Goal: Information Seeking & Learning: Check status

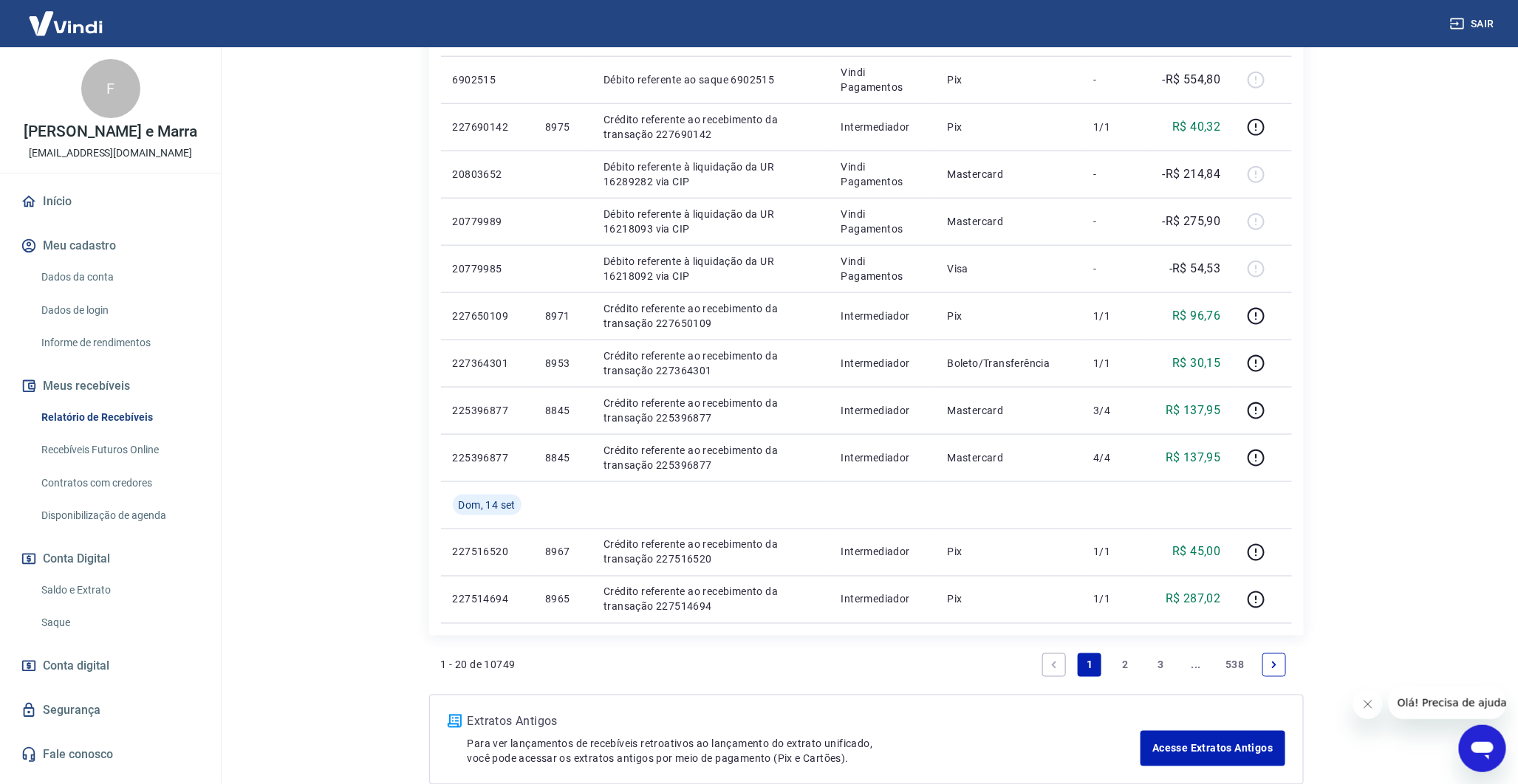
scroll to position [839, 0]
click at [1355, 705] on button "Fechar mensagem da empresa" at bounding box center [1367, 704] width 30 height 30
click at [1281, 667] on link "Next page" at bounding box center [1274, 664] width 24 height 24
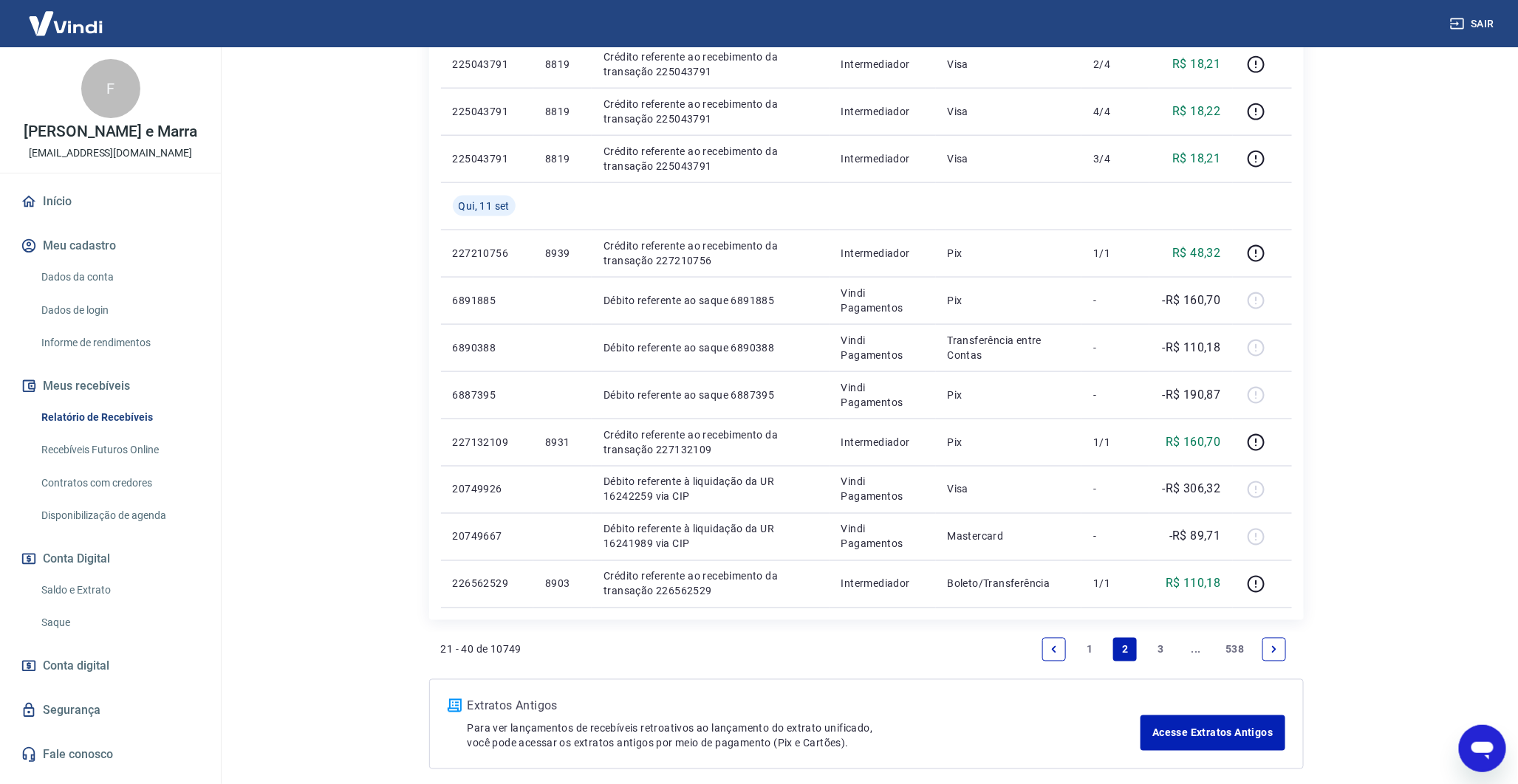
scroll to position [939, 0]
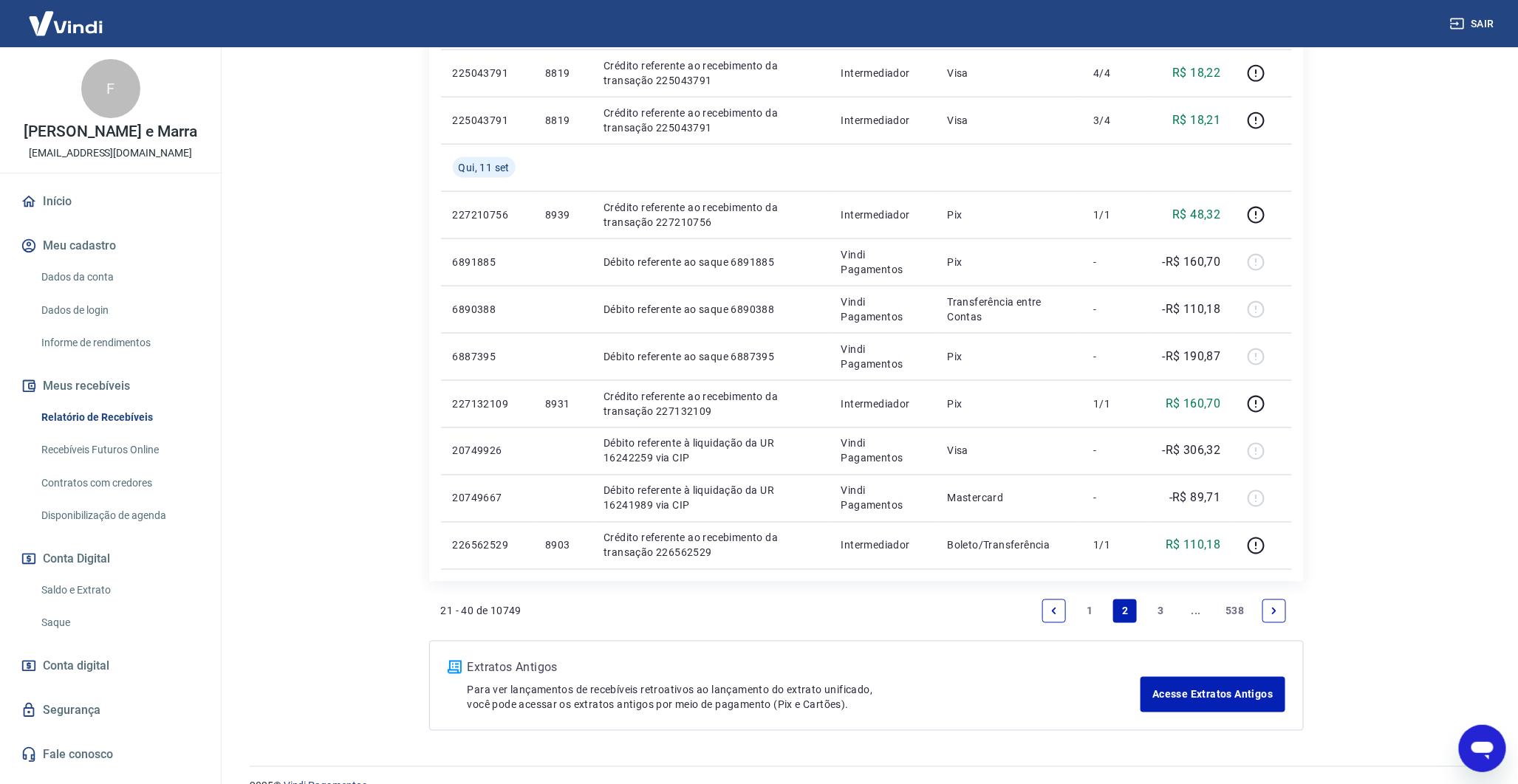
click at [1287, 610] on li "Pagination" at bounding box center [1274, 611] width 36 height 36
click at [1271, 610] on icon "Next page" at bounding box center [1274, 611] width 11 height 11
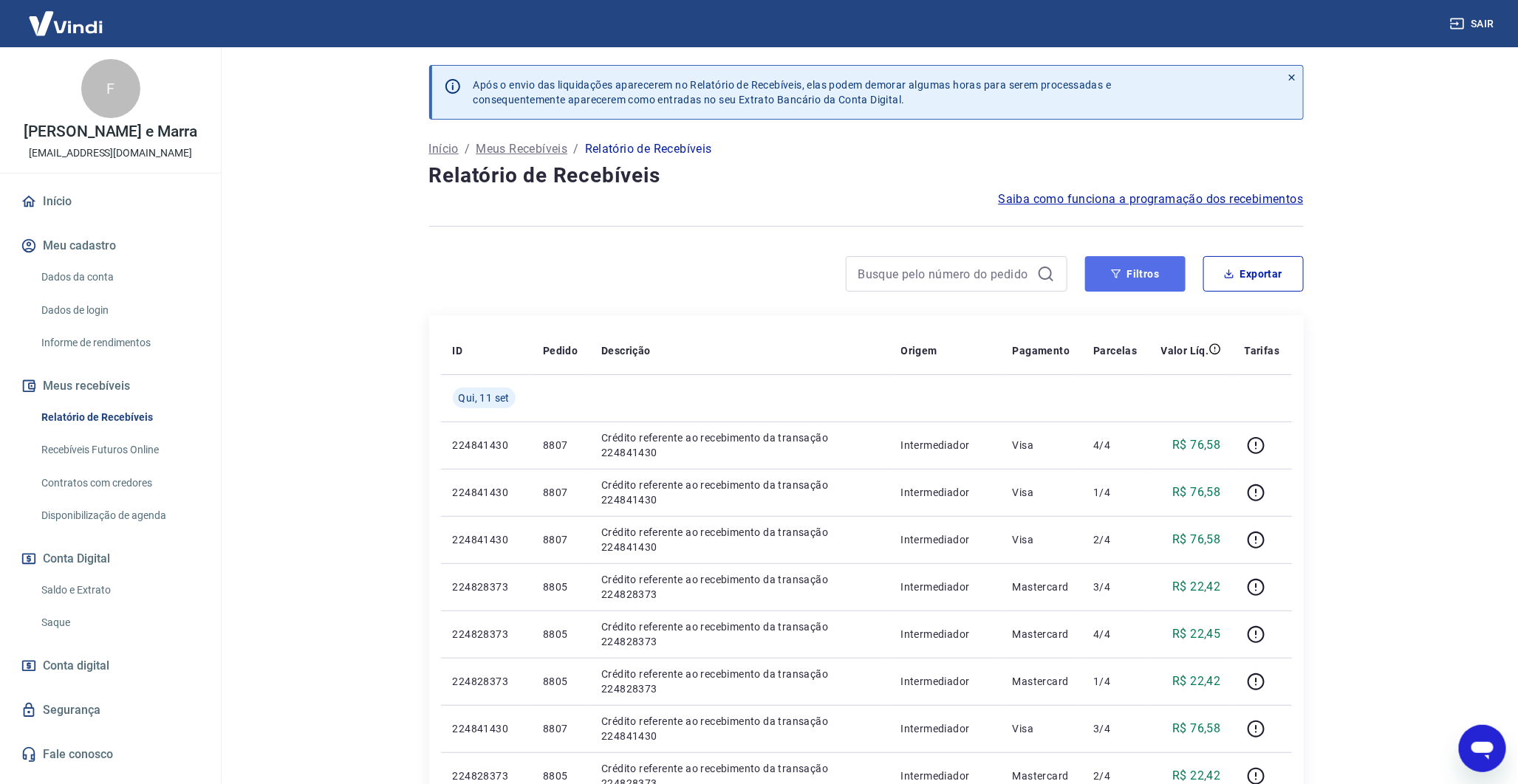
click at [1150, 276] on button "Filtros" at bounding box center [1135, 274] width 100 height 36
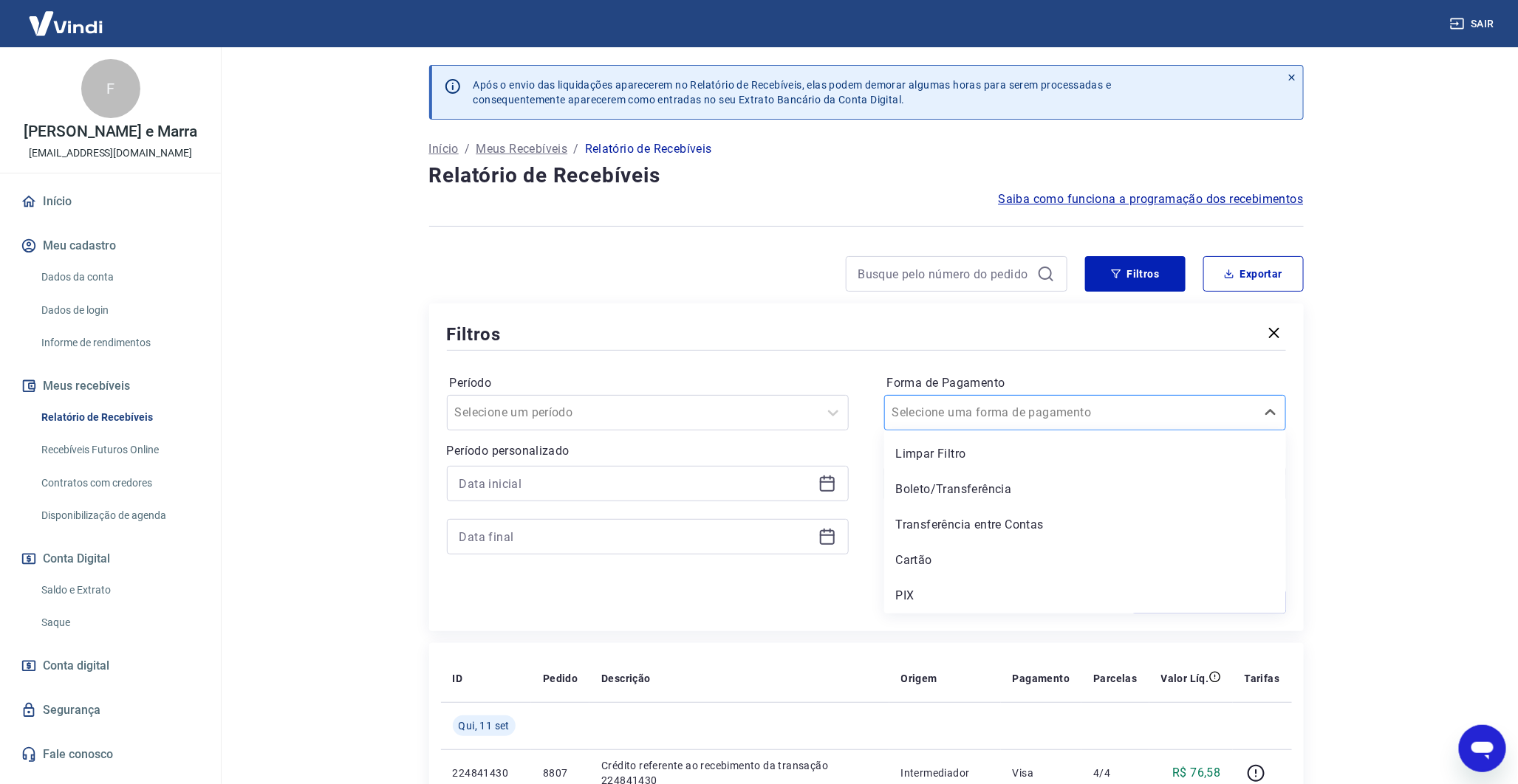
click at [971, 397] on div "Selecione uma forma de pagamento" at bounding box center [1085, 413] width 402 height 36
click at [958, 584] on div "PIX" at bounding box center [1085, 596] width 402 height 30
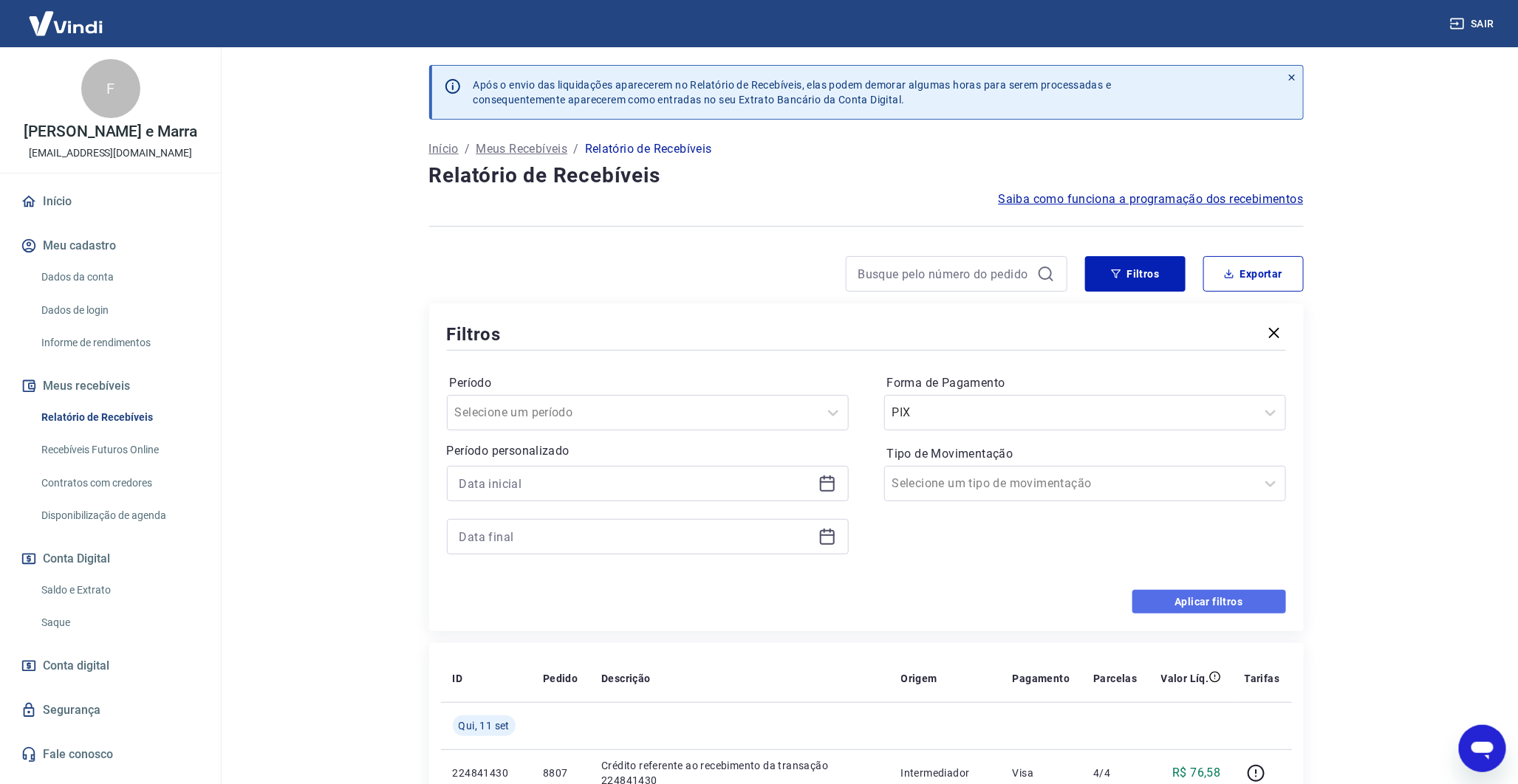
click at [1251, 592] on button "Aplicar filtros" at bounding box center [1209, 602] width 154 height 24
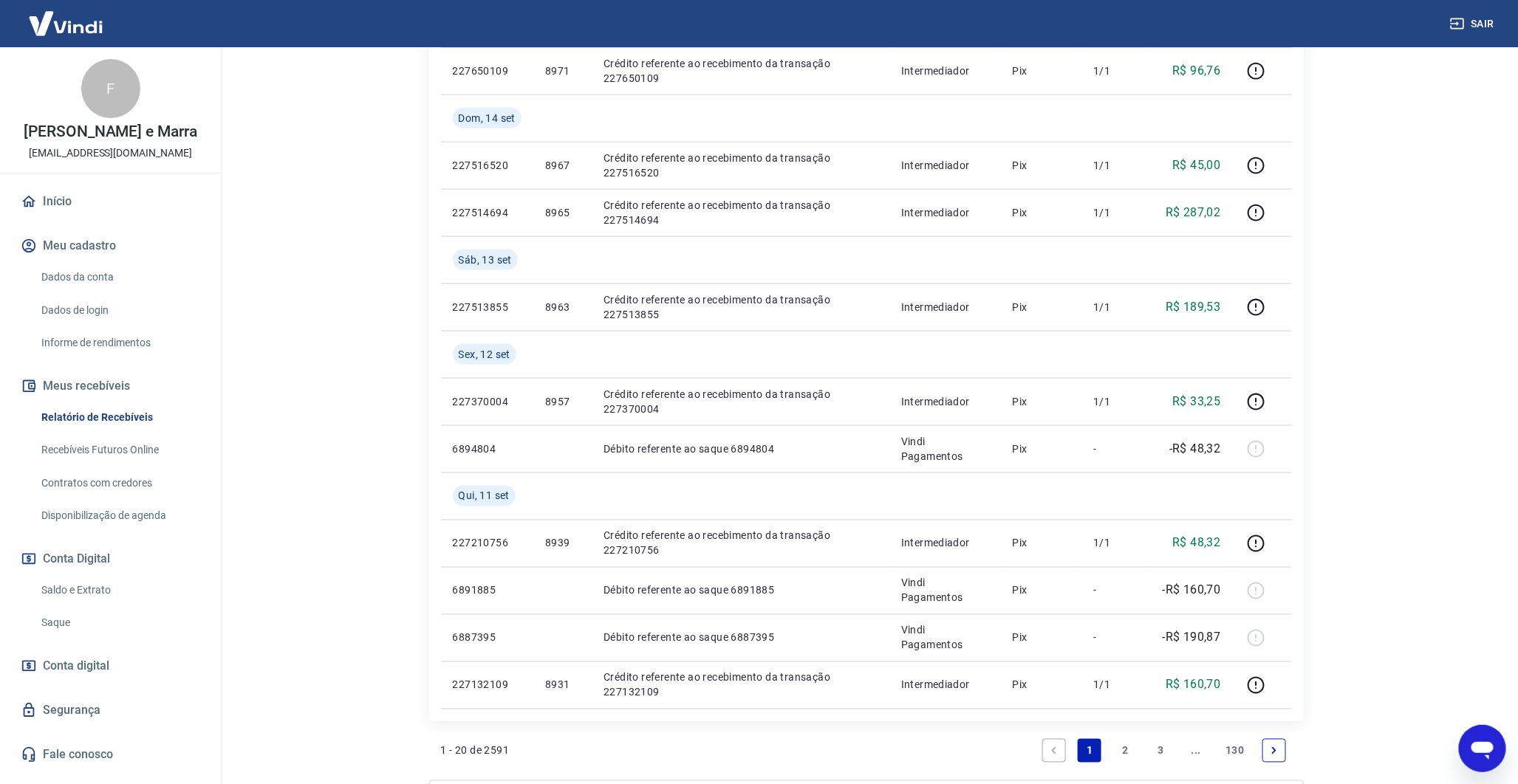
scroll to position [920, 0]
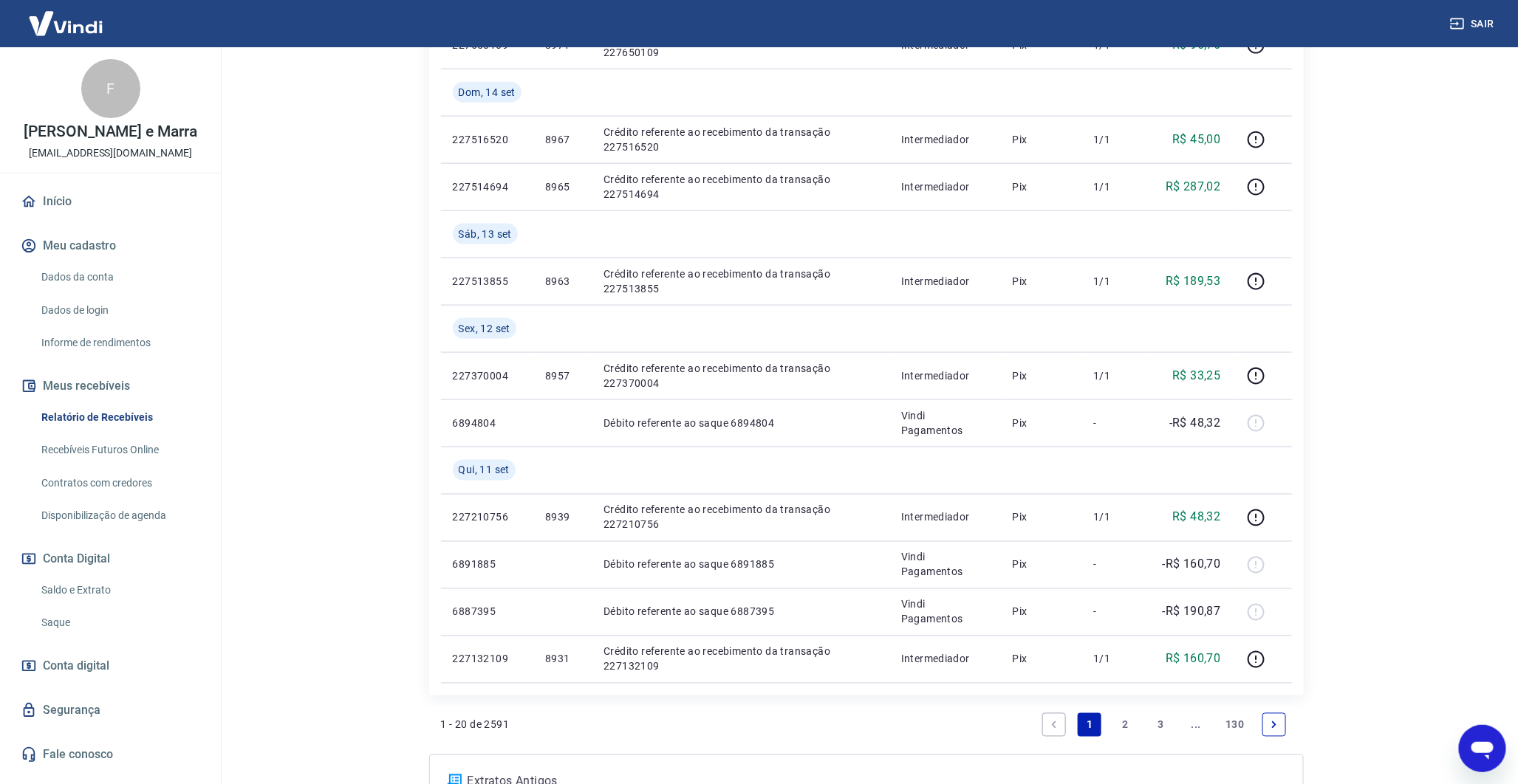
click at [1278, 720] on icon "Next page" at bounding box center [1274, 725] width 11 height 11
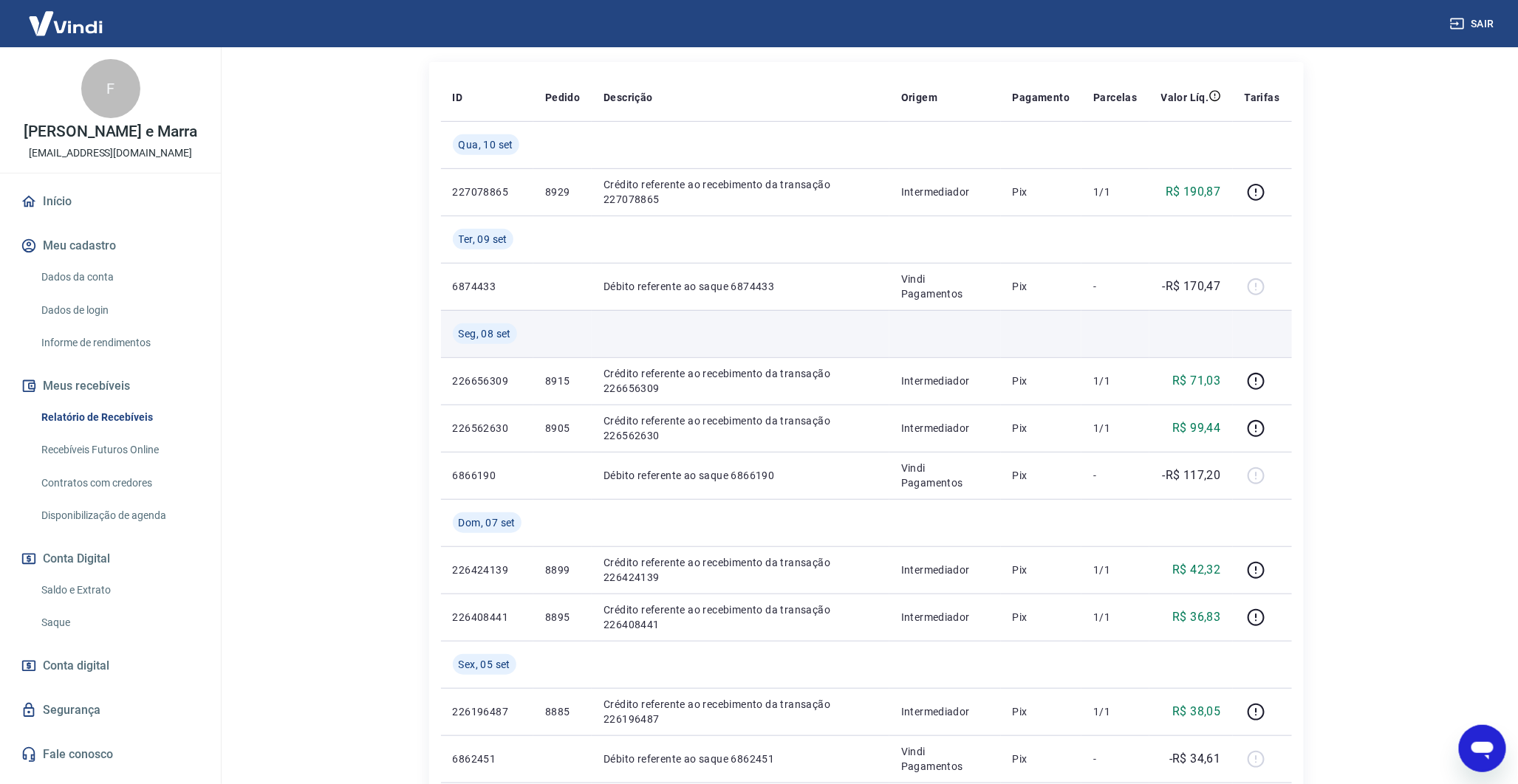
scroll to position [252, 0]
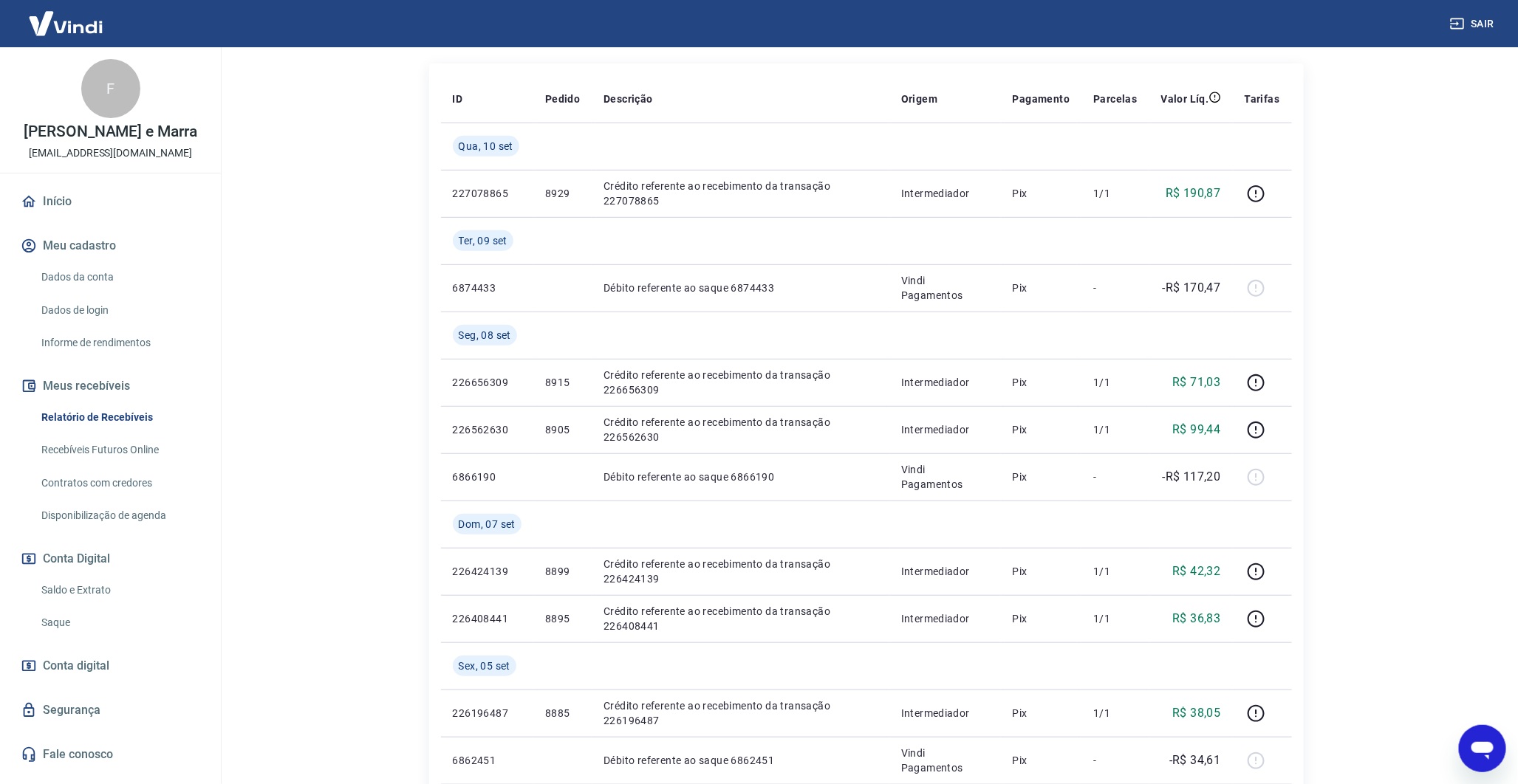
click at [1372, 300] on main "Após o envio das liquidações aparecerem no Relatório de Recebíveis, elas podem …" at bounding box center [866, 164] width 1304 height 737
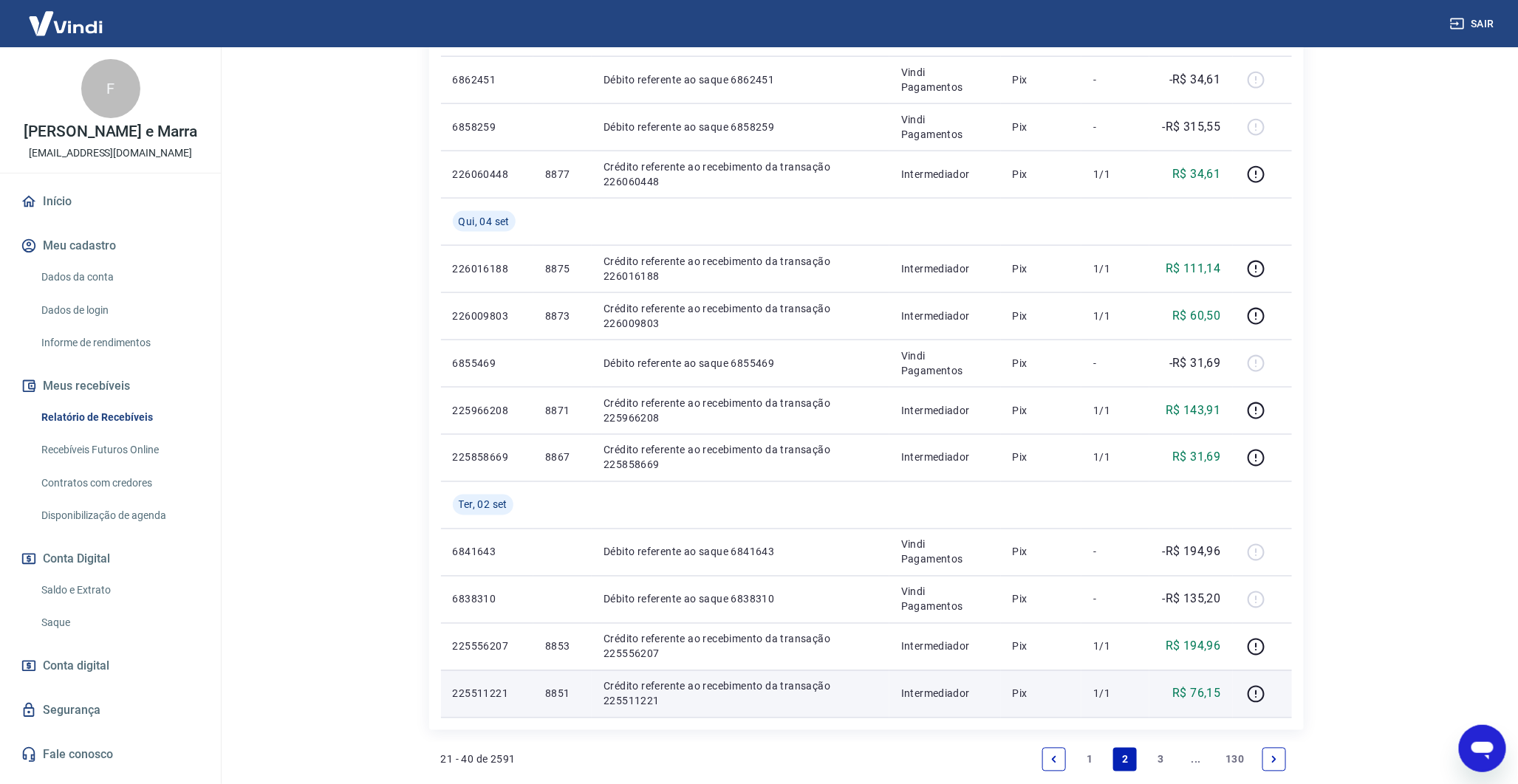
scroll to position [1023, 0]
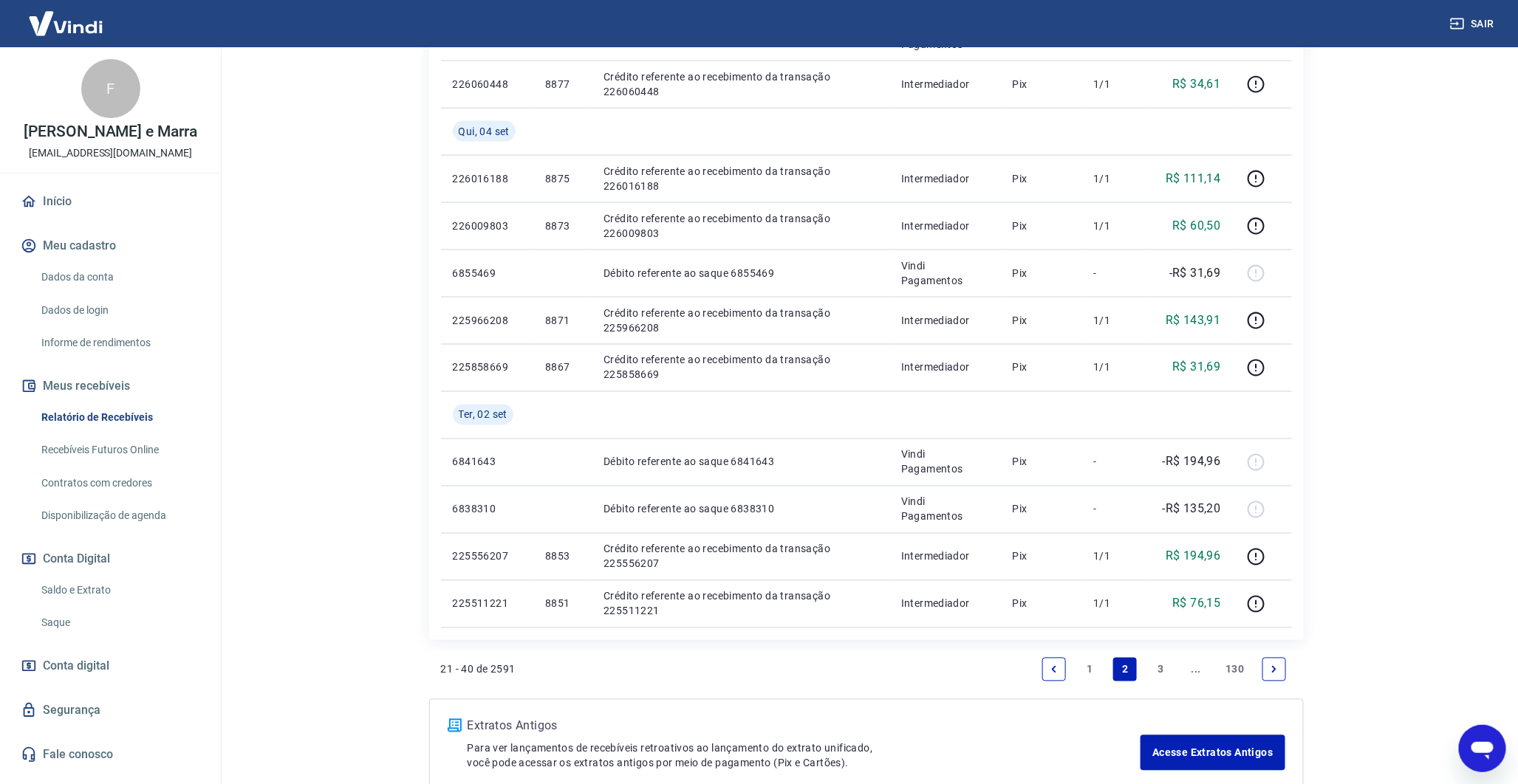
click at [1059, 665] on icon "Previous page" at bounding box center [1054, 670] width 11 height 11
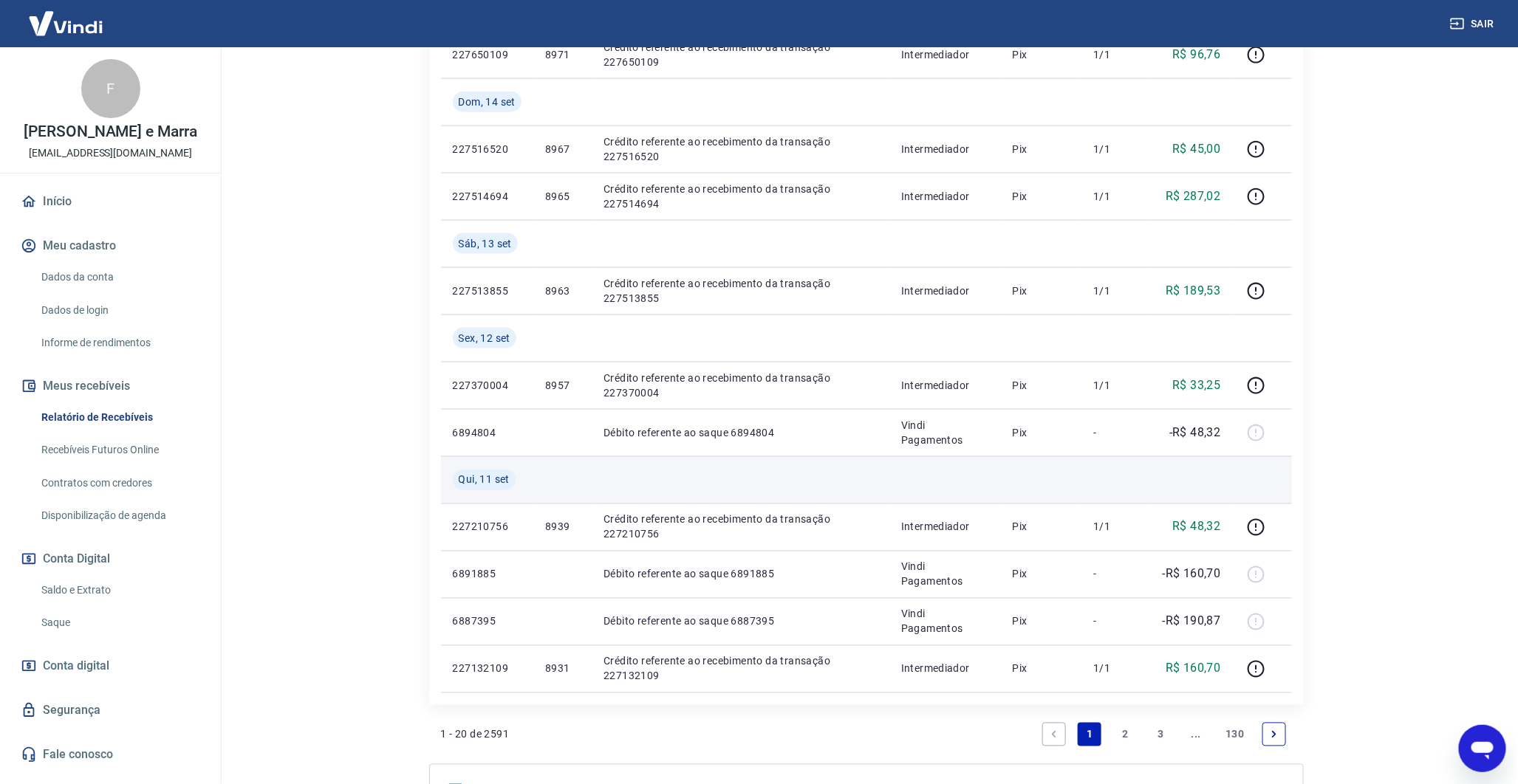
scroll to position [911, 0]
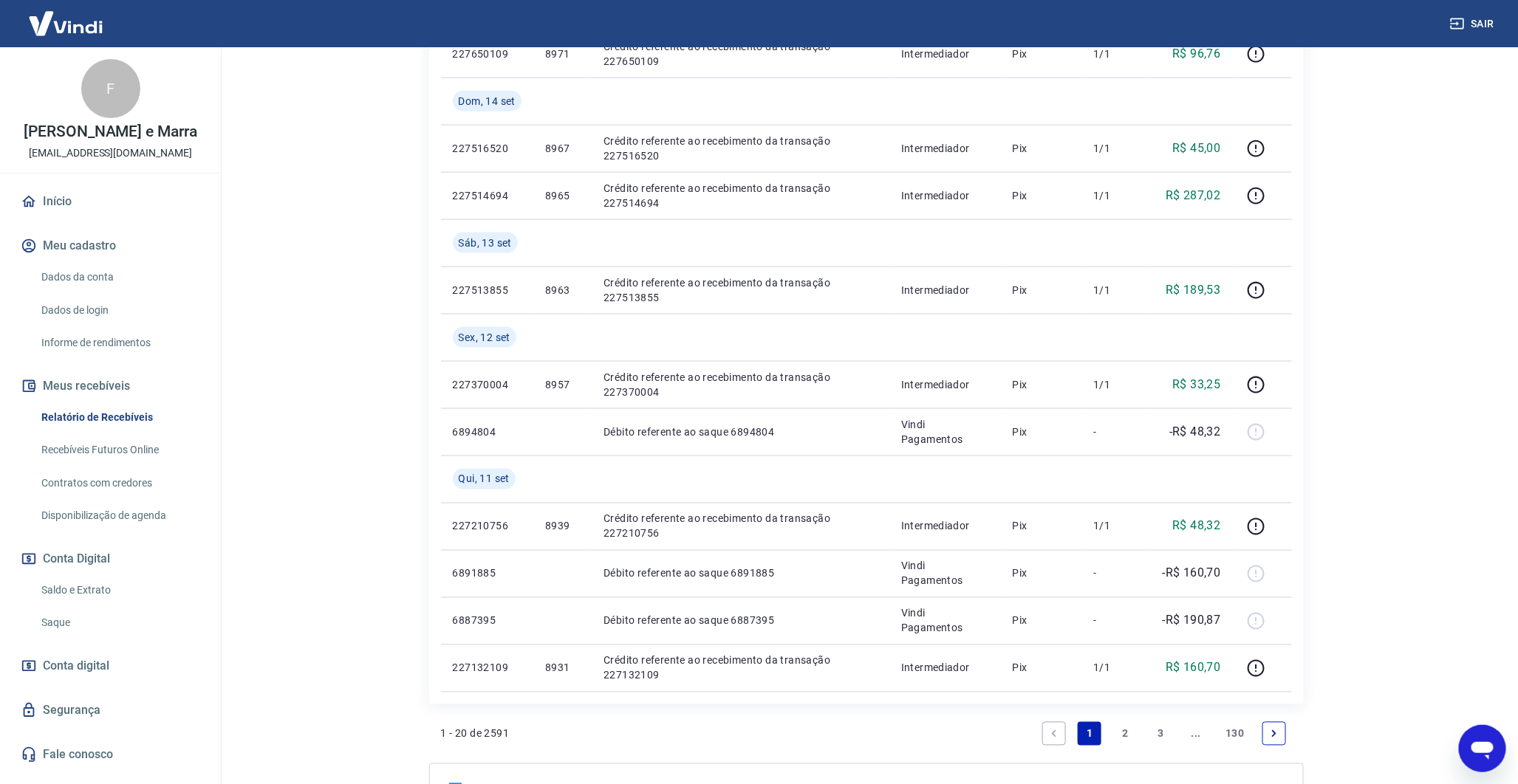
click at [1273, 726] on link "Next page" at bounding box center [1274, 734] width 24 height 24
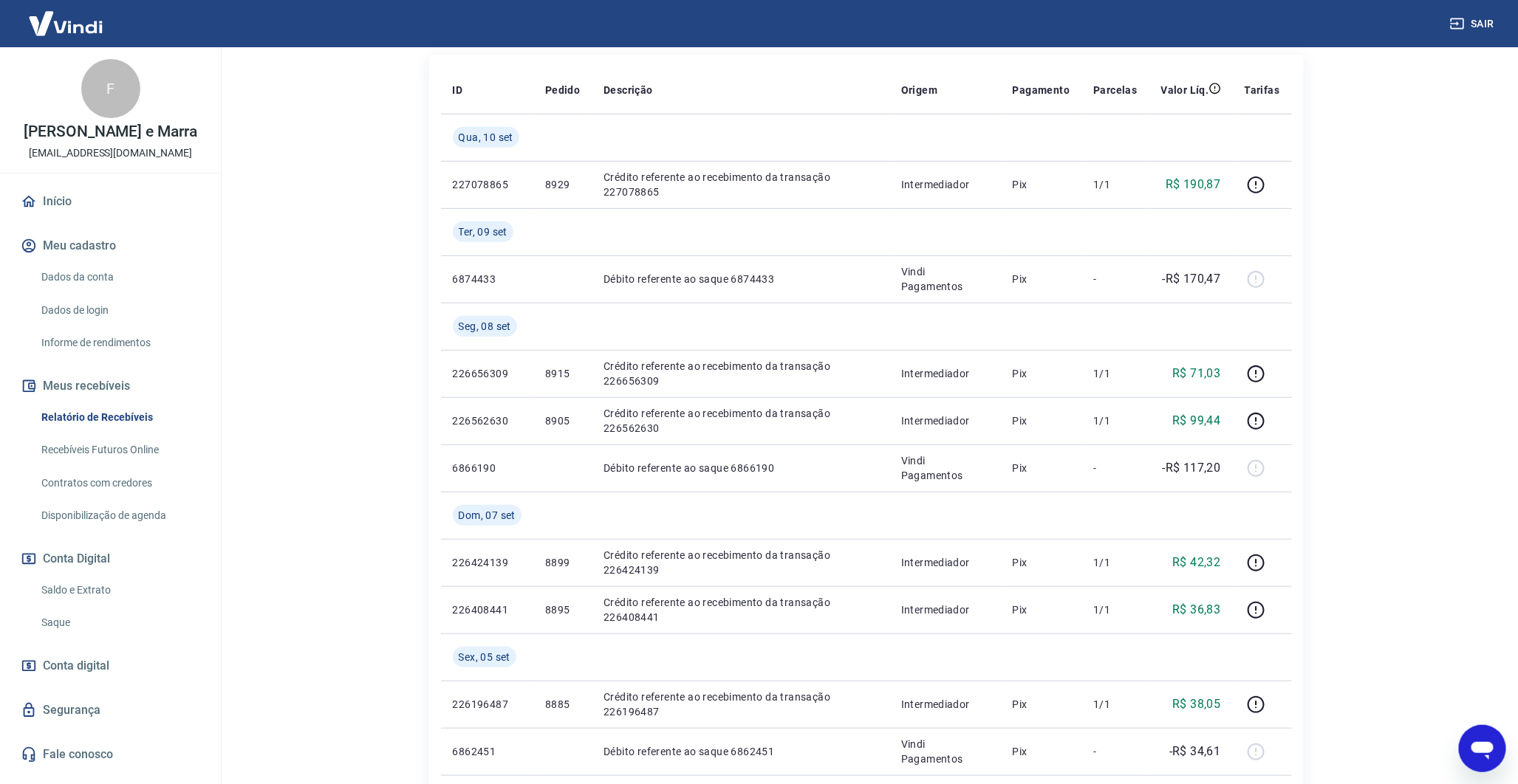
scroll to position [289, 0]
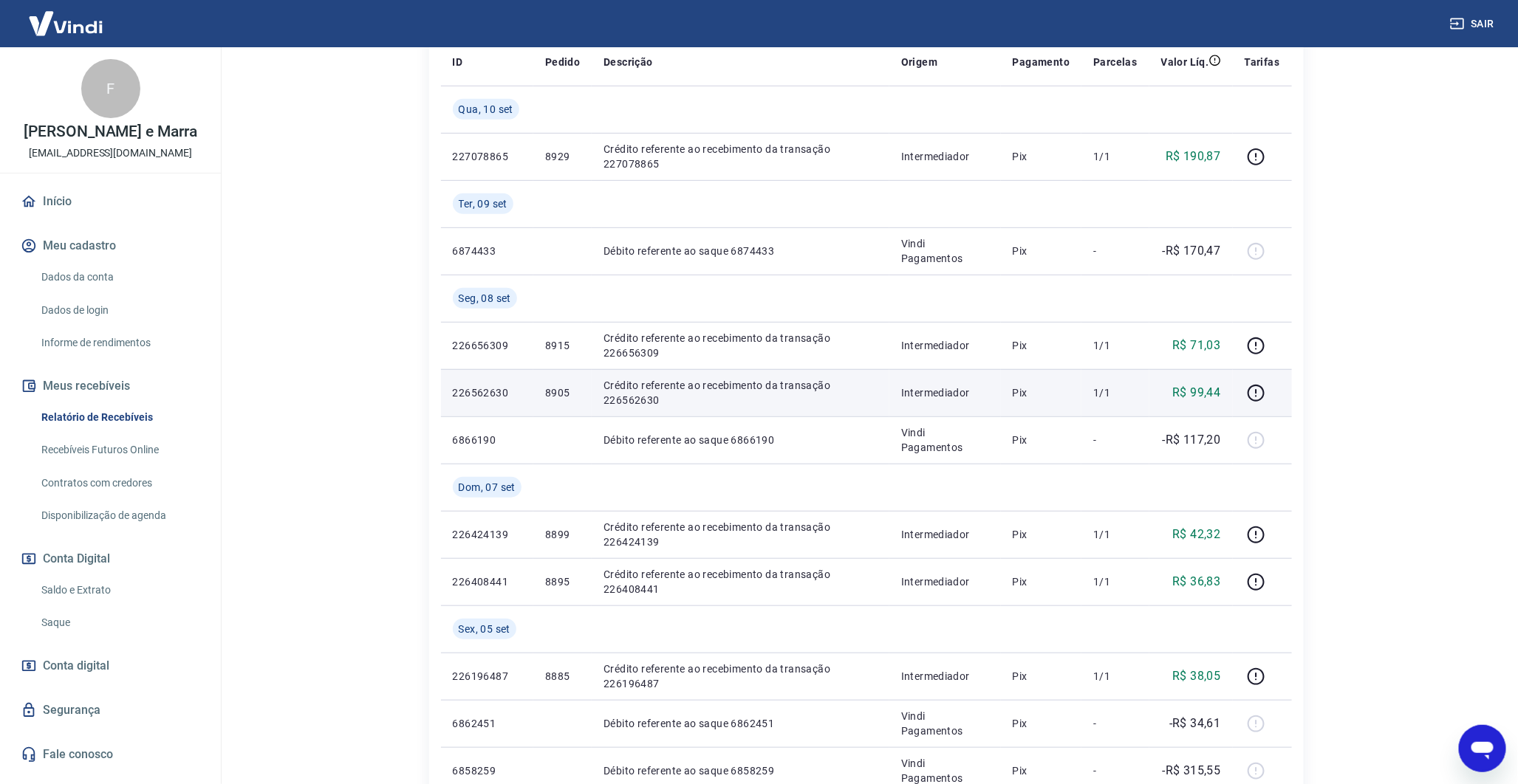
click at [558, 385] on p "8905" at bounding box center [563, 393] width 35 height 15
copy p "8905"
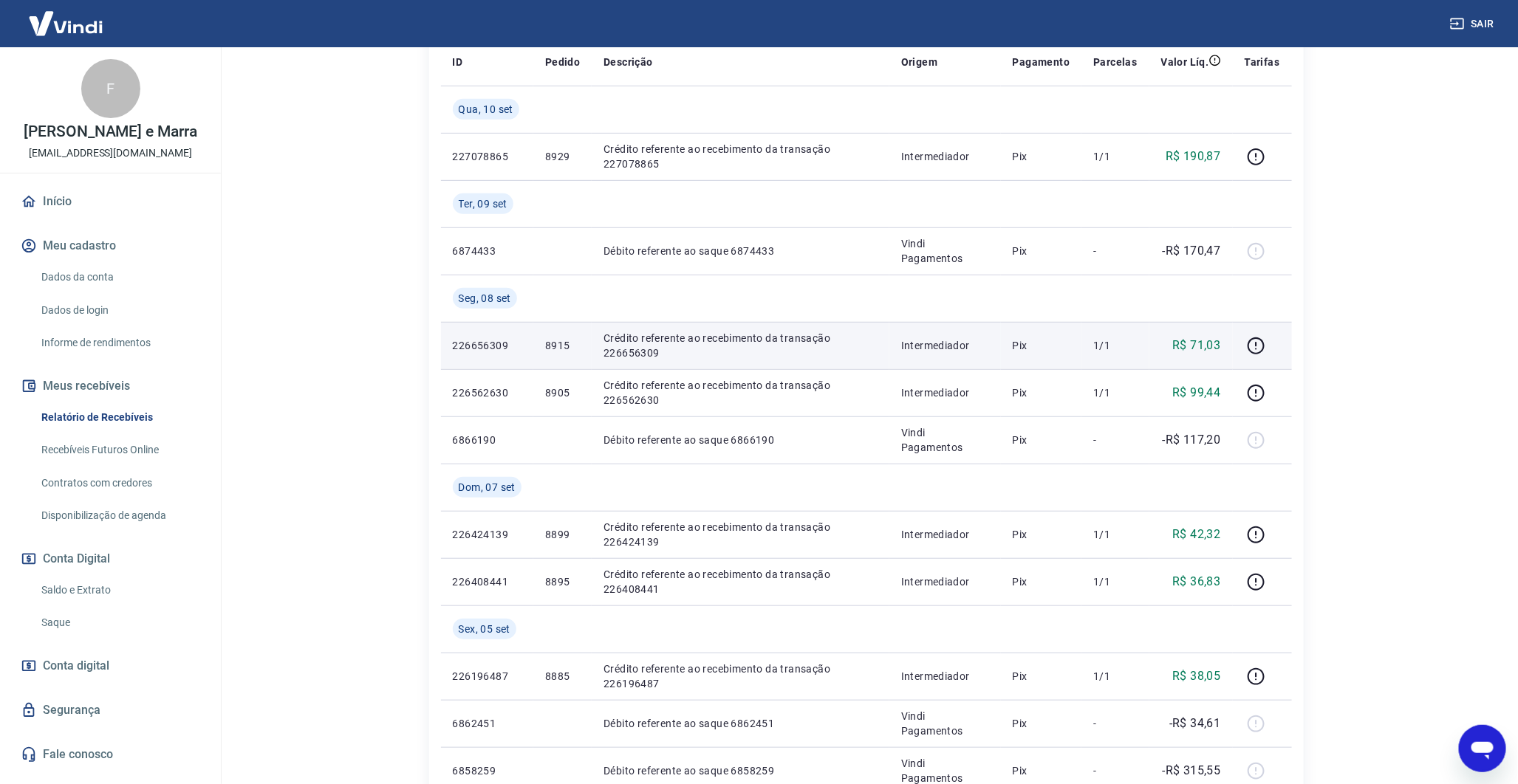
click at [558, 344] on p "8915" at bounding box center [563, 346] width 35 height 15
copy p "8915"
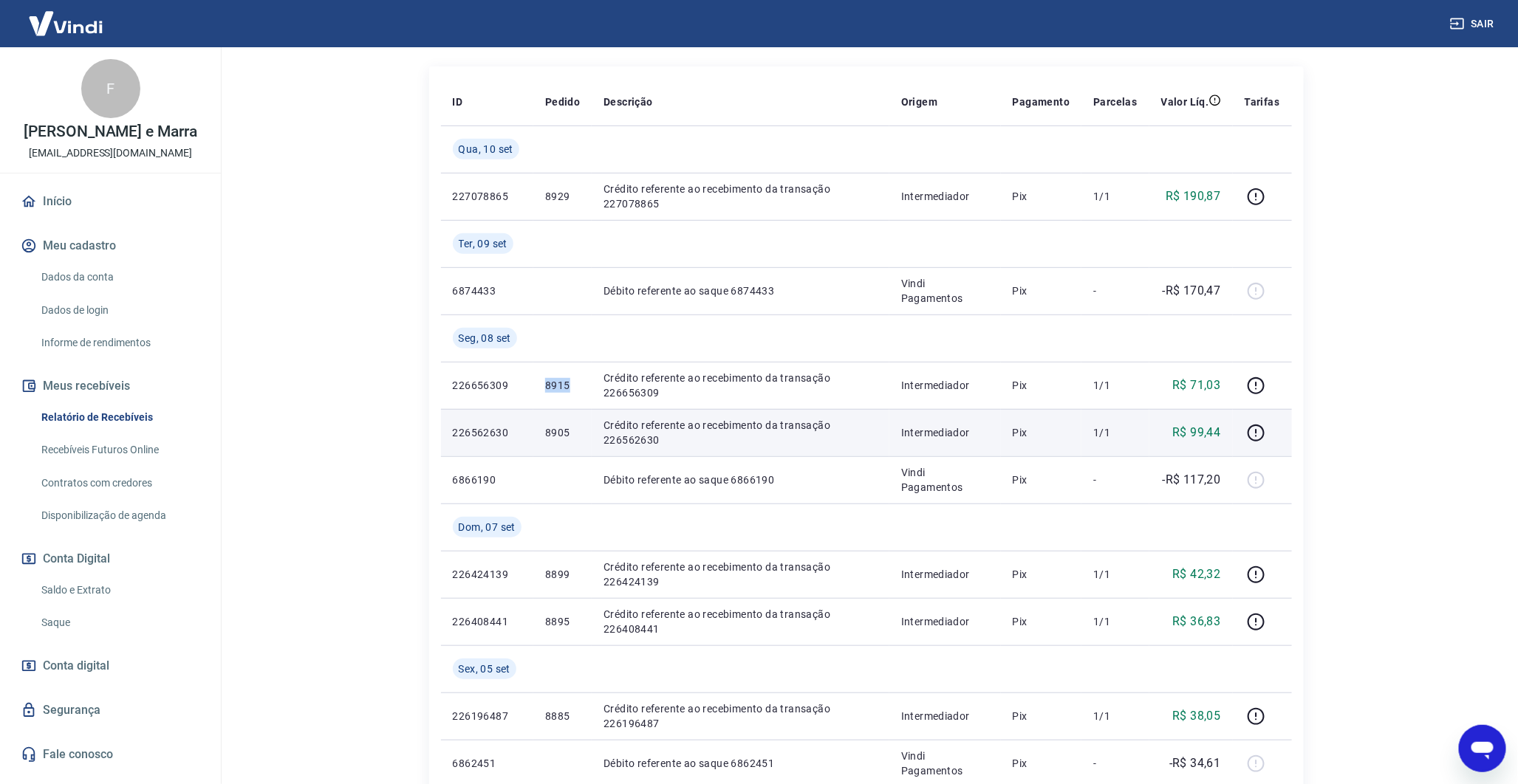
scroll to position [245, 0]
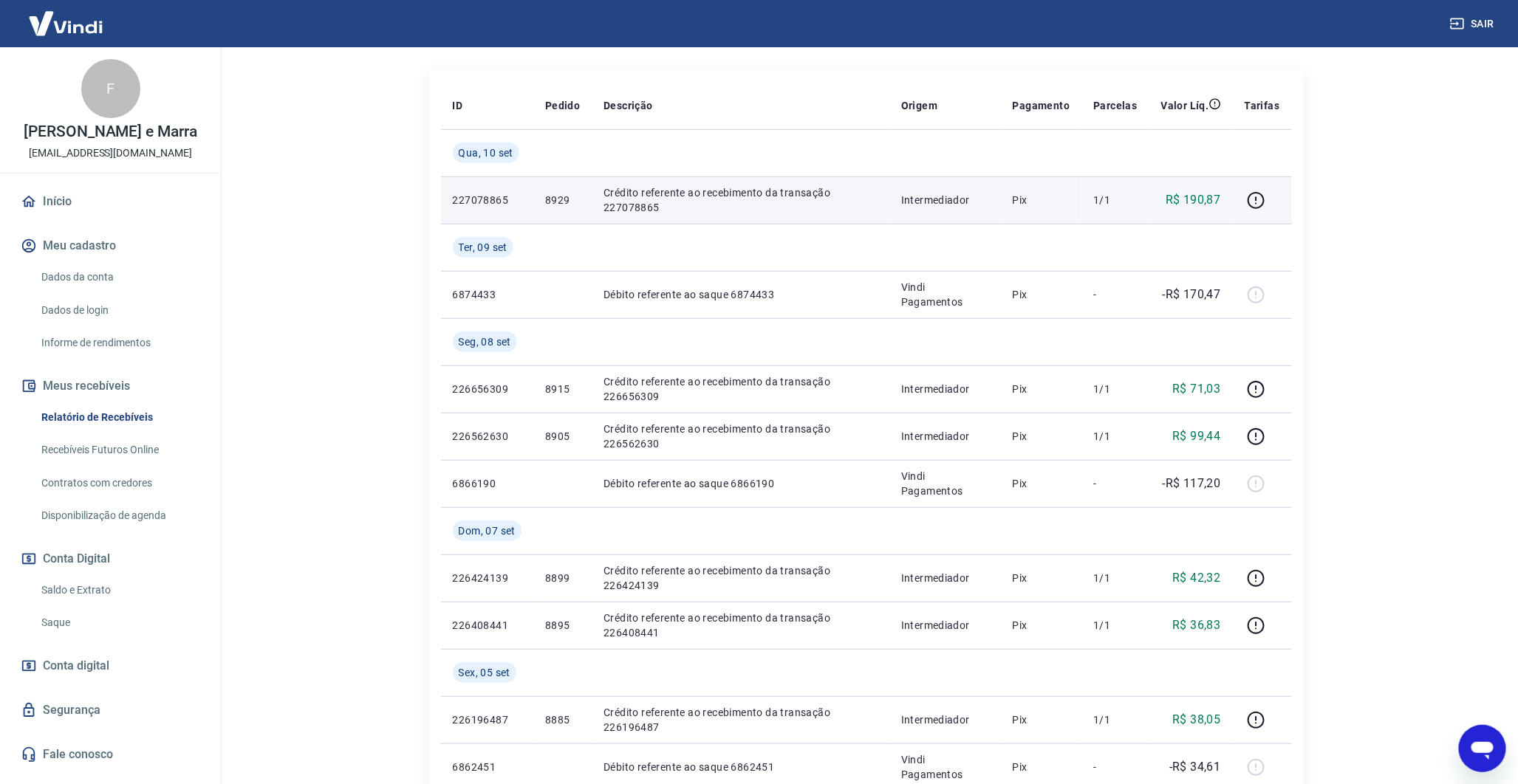
click at [563, 208] on td "8929" at bounding box center [563, 199] width 59 height 47
copy p "8929"
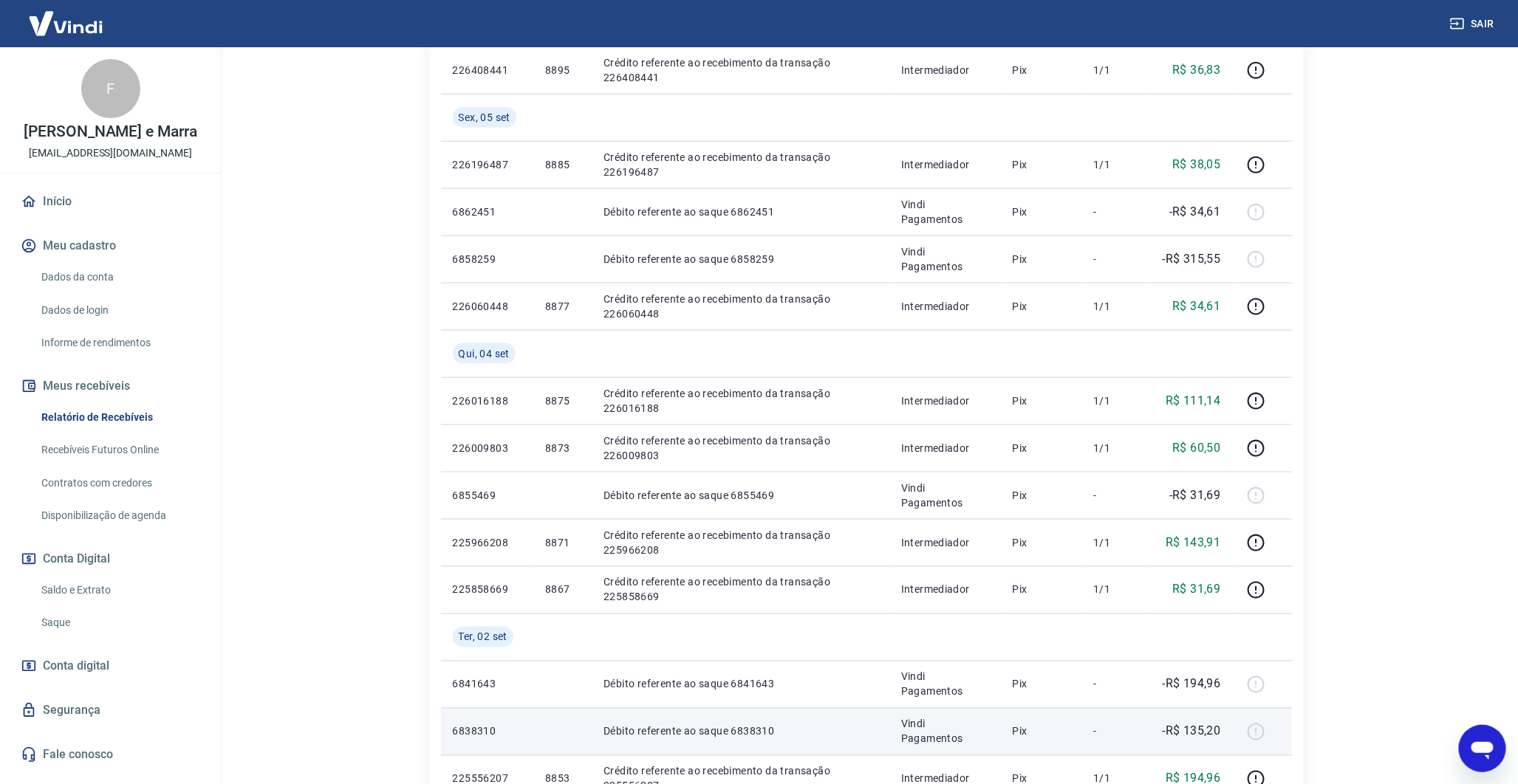
scroll to position [1109, 0]
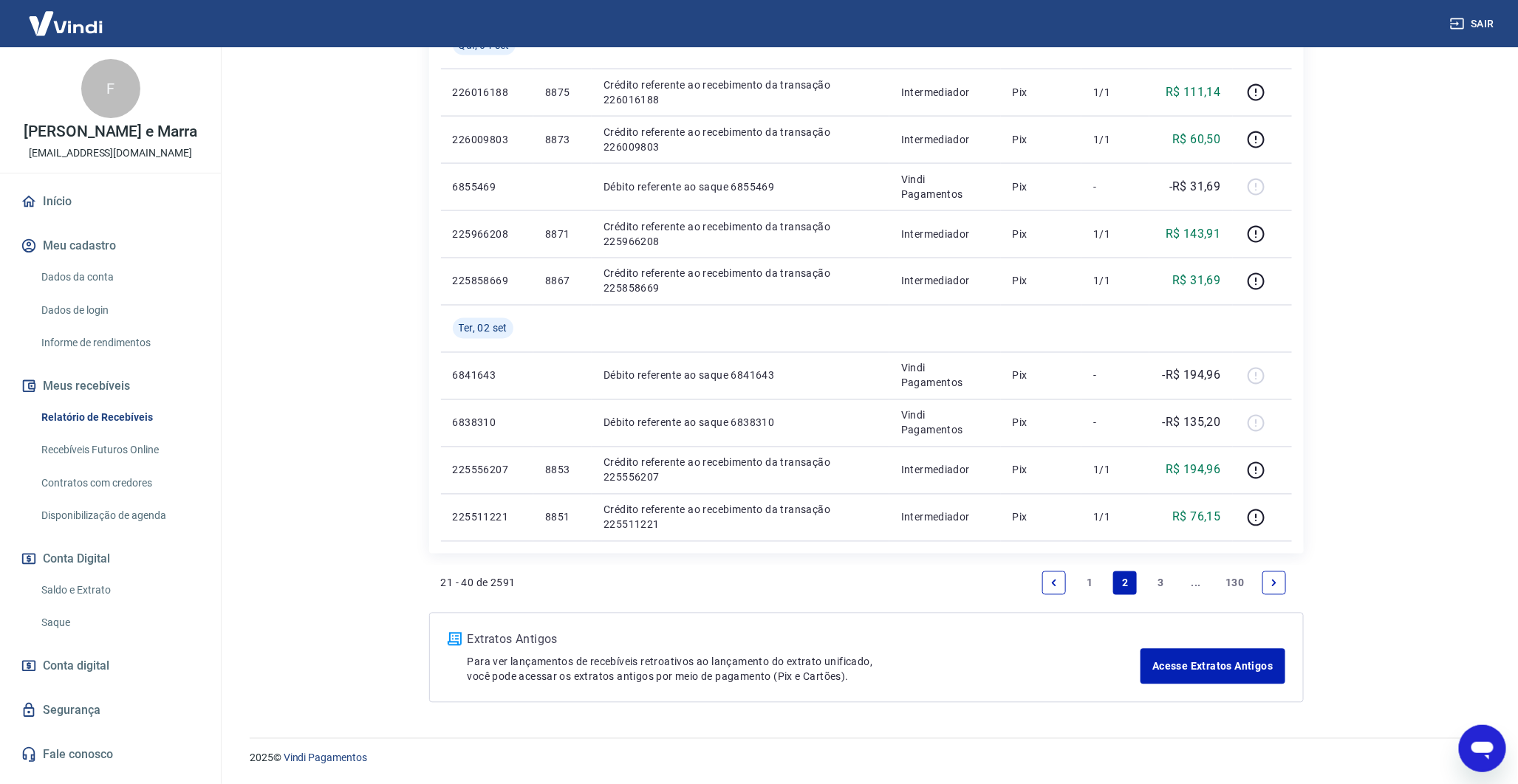
click at [1065, 590] on link "Previous page" at bounding box center [1054, 583] width 24 height 24
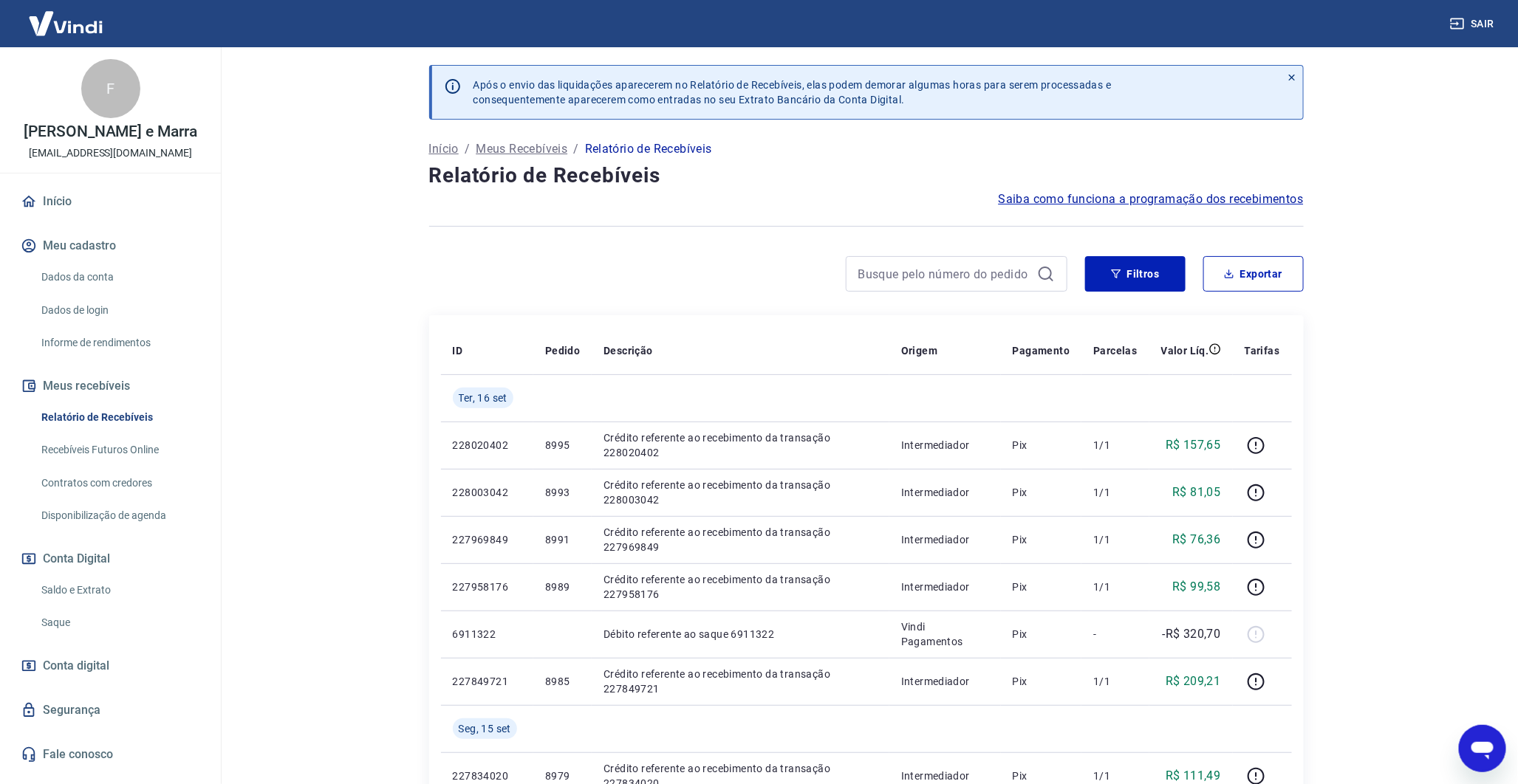
click at [285, 523] on main "Após o envio das liquidações aparecerem no Relatório de Recebíveis, elas podem …" at bounding box center [866, 415] width 1304 height 737
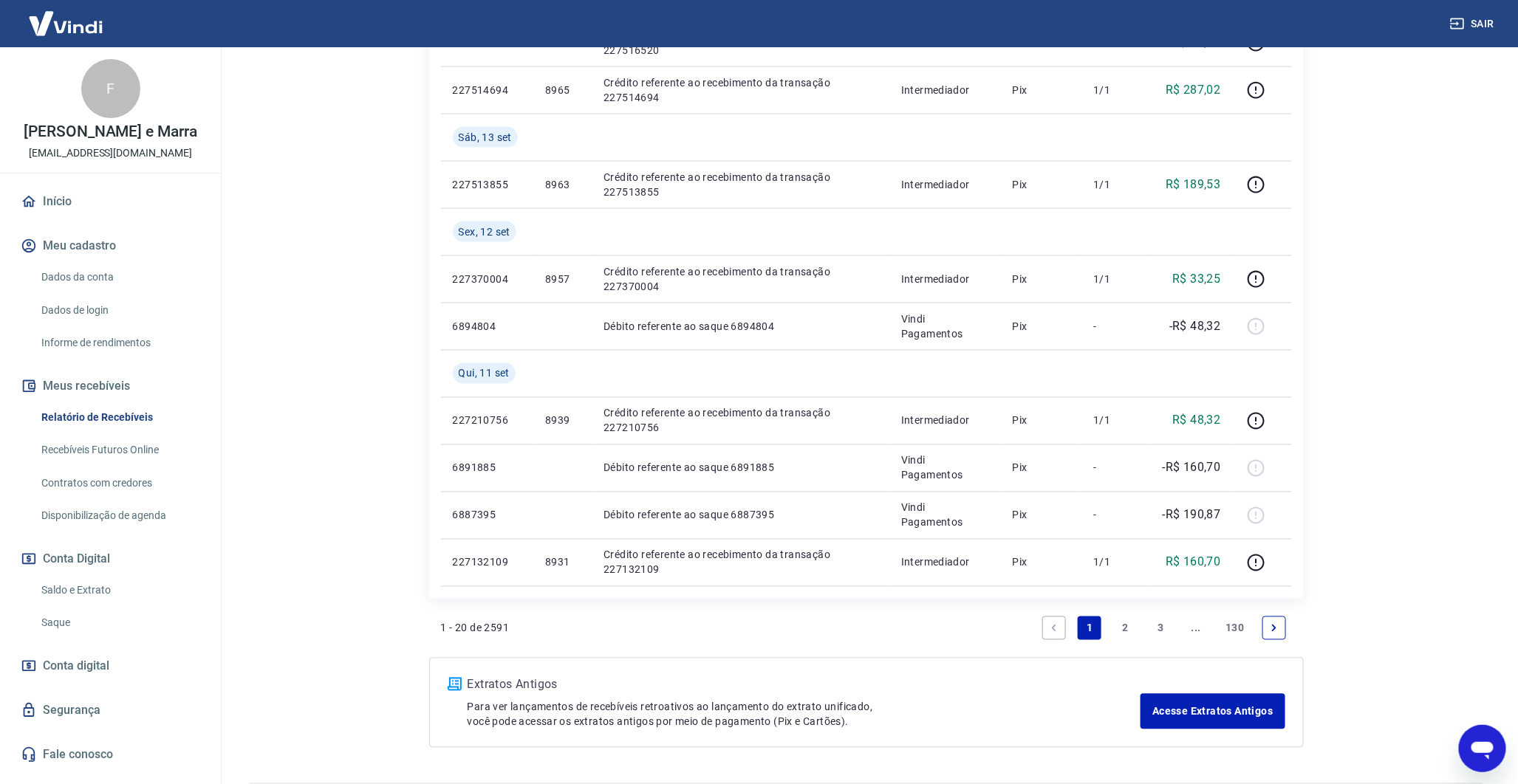
scroll to position [1016, 0]
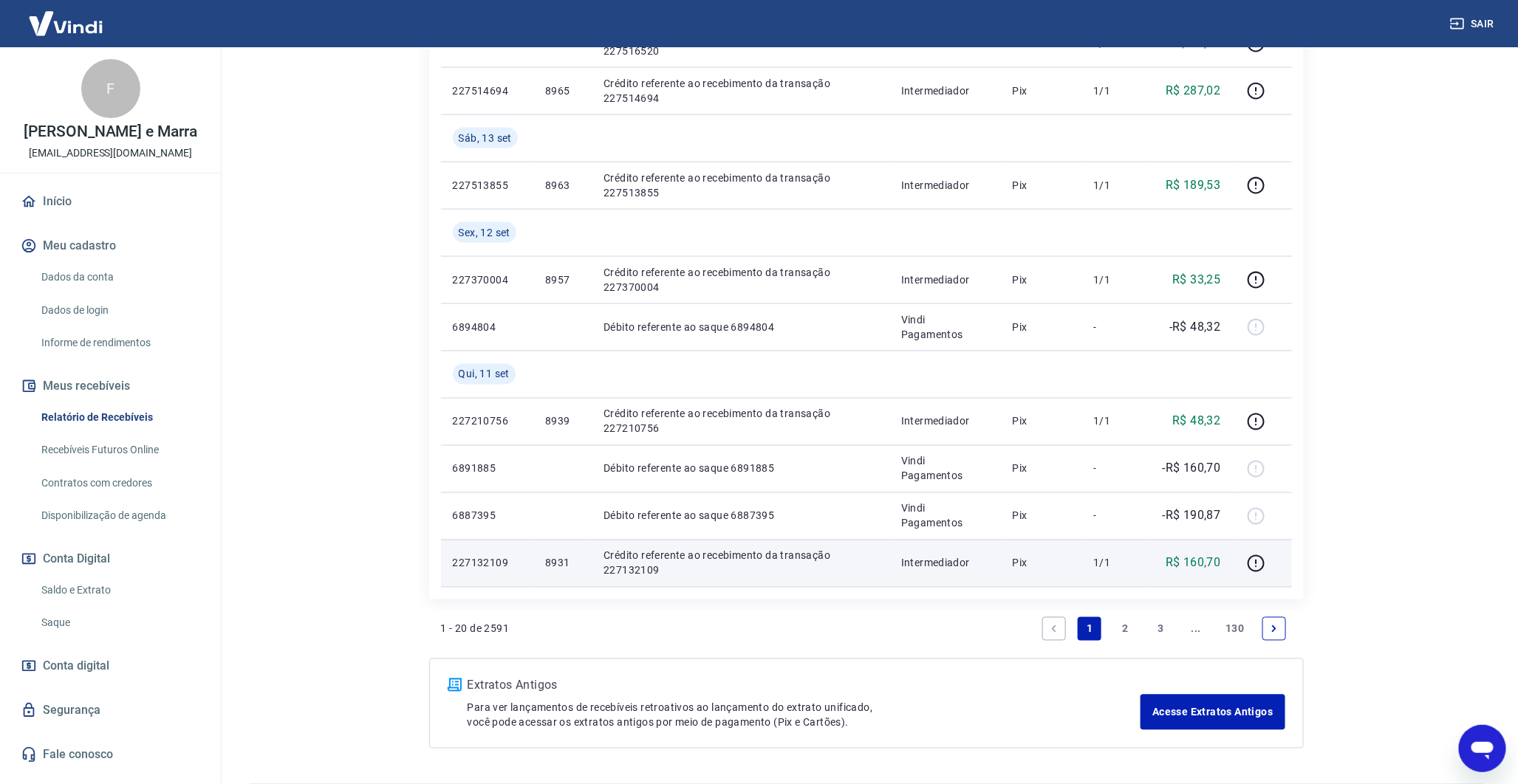
click at [547, 563] on p "8931" at bounding box center [563, 563] width 35 height 15
copy p "8931"
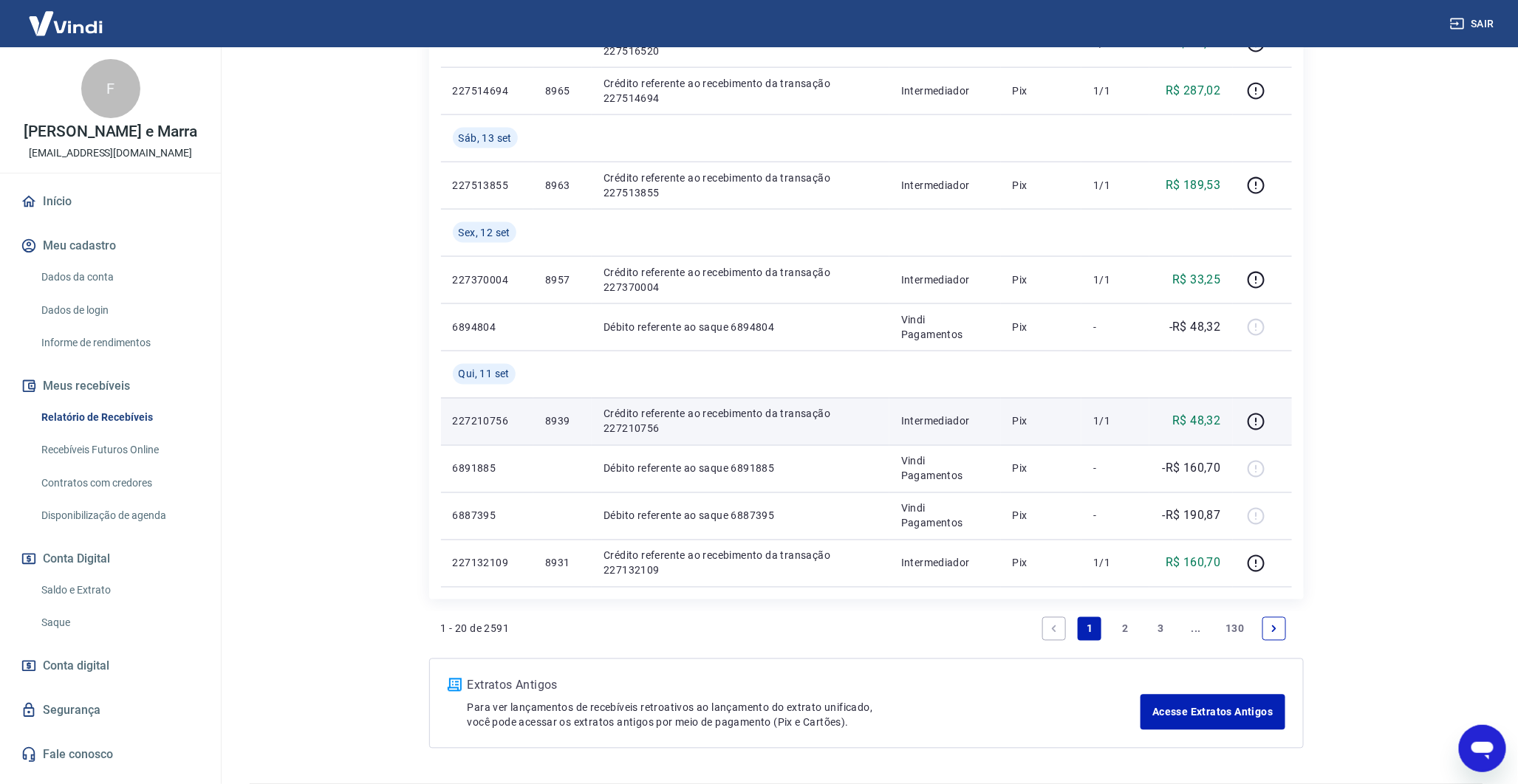
click at [552, 419] on p "8939" at bounding box center [563, 422] width 35 height 15
copy p "8939"
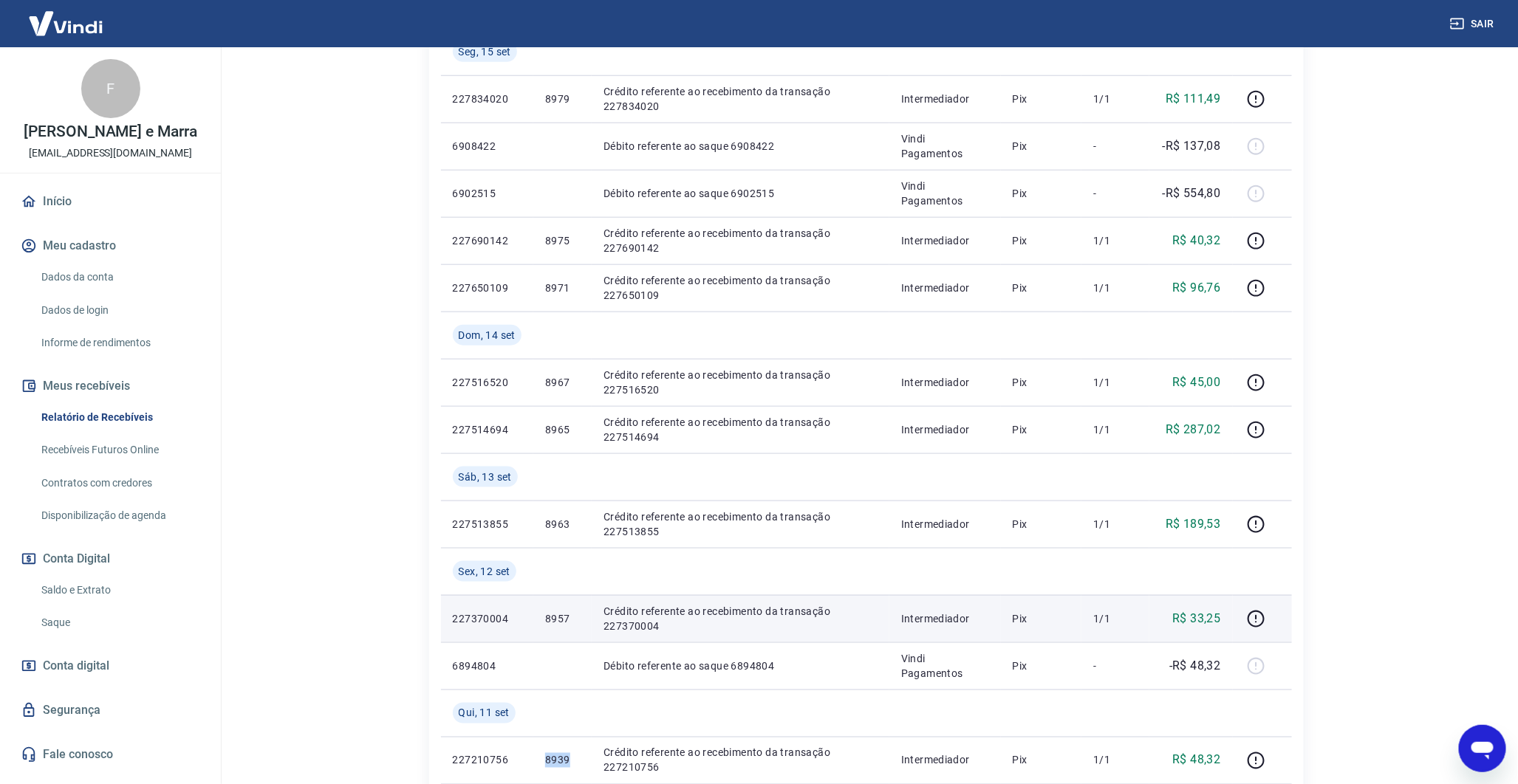
scroll to position [678, 0]
drag, startPoint x: 721, startPoint y: 533, endPoint x: 342, endPoint y: 408, distance: 399.1
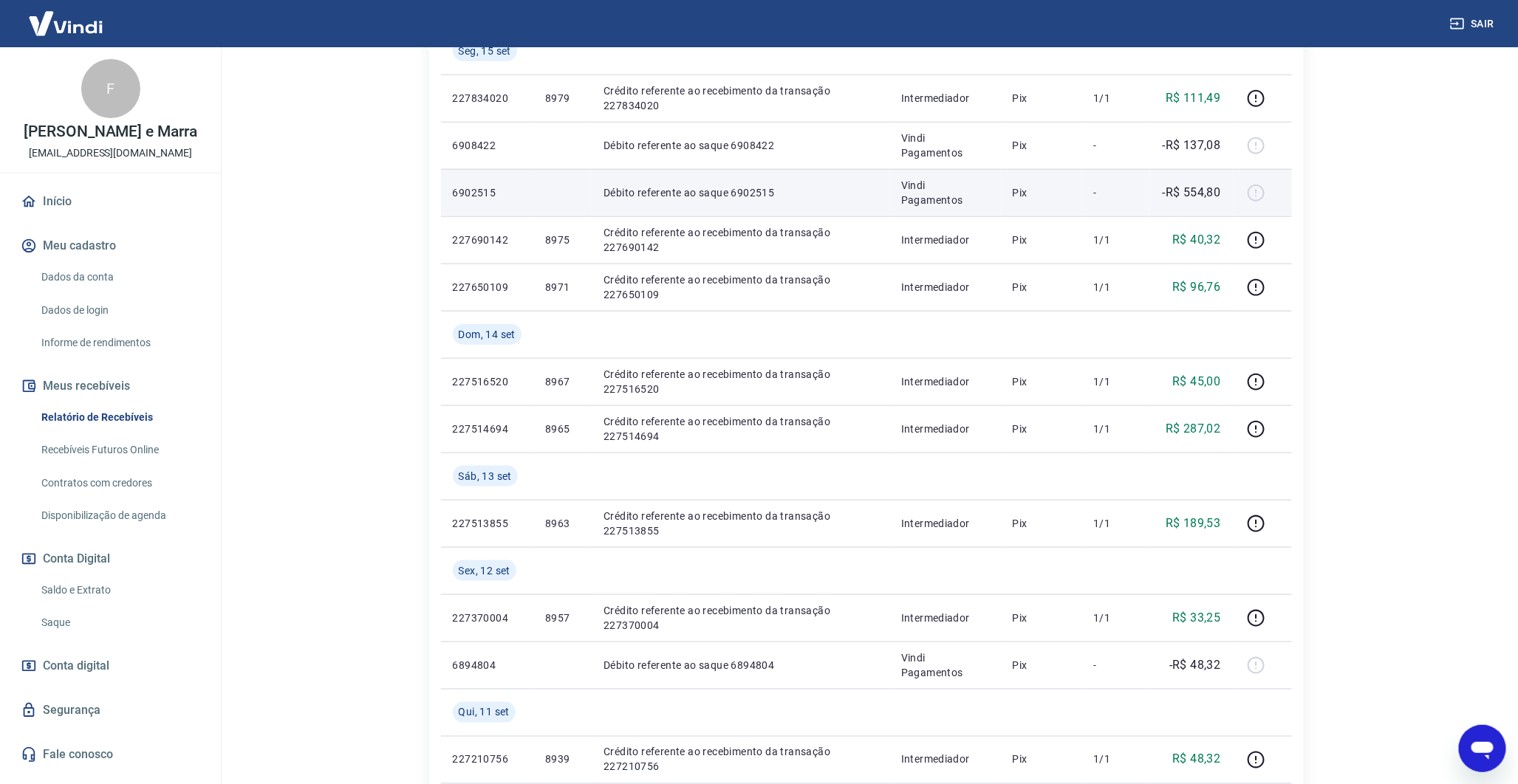
click at [1195, 188] on p "-R$ 554,80" at bounding box center [1192, 192] width 59 height 17
copy p "554,80"
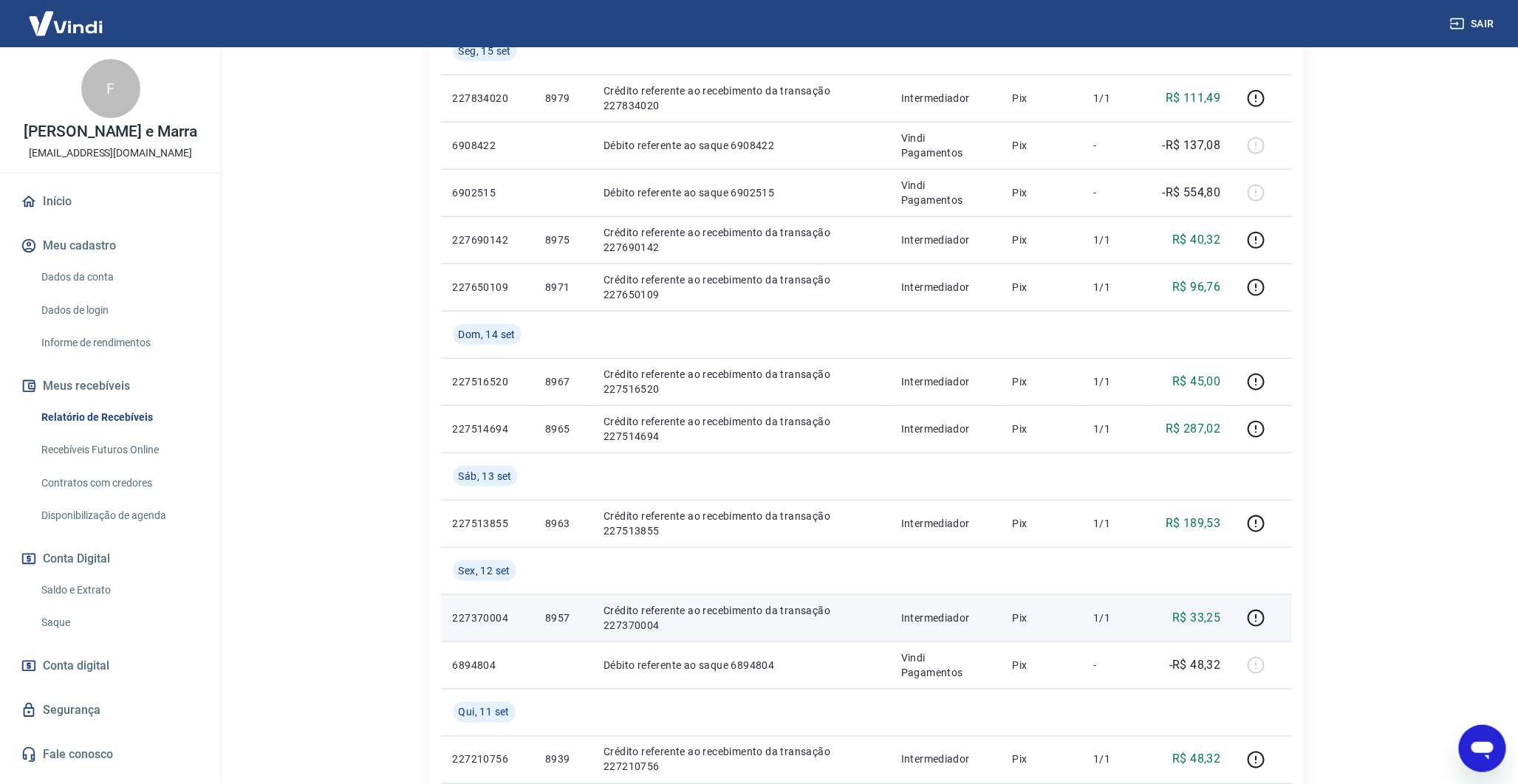
click at [558, 617] on p "8957" at bounding box center [563, 619] width 35 height 15
copy p "8957"
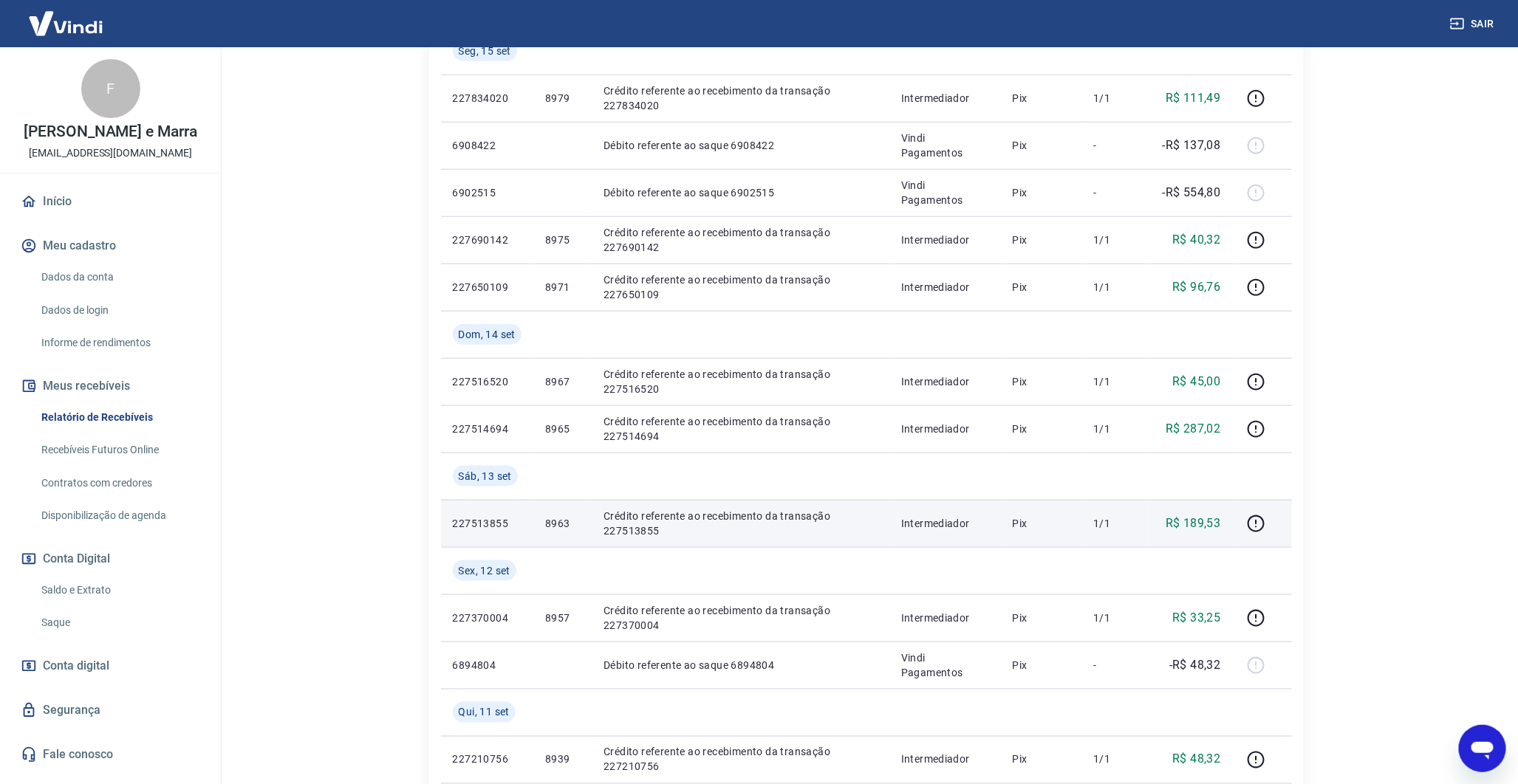
click at [566, 534] on td "8963" at bounding box center [563, 523] width 59 height 47
copy p "8963"
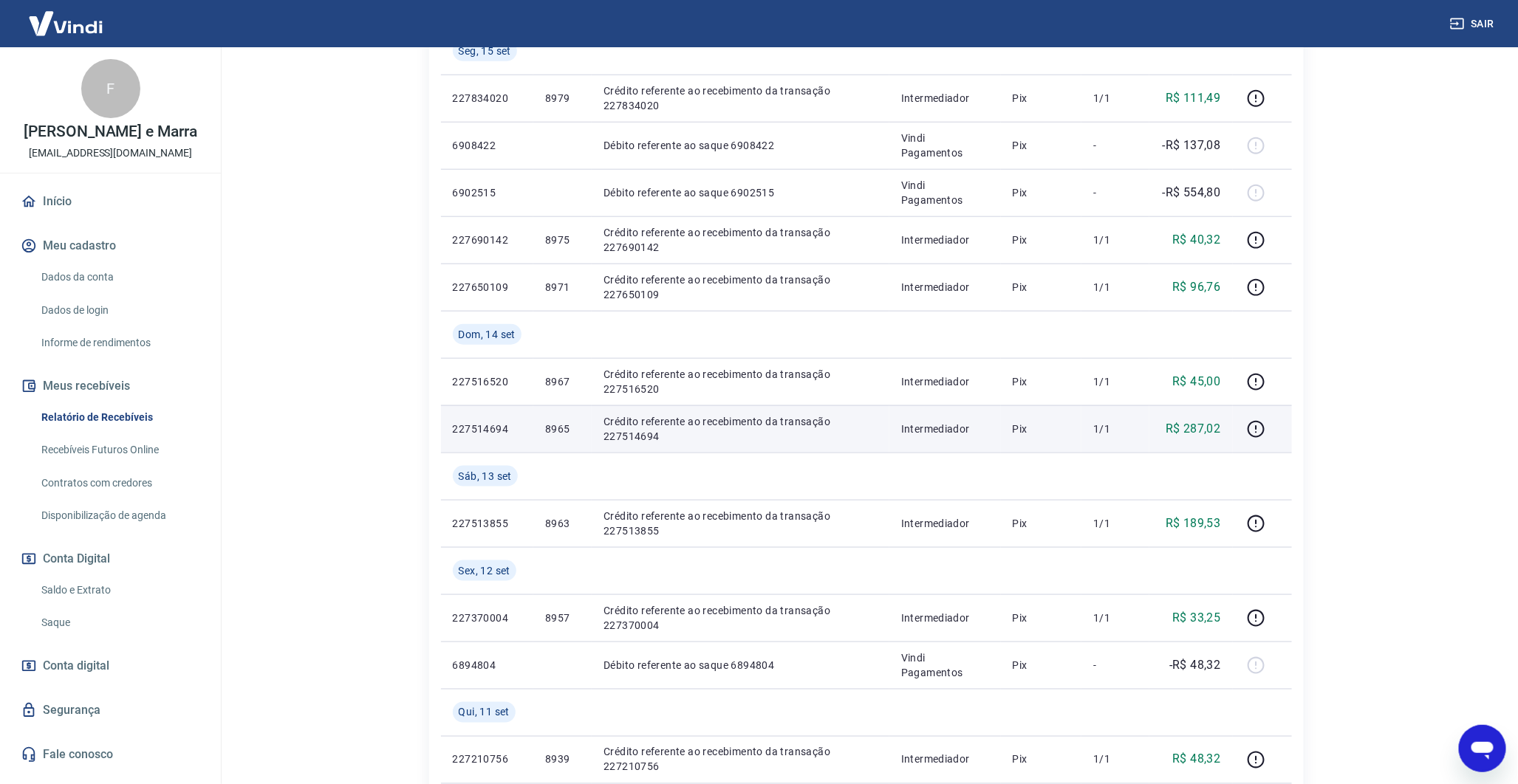
click at [549, 426] on p "8965" at bounding box center [563, 429] width 35 height 15
copy p "8965"
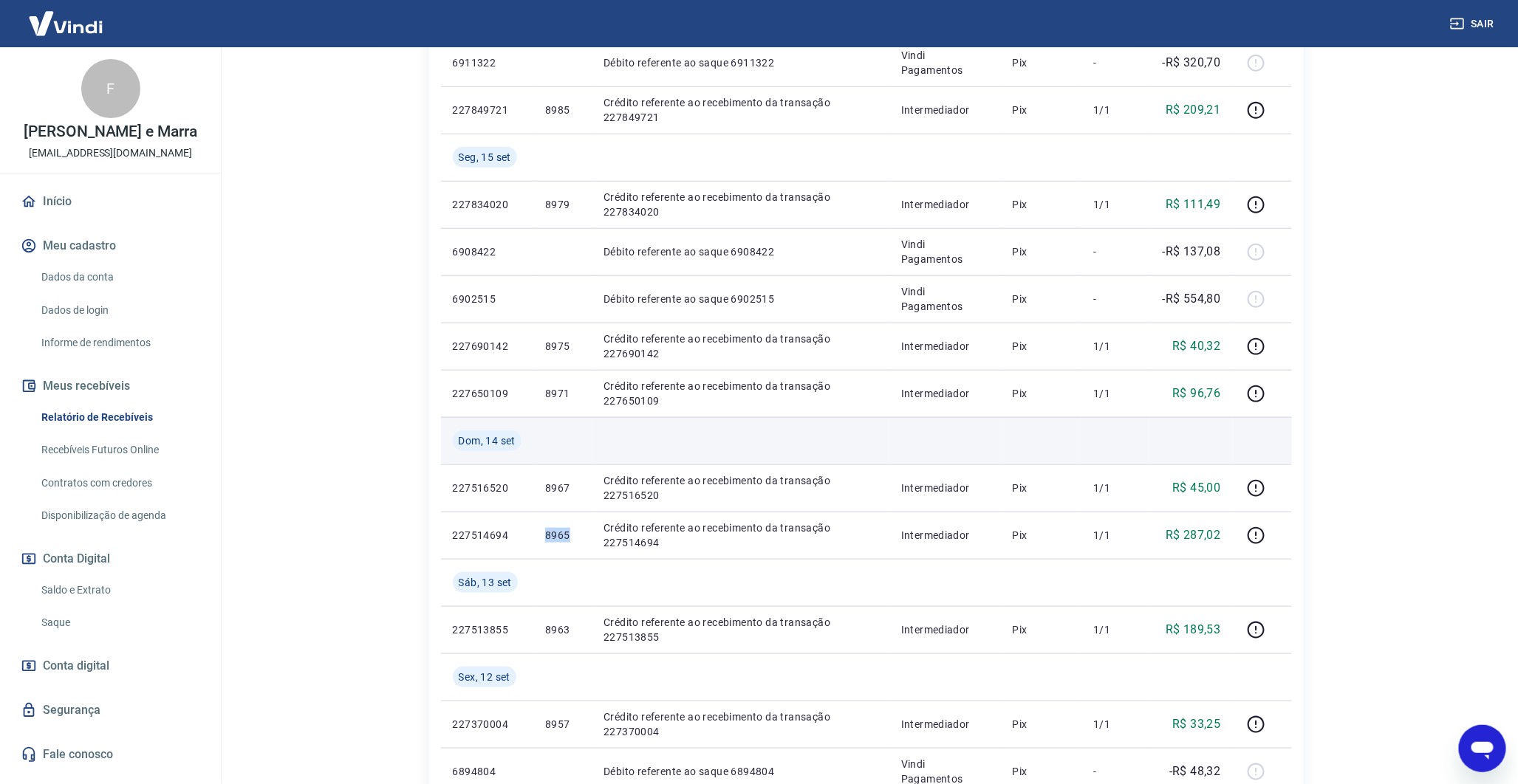
scroll to position [570, 0]
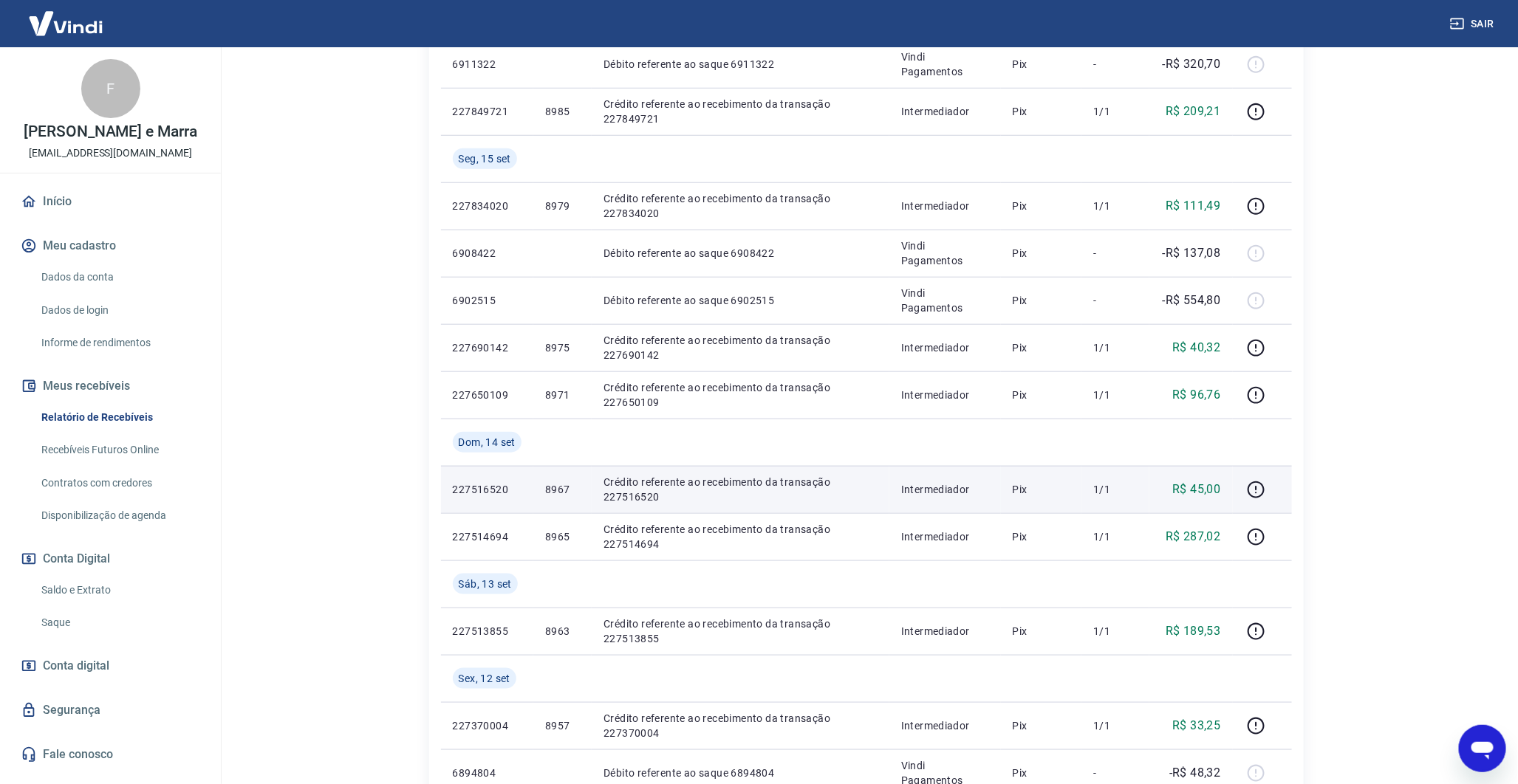
click at [558, 479] on td "8967" at bounding box center [563, 490] width 59 height 47
copy p "8967"
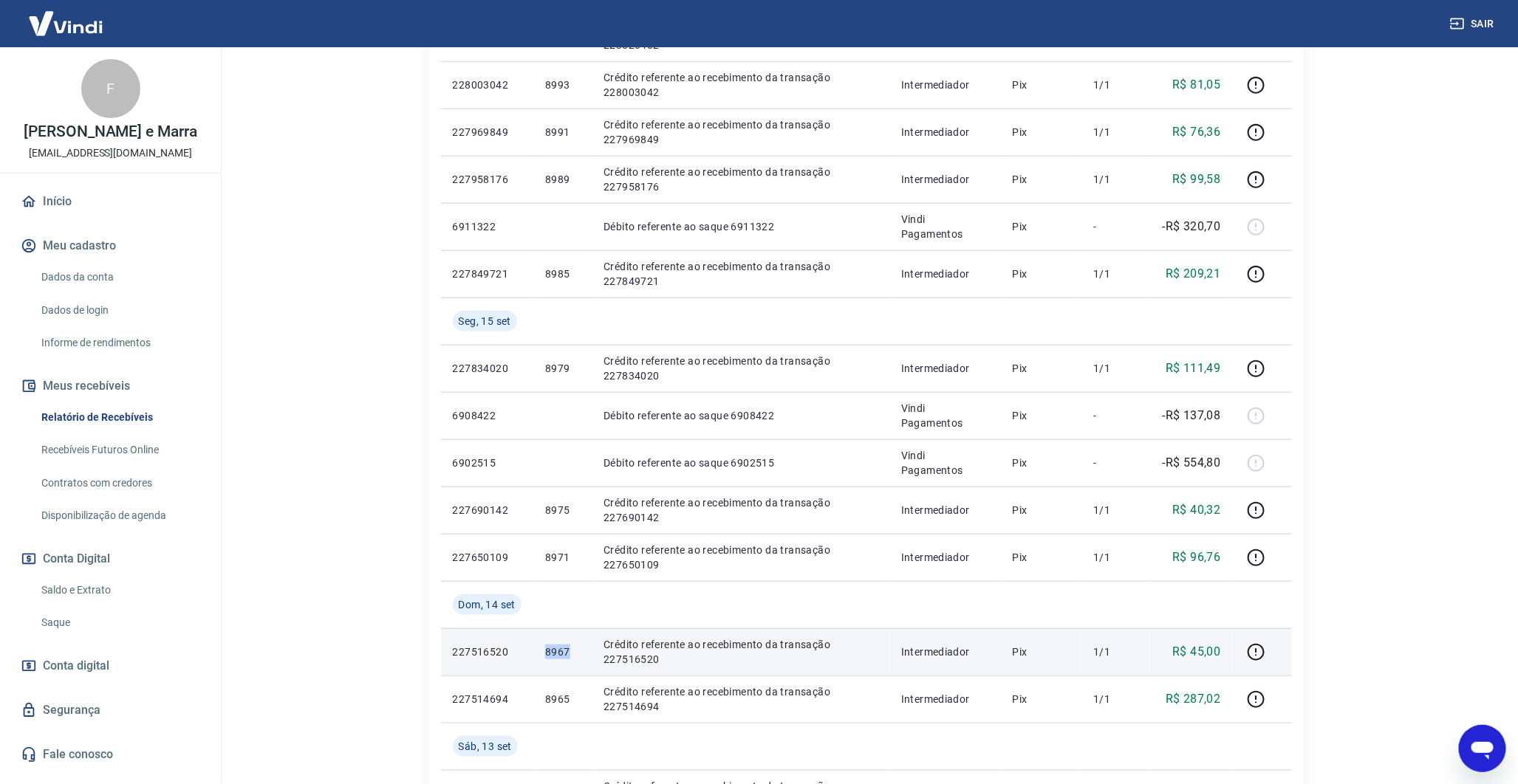
scroll to position [409, 0]
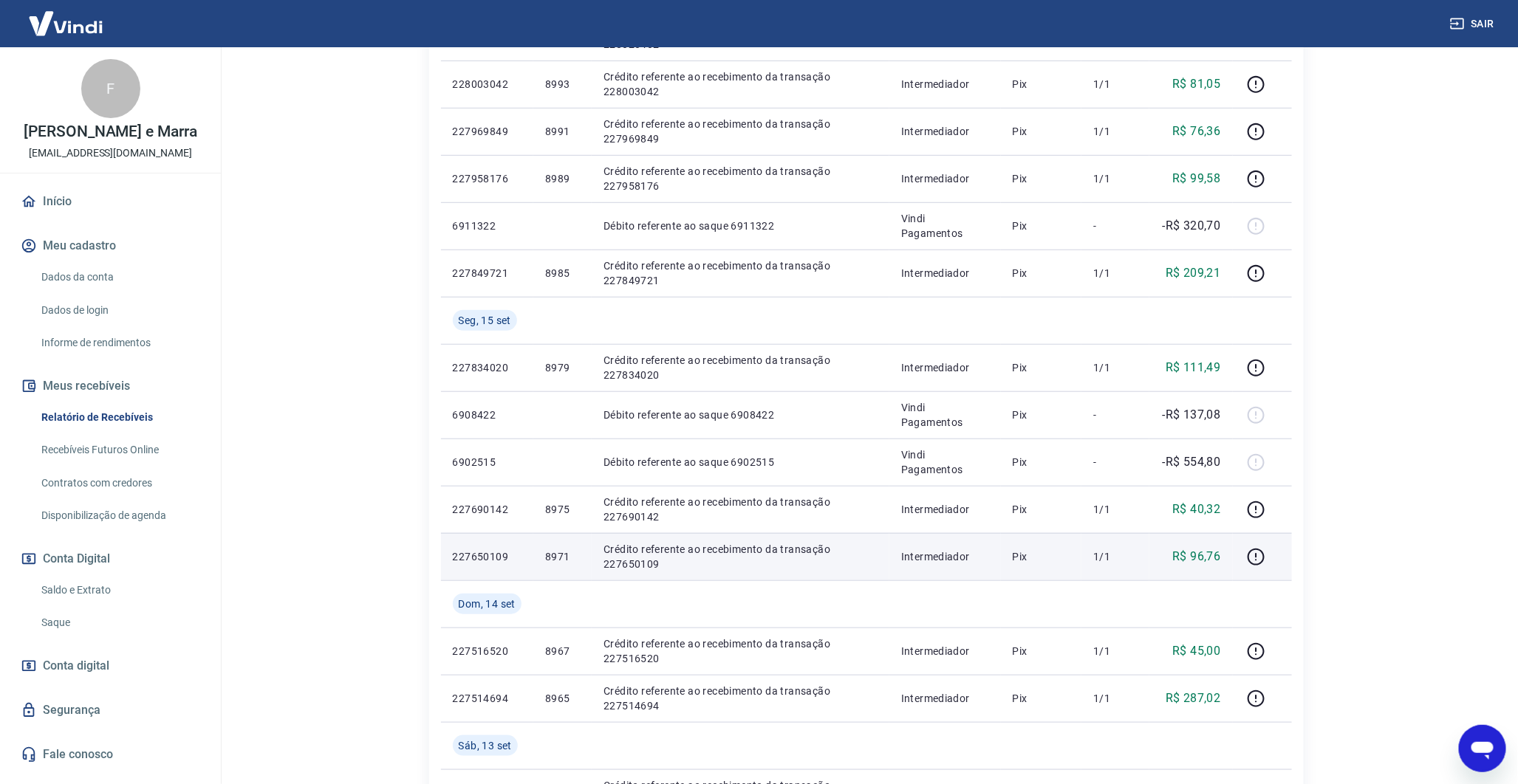
click at [1210, 559] on p "R$ 96,76" at bounding box center [1196, 557] width 48 height 17
click at [541, 552] on td "8971" at bounding box center [563, 557] width 59 height 47
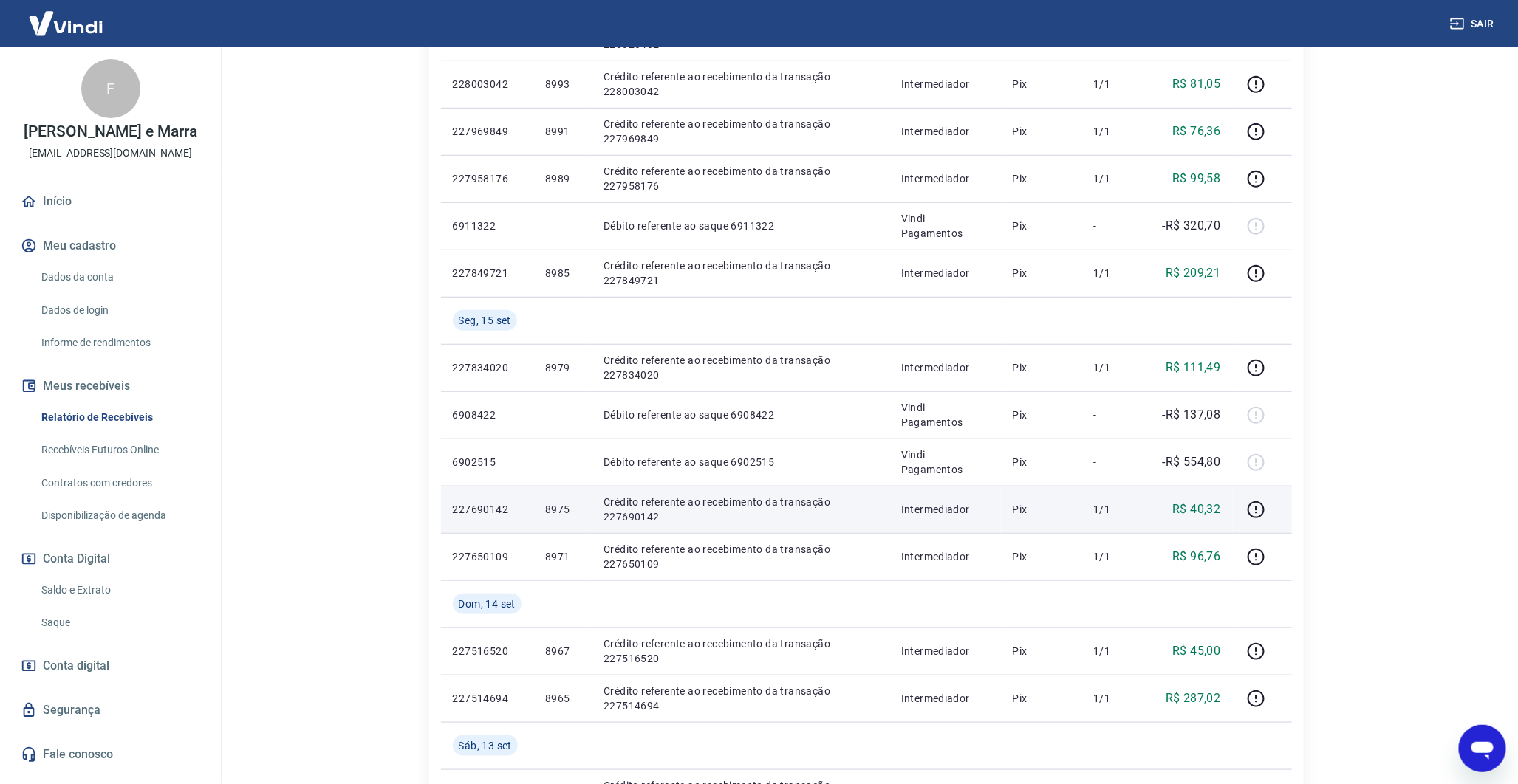
click at [554, 503] on p "8975" at bounding box center [563, 509] width 35 height 15
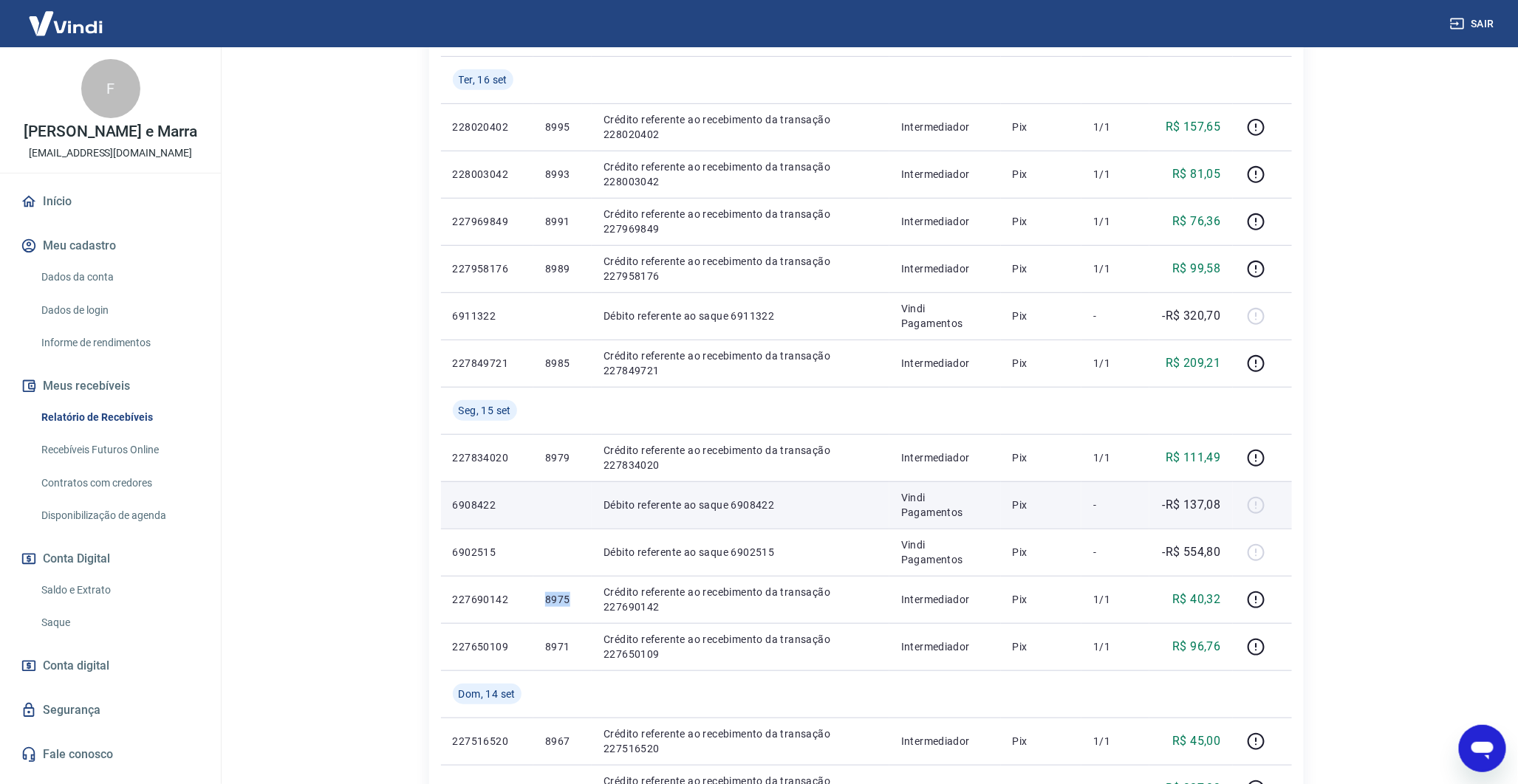
scroll to position [318, 0]
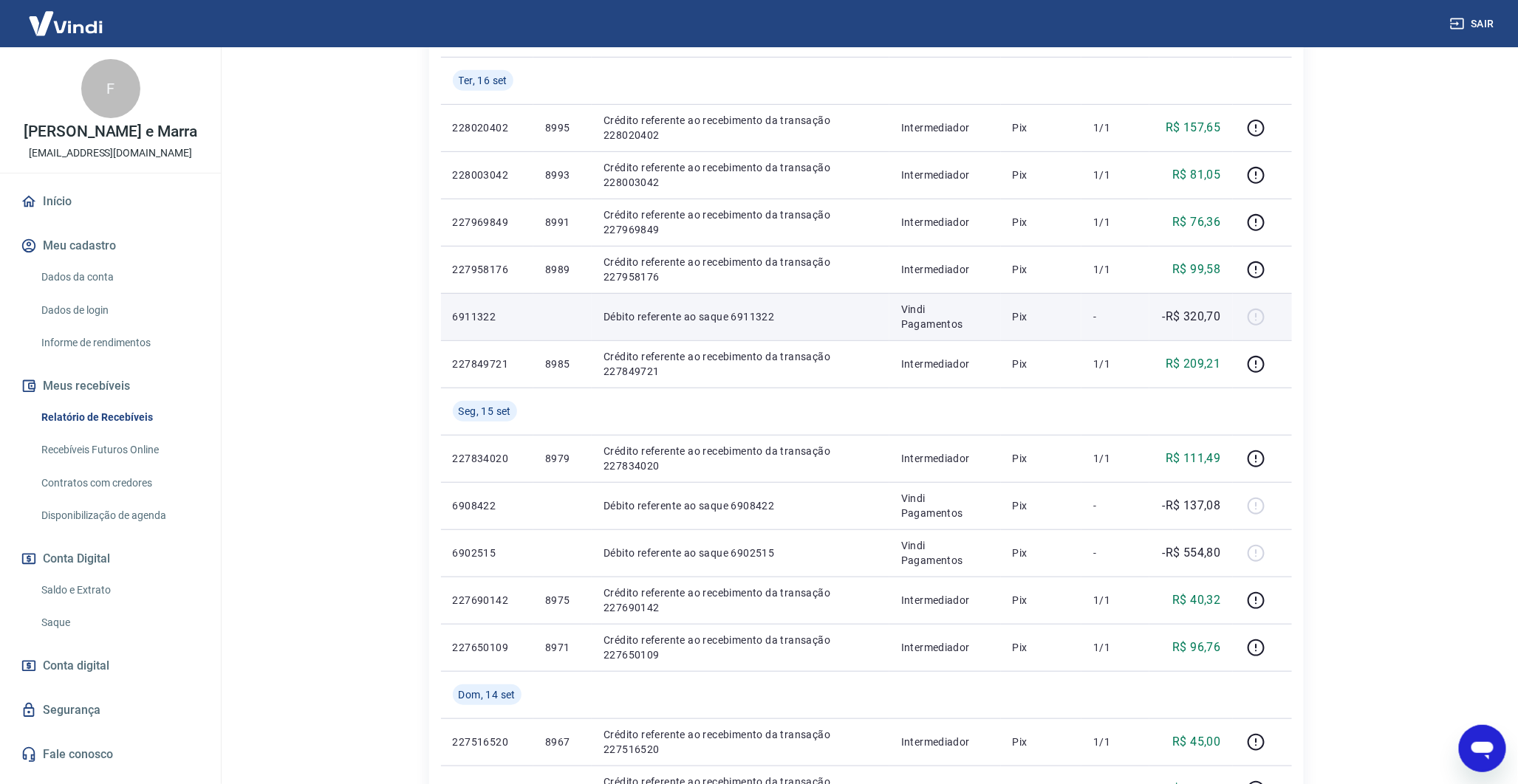
click at [1201, 314] on p "-R$ 320,70" at bounding box center [1192, 316] width 59 height 17
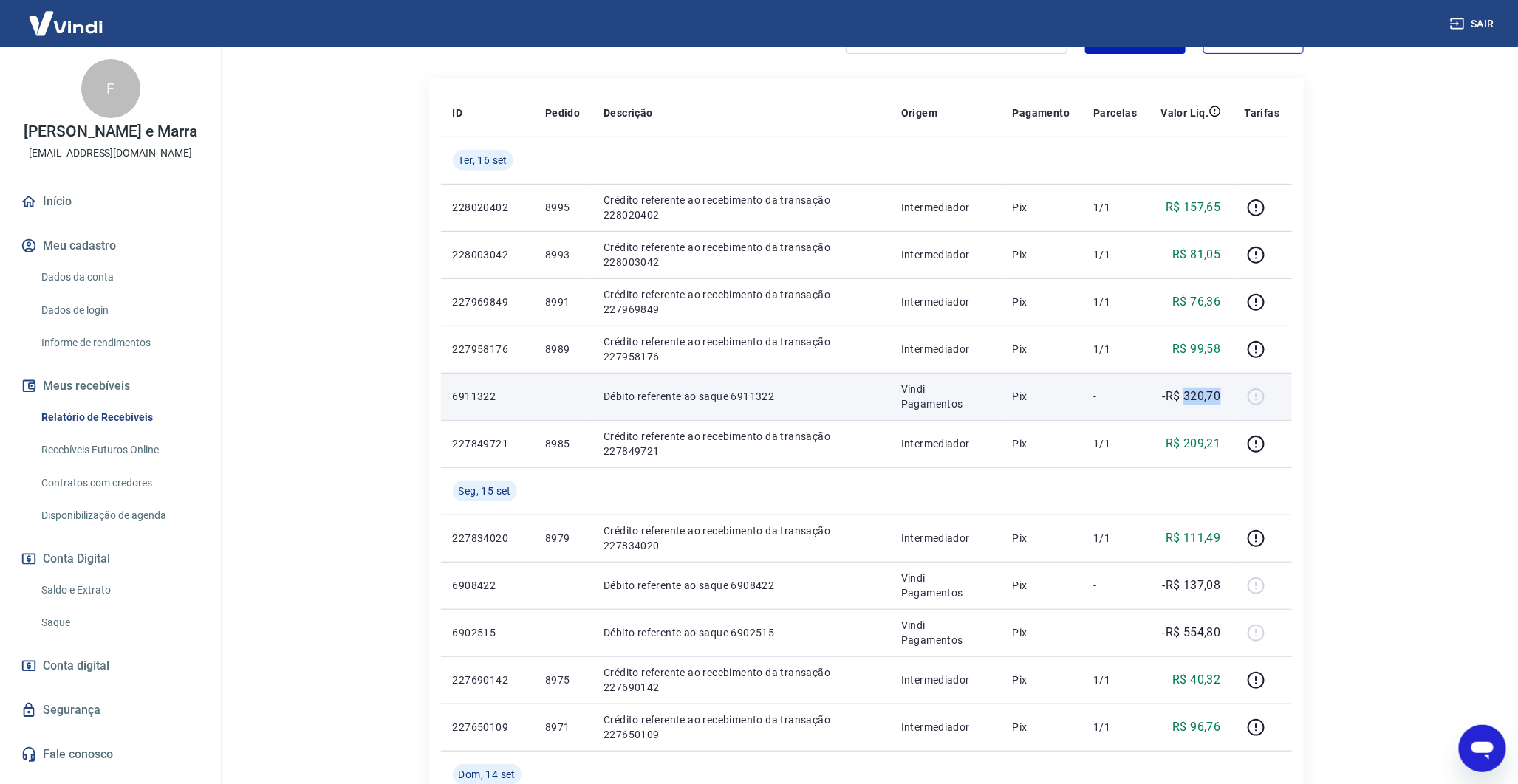
scroll to position [237, 0]
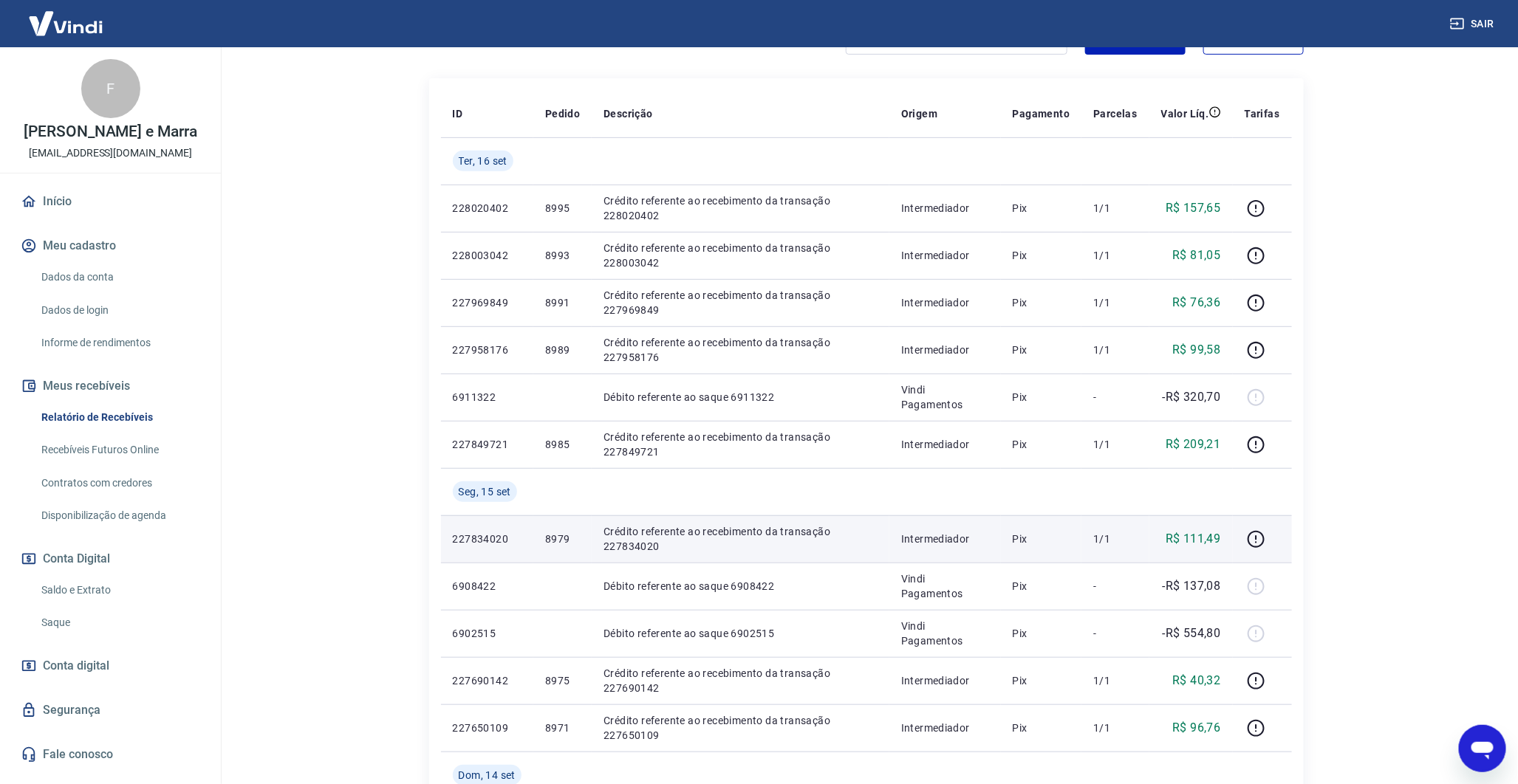
click at [558, 535] on p "8979" at bounding box center [563, 539] width 35 height 15
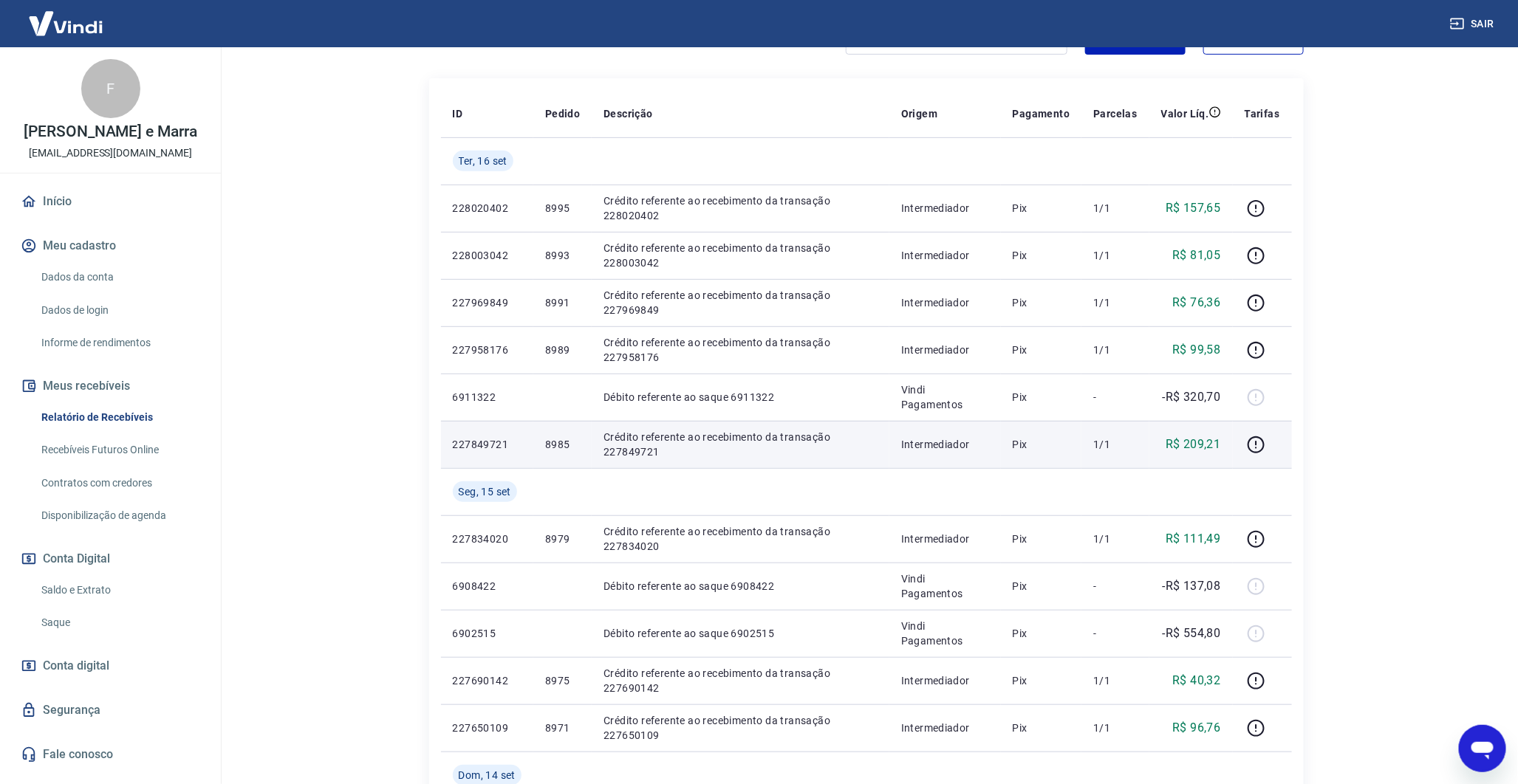
click at [558, 447] on p "8985" at bounding box center [563, 445] width 35 height 15
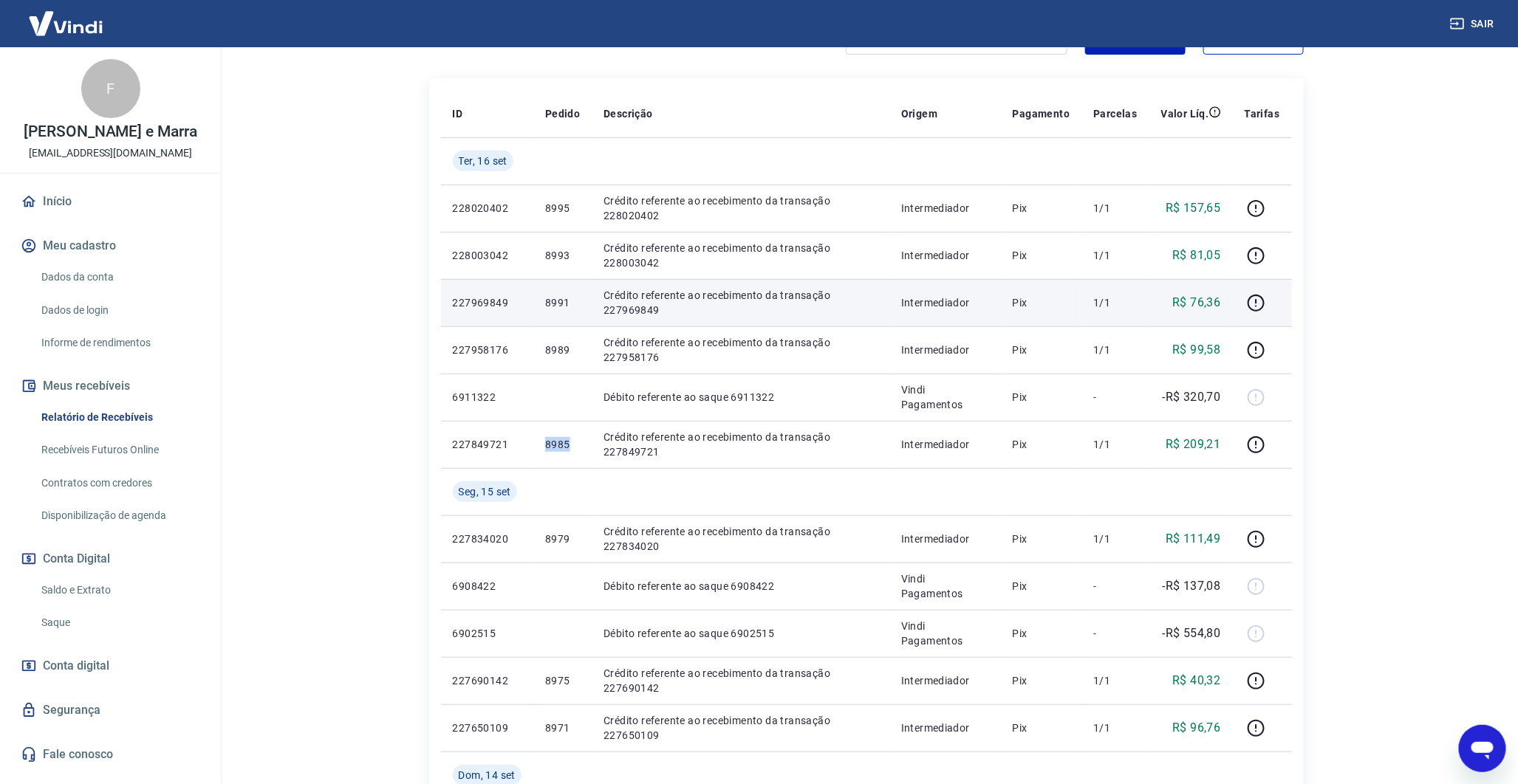
scroll to position [0, 0]
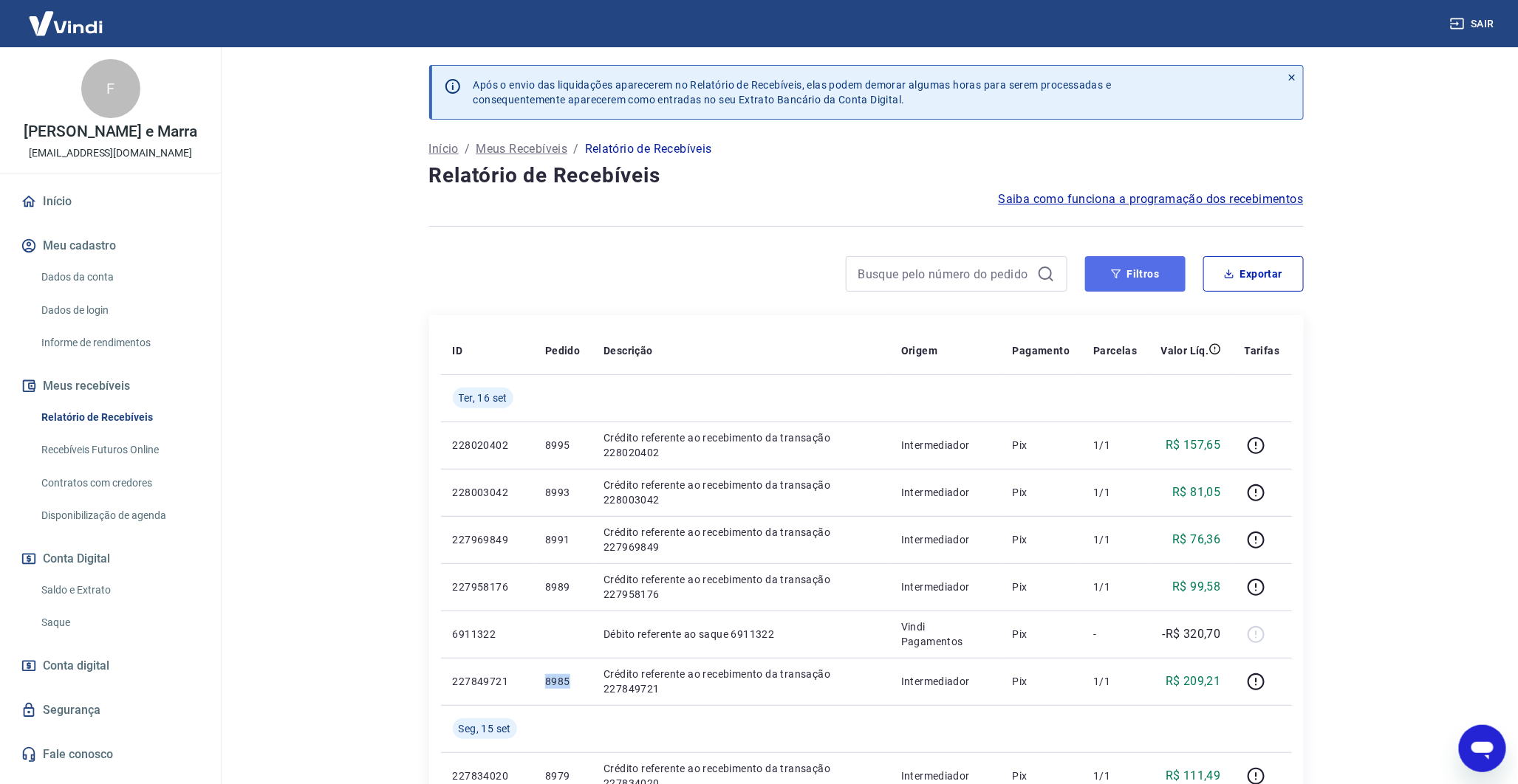
click at [1116, 286] on button "Filtros" at bounding box center [1135, 274] width 100 height 36
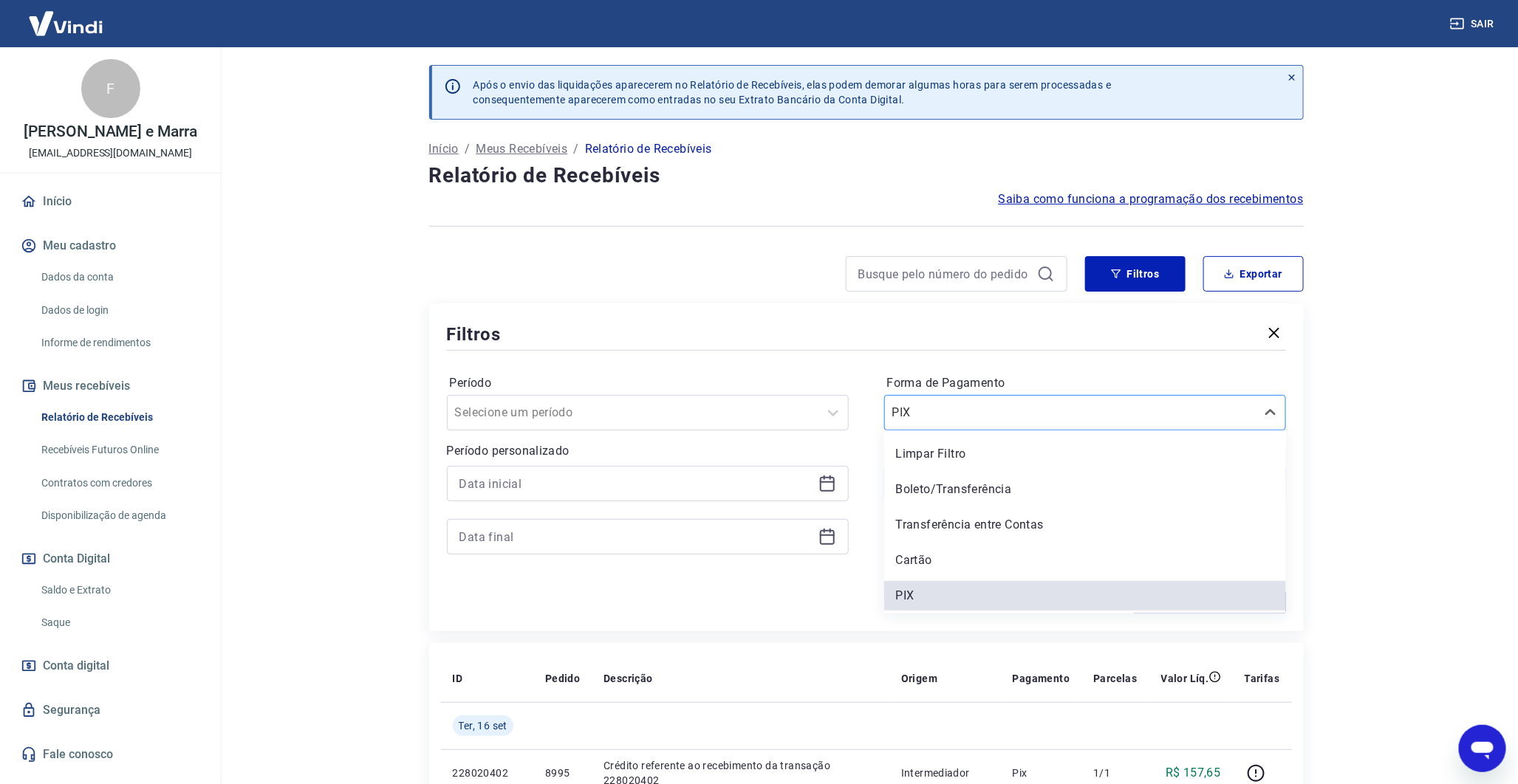
click at [904, 411] on input "Forma de Pagamento" at bounding box center [967, 413] width 149 height 17
click at [1010, 550] on div "Cartão" at bounding box center [1085, 561] width 402 height 30
click at [1010, 550] on div "Forma de Pagamento option Cartão focused, 4 of 5. 5 results available. Use Up a…" at bounding box center [1085, 471] width 402 height 201
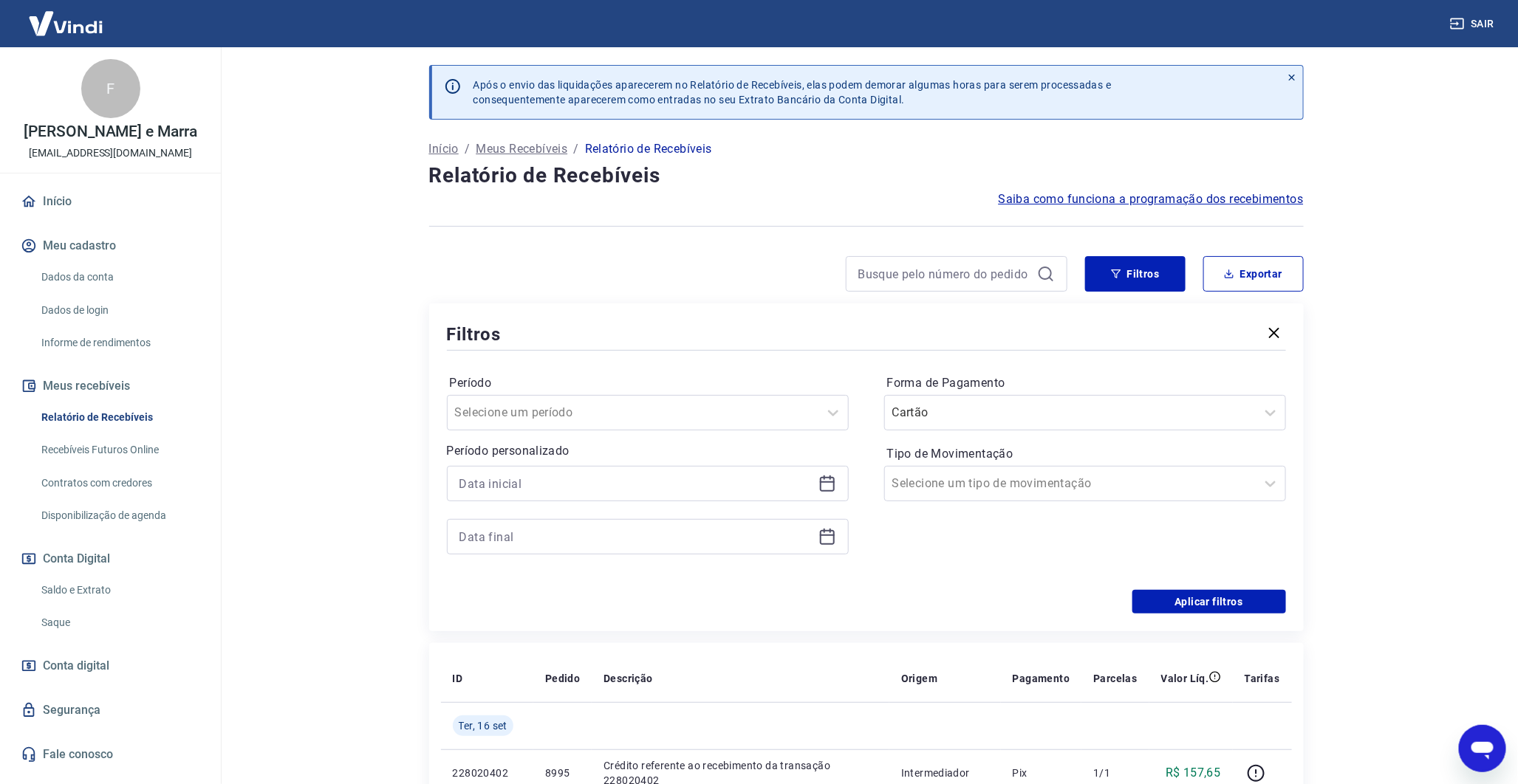
click at [966, 574] on div "Período Selecione um período Período personalizado Forma de Pagamento Cartão Ti…" at bounding box center [866, 472] width 840 height 237
click at [1201, 600] on button "Aplicar filtros" at bounding box center [1209, 602] width 154 height 24
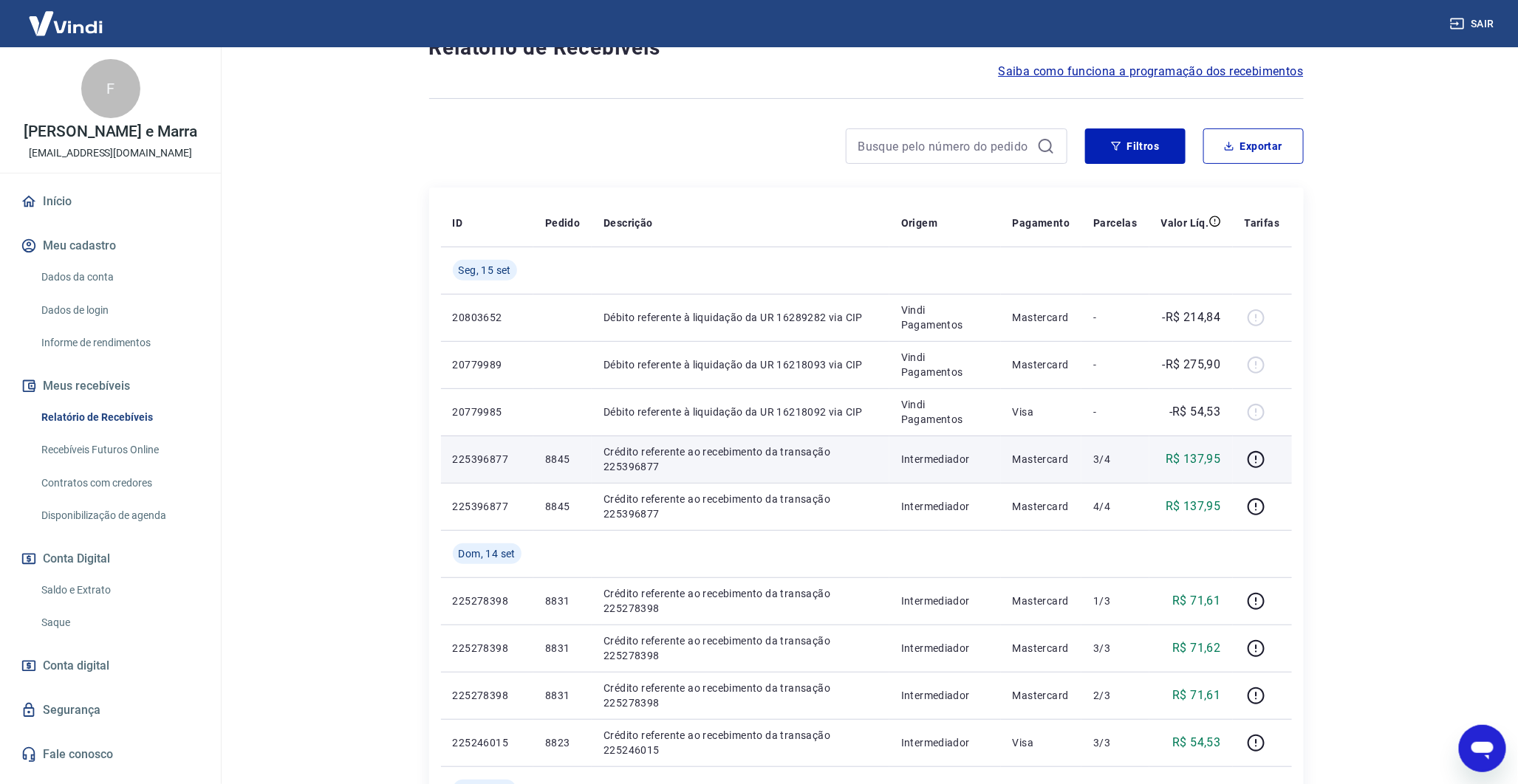
scroll to position [129, 0]
click at [566, 463] on p "8845" at bounding box center [563, 458] width 35 height 15
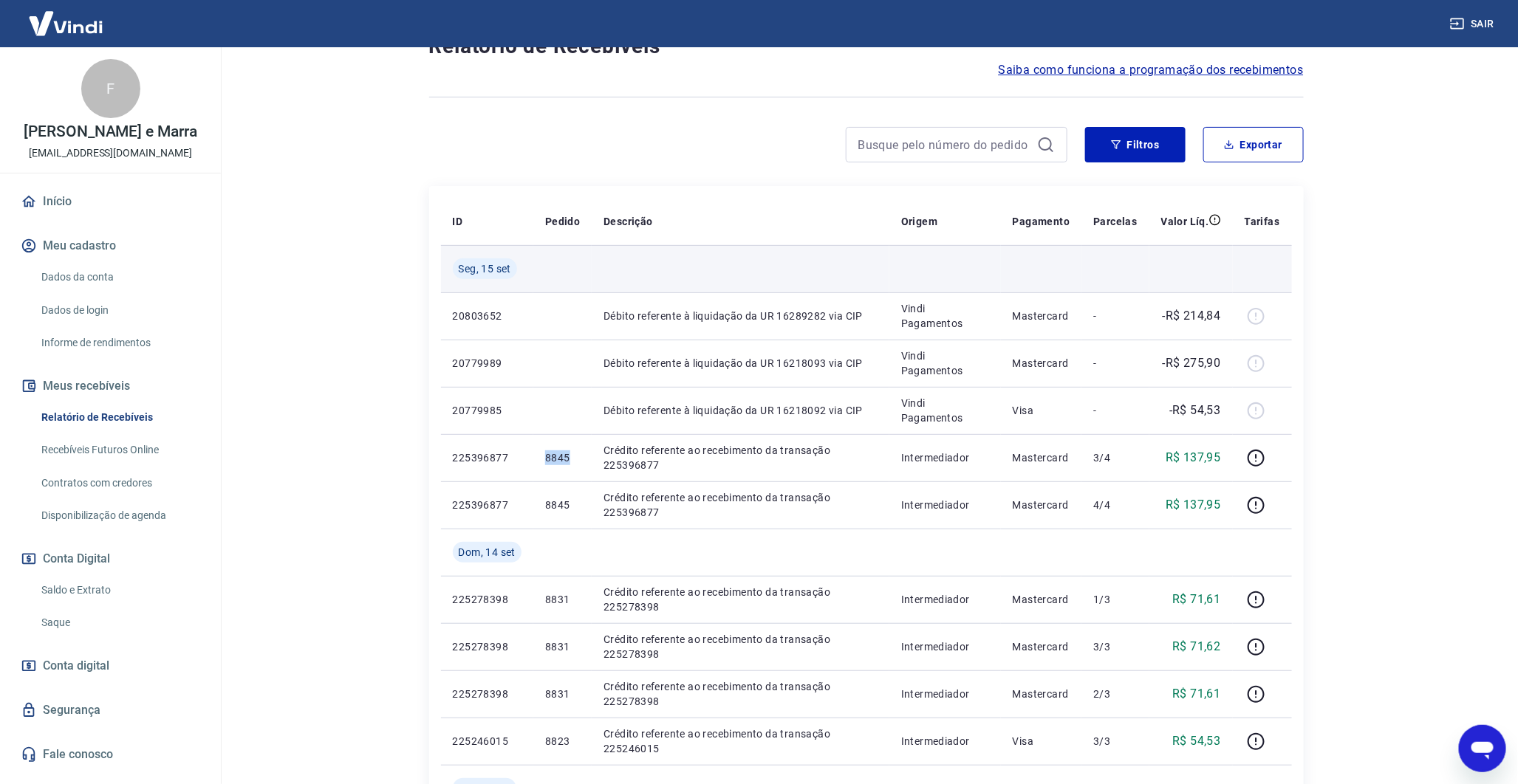
scroll to position [283, 0]
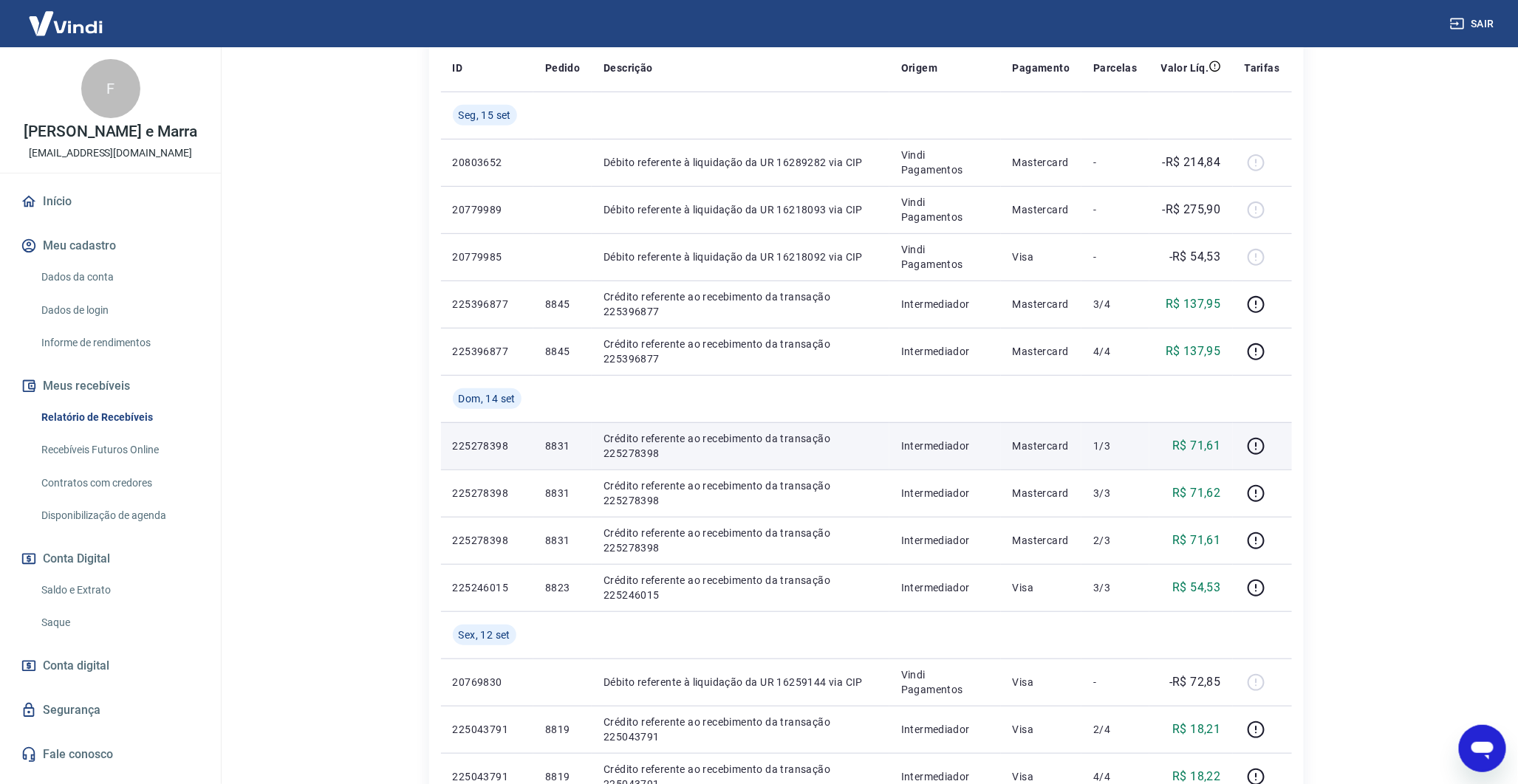
click at [551, 447] on p "8831" at bounding box center [563, 446] width 35 height 15
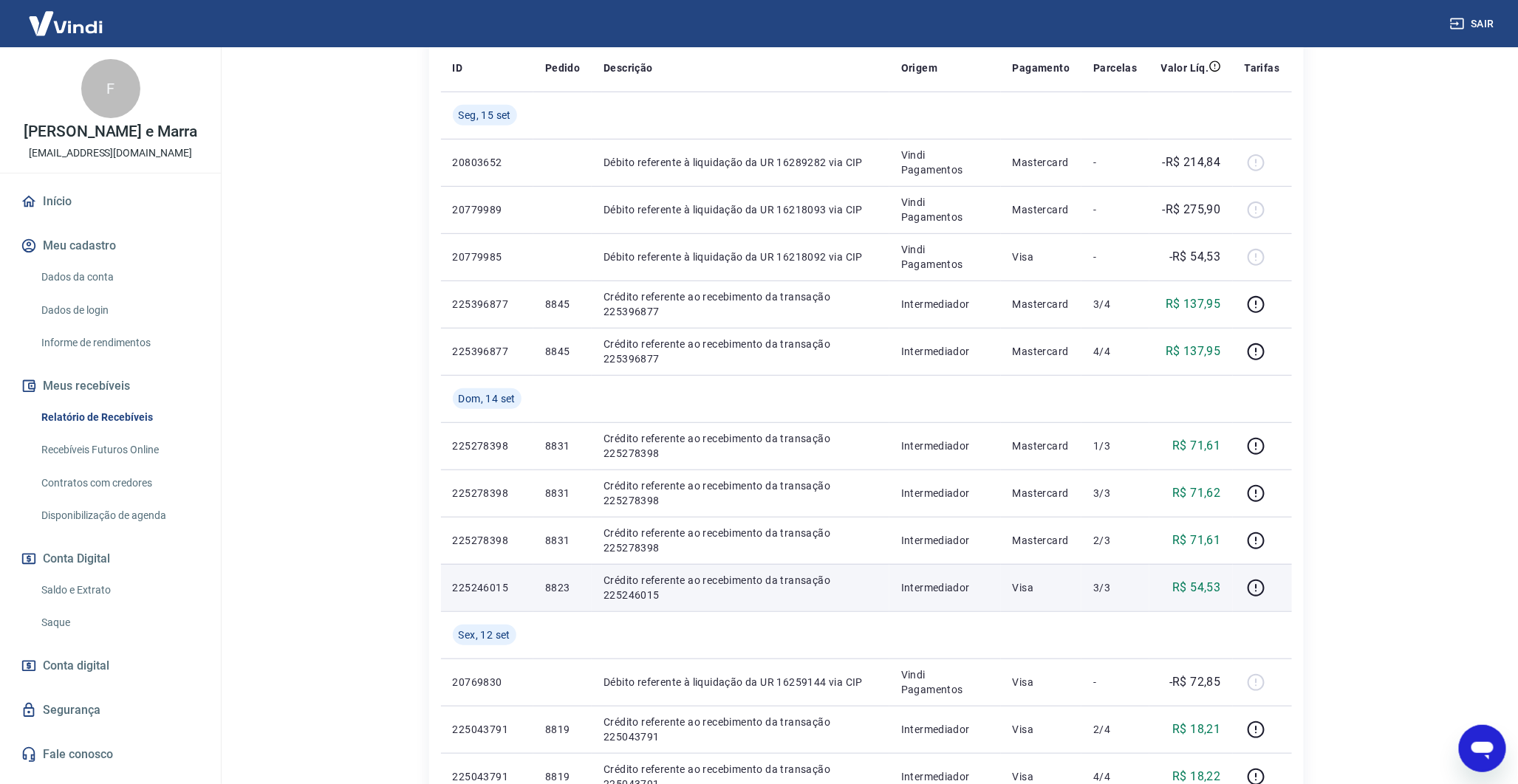
click at [559, 598] on td "8823" at bounding box center [563, 587] width 59 height 47
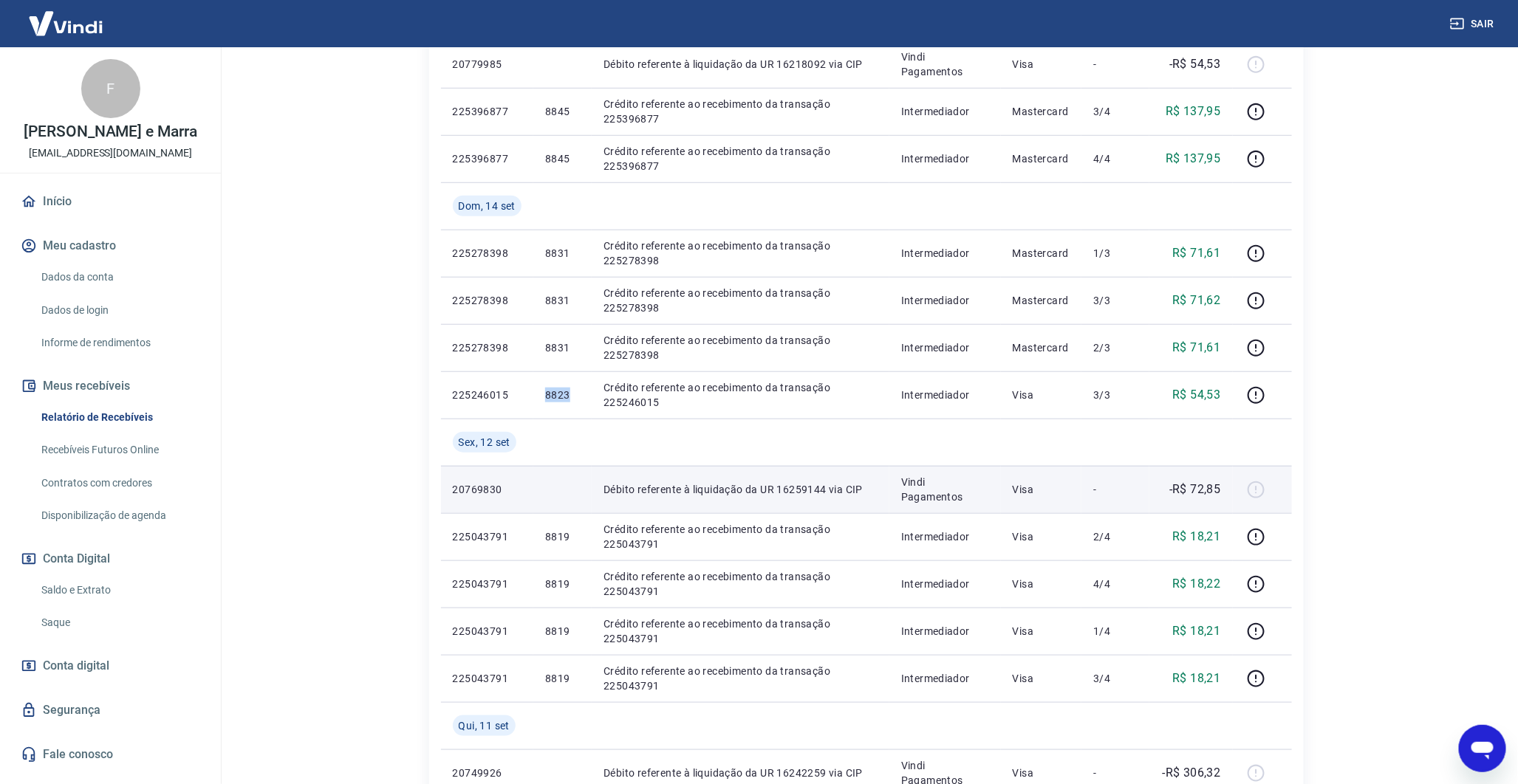
scroll to position [485, 0]
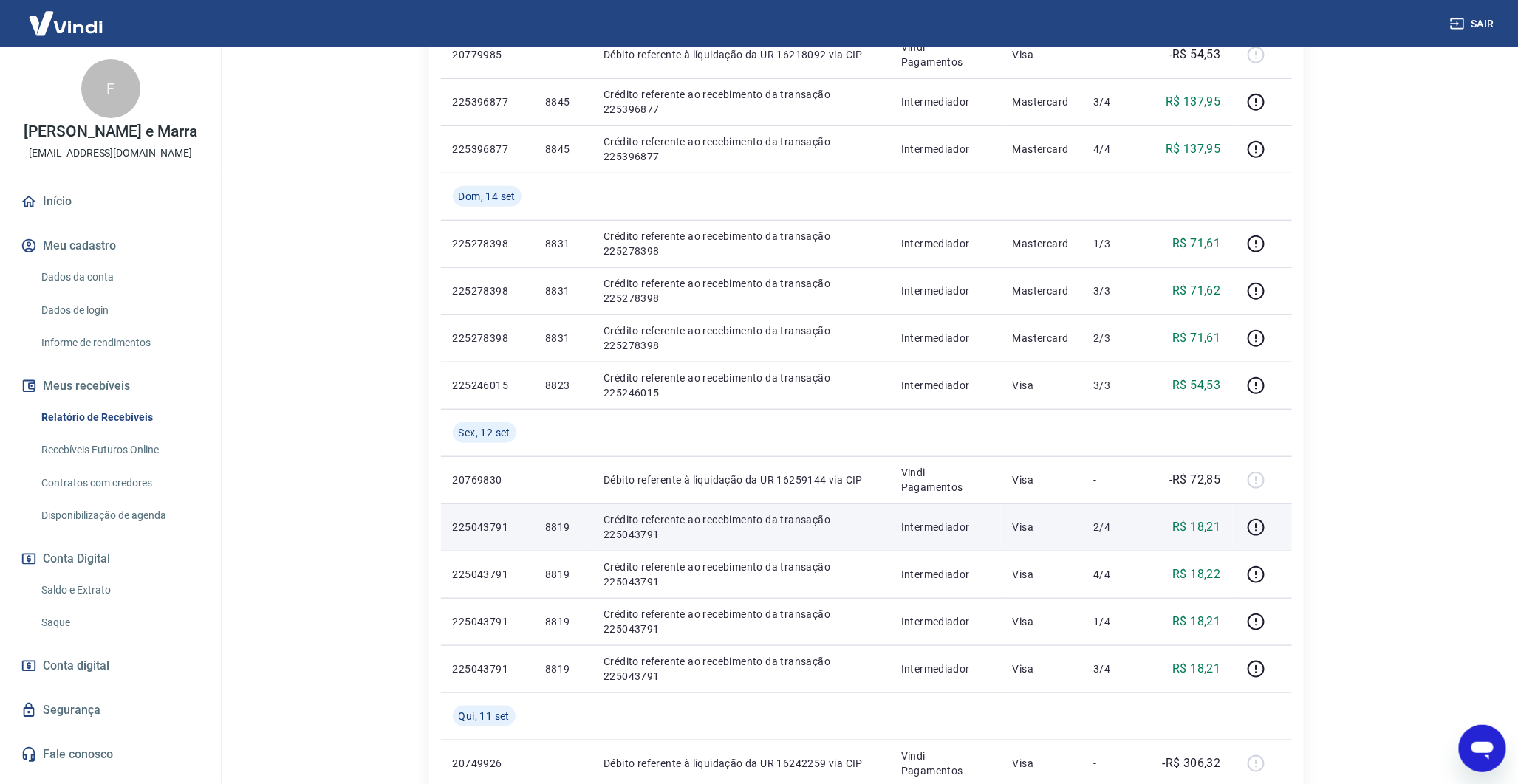
click at [551, 521] on p "8819" at bounding box center [563, 528] width 35 height 15
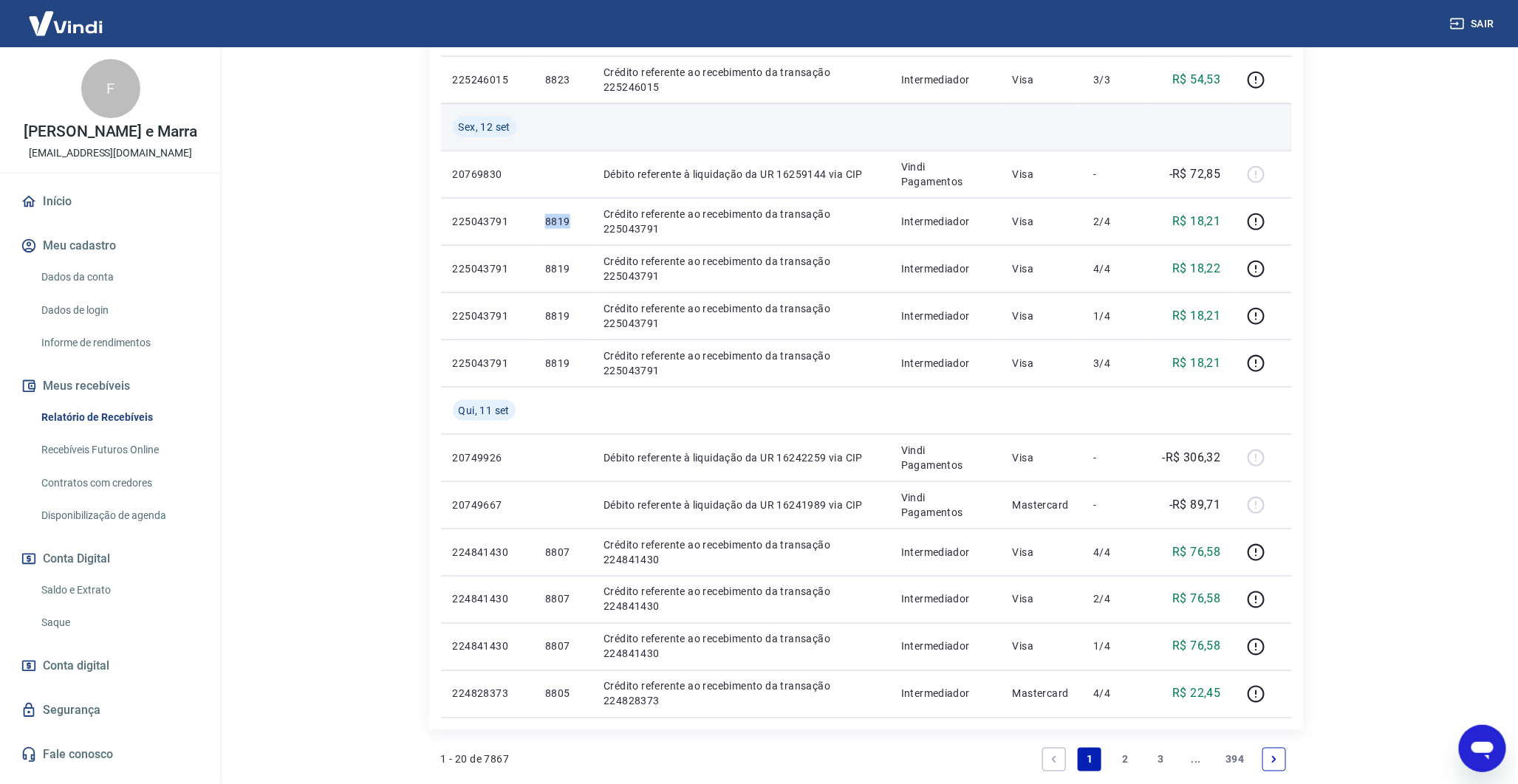
scroll to position [791, 0]
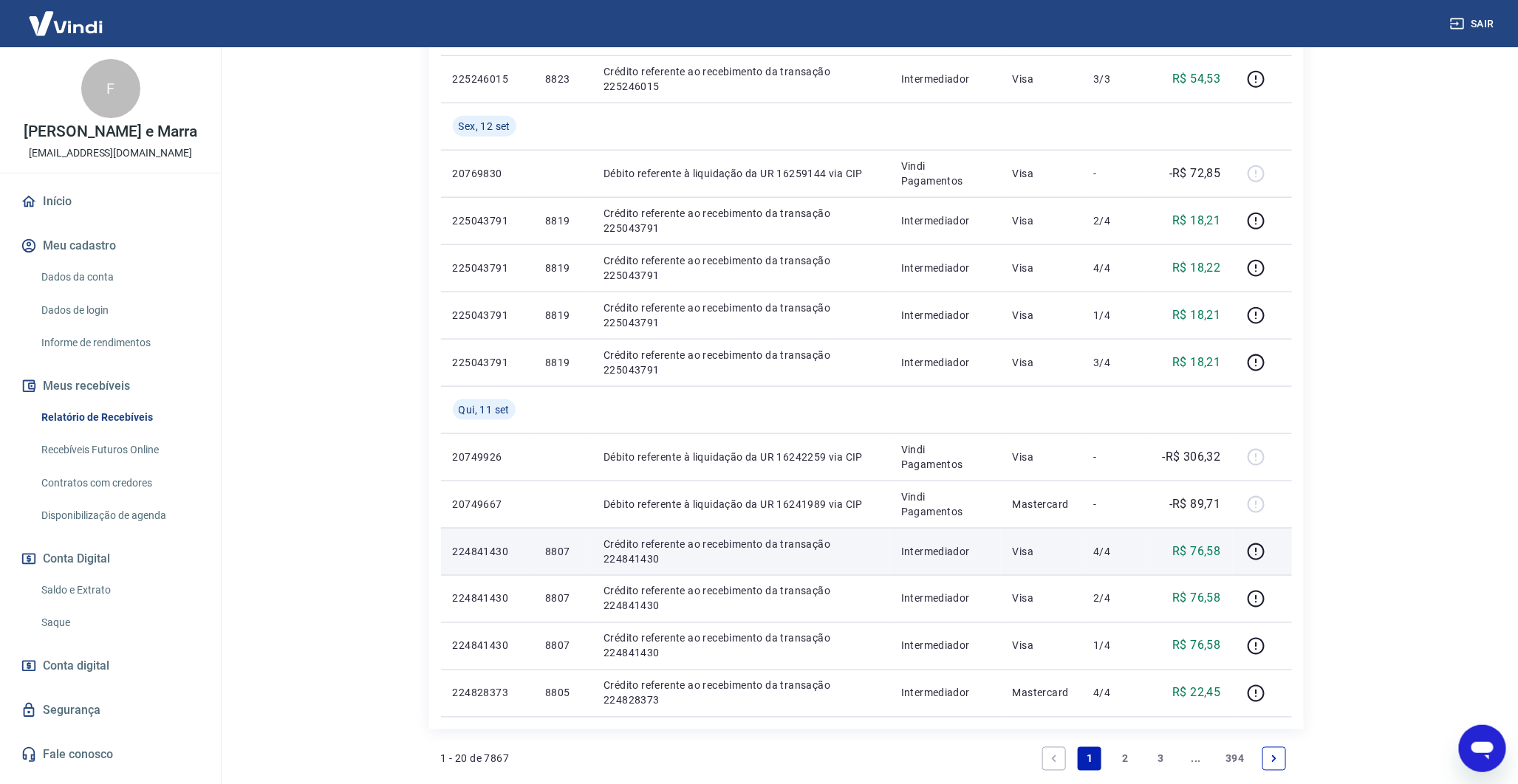
click at [555, 564] on td "8807" at bounding box center [563, 552] width 59 height 47
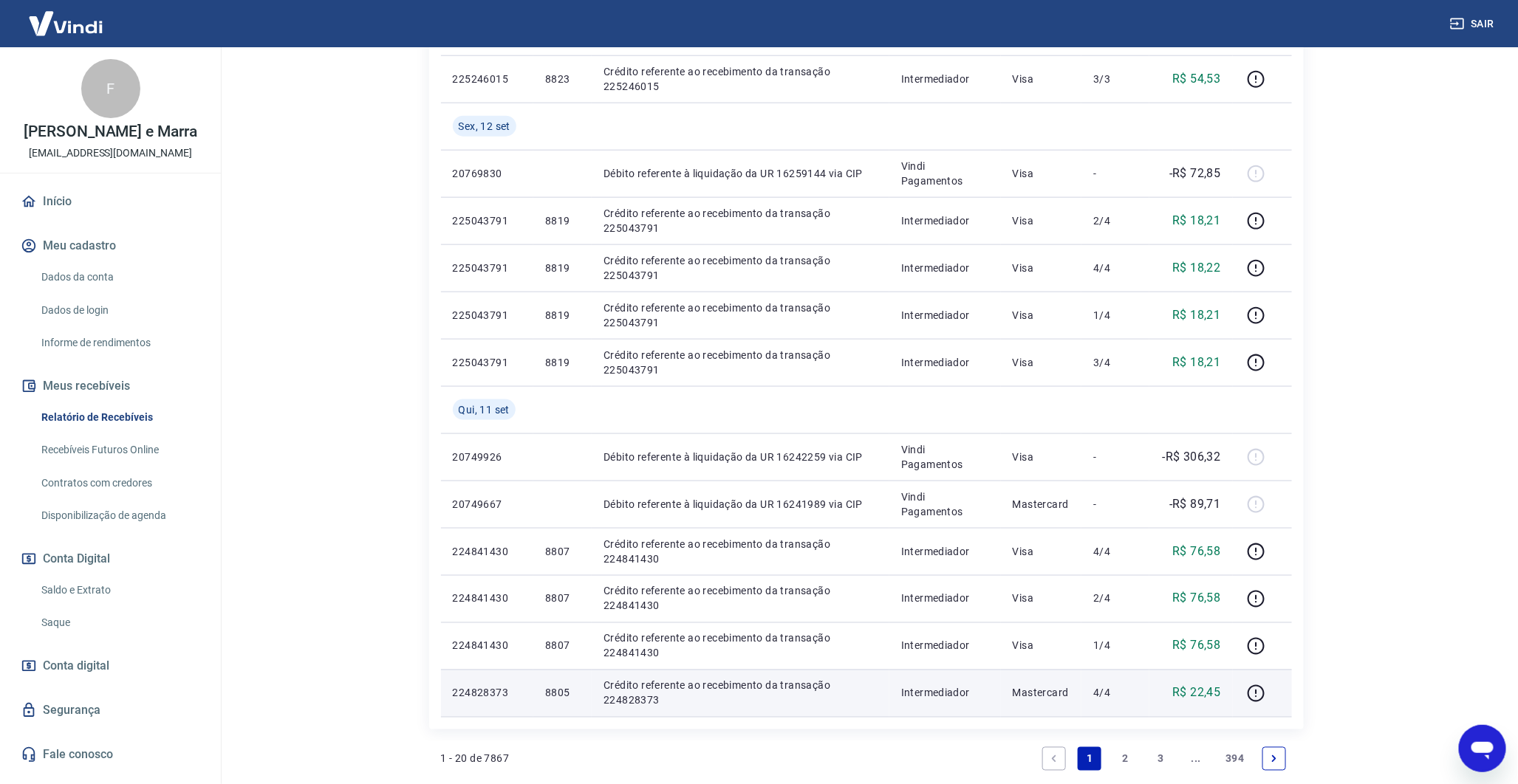
click at [548, 687] on p "8805" at bounding box center [563, 694] width 35 height 15
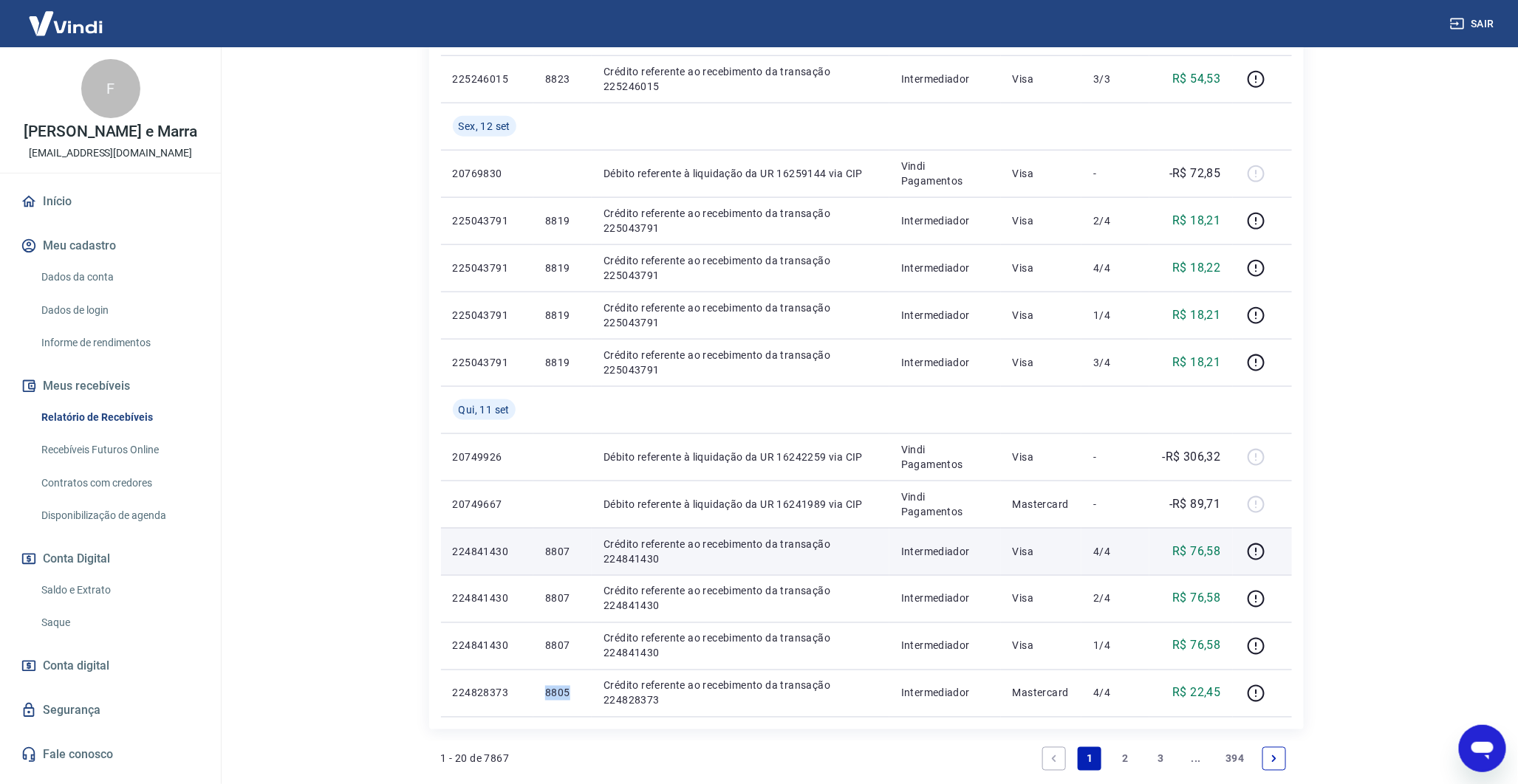
scroll to position [936, 0]
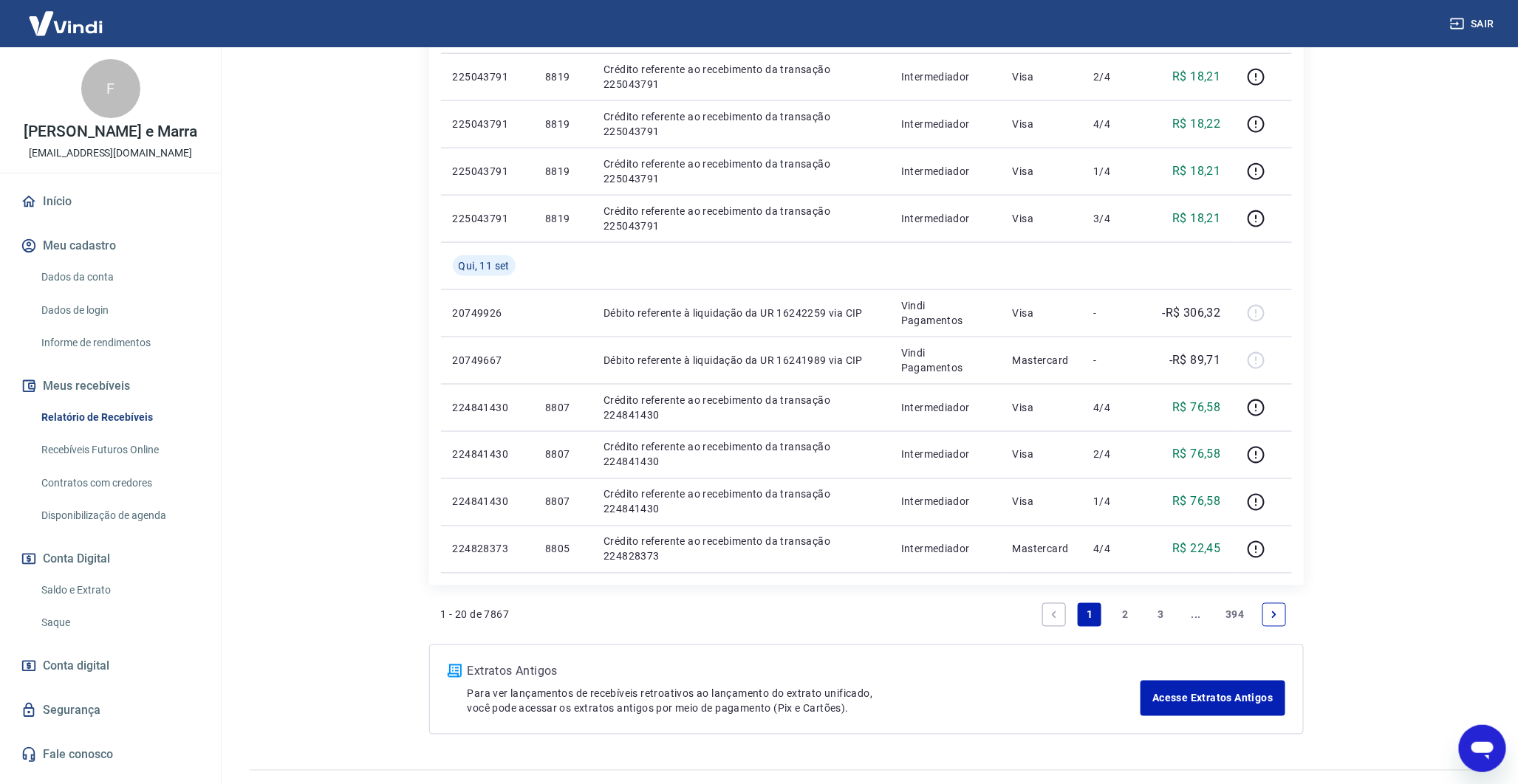
click at [1281, 623] on link "Next page" at bounding box center [1274, 615] width 24 height 24
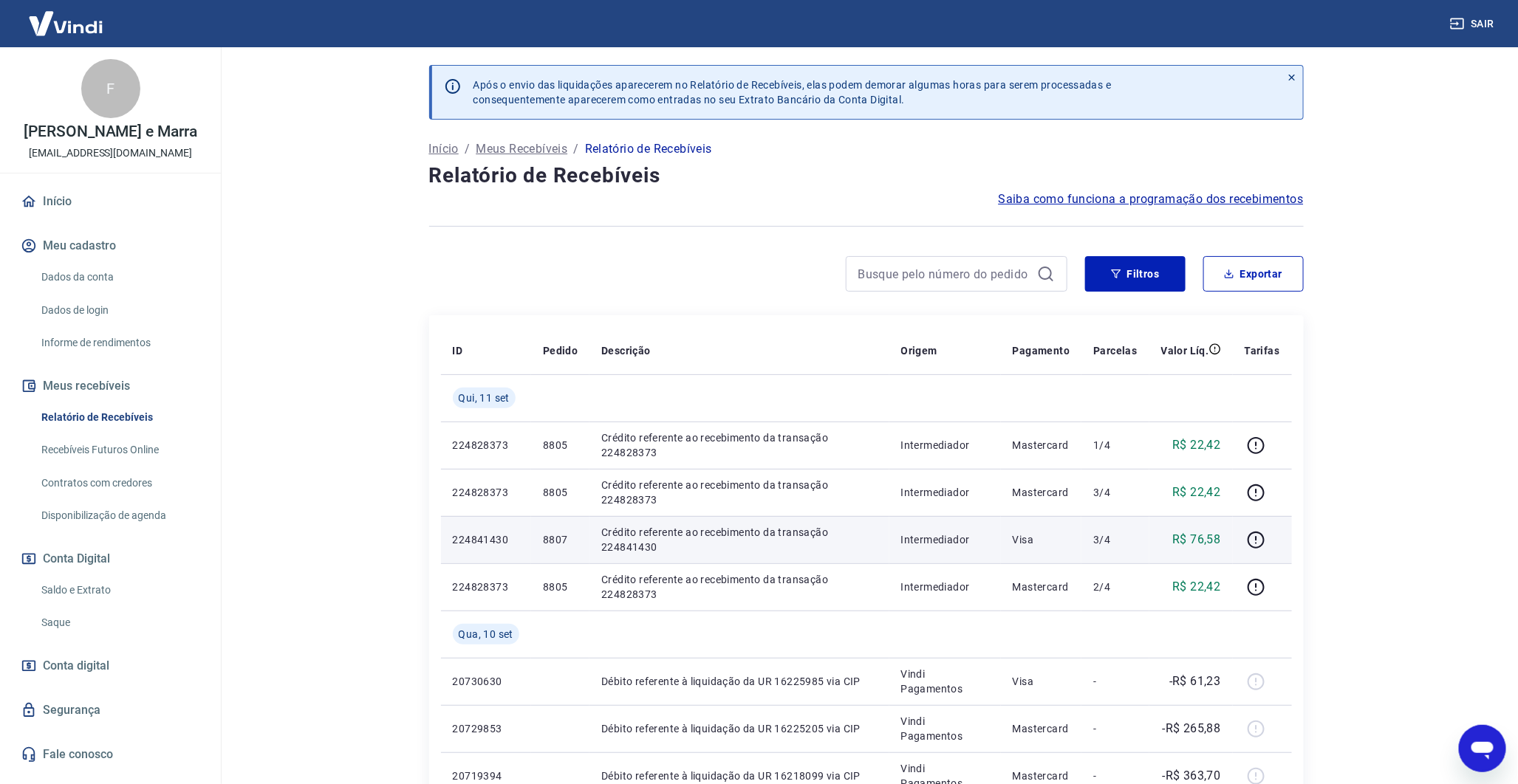
click at [556, 533] on p "8807" at bounding box center [560, 540] width 35 height 15
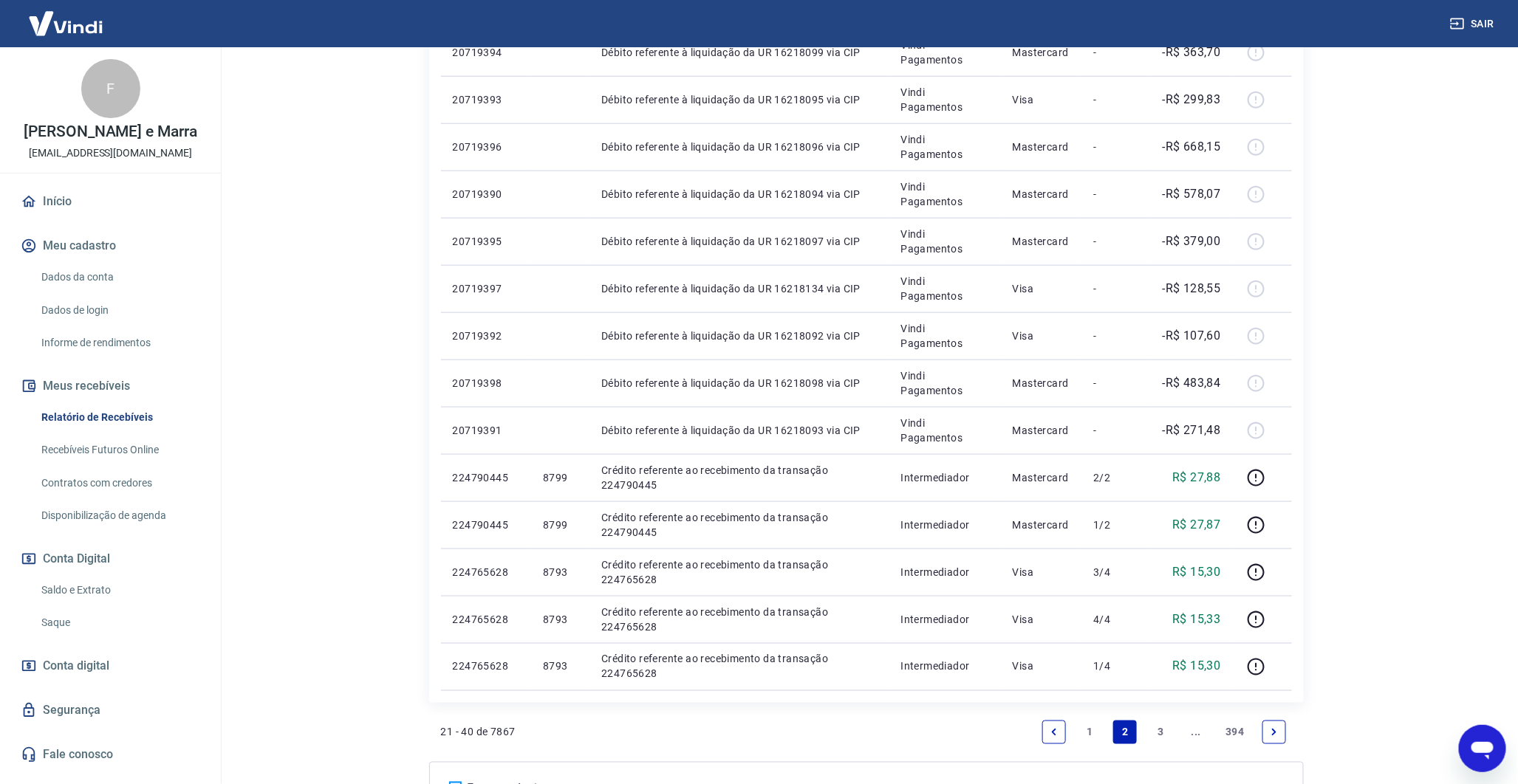
scroll to position [778, 0]
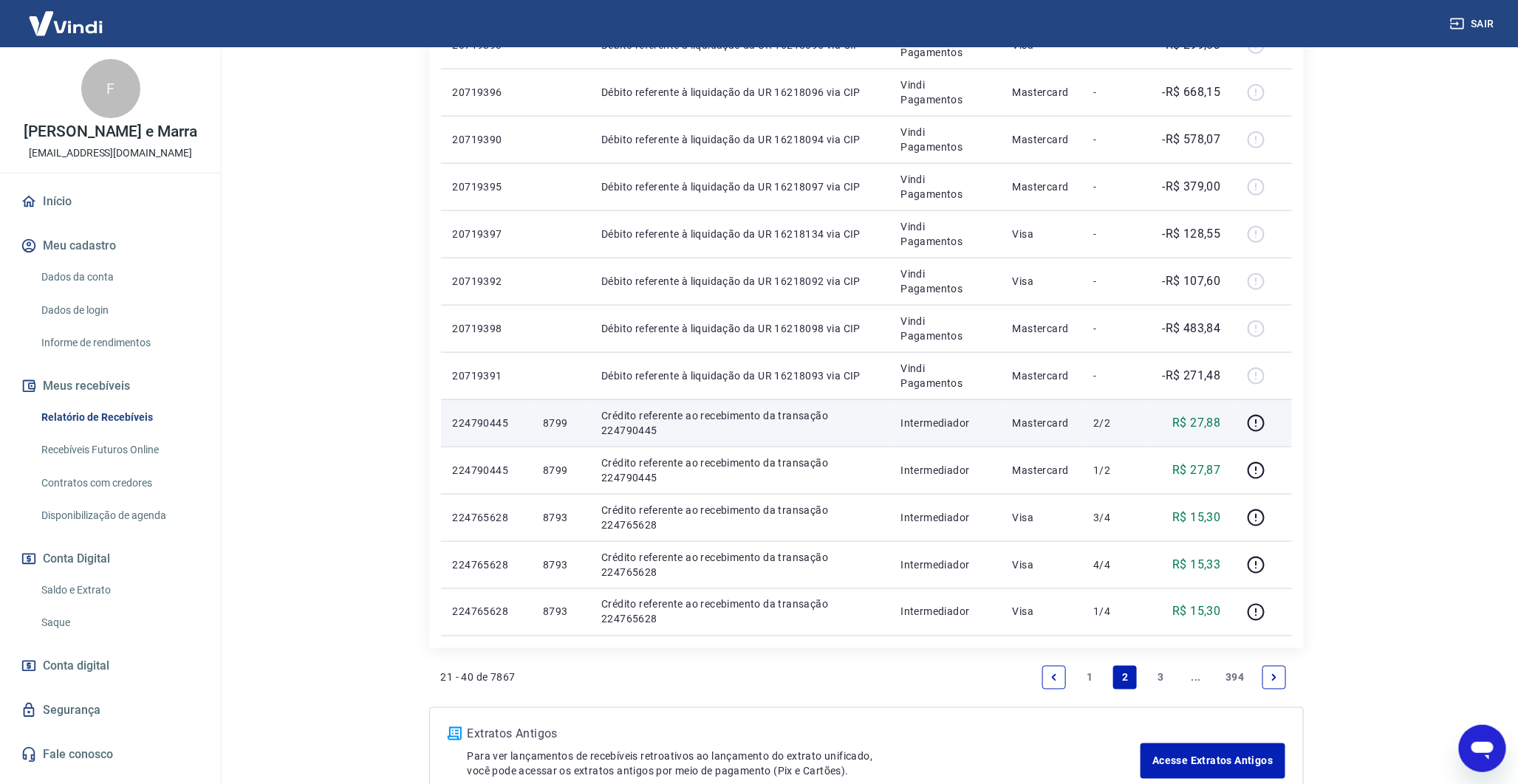
click at [559, 414] on td "8799" at bounding box center [560, 423] width 59 height 47
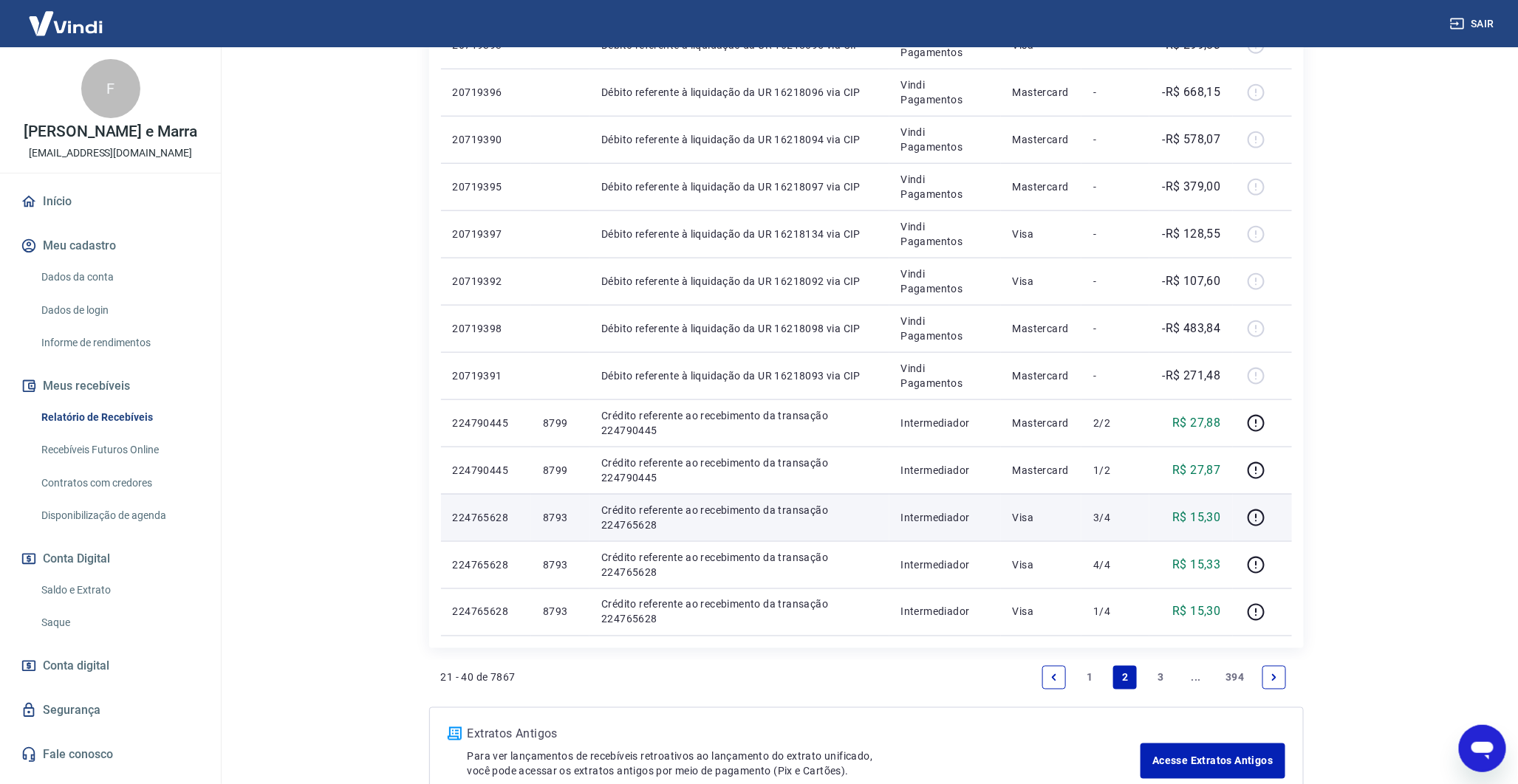
click at [562, 517] on p "8793" at bounding box center [560, 518] width 35 height 15
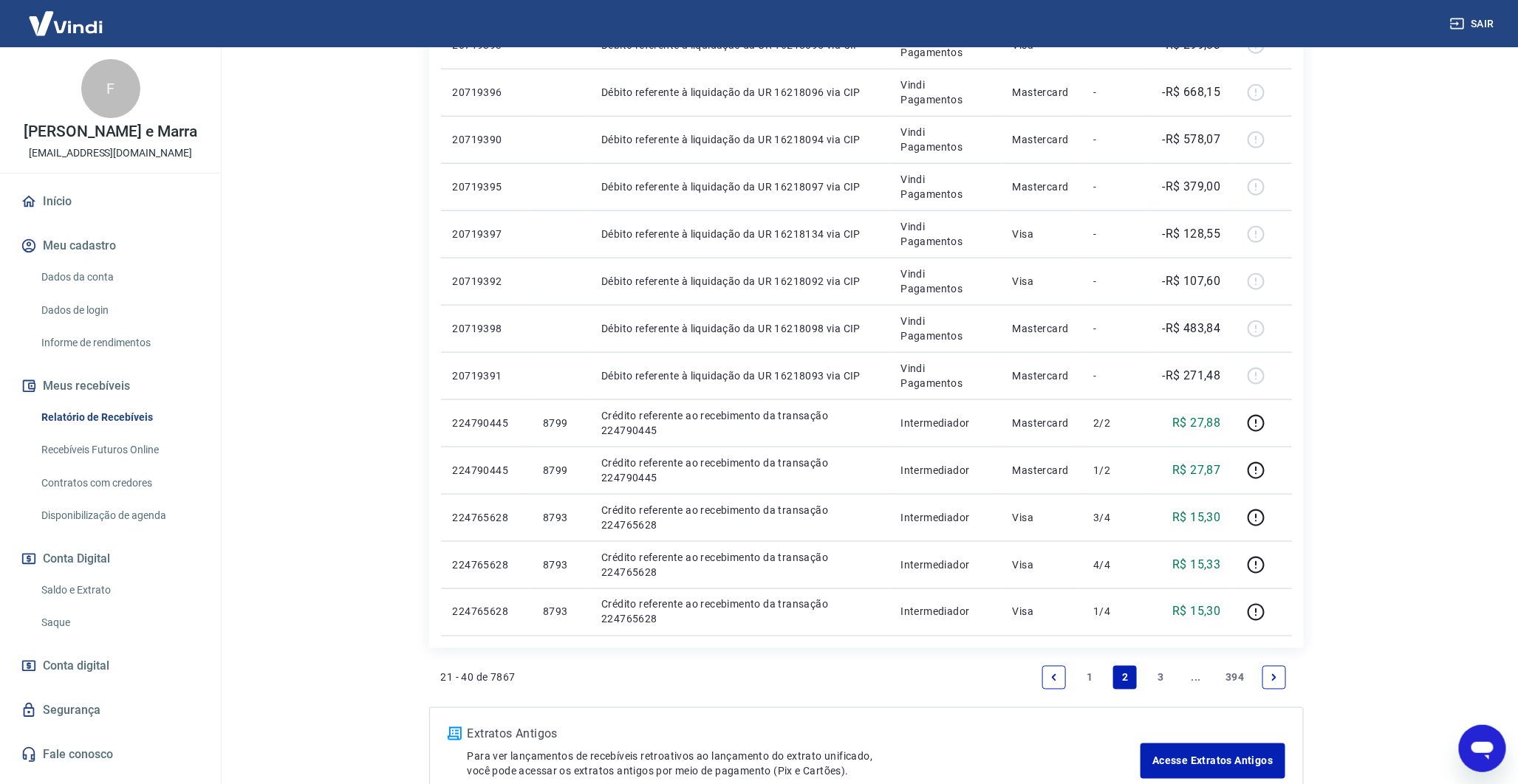
click at [1167, 681] on link "3" at bounding box center [1161, 678] width 24 height 24
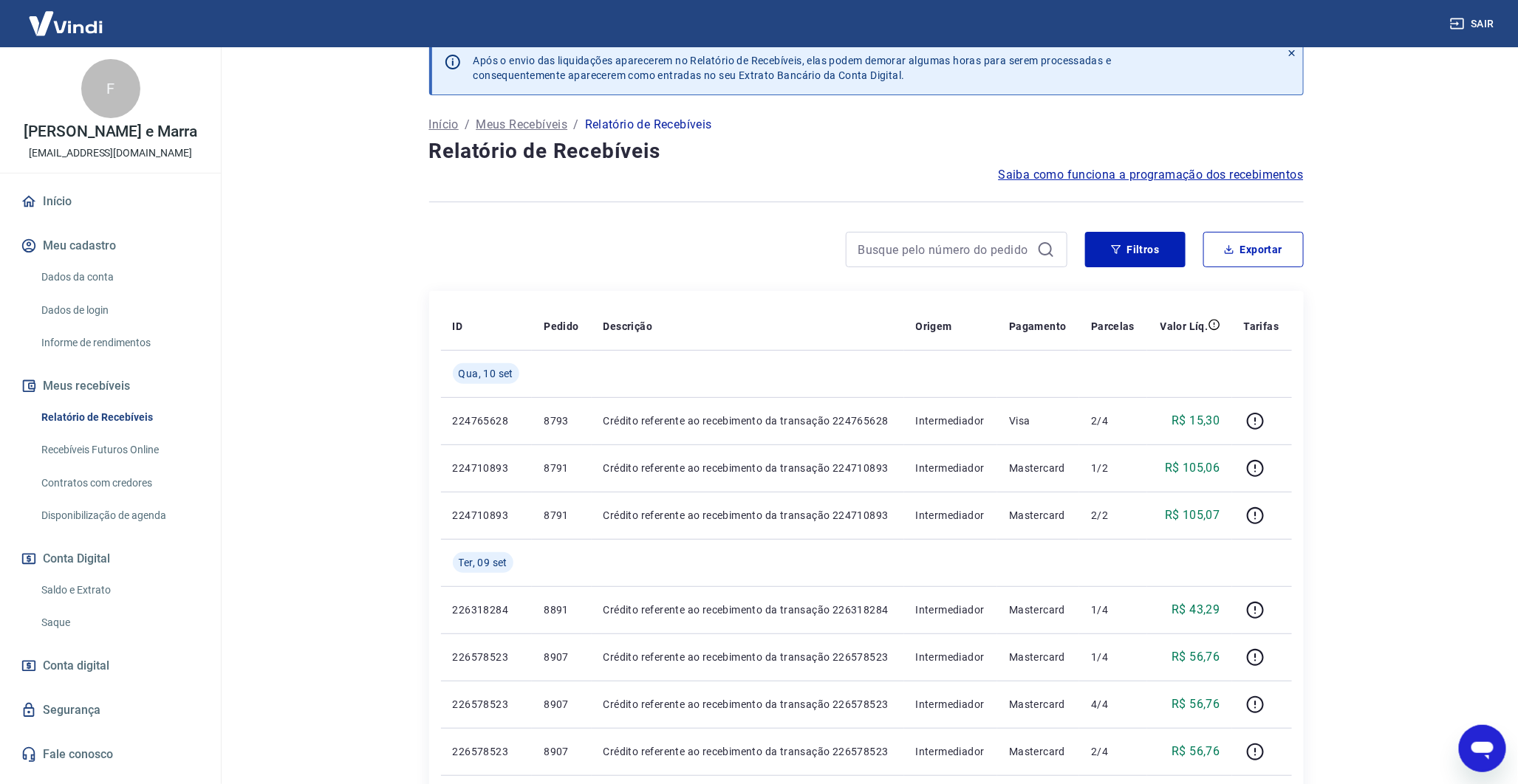
scroll to position [92, 0]
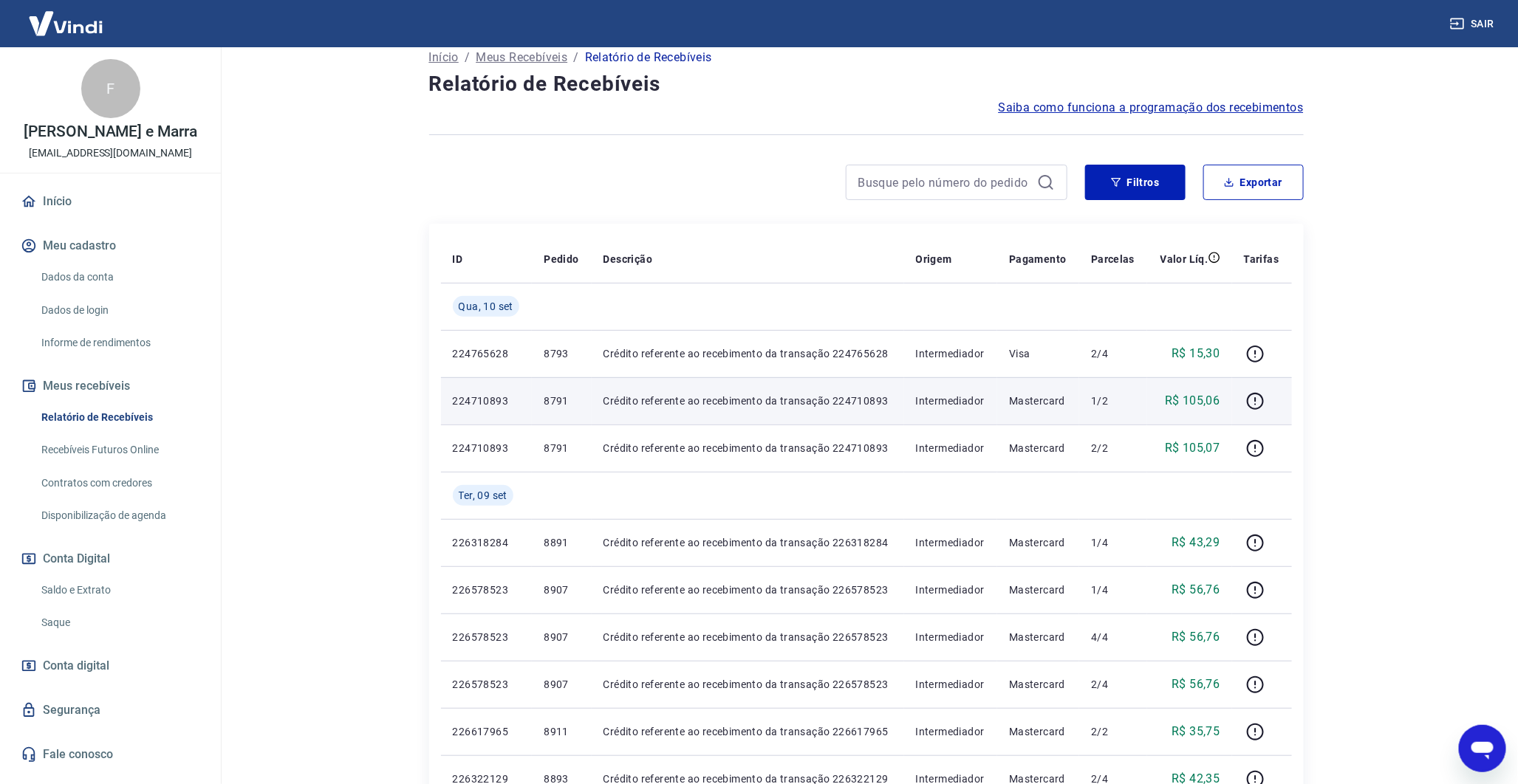
click at [562, 399] on p "8791" at bounding box center [561, 401] width 36 height 15
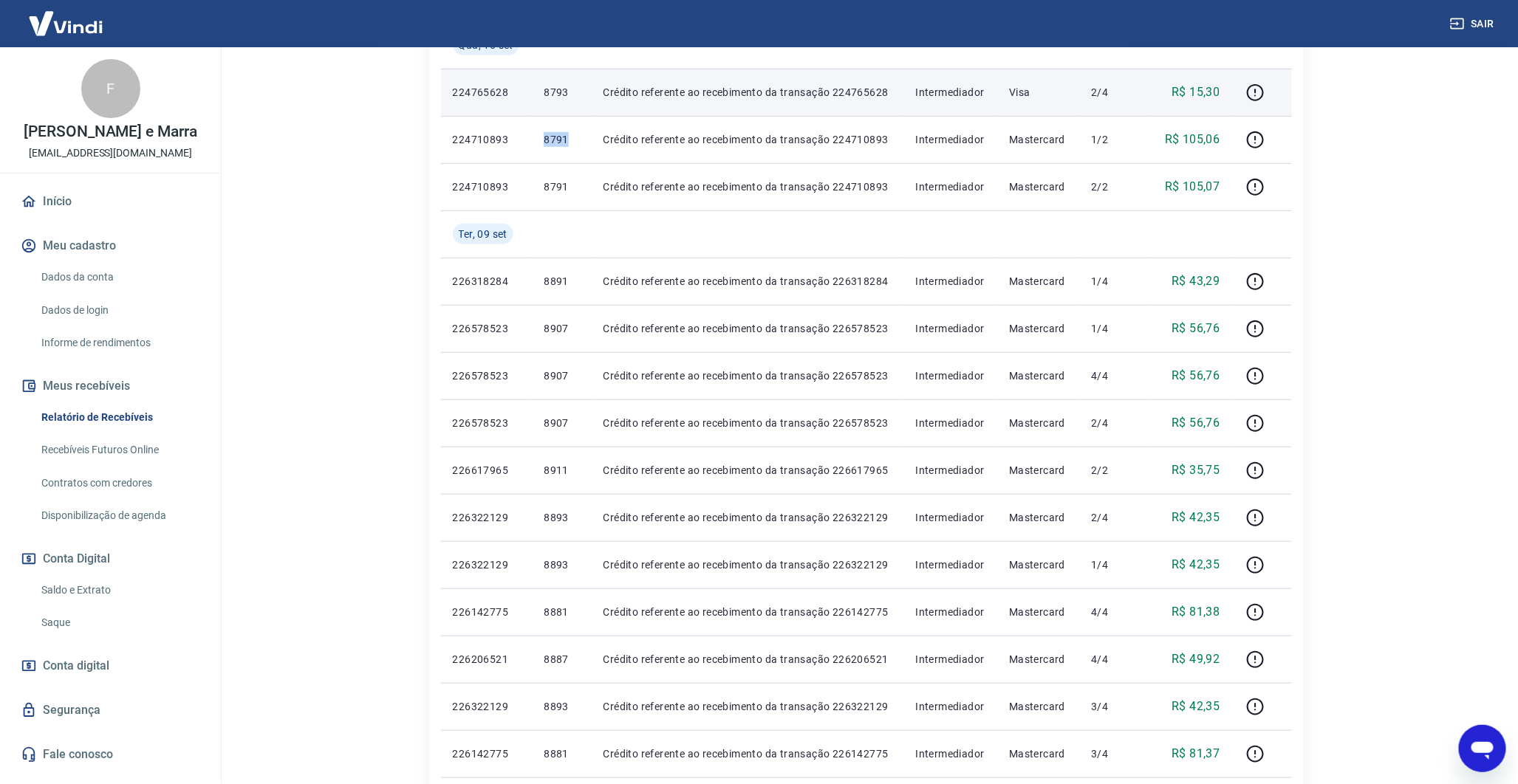
scroll to position [385, 0]
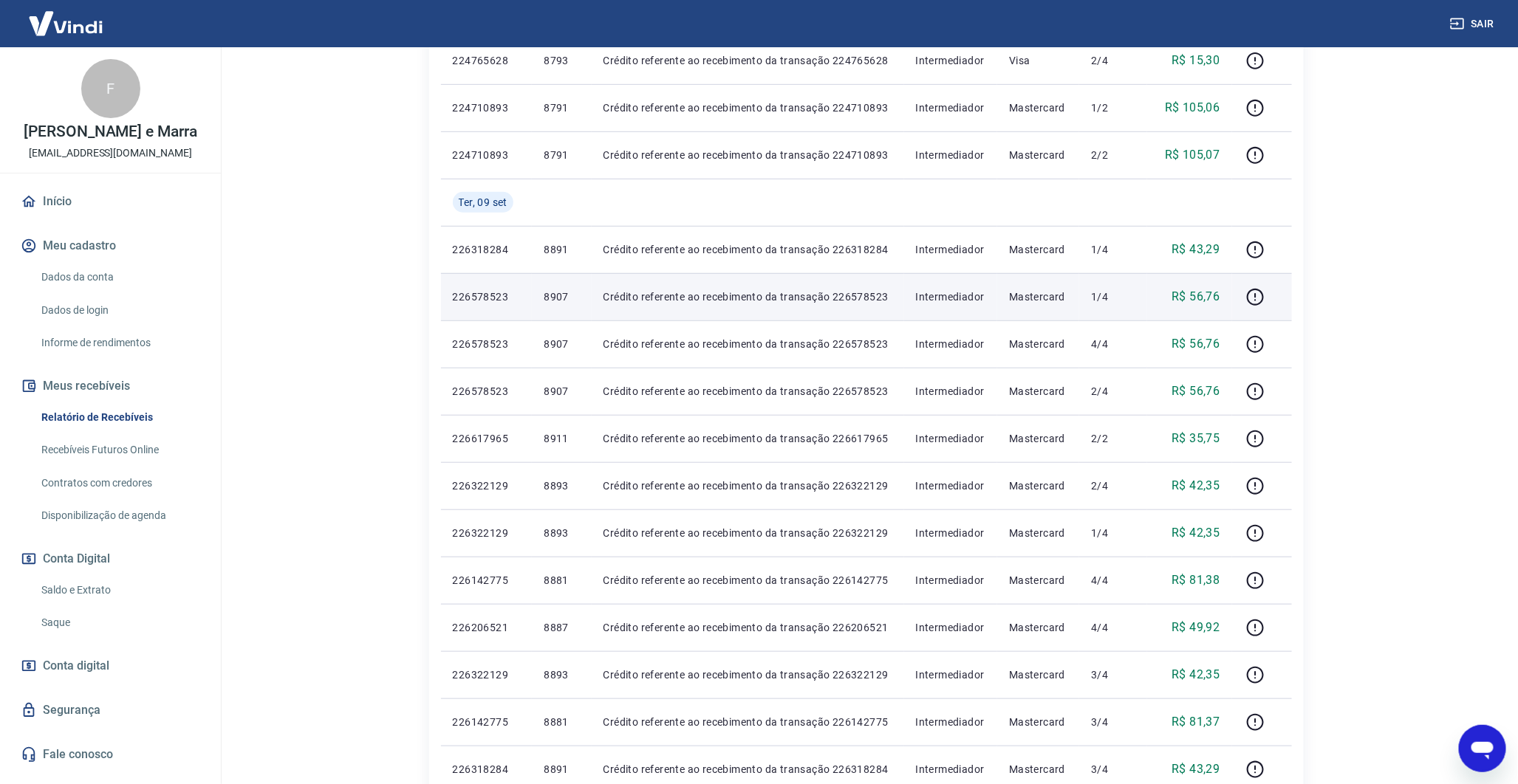
click at [550, 295] on p "8907" at bounding box center [561, 297] width 36 height 15
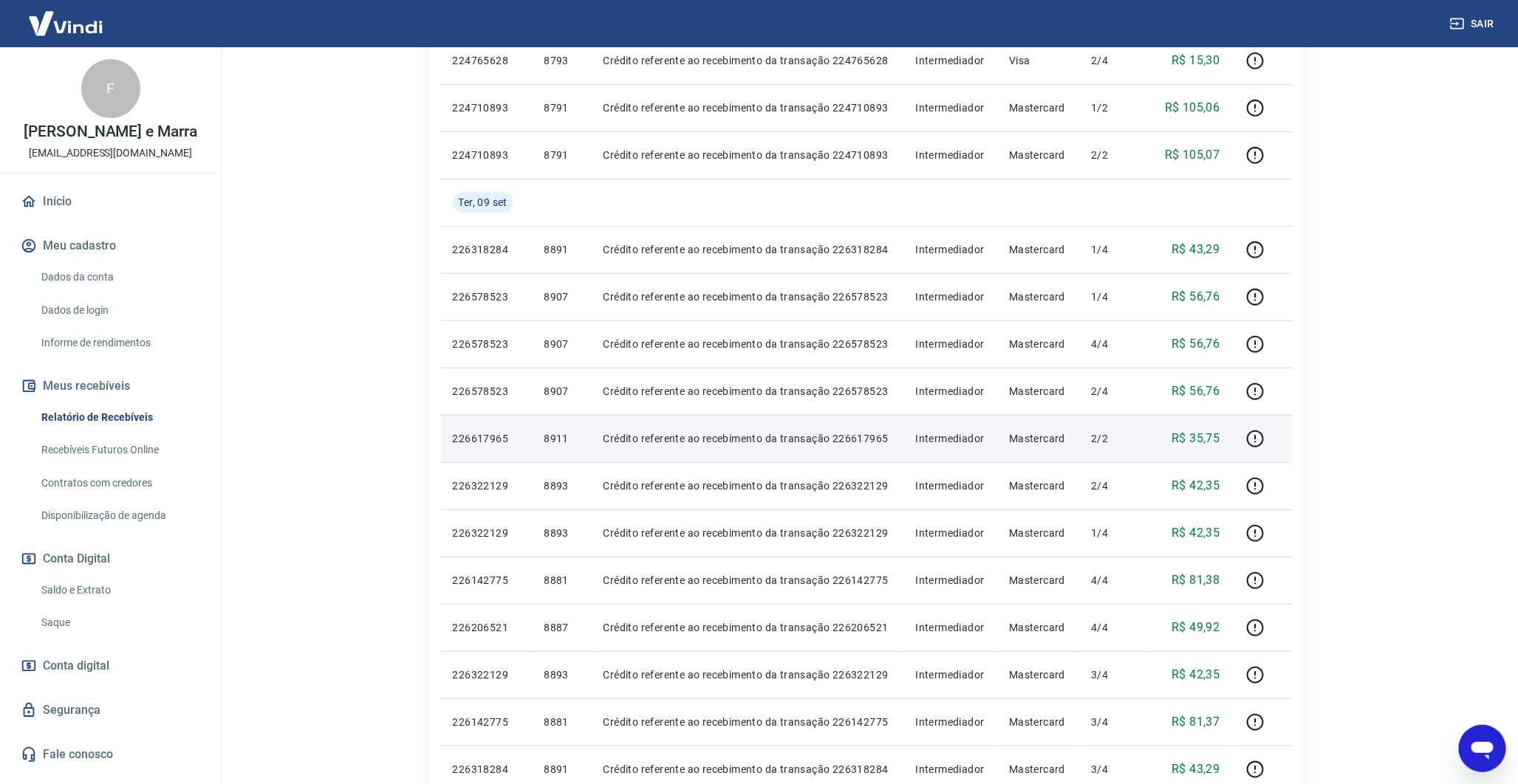
click at [557, 436] on p "8911" at bounding box center [561, 439] width 36 height 15
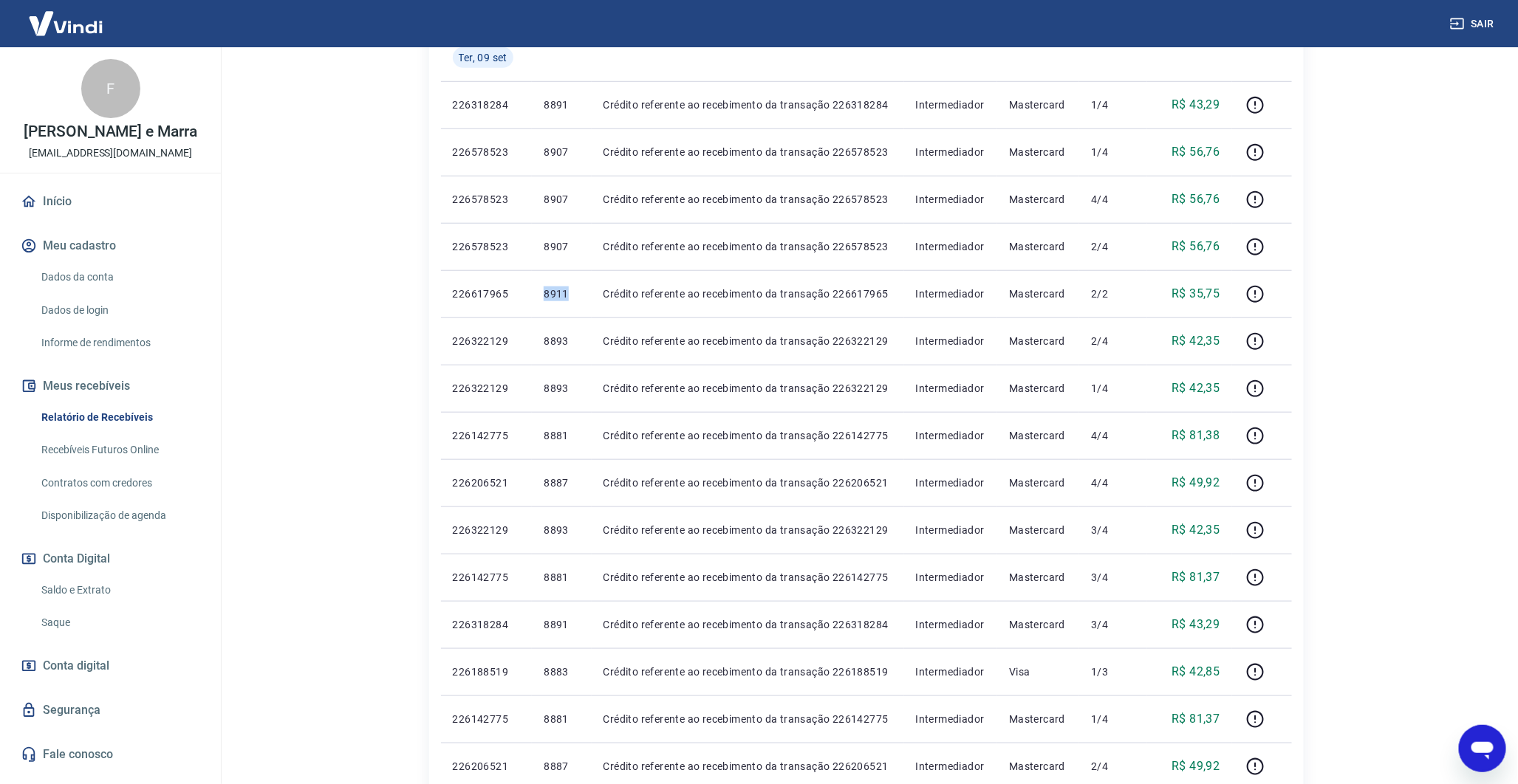
scroll to position [452, 0]
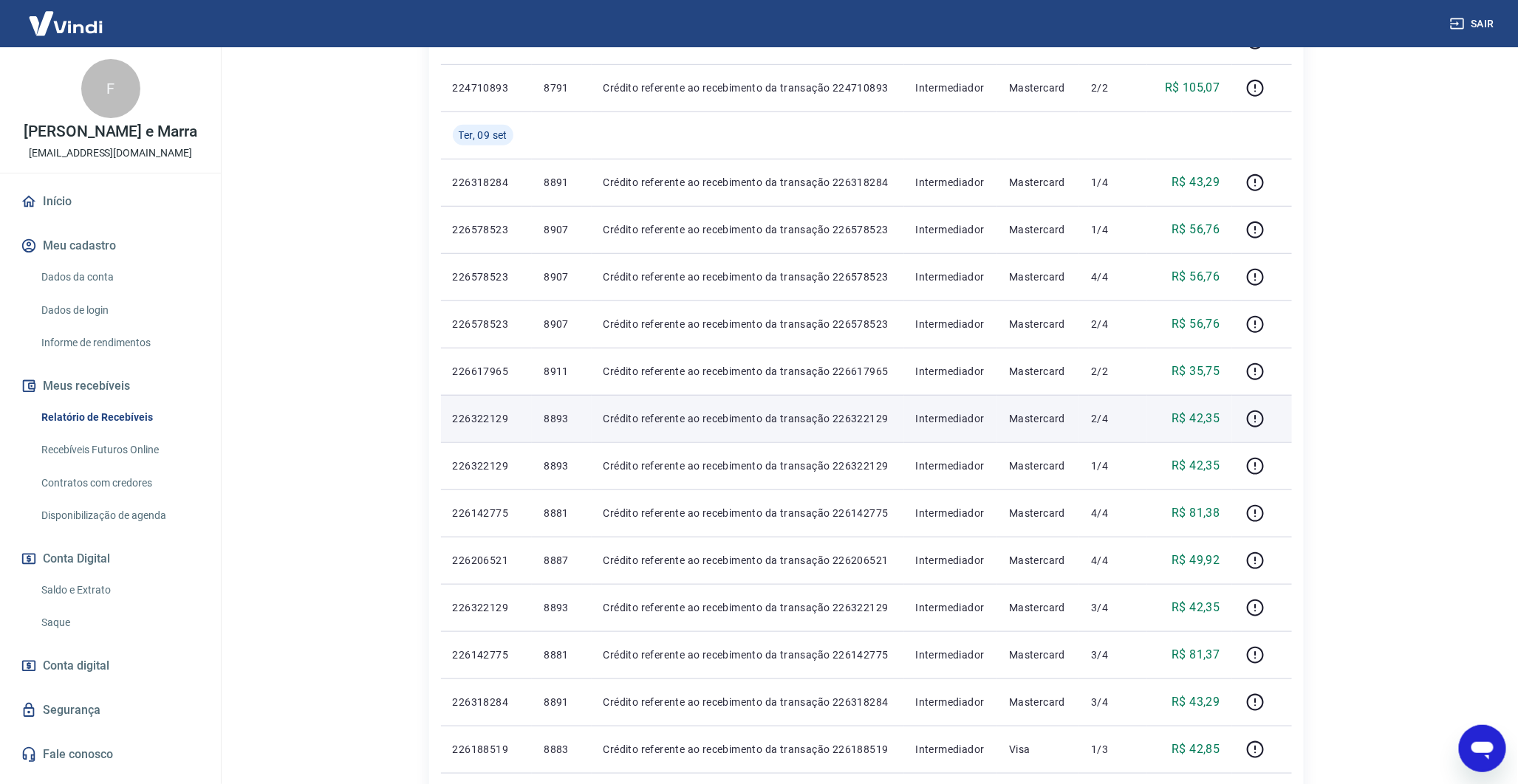
click at [556, 415] on p "8893" at bounding box center [561, 418] width 36 height 15
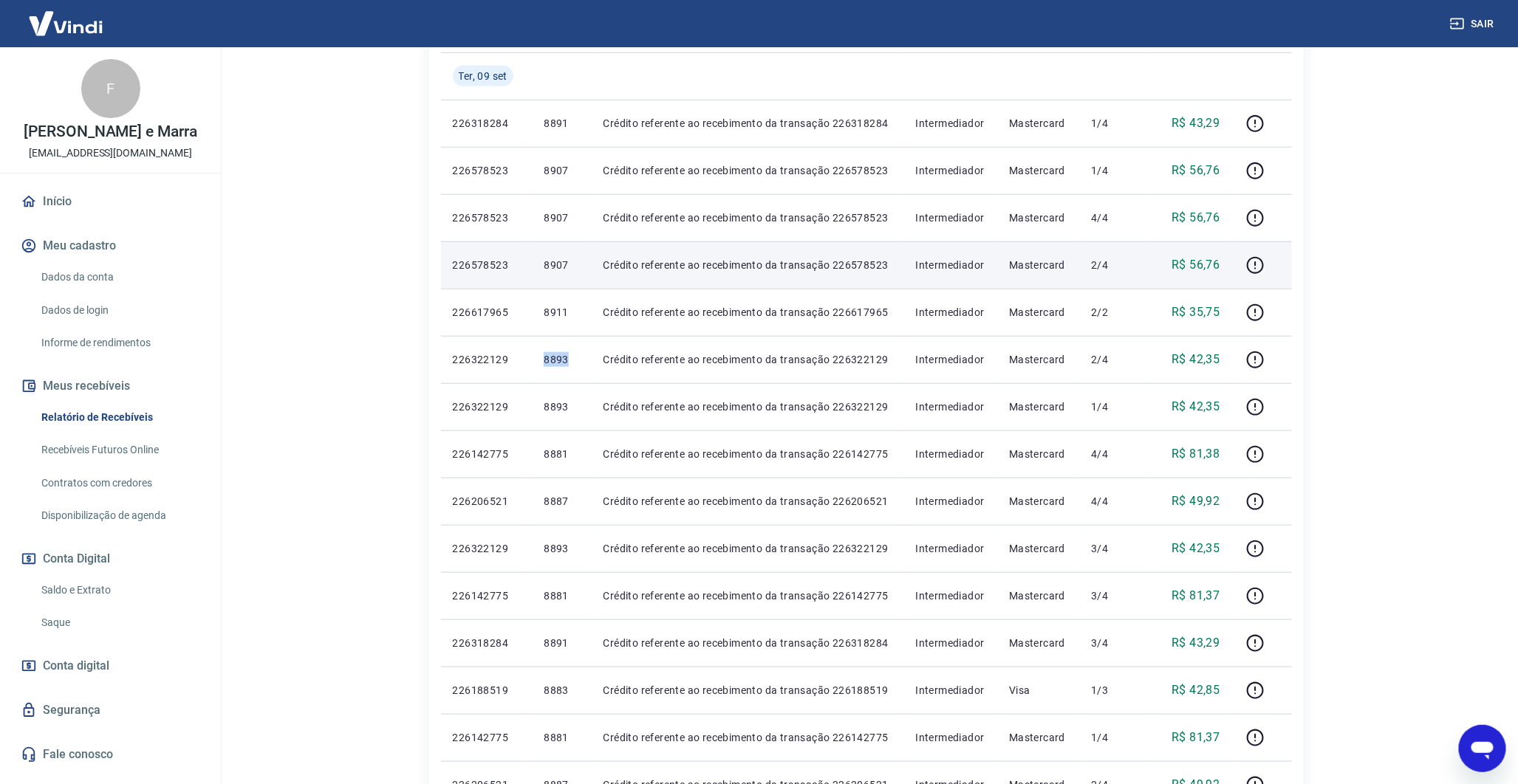
scroll to position [469, 0]
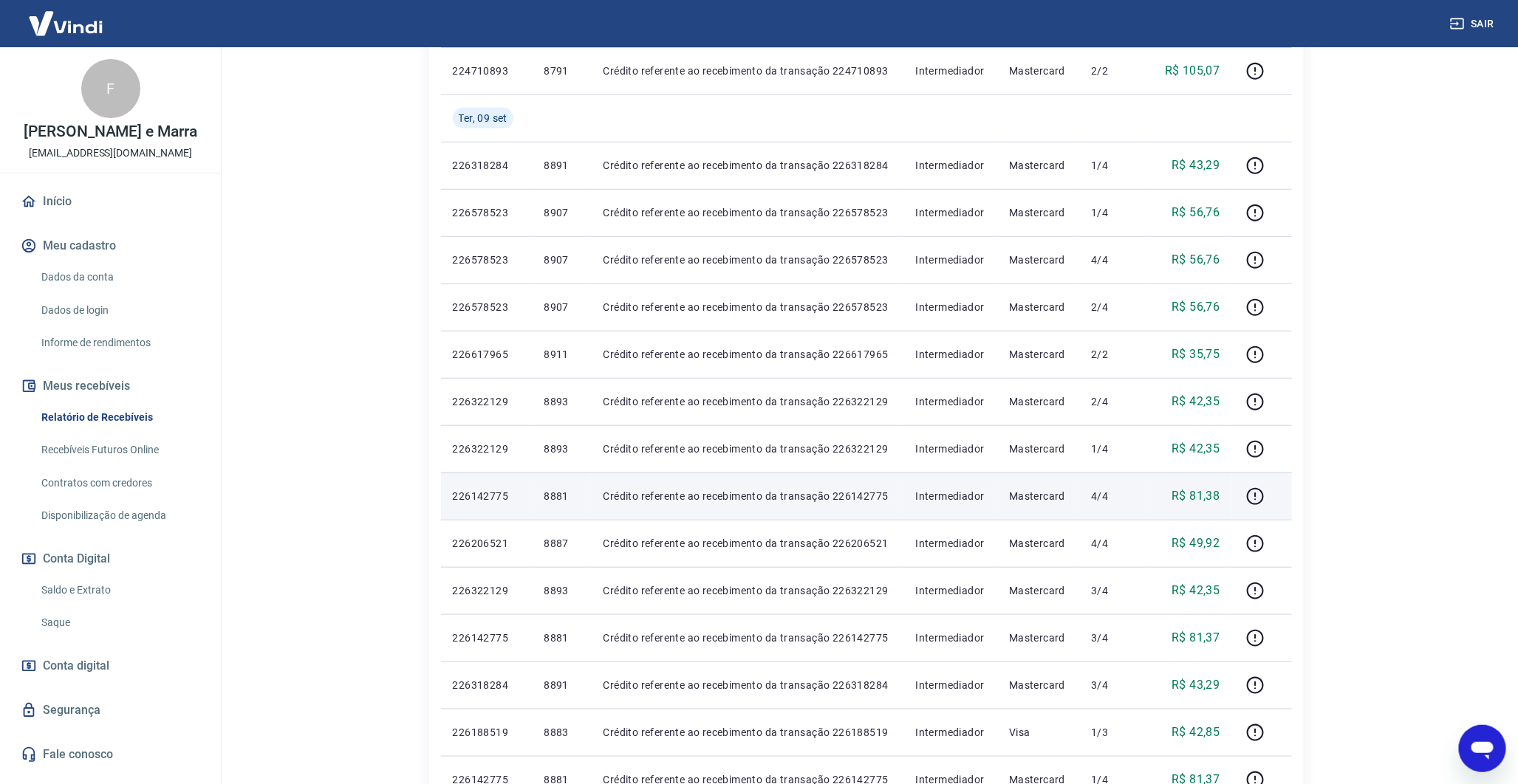
click at [553, 489] on p "8881" at bounding box center [561, 496] width 36 height 15
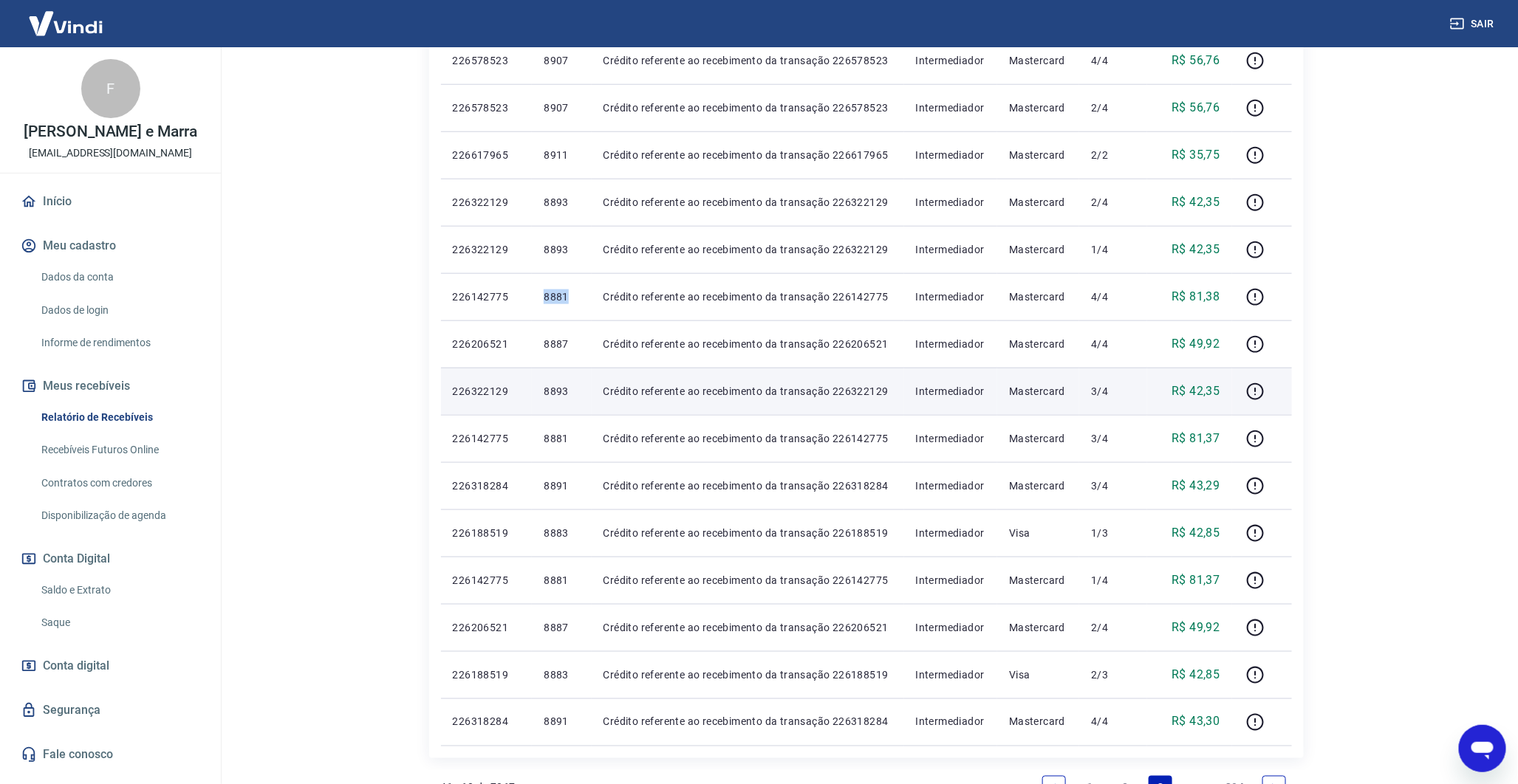
scroll to position [669, 0]
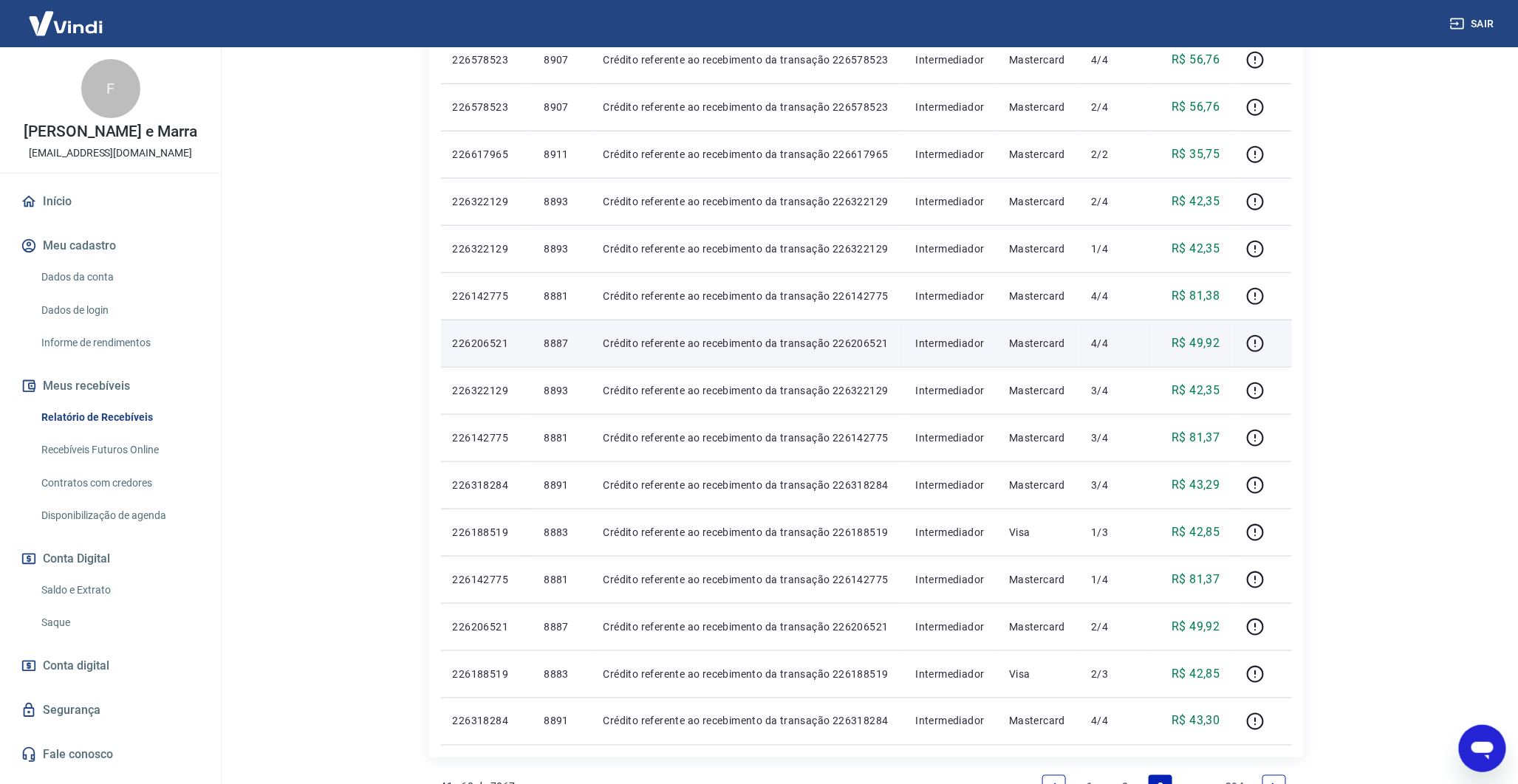
click at [553, 336] on p "8887" at bounding box center [561, 343] width 36 height 15
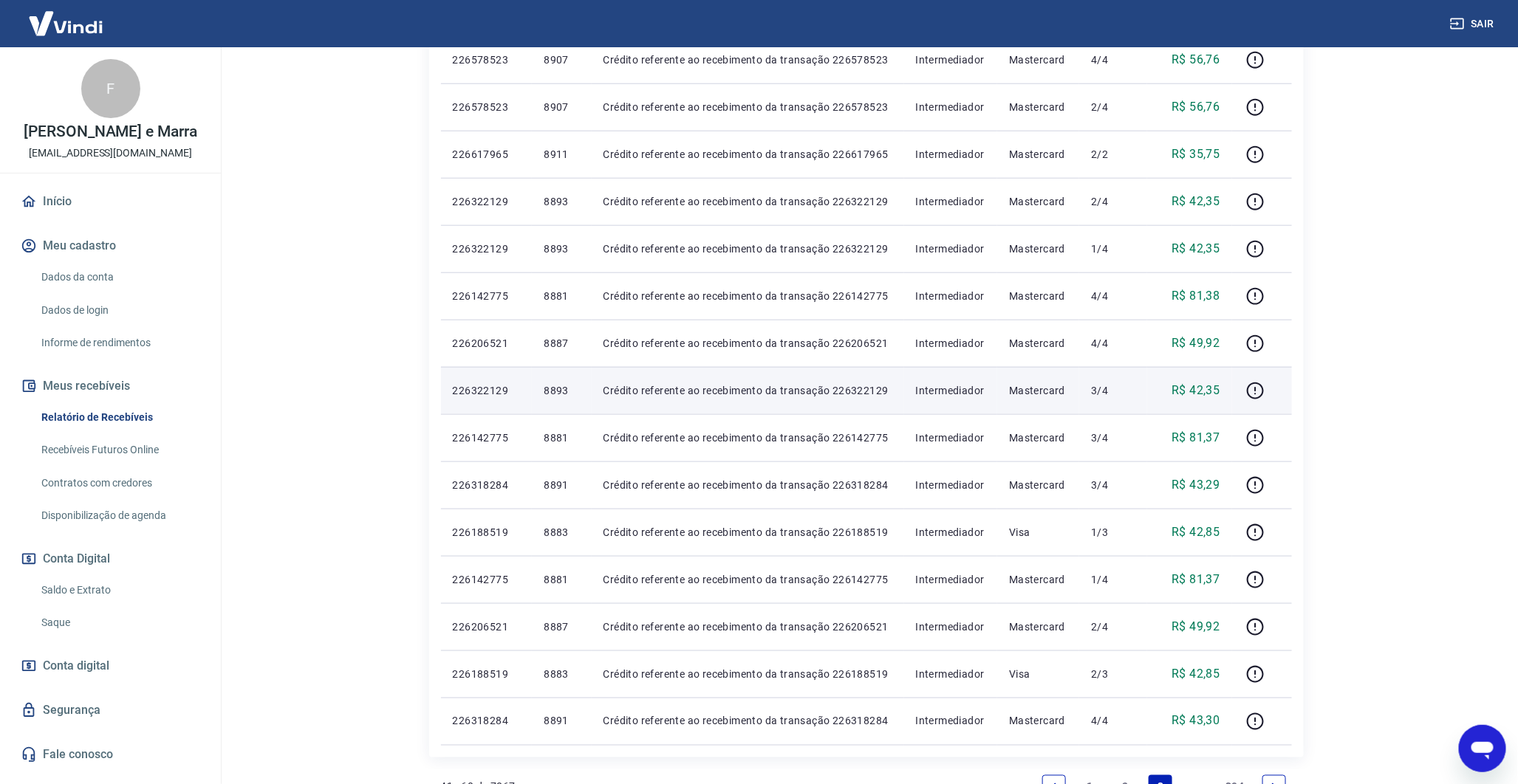
click at [552, 380] on td "8893" at bounding box center [561, 390] width 59 height 47
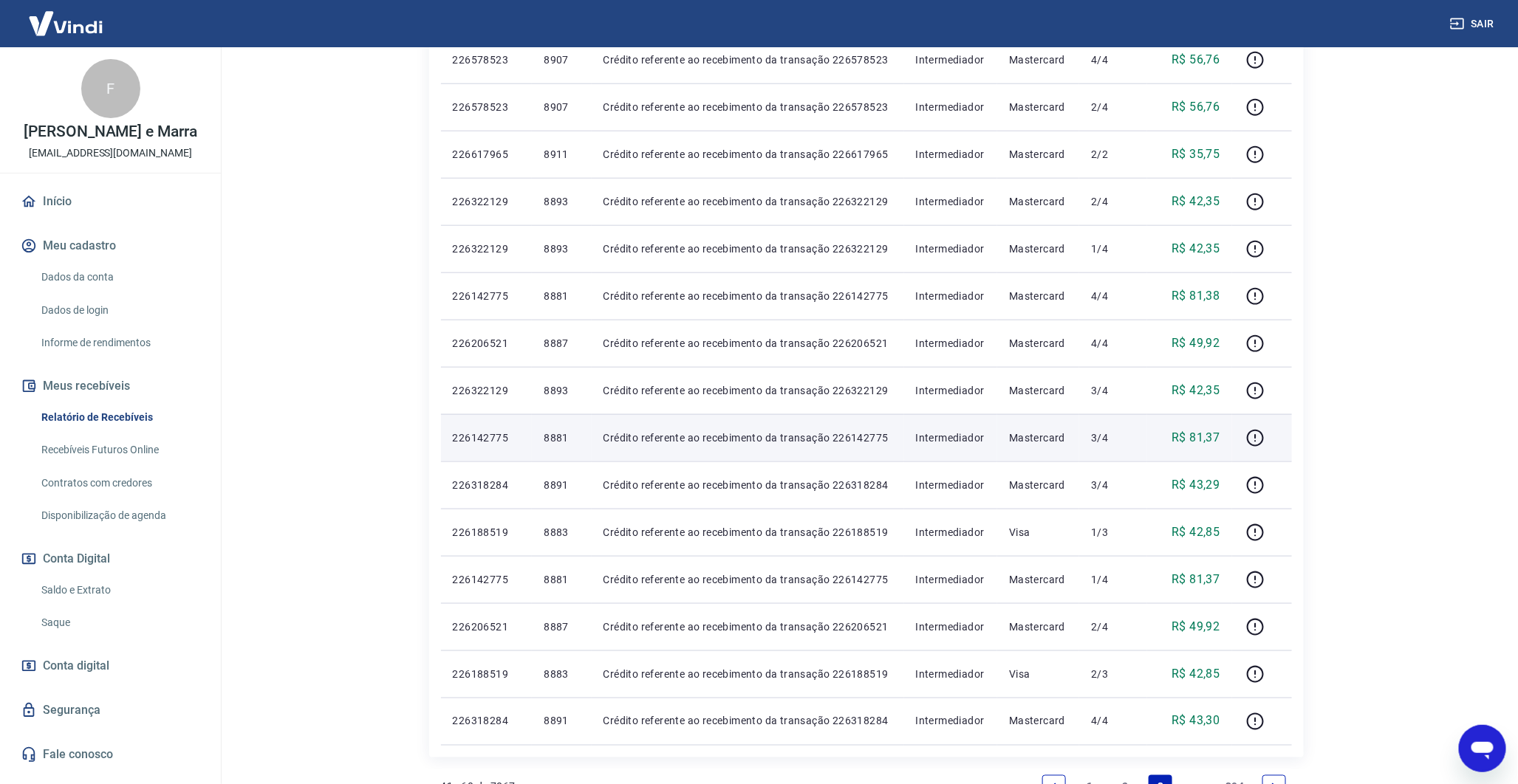
click at [548, 437] on p "8881" at bounding box center [561, 438] width 36 height 15
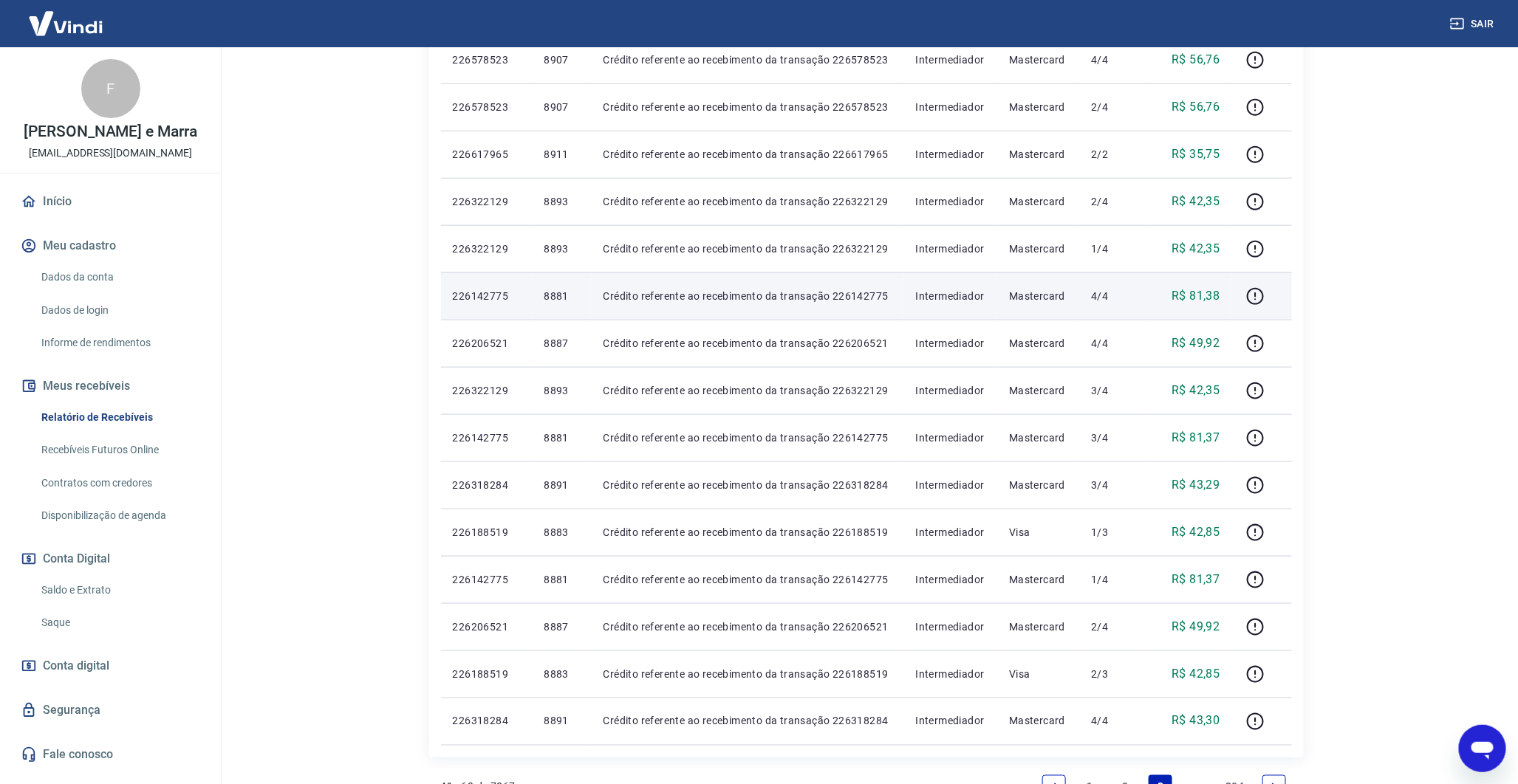
drag, startPoint x: 548, startPoint y: 437, endPoint x: 485, endPoint y: 284, distance: 165.5
click at [485, 284] on td "226142775" at bounding box center [486, 296] width 92 height 47
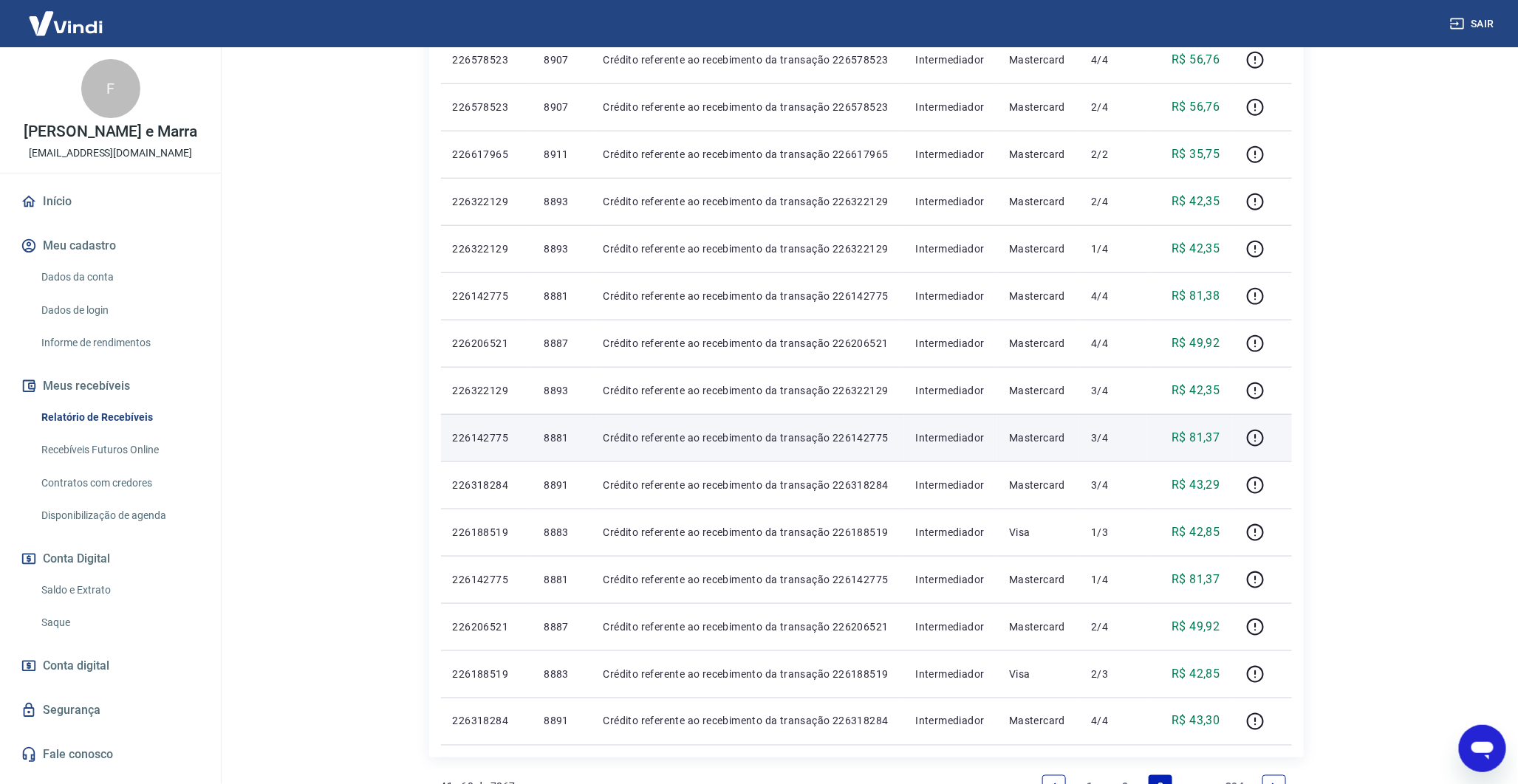
click at [549, 425] on td "8881" at bounding box center [561, 437] width 59 height 47
click at [549, 431] on p "8881" at bounding box center [561, 438] width 36 height 15
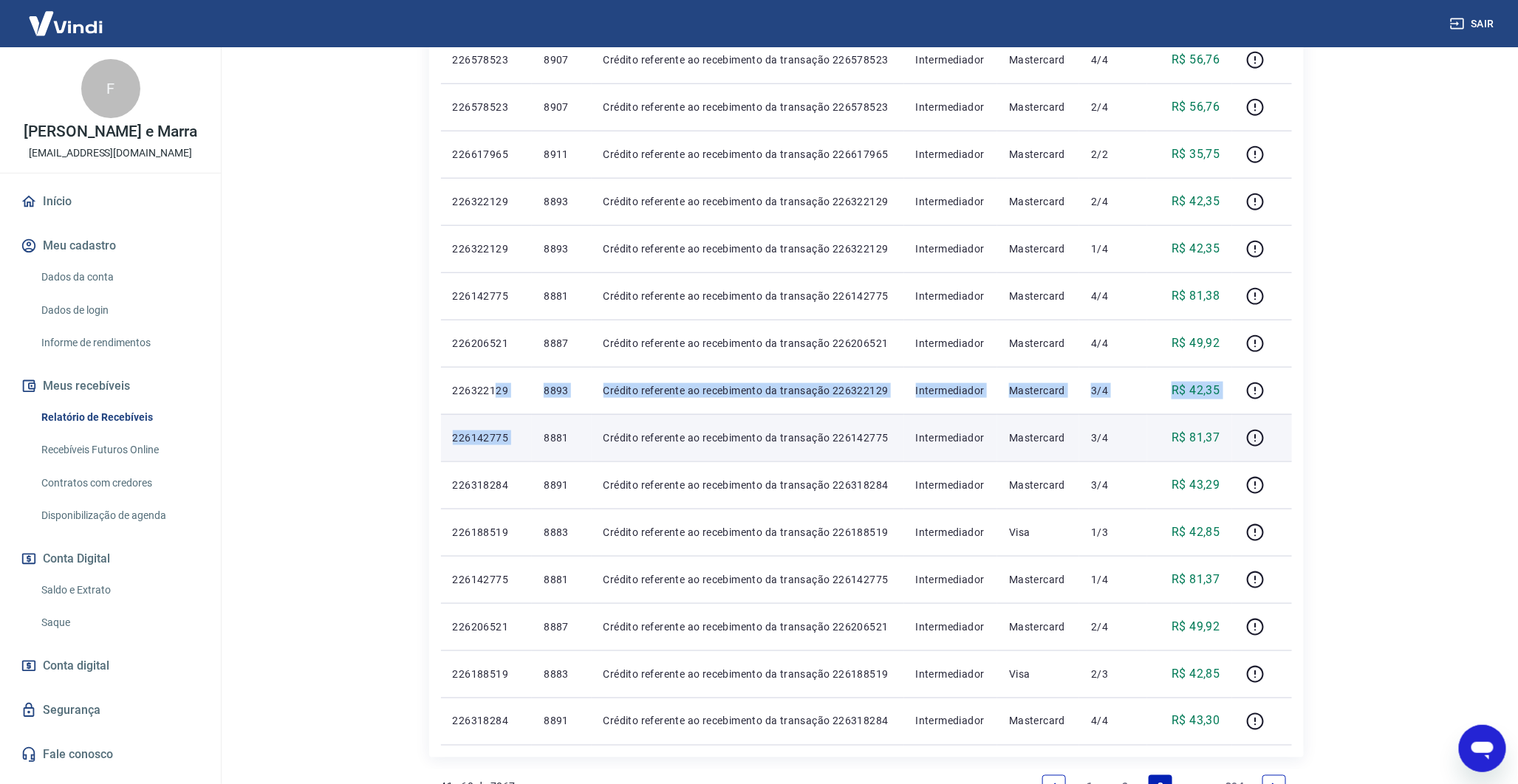
drag, startPoint x: 549, startPoint y: 430, endPoint x: 538, endPoint y: 421, distance: 14.2
click at [538, 421] on tbody "Qua, 10 set 224765628 8793 Crédito referente ao recebimento da transação 224765…" at bounding box center [866, 225] width 851 height 1040
drag, startPoint x: 538, startPoint y: 421, endPoint x: 544, endPoint y: 432, distance: 12.5
click at [544, 432] on p "8881" at bounding box center [561, 438] width 36 height 15
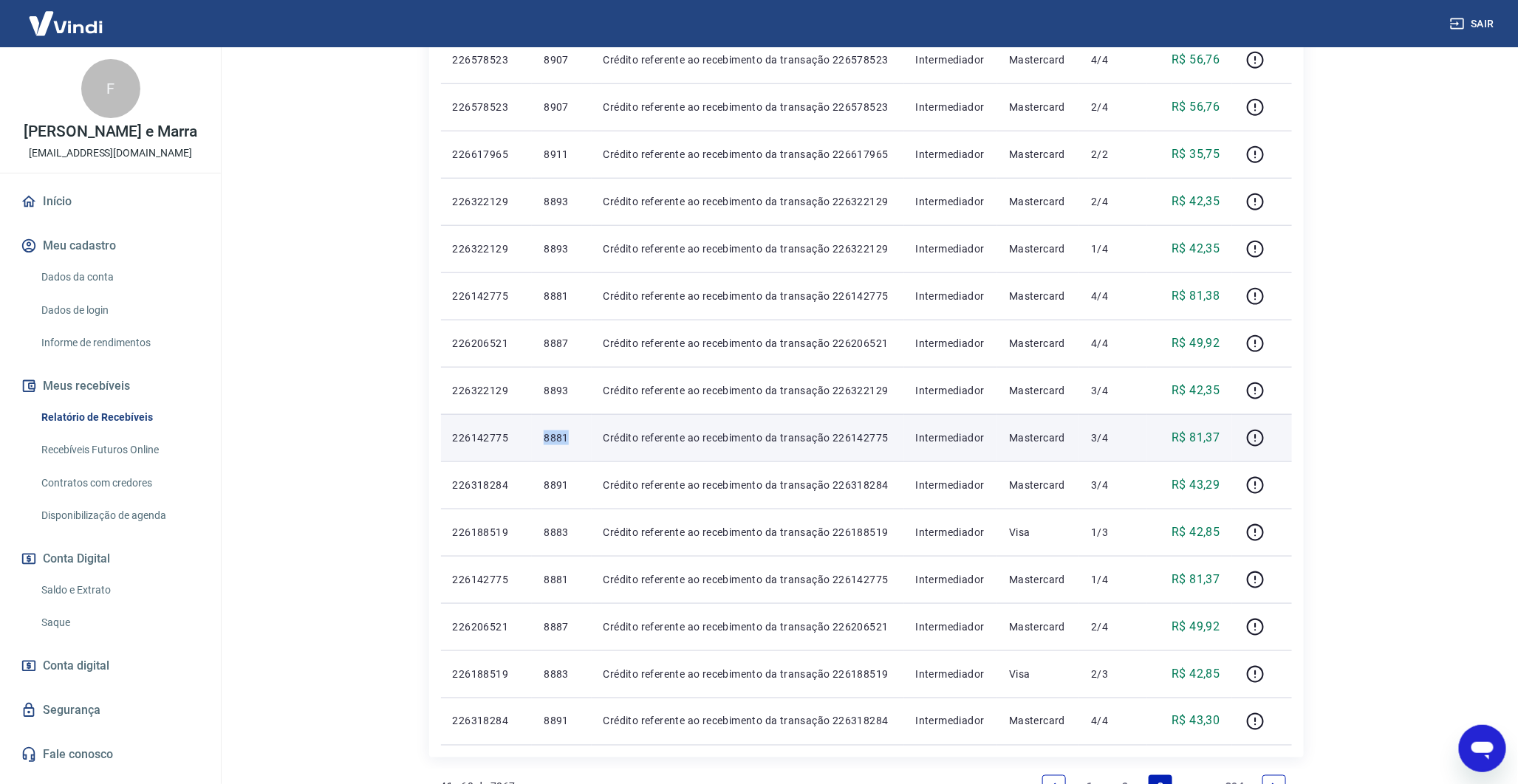
click at [544, 432] on p "8881" at bounding box center [561, 438] width 36 height 15
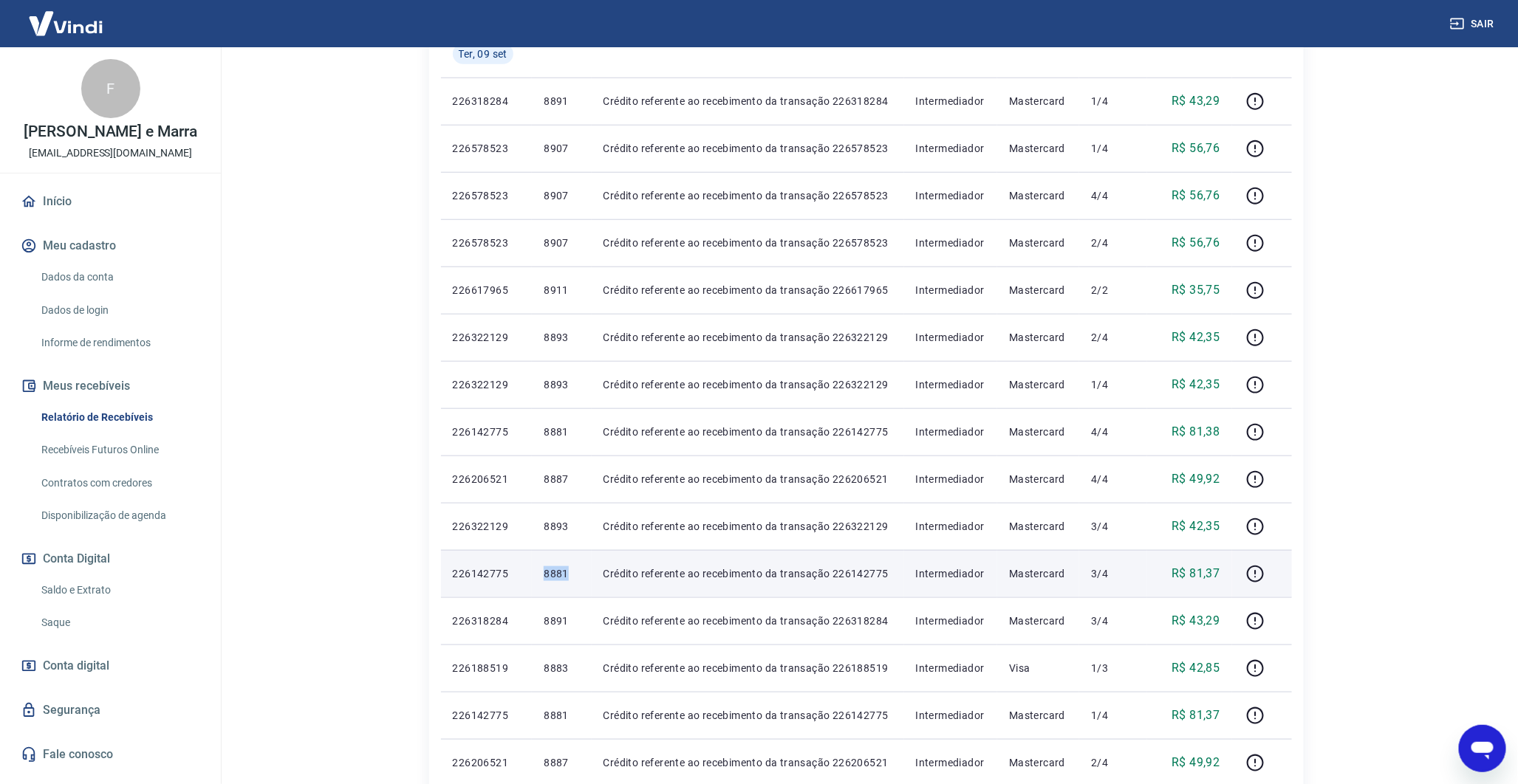
scroll to position [555, 0]
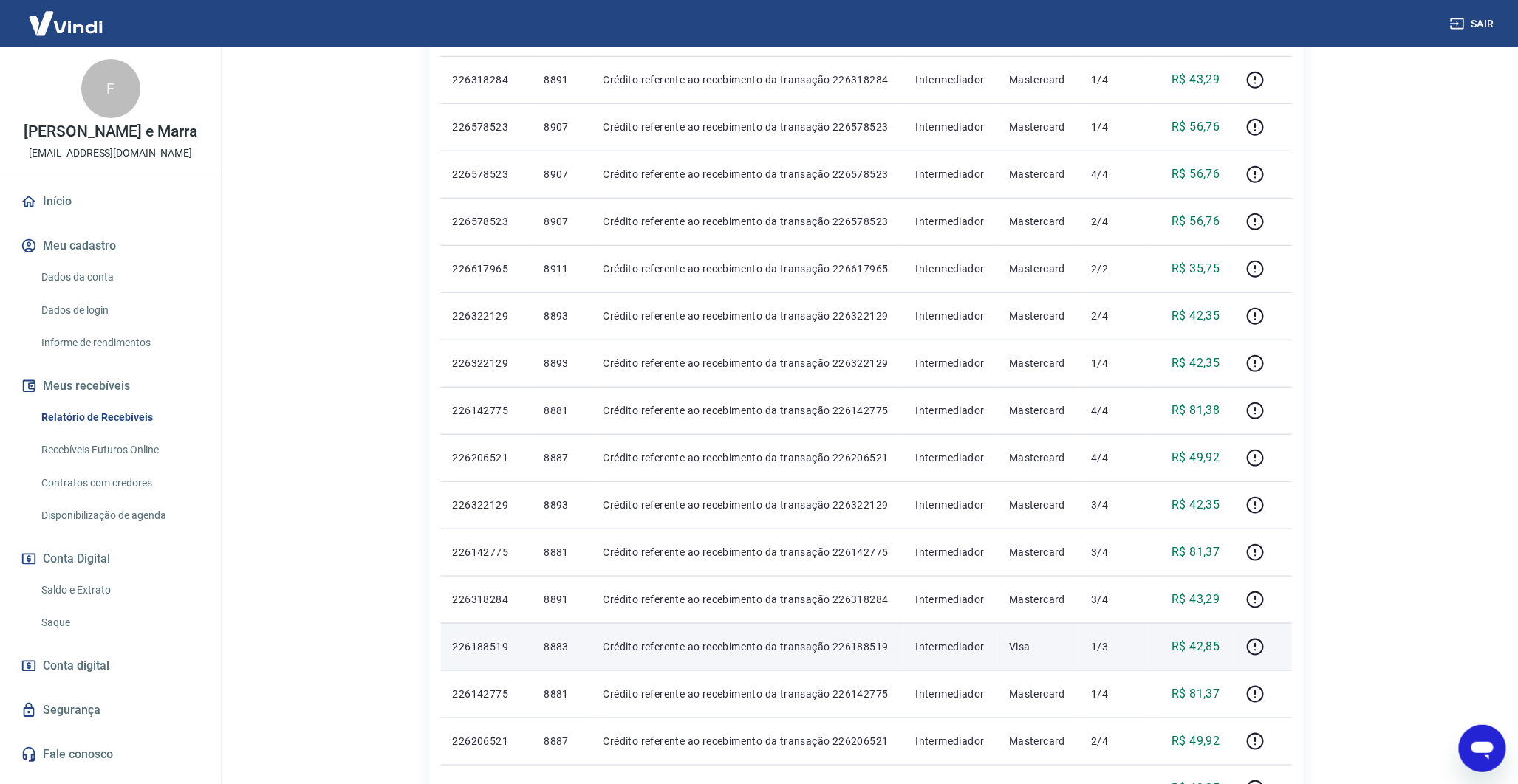
click at [553, 648] on p "8883" at bounding box center [561, 647] width 36 height 15
click at [549, 648] on p "8883" at bounding box center [561, 647] width 36 height 15
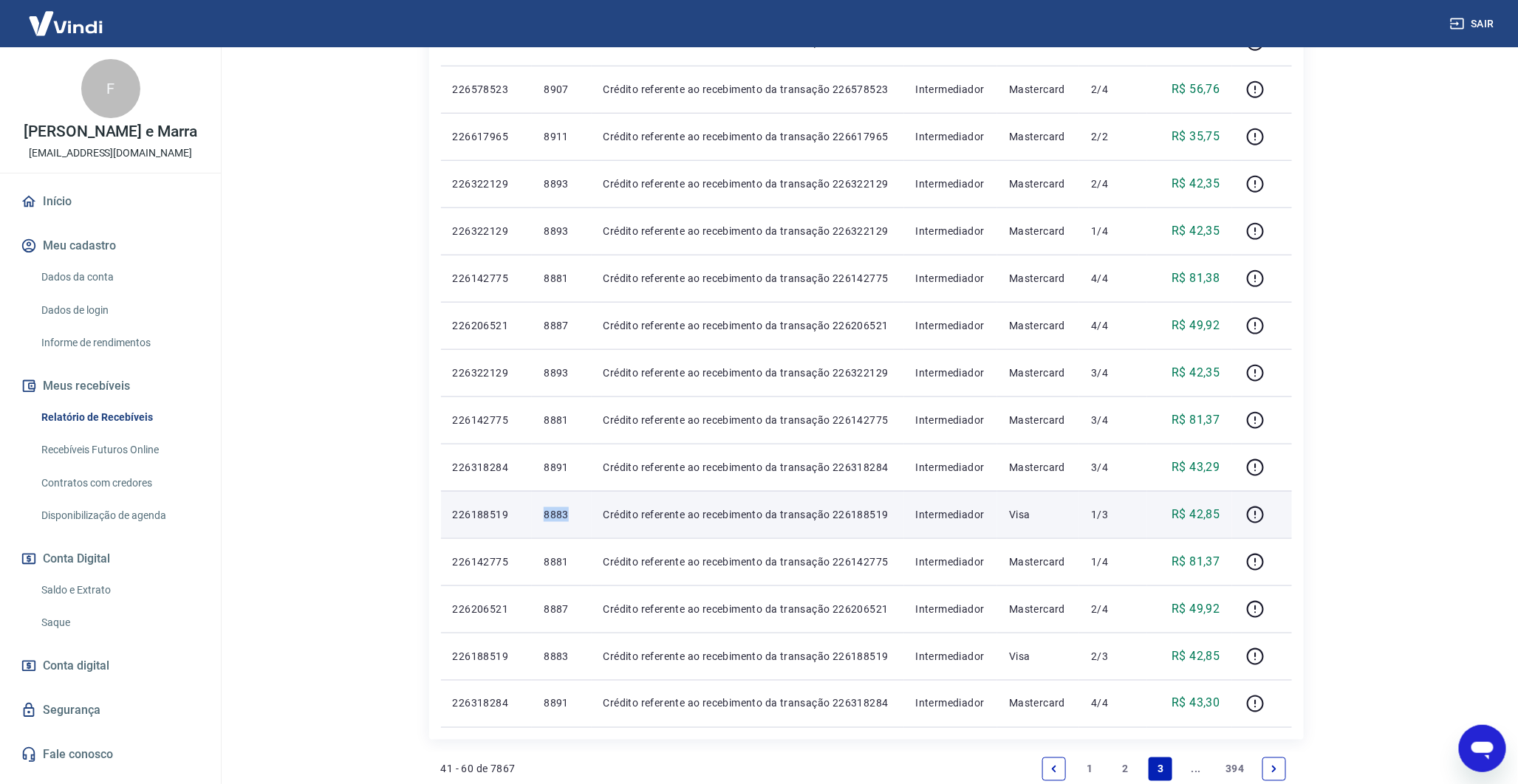
scroll to position [686, 0]
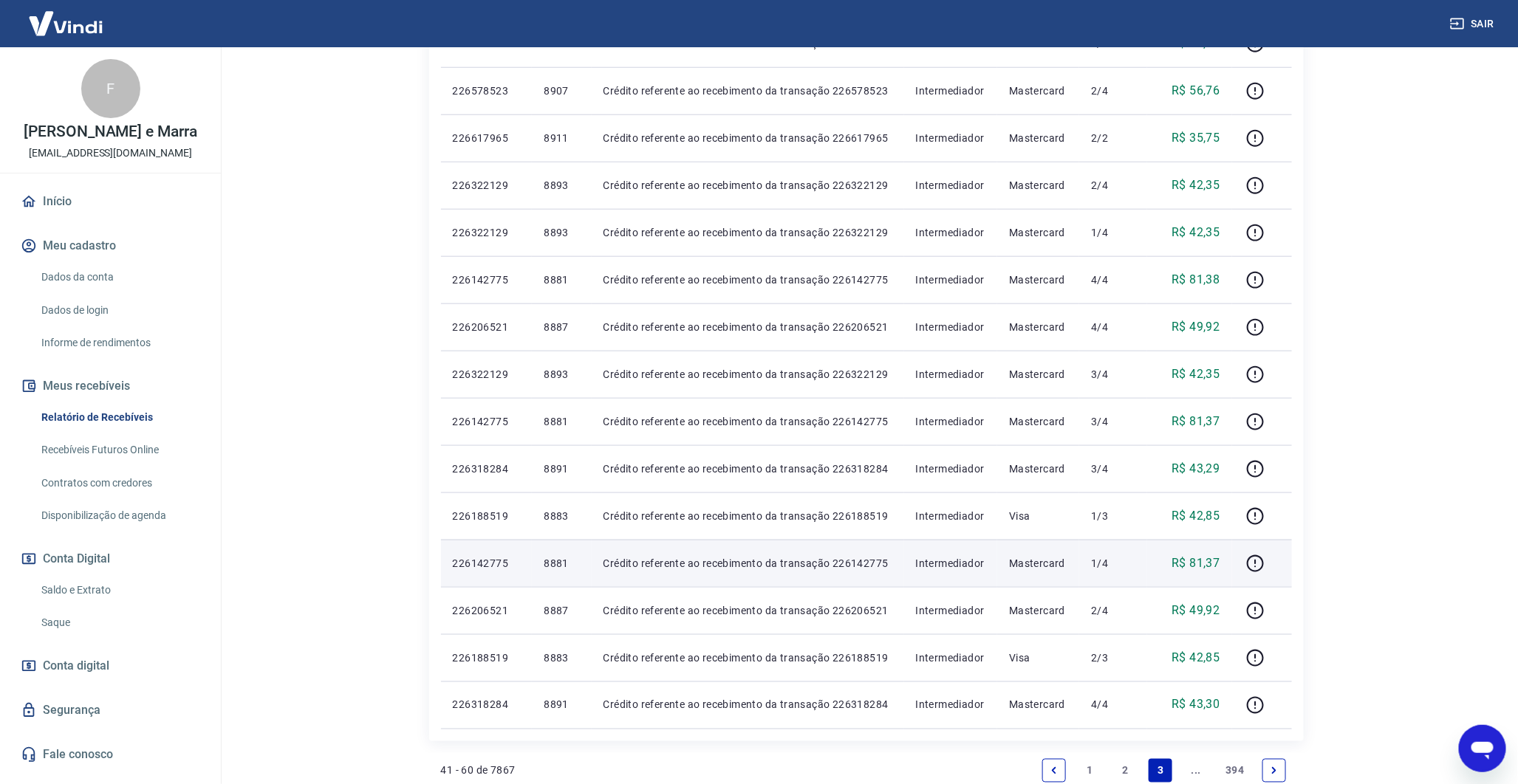
click at [535, 559] on td "8881" at bounding box center [561, 563] width 59 height 47
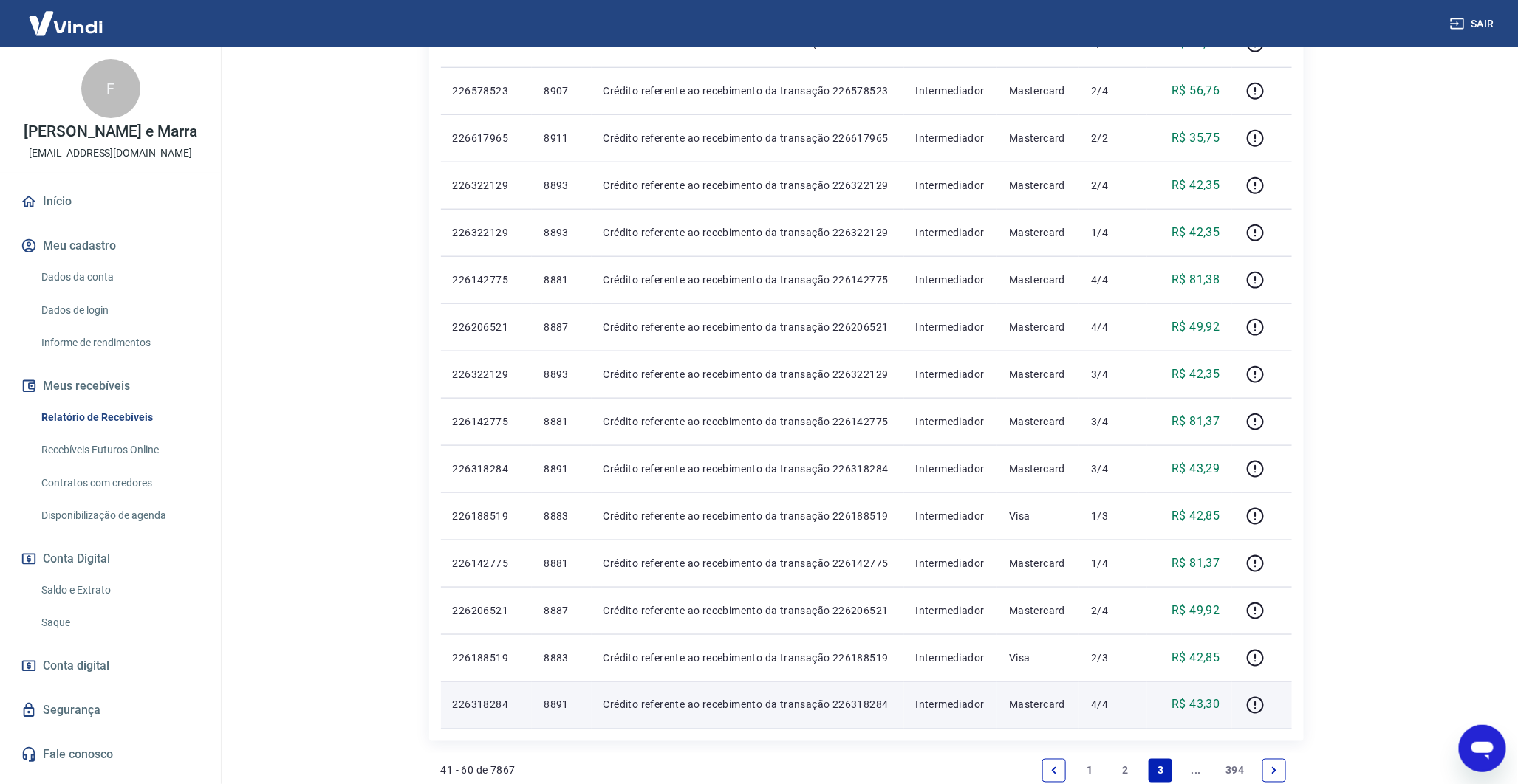
click at [558, 708] on p "8891" at bounding box center [561, 705] width 36 height 15
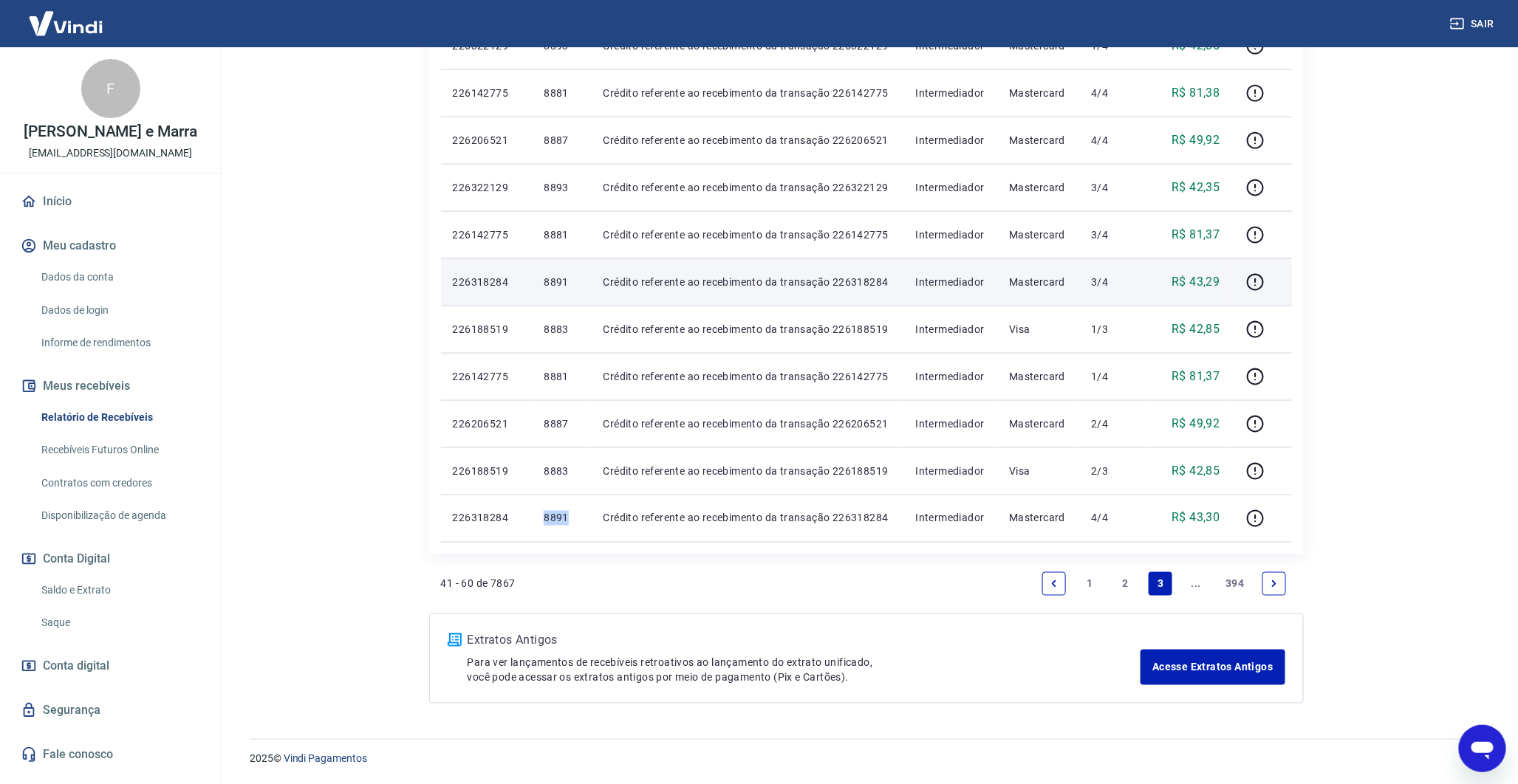
scroll to position [873, 0]
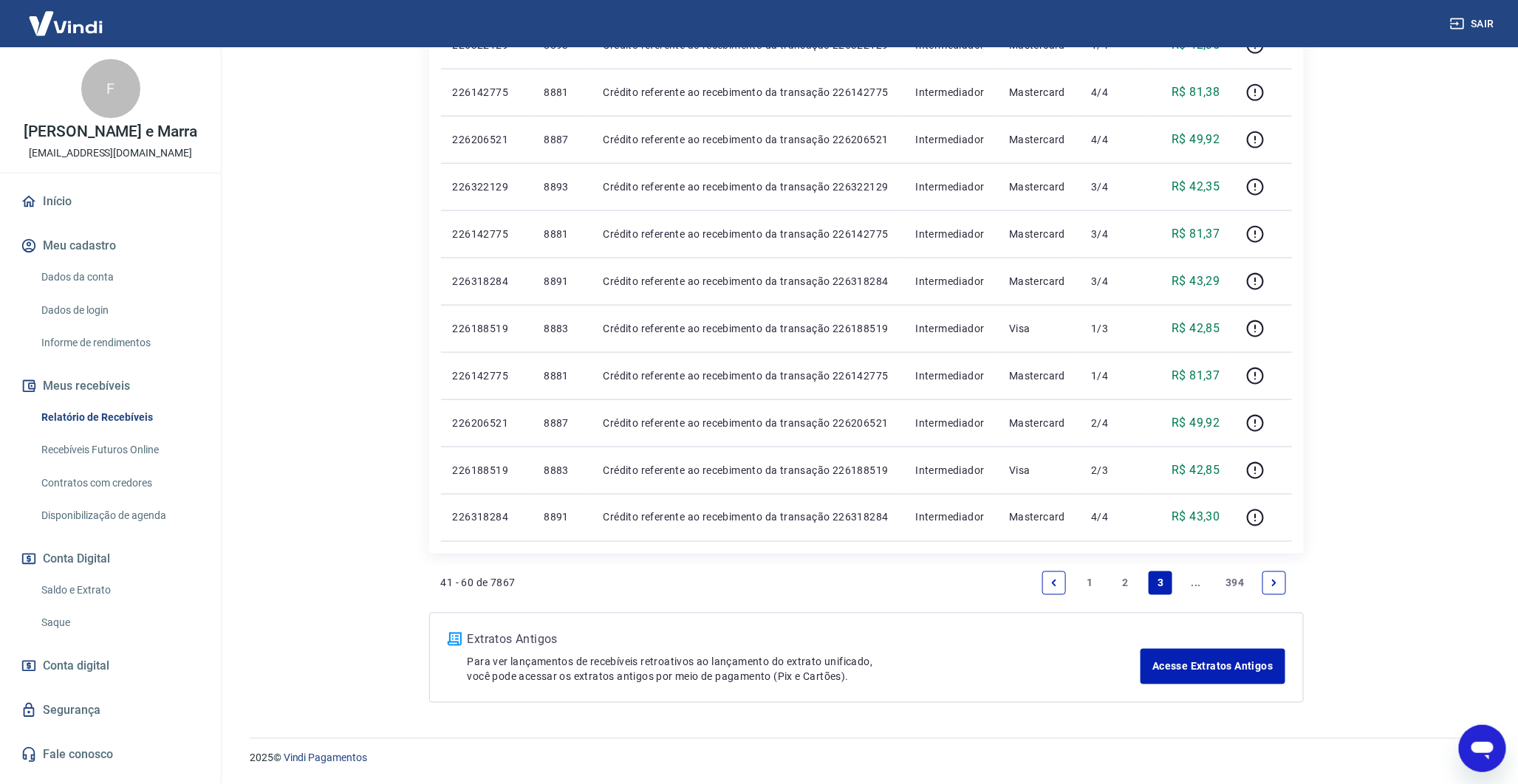
click at [1273, 580] on icon "Next page" at bounding box center [1274, 583] width 4 height 7
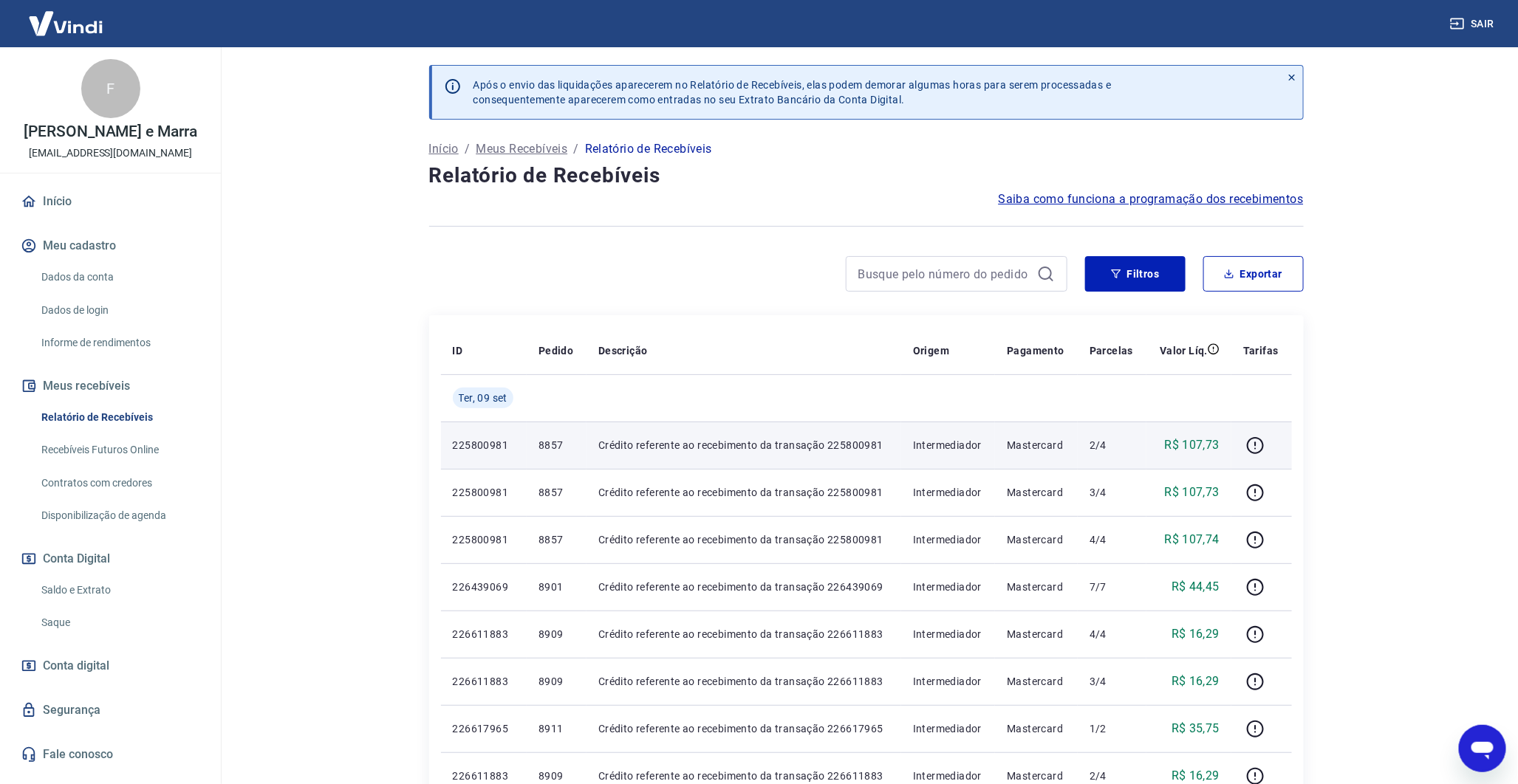
click at [549, 445] on p "8857" at bounding box center [557, 446] width 36 height 15
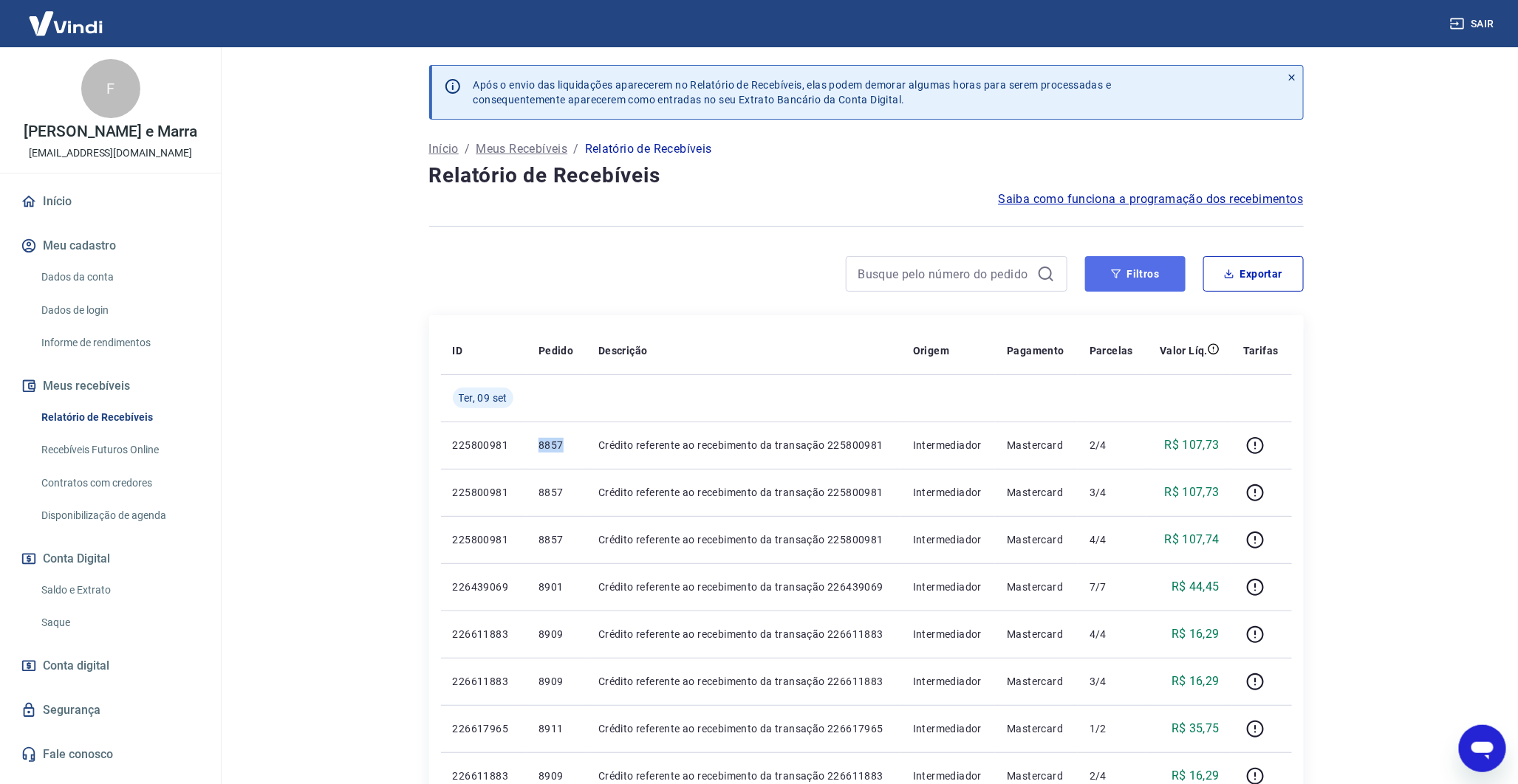
click at [1164, 279] on button "Filtros" at bounding box center [1135, 274] width 100 height 36
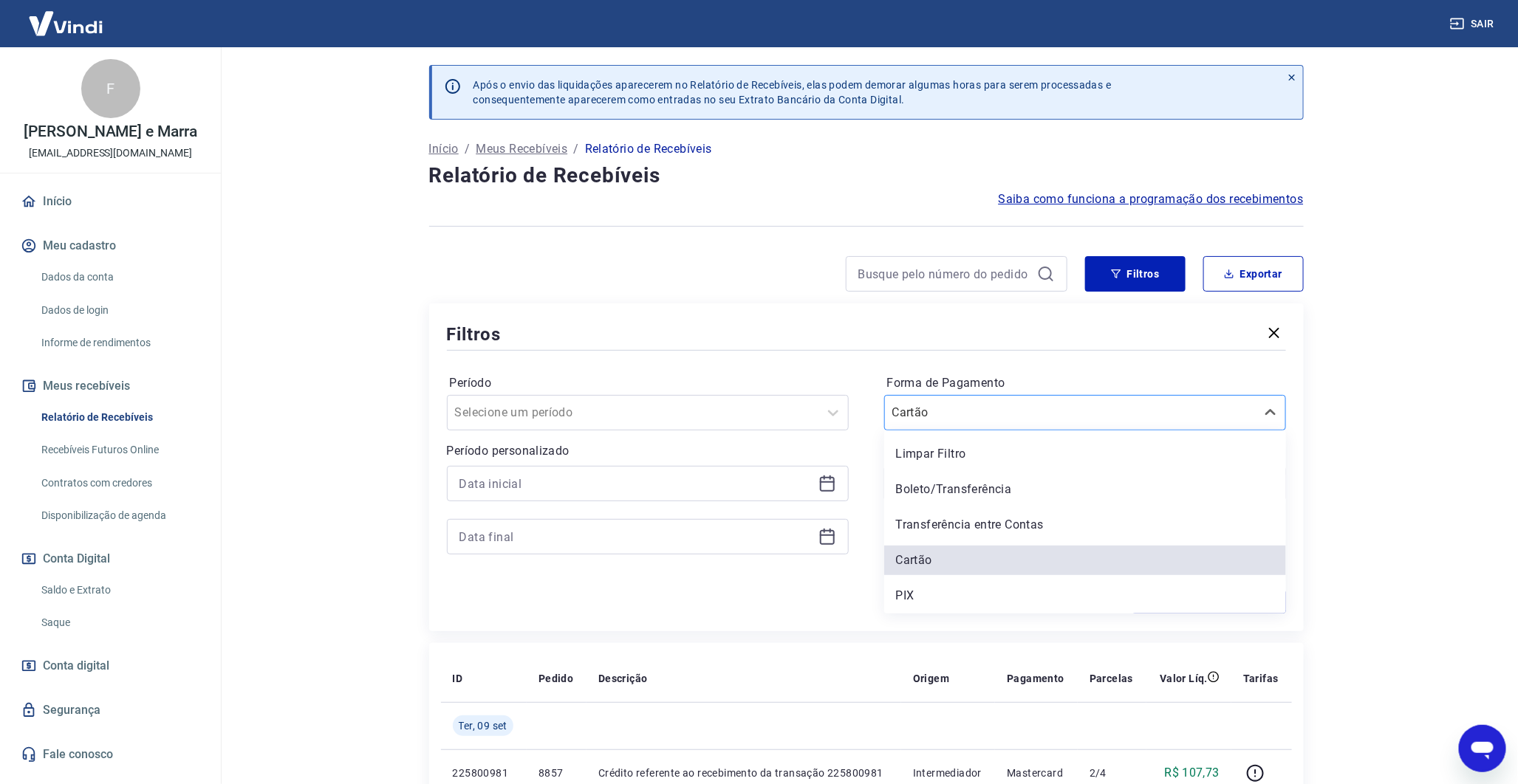
click at [962, 423] on div at bounding box center [1070, 413] width 356 height 21
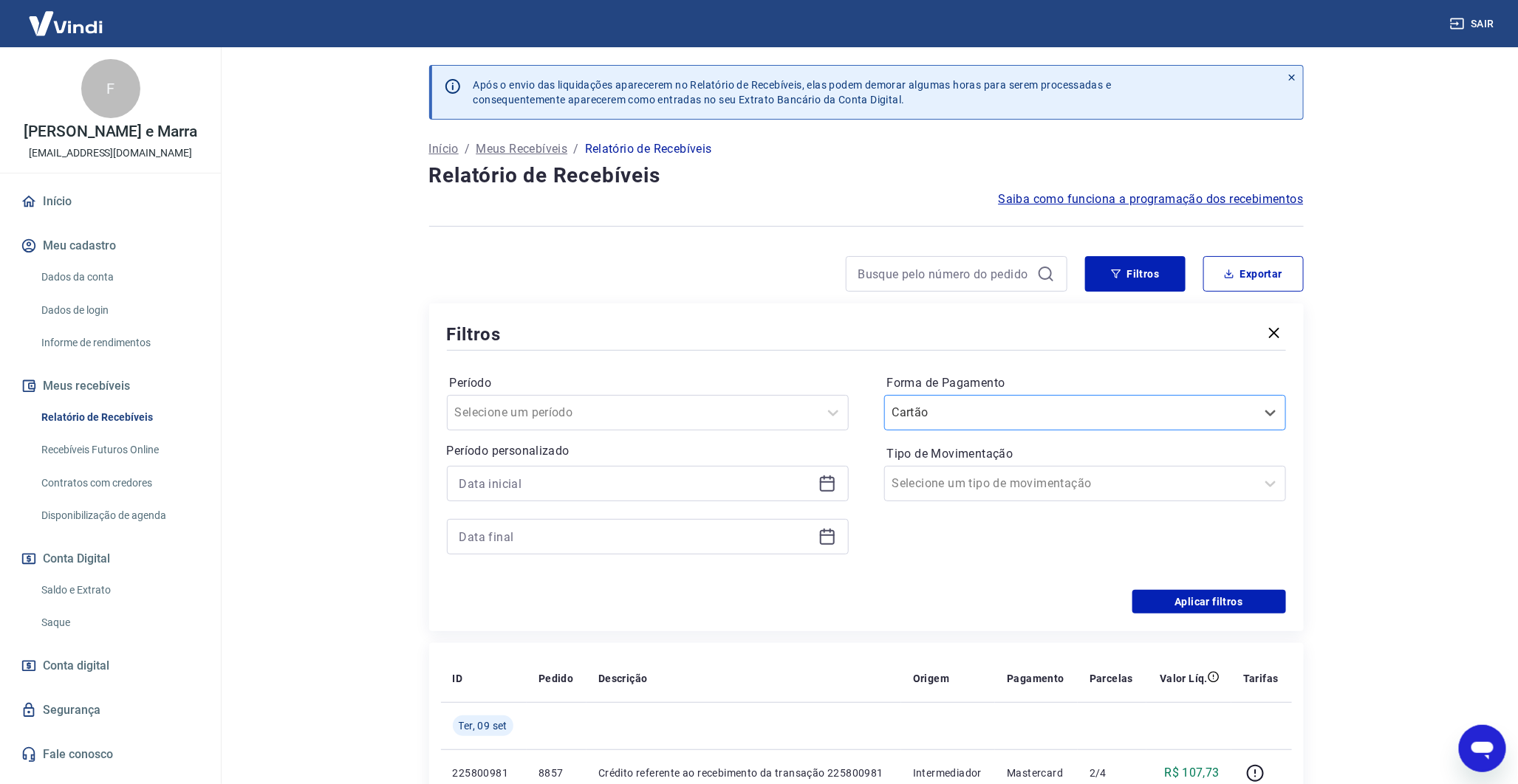
click at [962, 423] on div at bounding box center [1070, 413] width 356 height 21
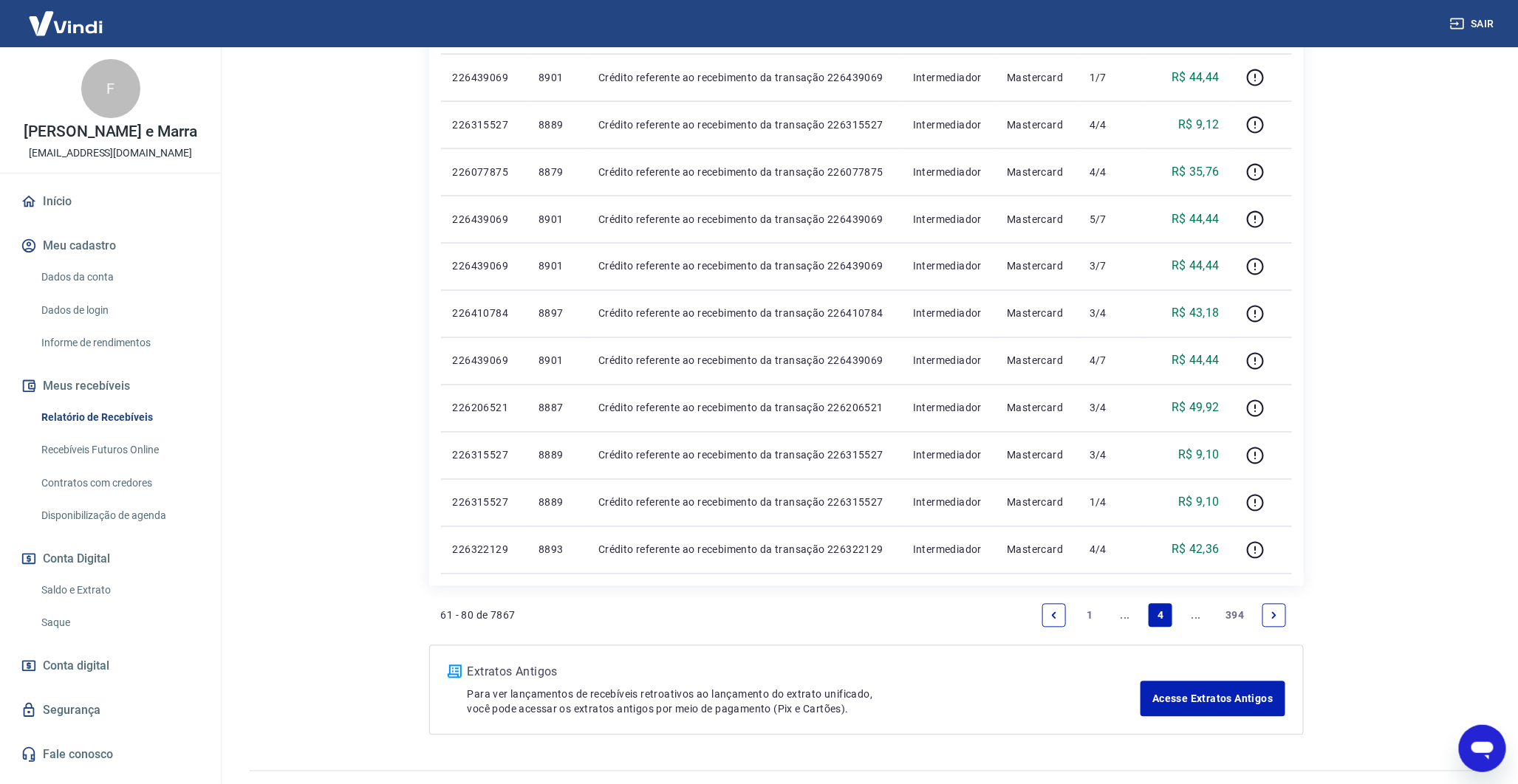
scroll to position [1154, 0]
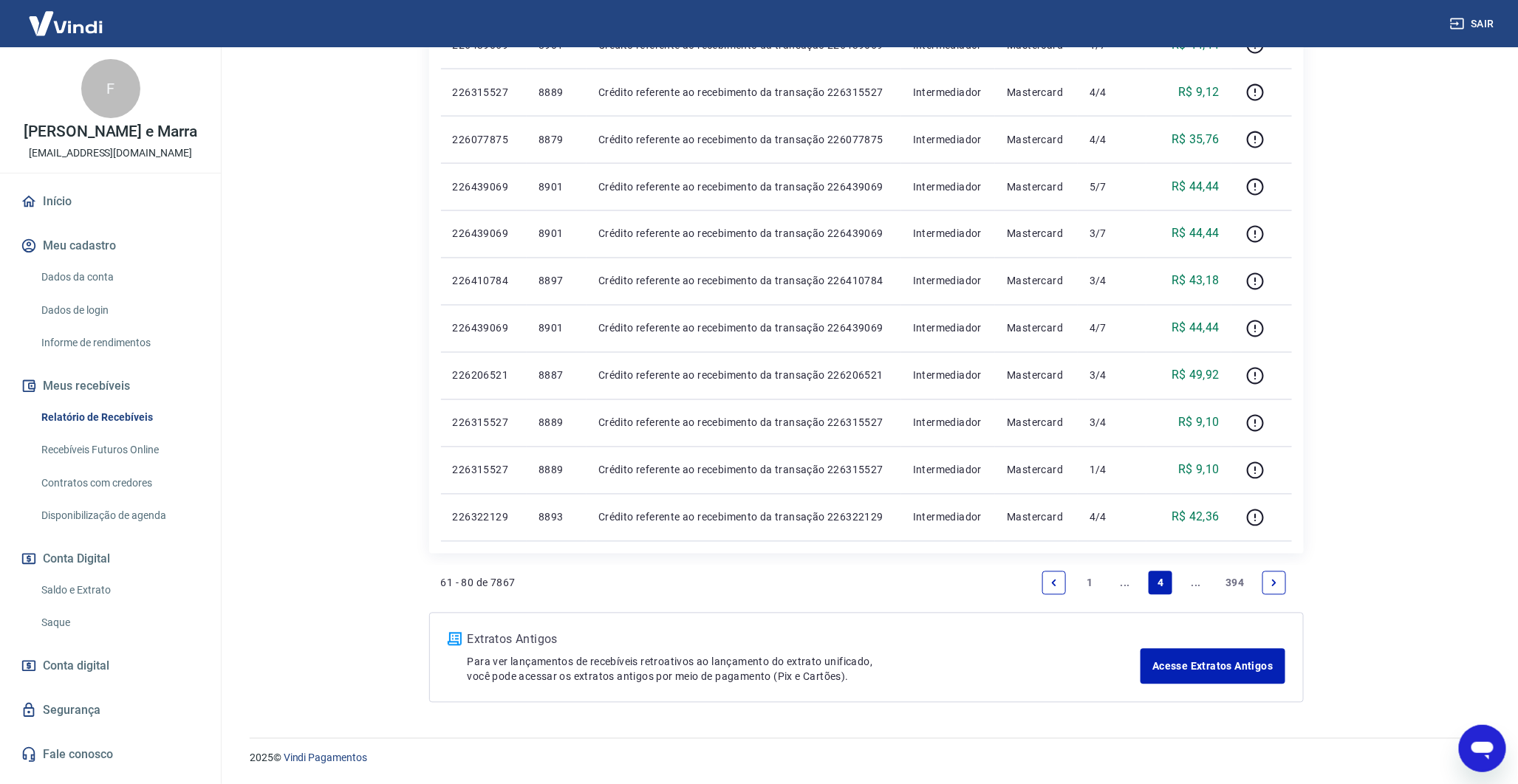
click at [1245, 600] on li "394" at bounding box center [1234, 583] width 42 height 36
click at [1283, 576] on link "Next page" at bounding box center [1274, 583] width 24 height 24
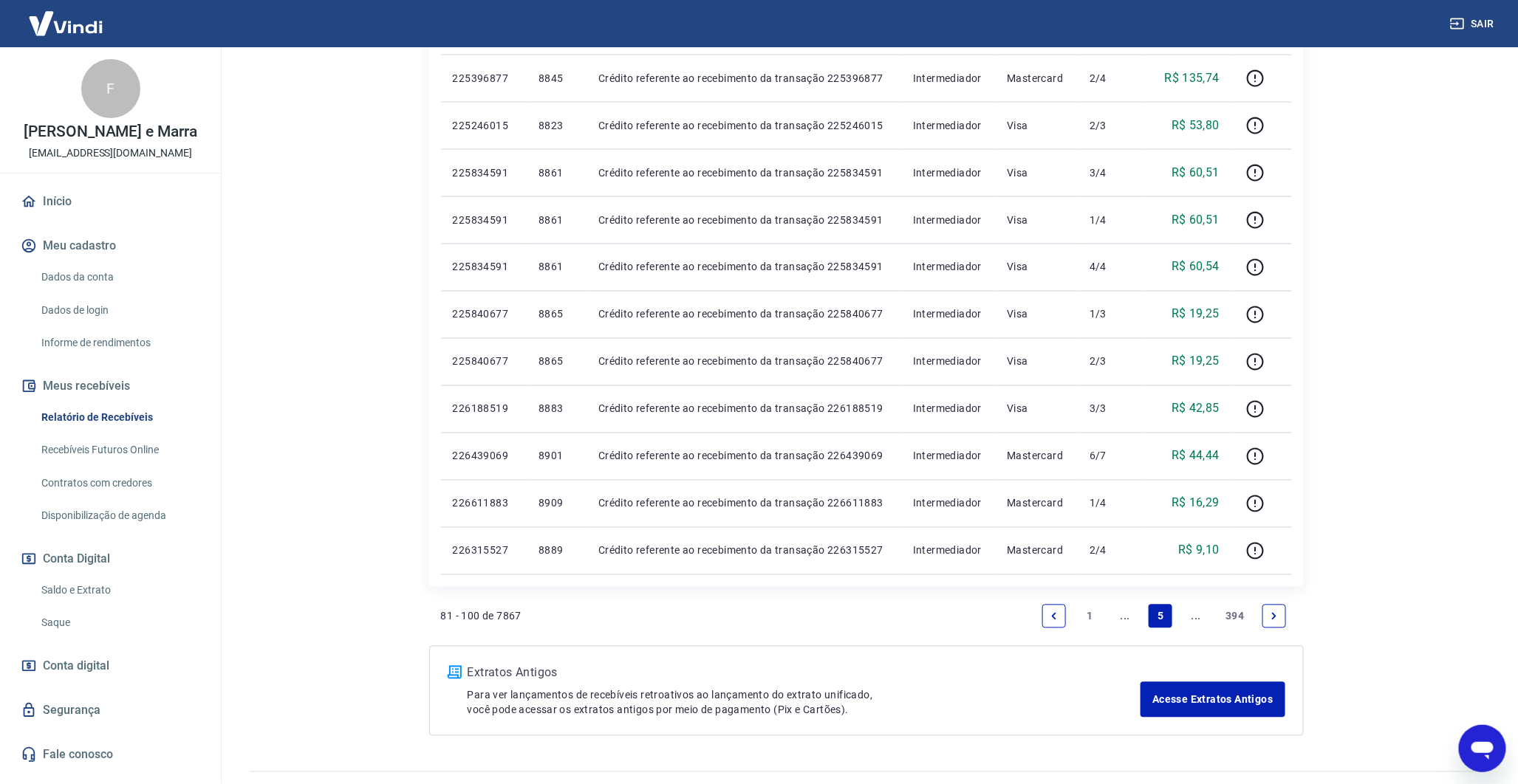
scroll to position [1154, 0]
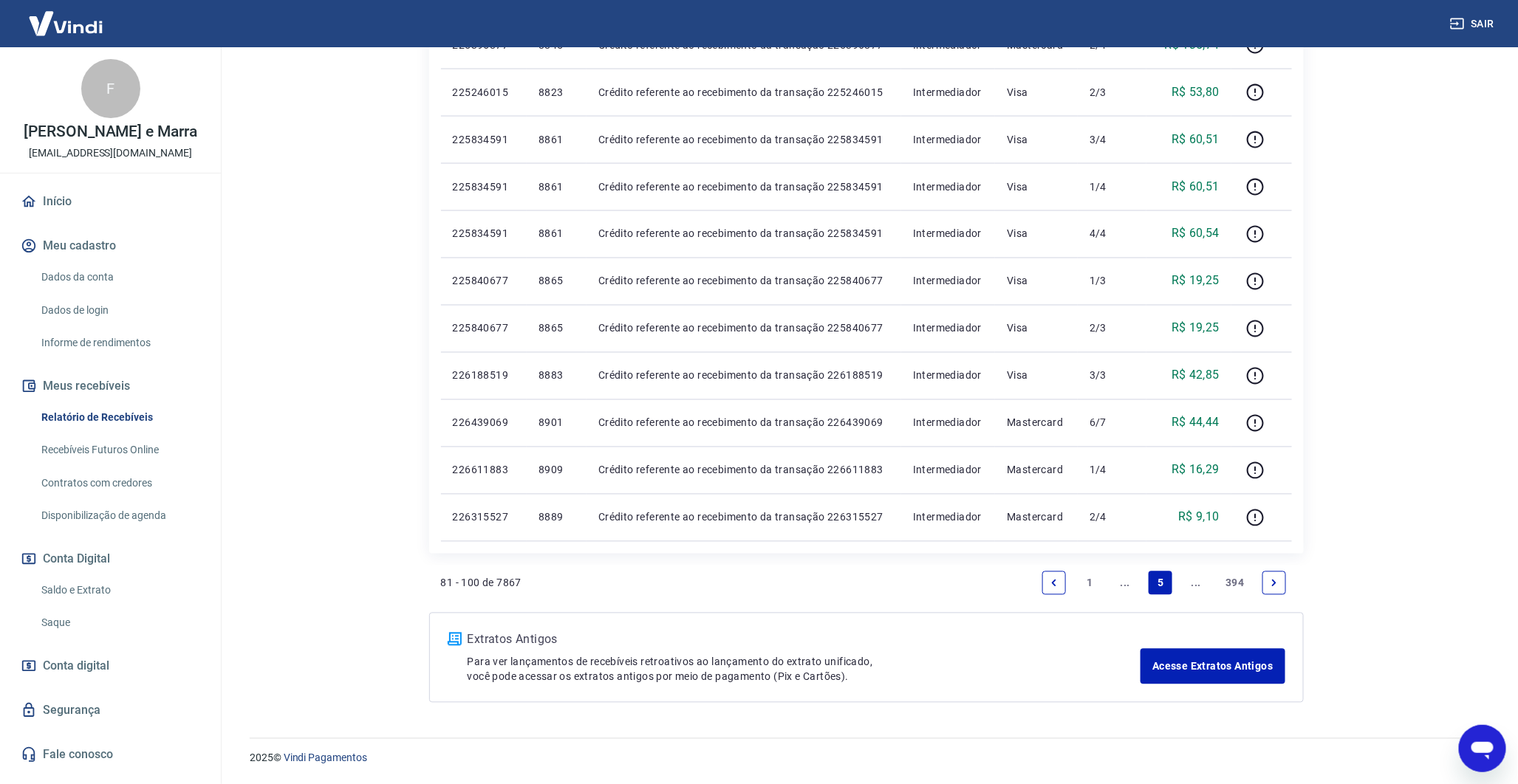
click at [1275, 576] on link "Next page" at bounding box center [1274, 583] width 24 height 24
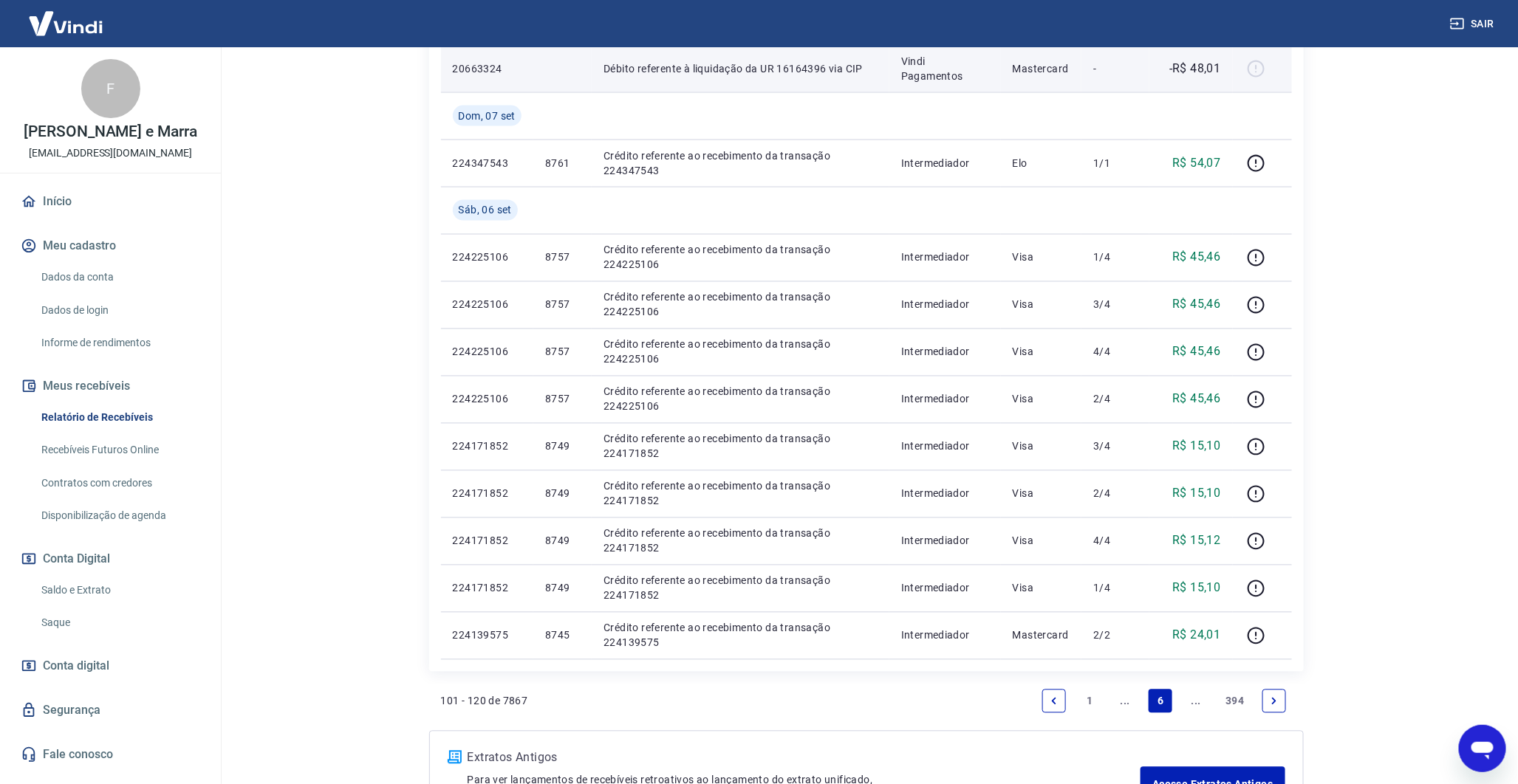
scroll to position [1295, 0]
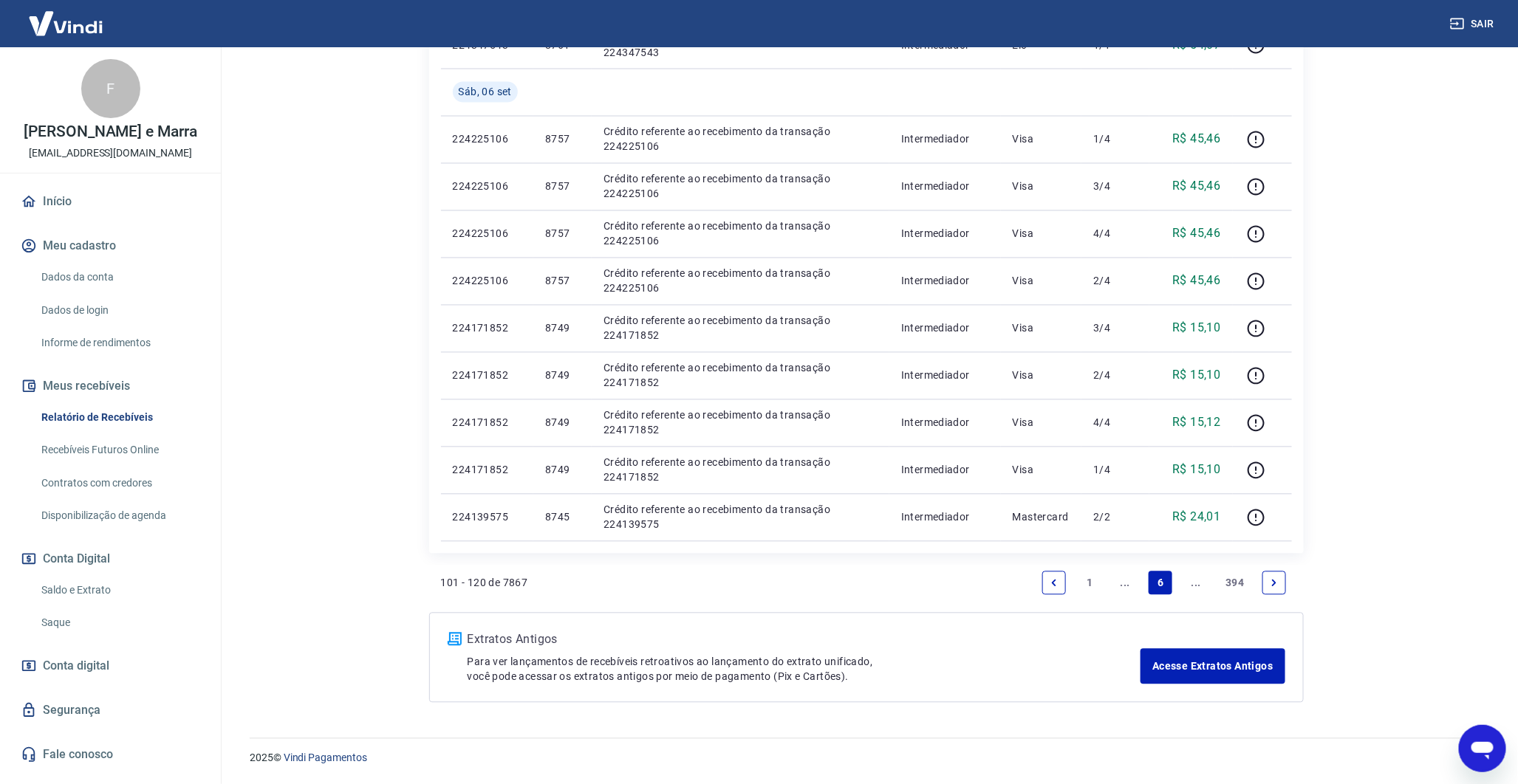
click at [1043, 590] on link "Previous page" at bounding box center [1054, 583] width 24 height 24
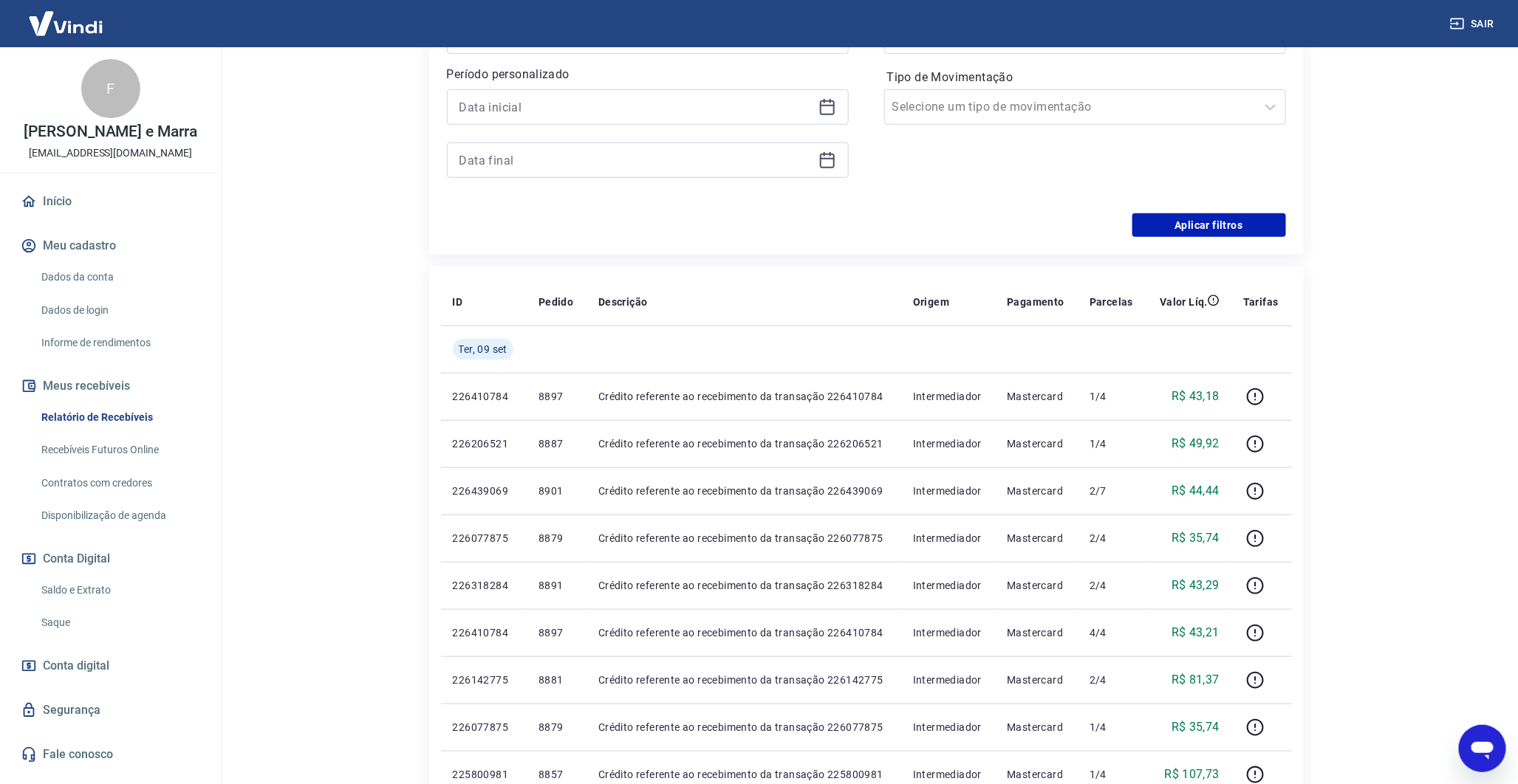
scroll to position [1154, 0]
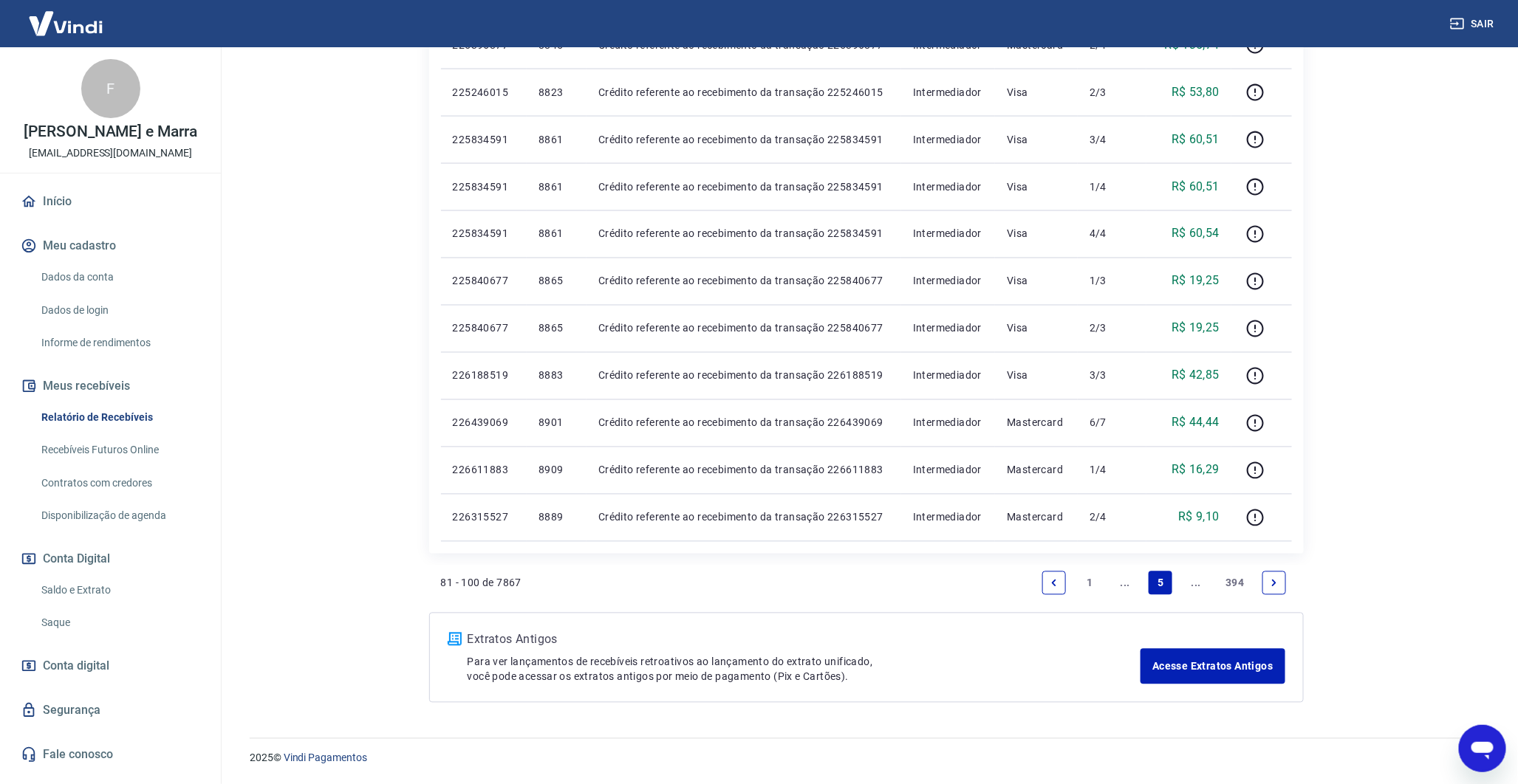
click at [1060, 586] on link "Previous page" at bounding box center [1054, 583] width 24 height 24
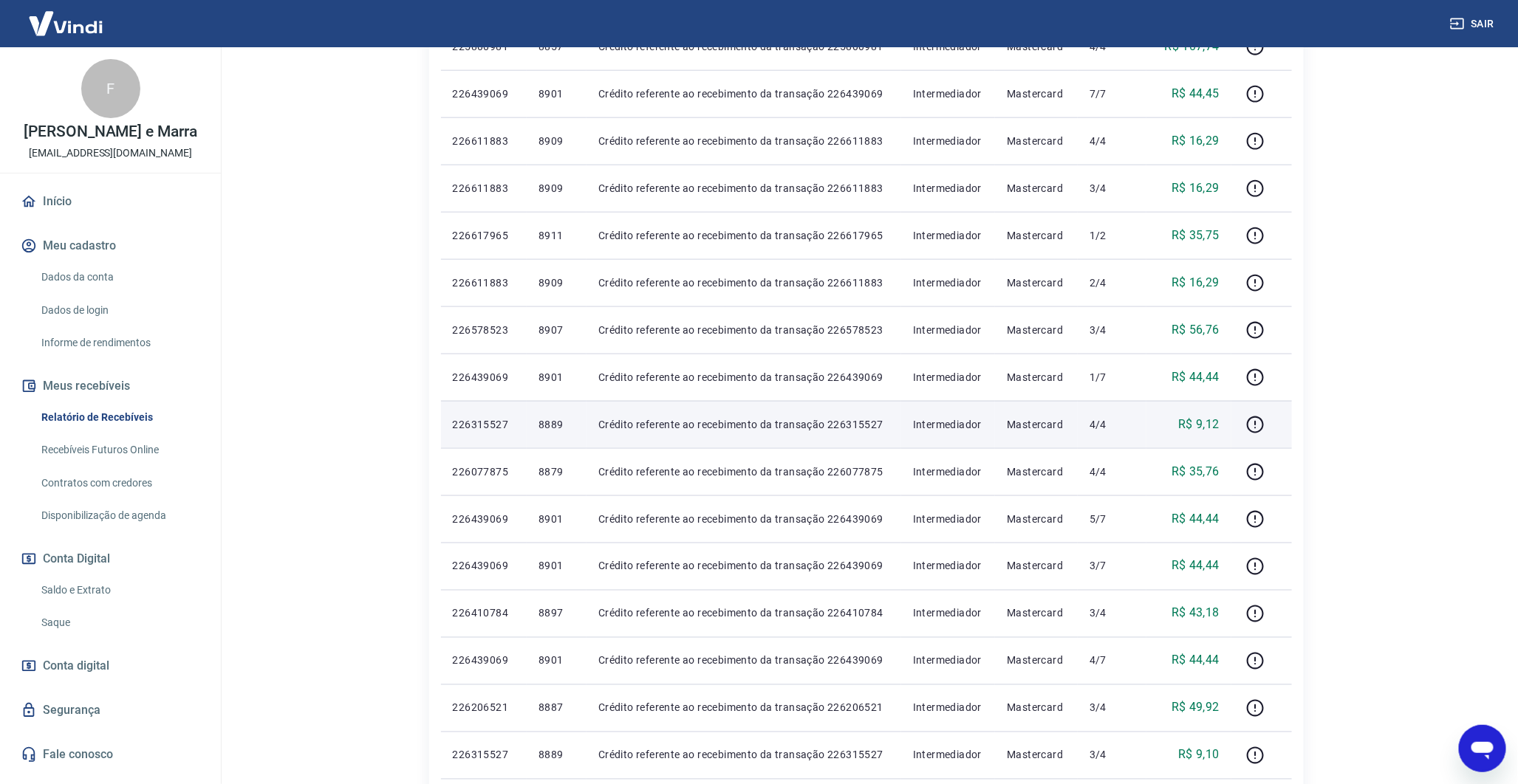
scroll to position [624, 0]
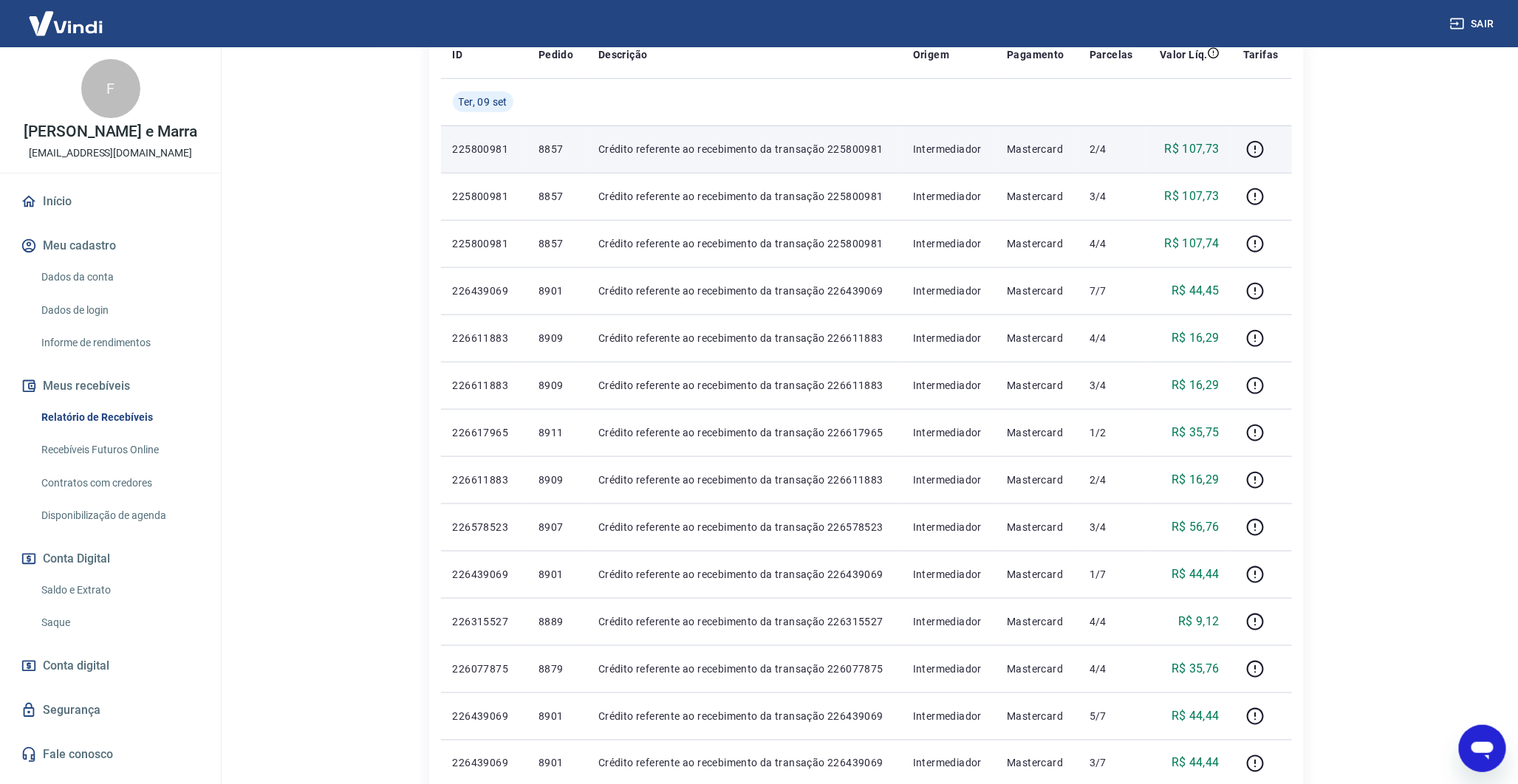
click at [563, 150] on p "8857" at bounding box center [557, 149] width 36 height 15
click at [548, 149] on p "8857" at bounding box center [557, 149] width 36 height 15
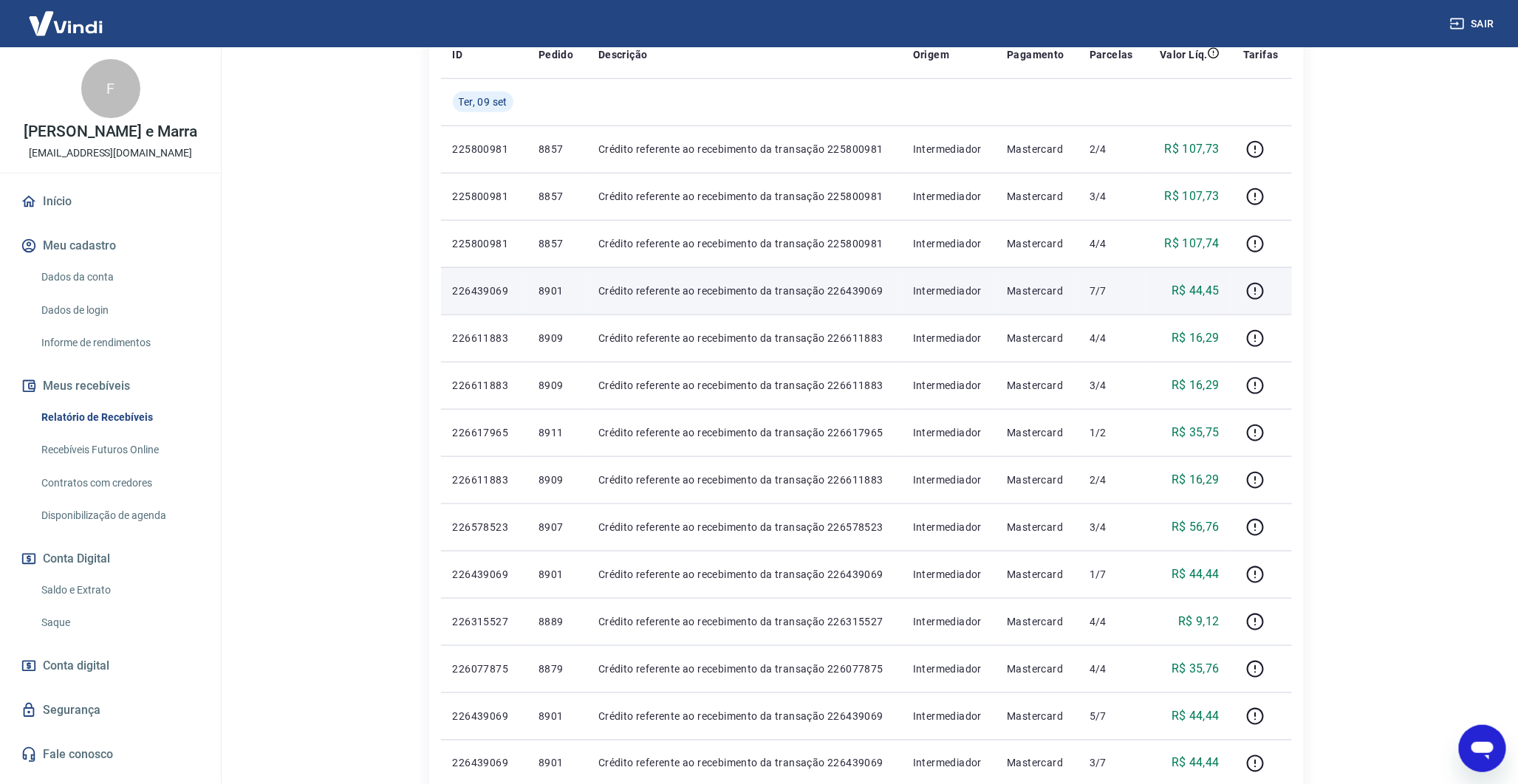
click at [555, 290] on p "8901" at bounding box center [557, 291] width 36 height 15
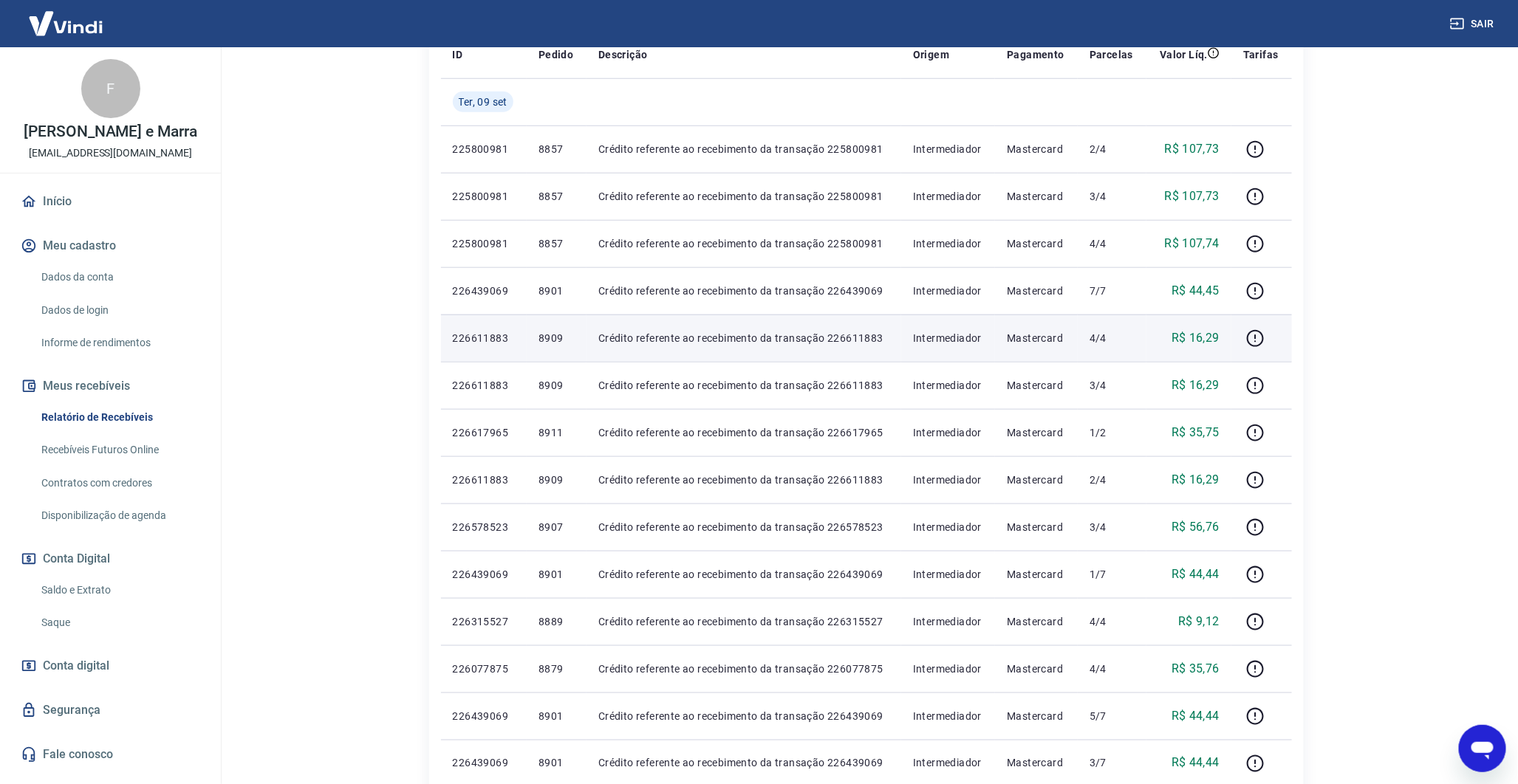
click at [555, 342] on p "8909" at bounding box center [557, 338] width 36 height 15
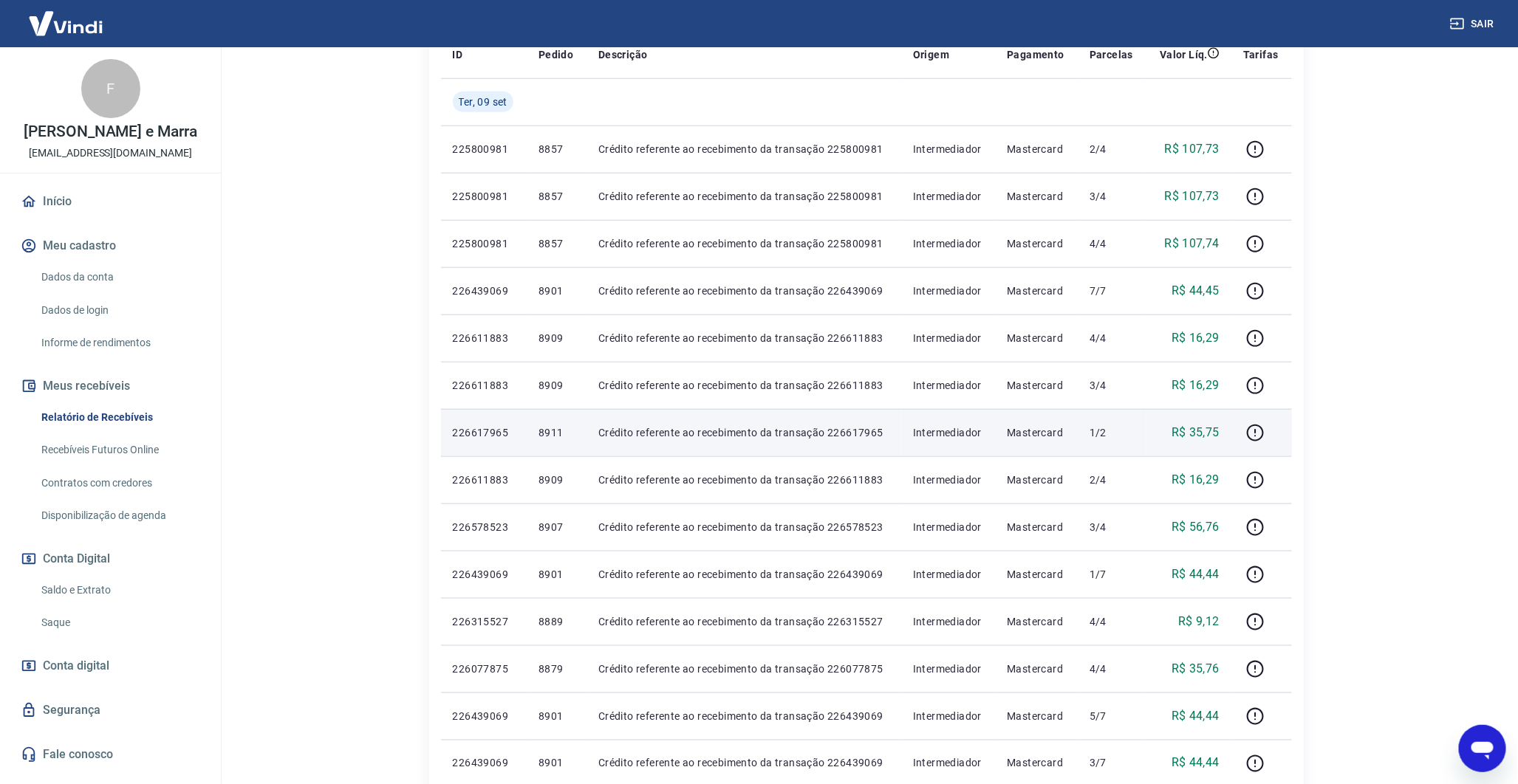
click at [542, 438] on p "8911" at bounding box center [557, 433] width 36 height 15
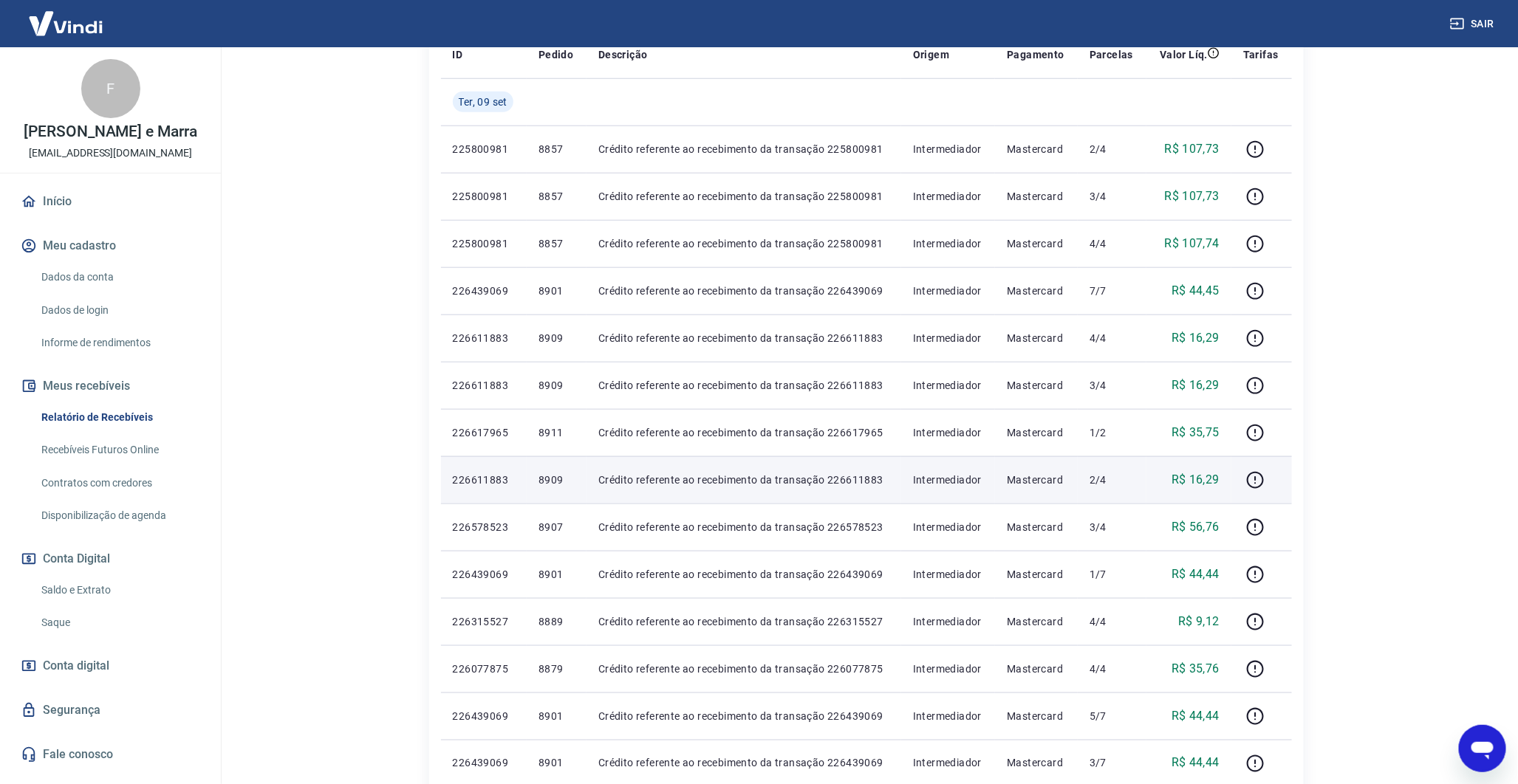
click at [559, 486] on p "8909" at bounding box center [557, 480] width 36 height 15
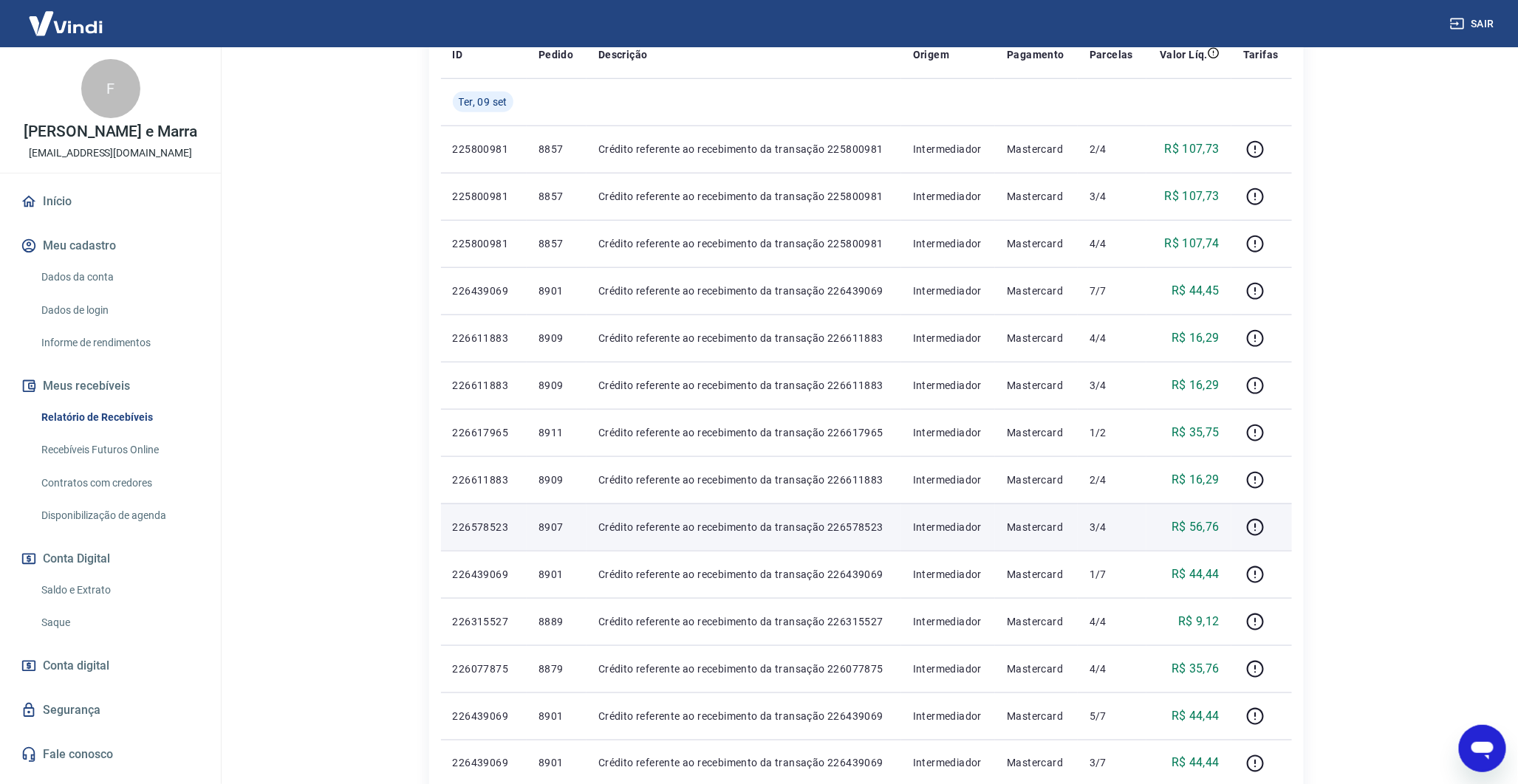
drag, startPoint x: 559, startPoint y: 486, endPoint x: 554, endPoint y: 527, distance: 41.3
click at [554, 527] on p "8907" at bounding box center [557, 528] width 36 height 15
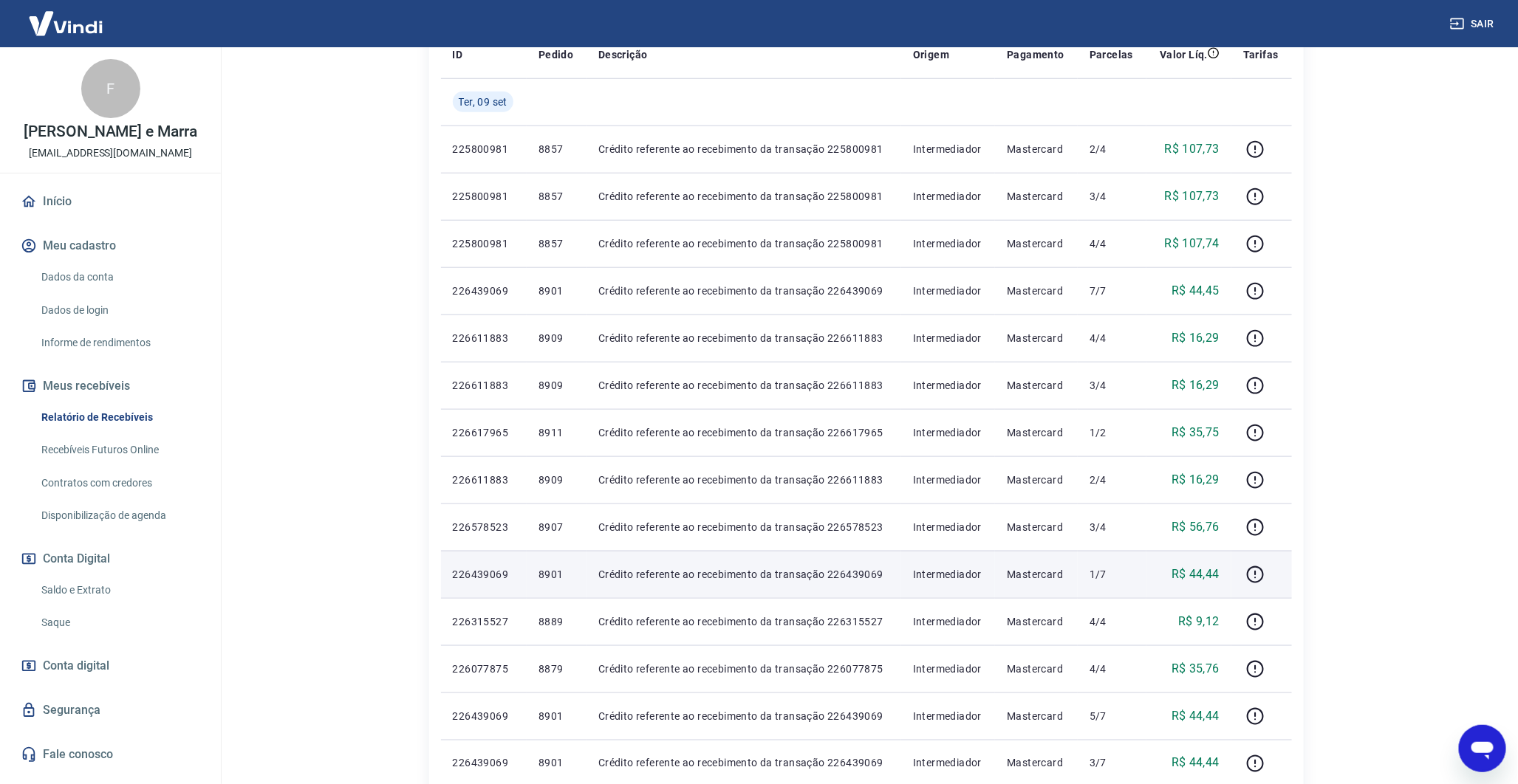
click at [550, 558] on td "8901" at bounding box center [557, 574] width 60 height 47
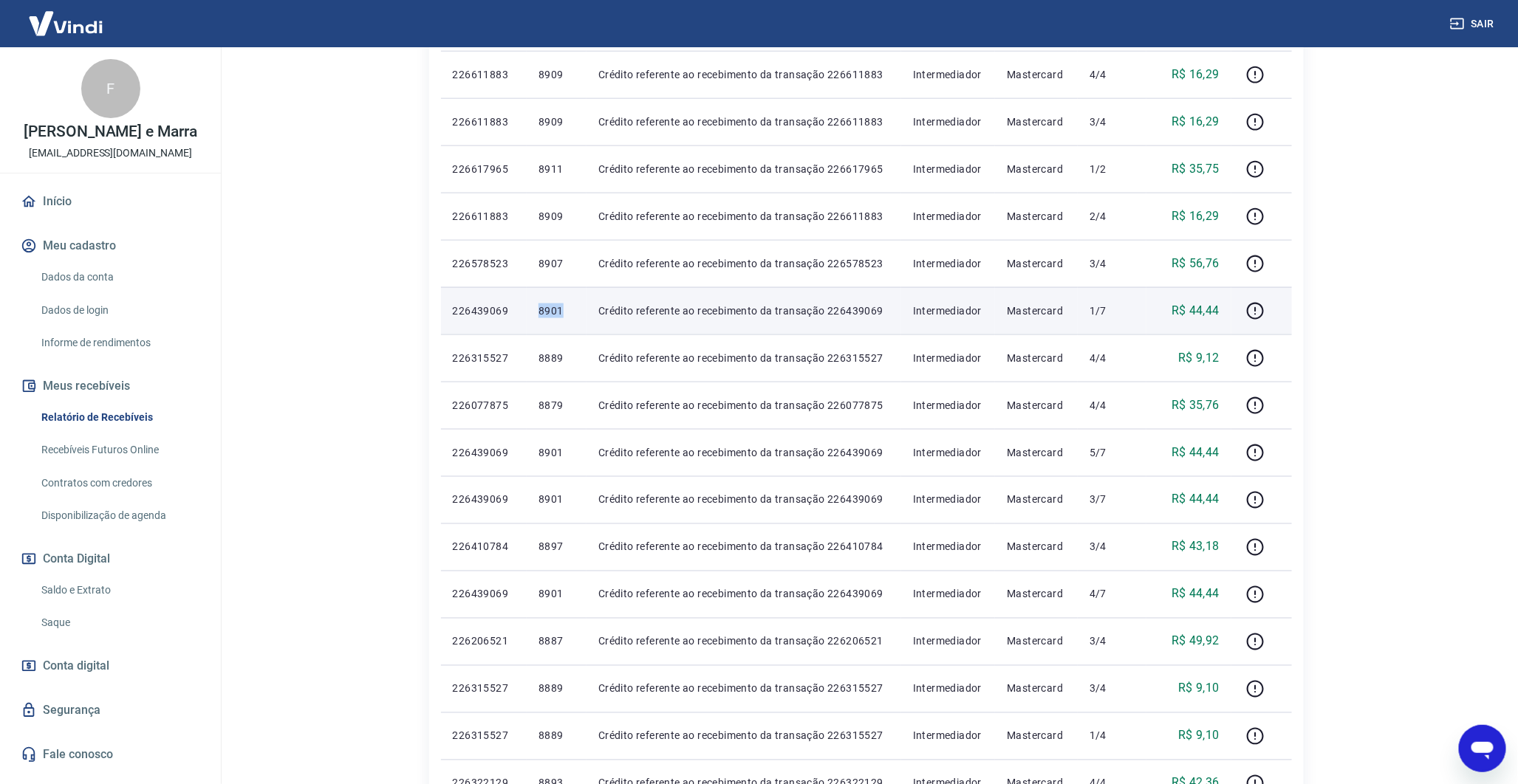
scroll to position [890, 0]
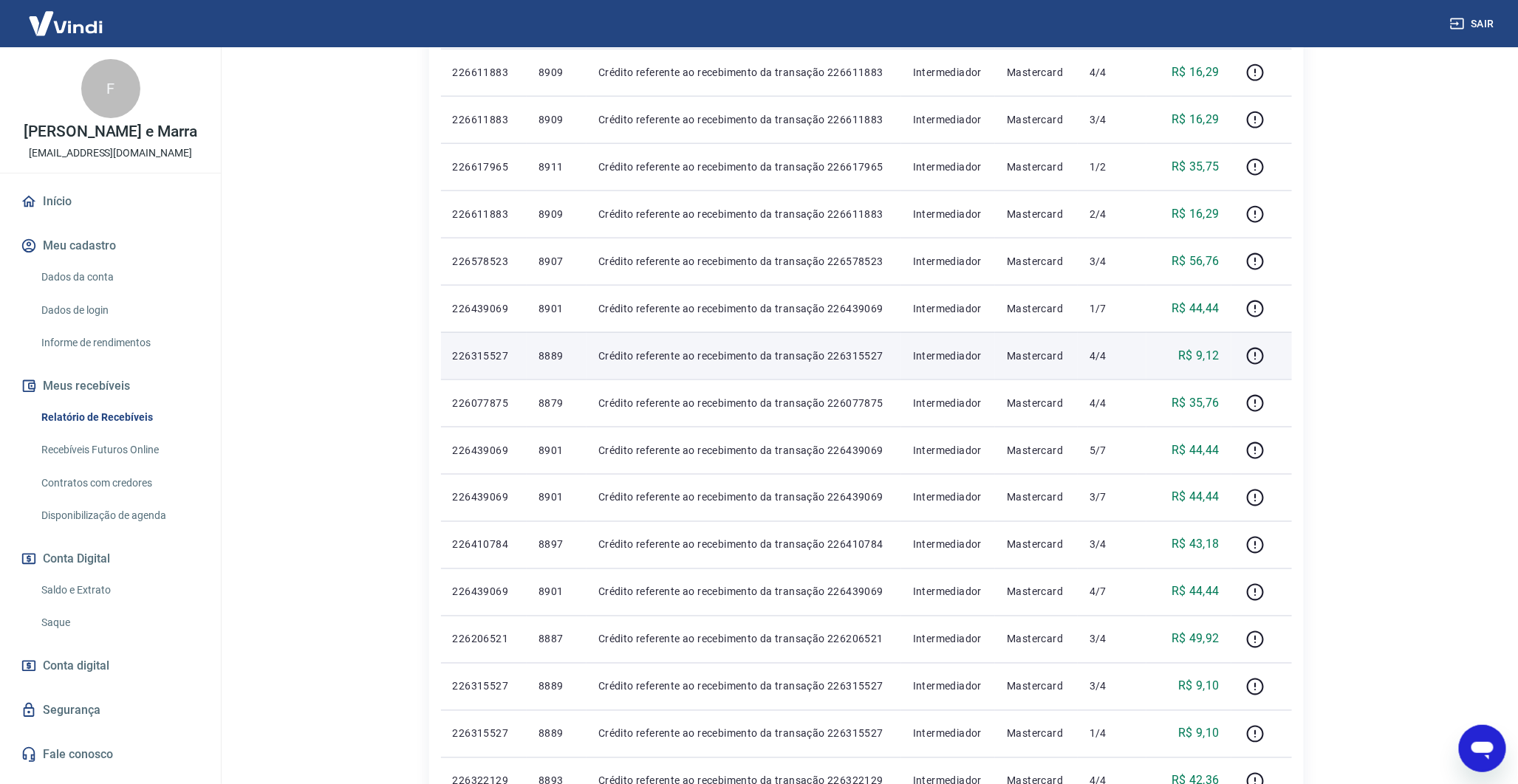
click at [555, 361] on p "8889" at bounding box center [557, 356] width 36 height 15
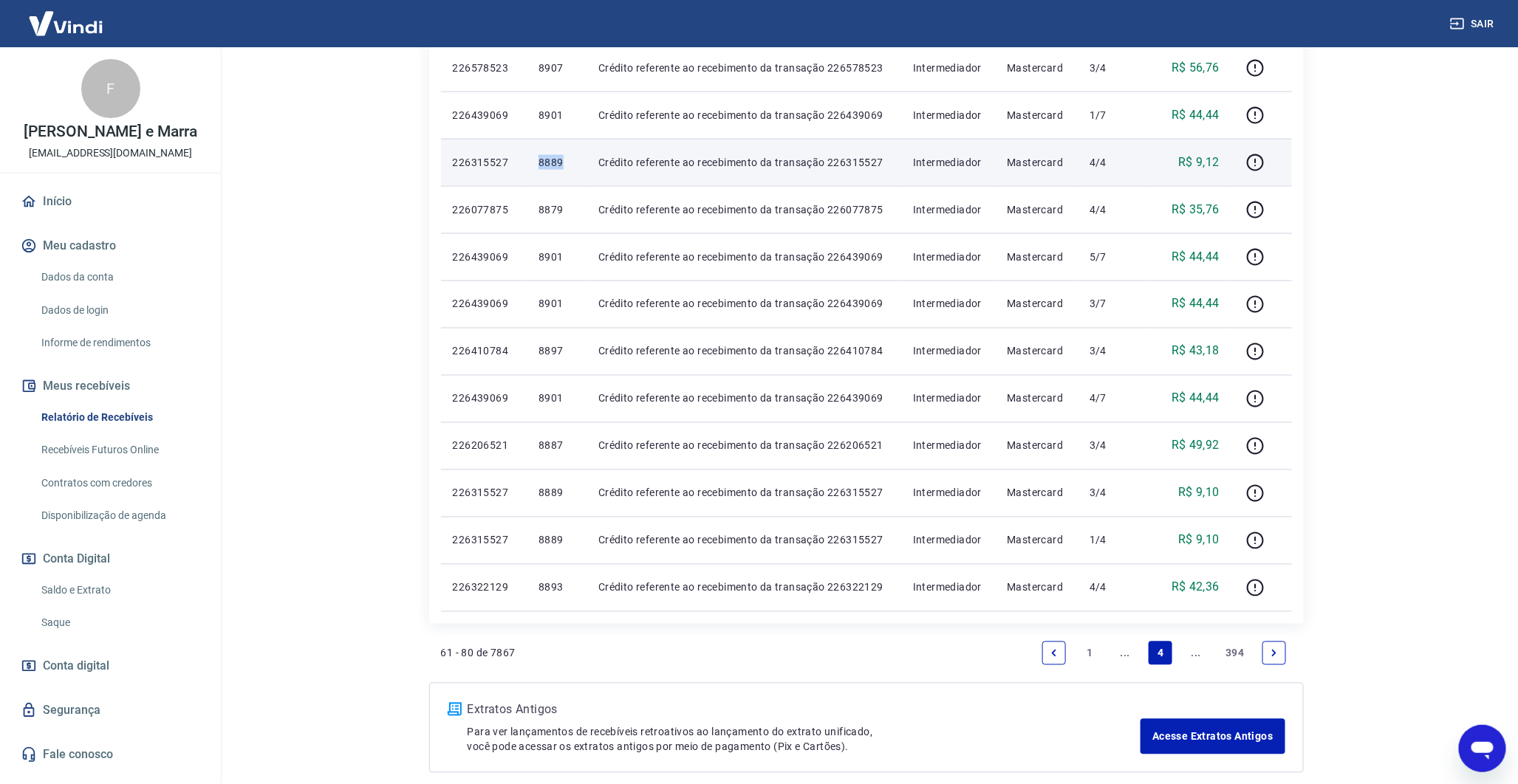
scroll to position [1083, 0]
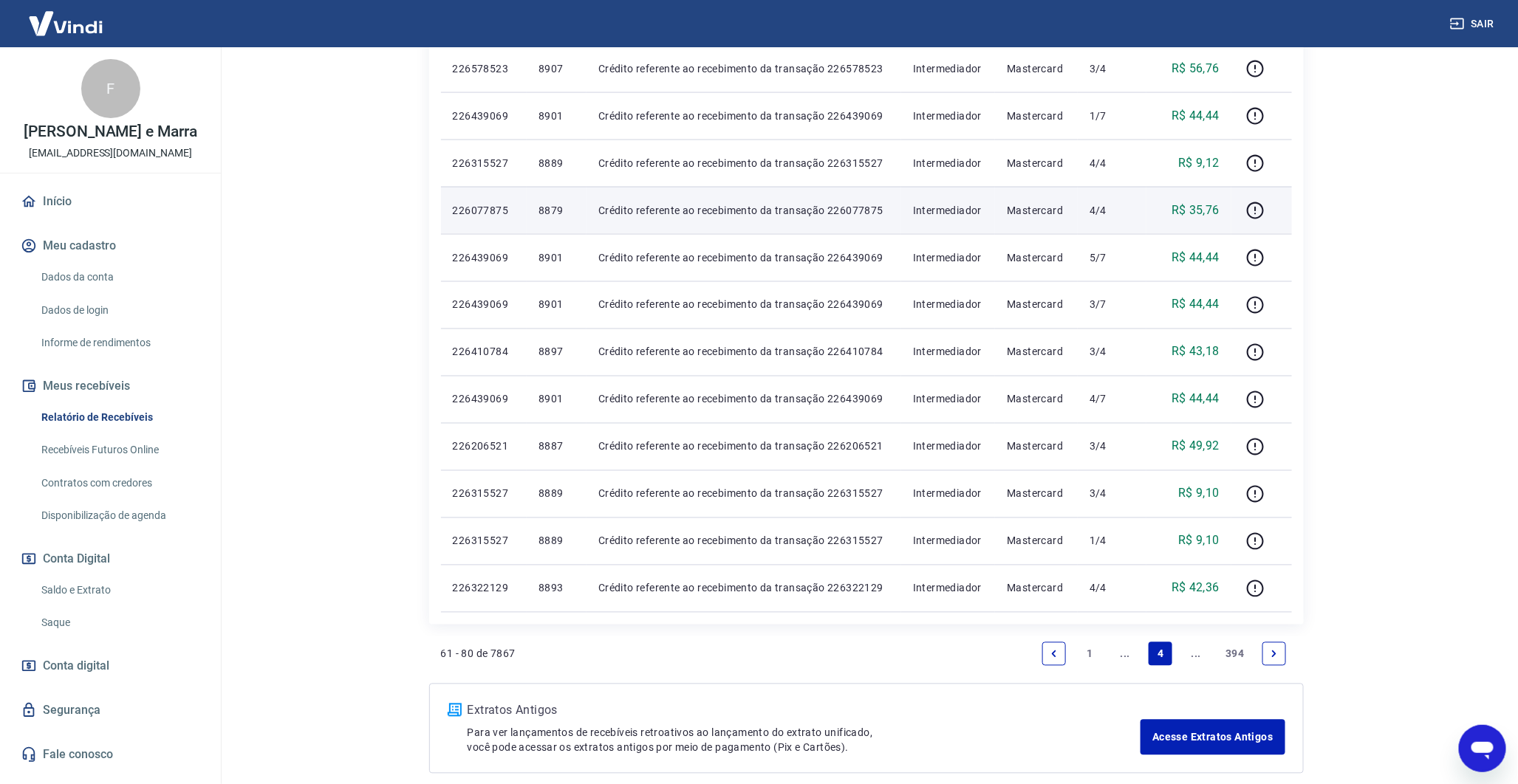
click at [548, 223] on td "8879" at bounding box center [557, 210] width 60 height 47
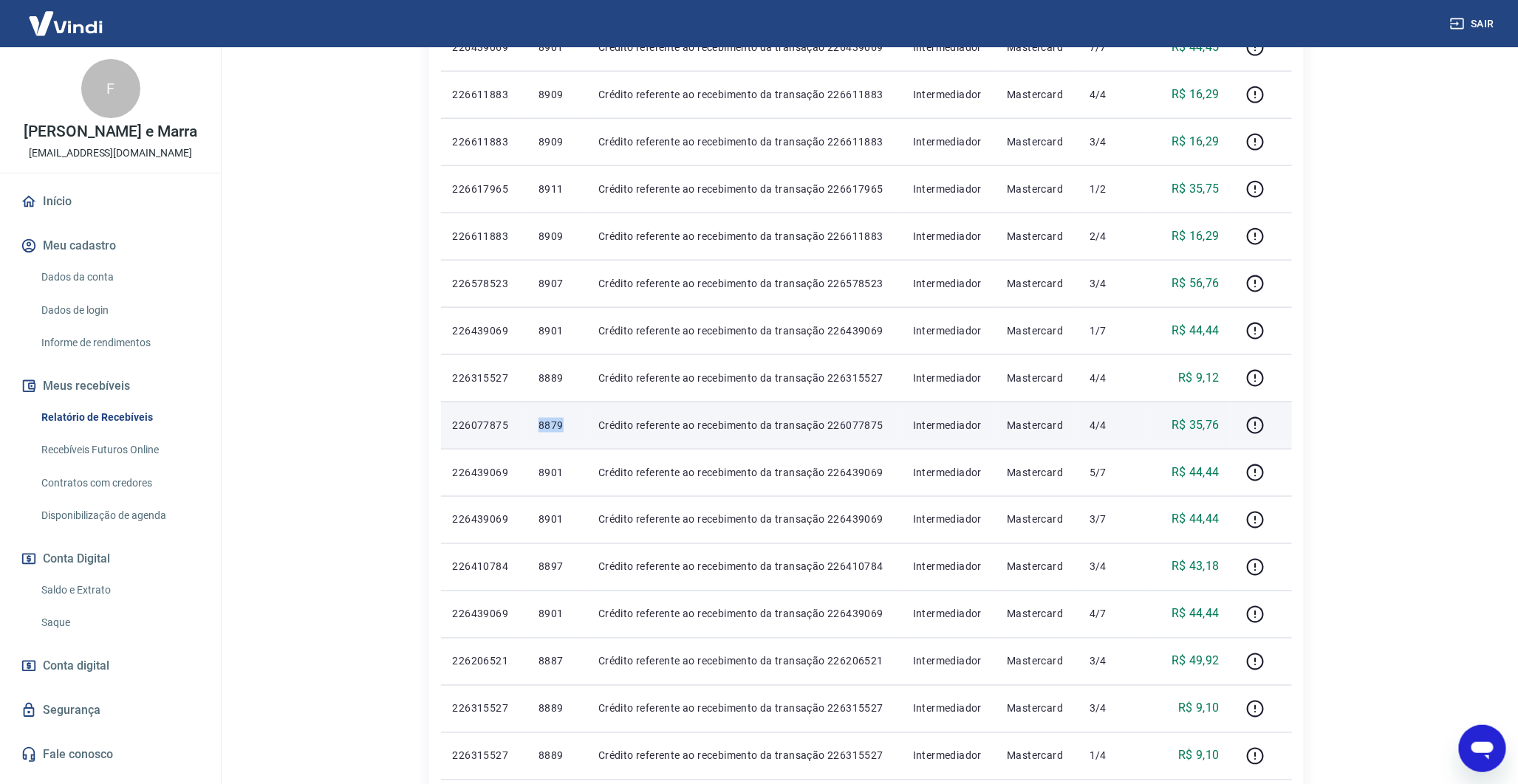
scroll to position [868, 0]
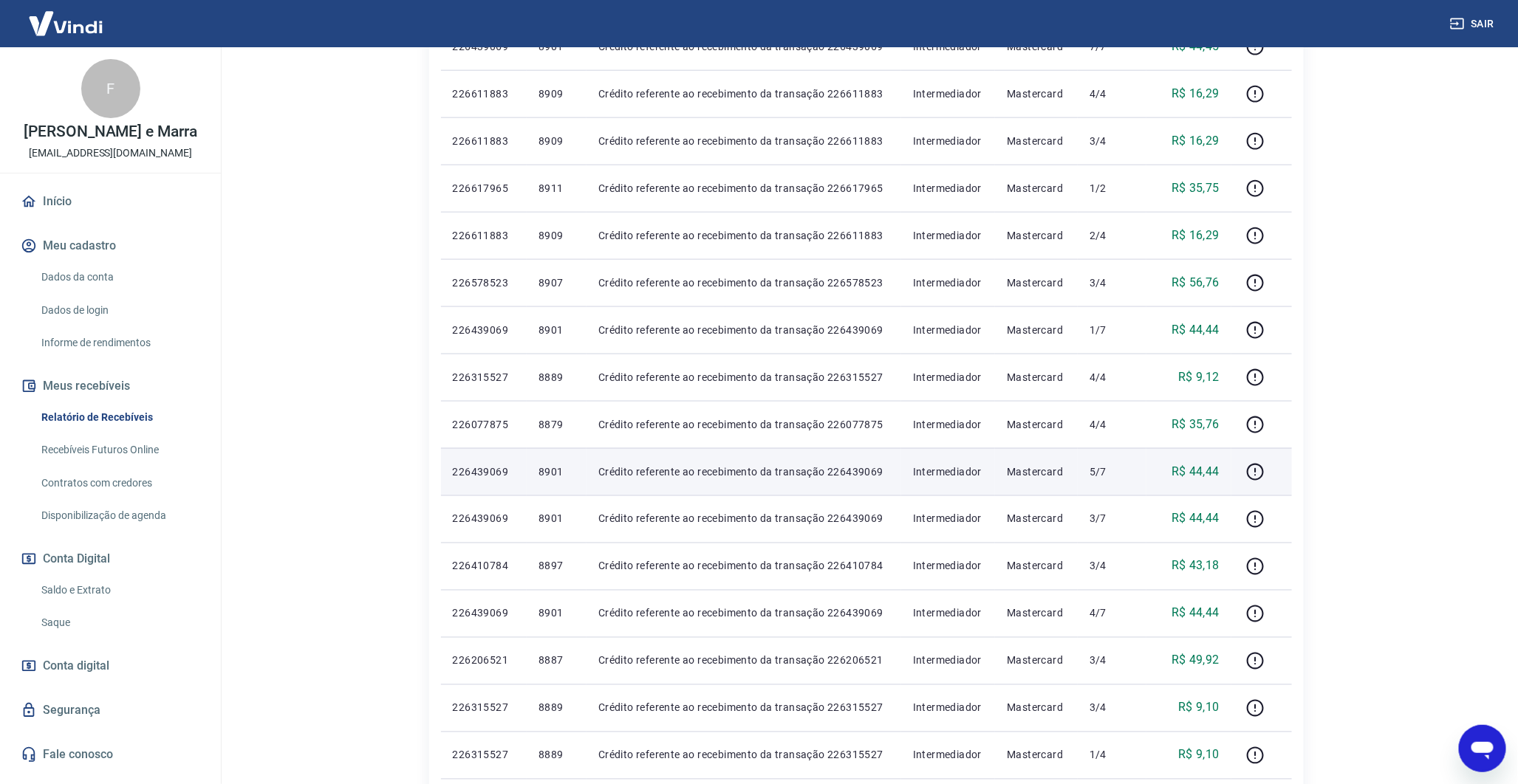
click at [563, 476] on p "8901" at bounding box center [557, 472] width 36 height 15
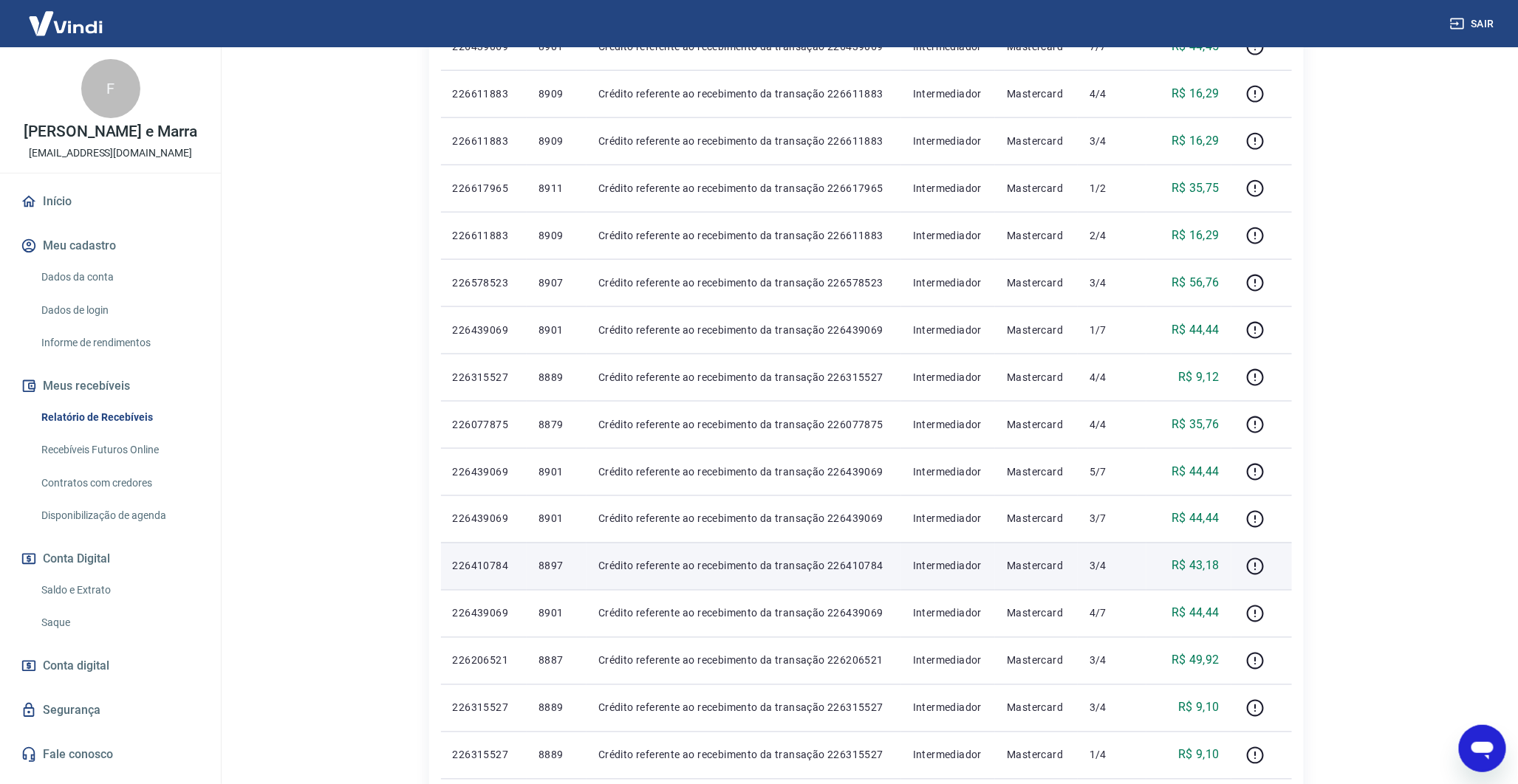
click at [547, 563] on p "8897" at bounding box center [557, 566] width 36 height 15
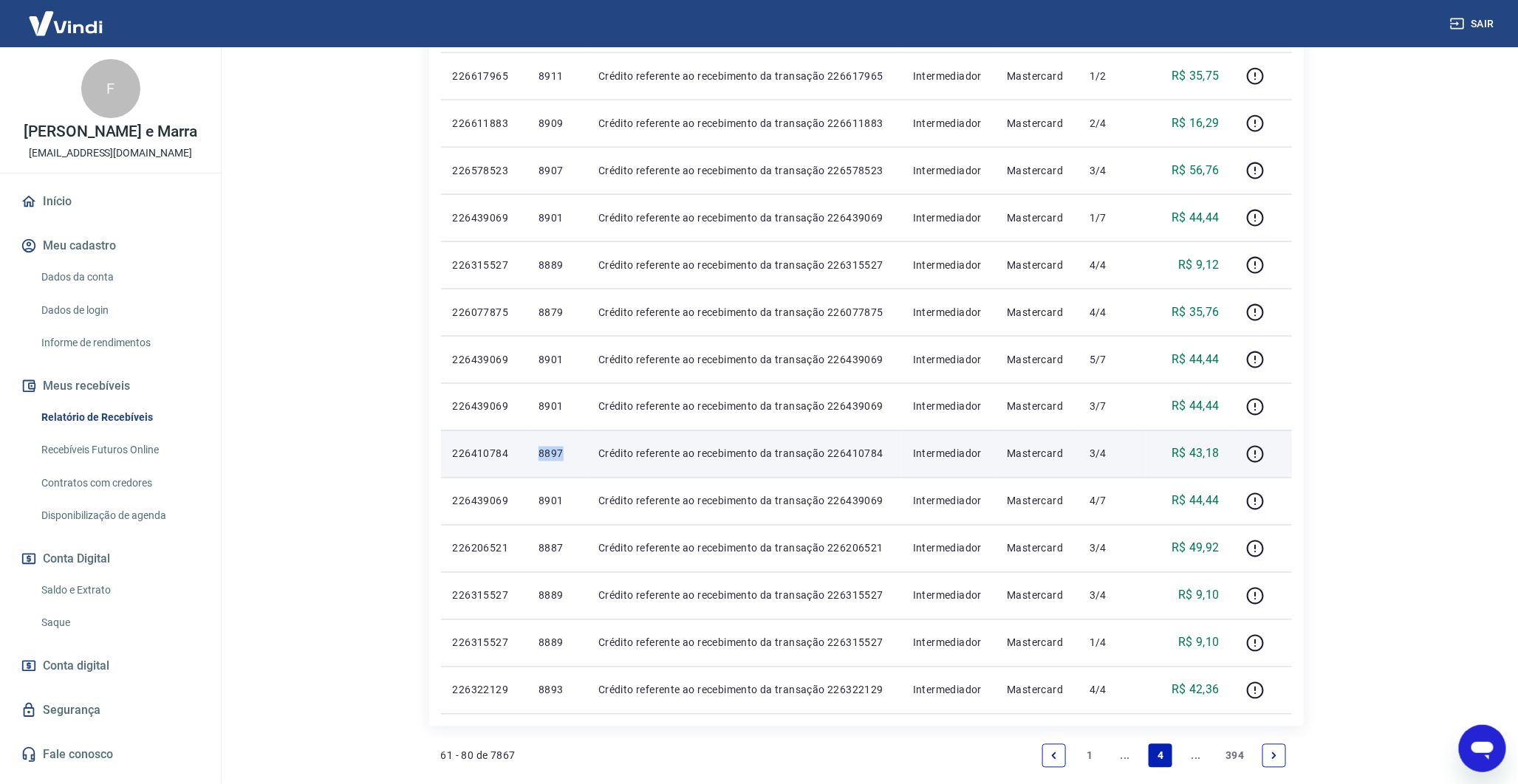
scroll to position [987, 0]
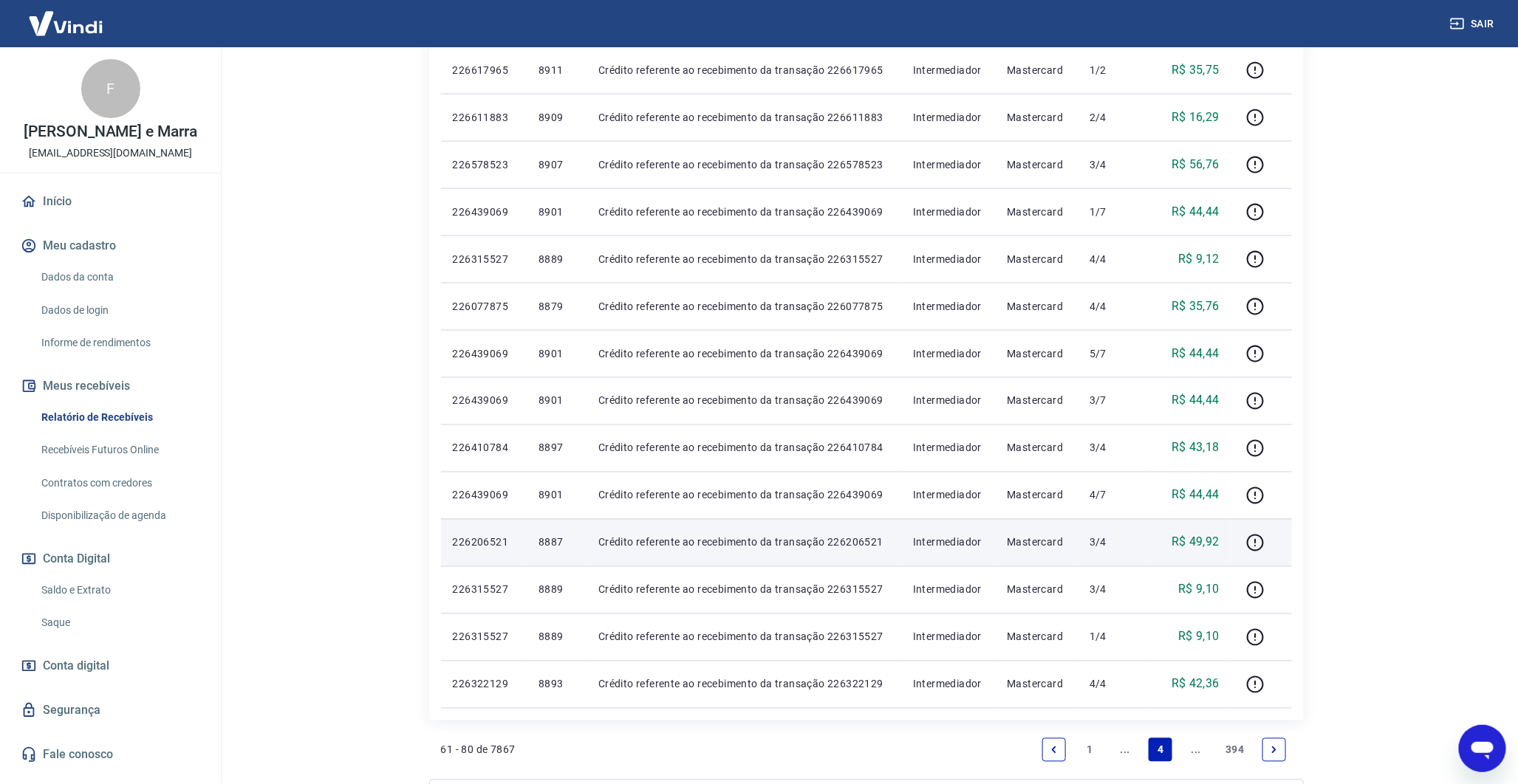
click at [562, 543] on p "8887" at bounding box center [557, 543] width 36 height 15
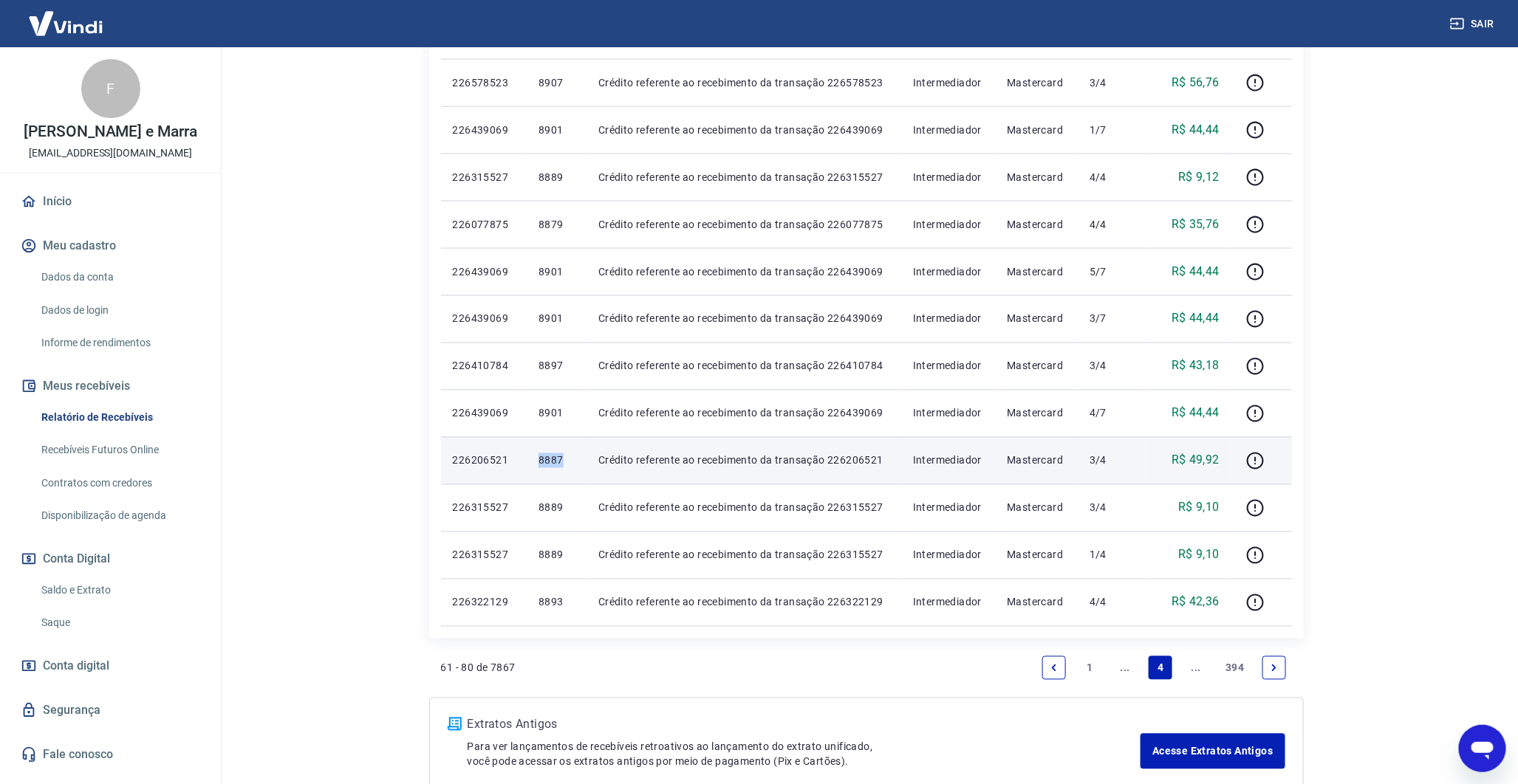
scroll to position [1068, 0]
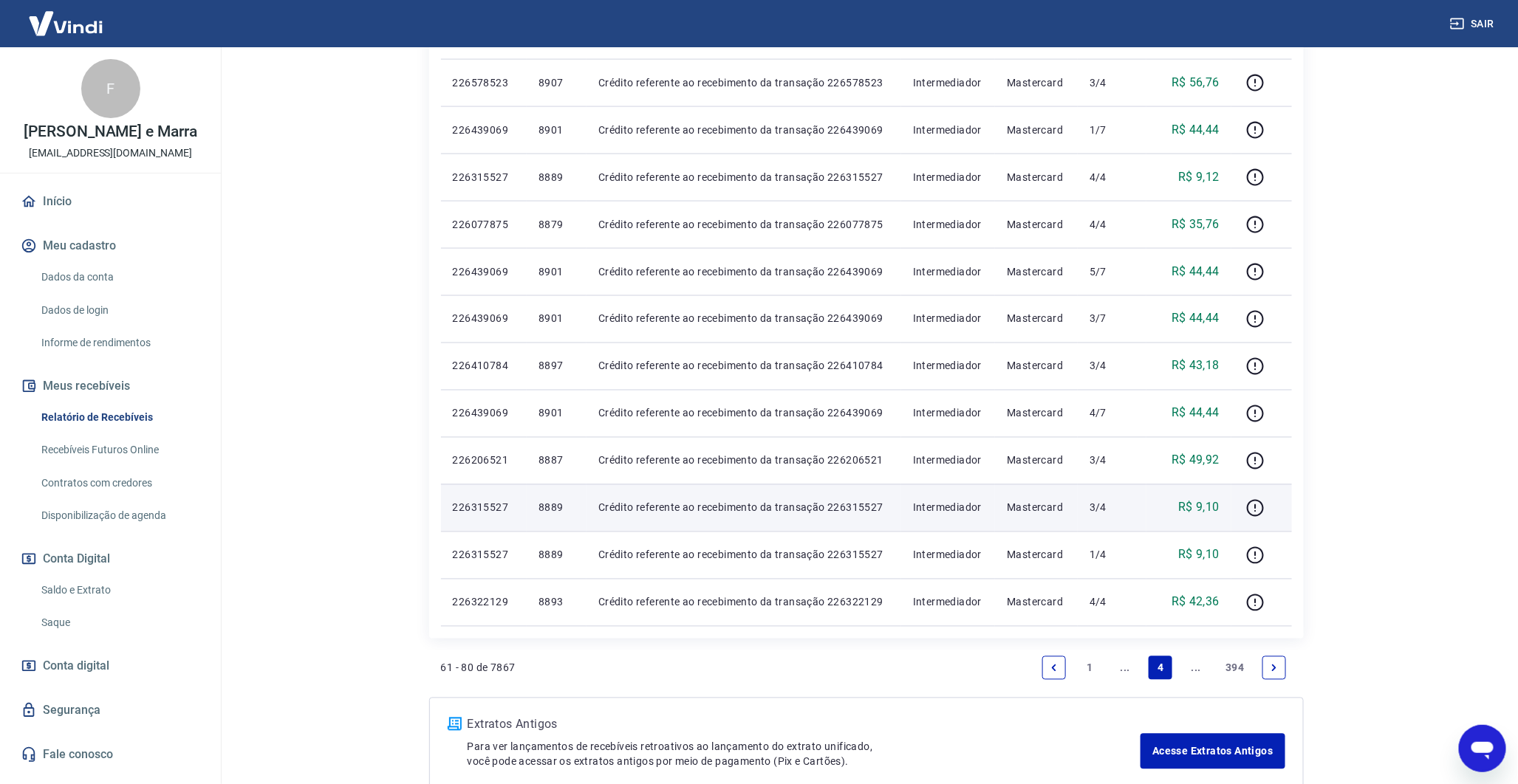
click at [545, 507] on p "8889" at bounding box center [557, 508] width 36 height 15
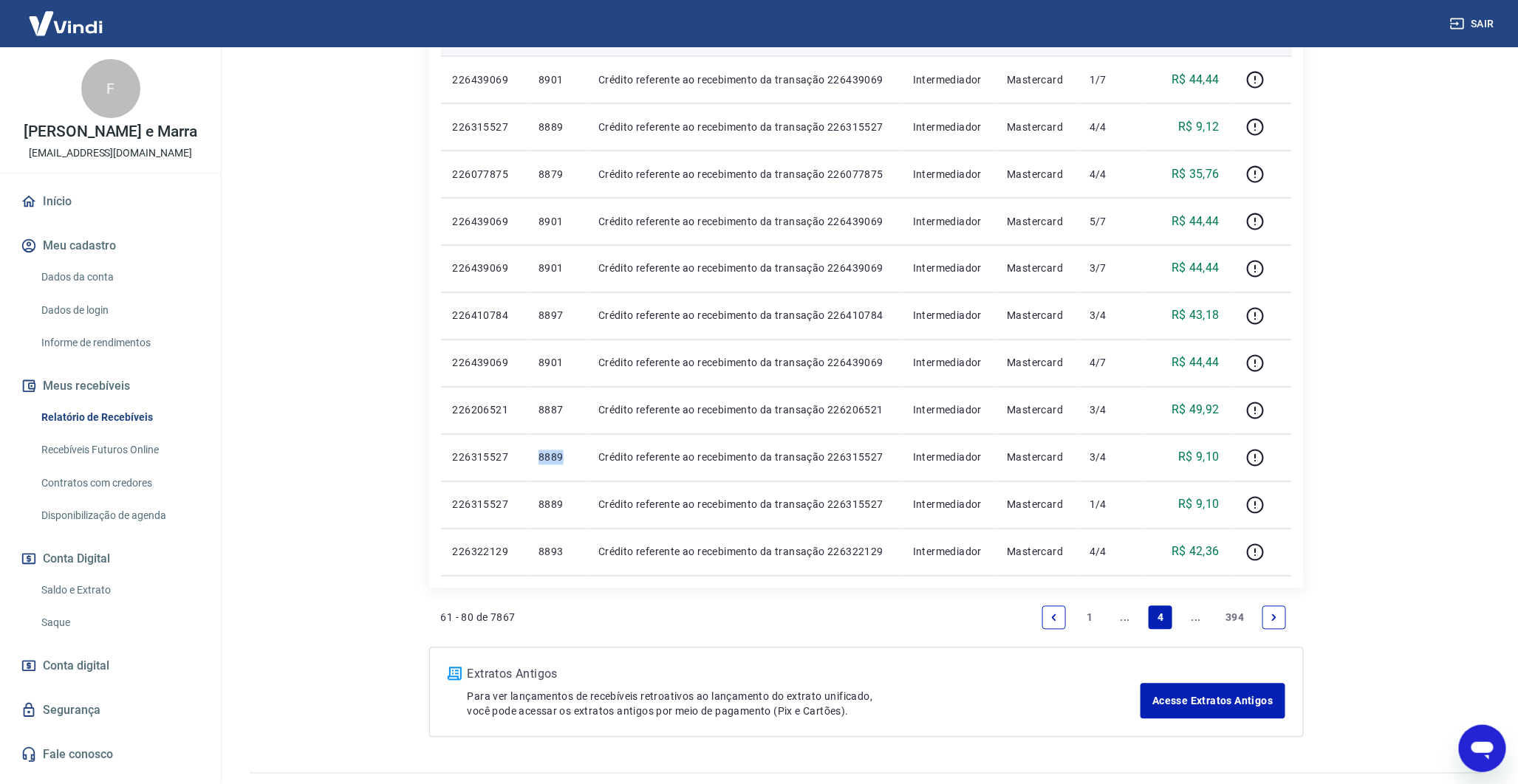
scroll to position [1120, 0]
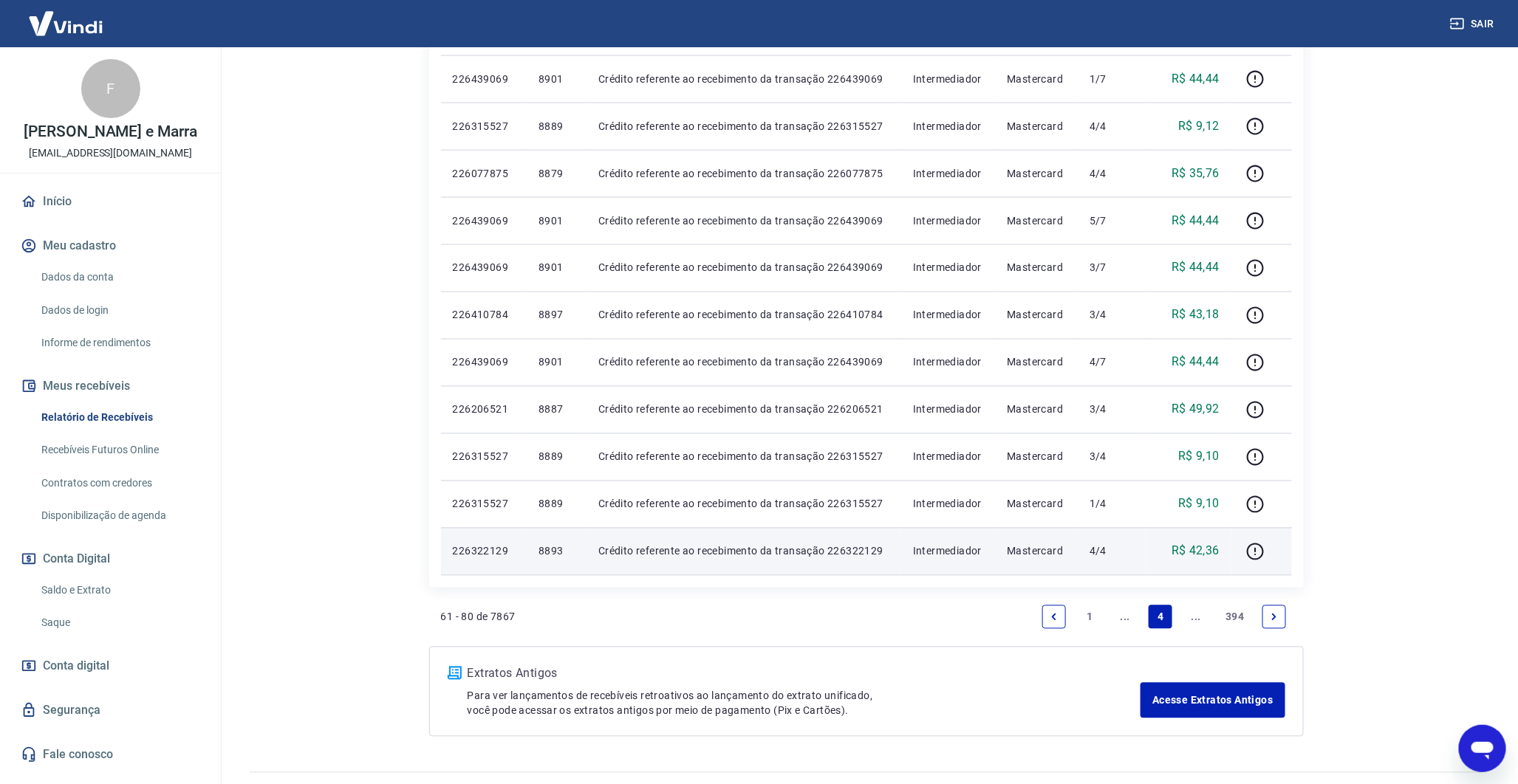
click at [556, 549] on p "8893" at bounding box center [557, 552] width 36 height 15
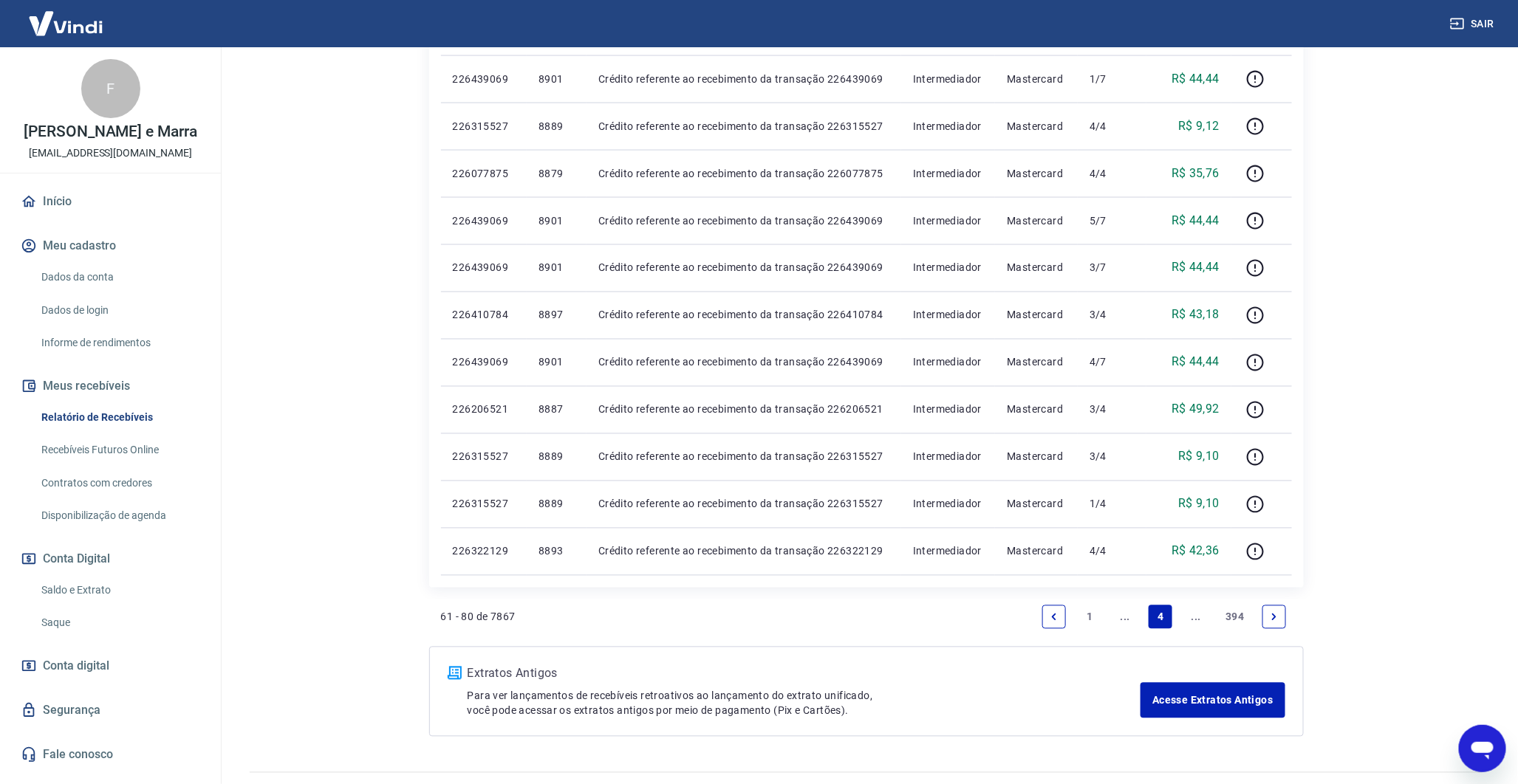
click at [1281, 621] on link "Next page" at bounding box center [1274, 617] width 24 height 24
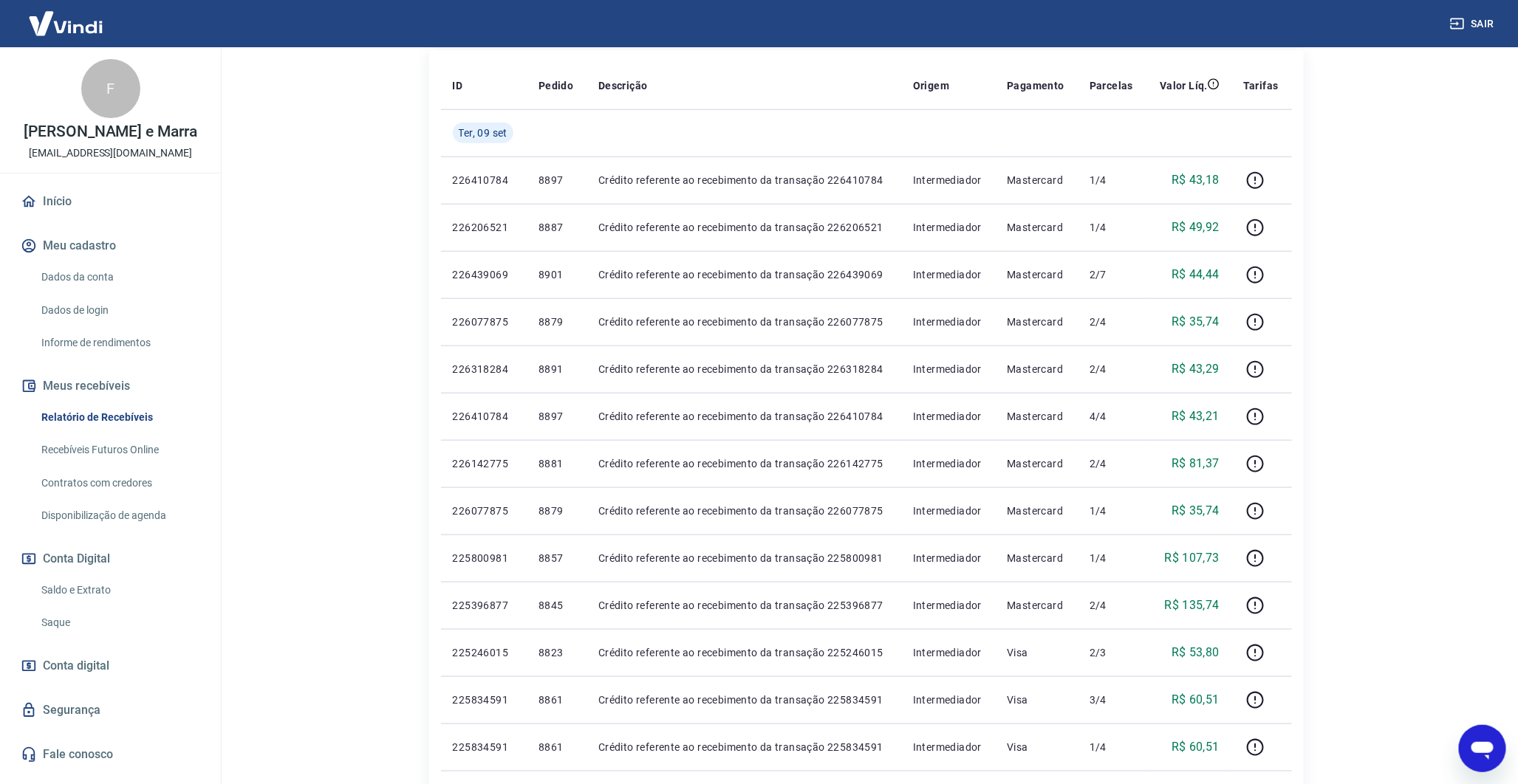
scroll to position [592, 0]
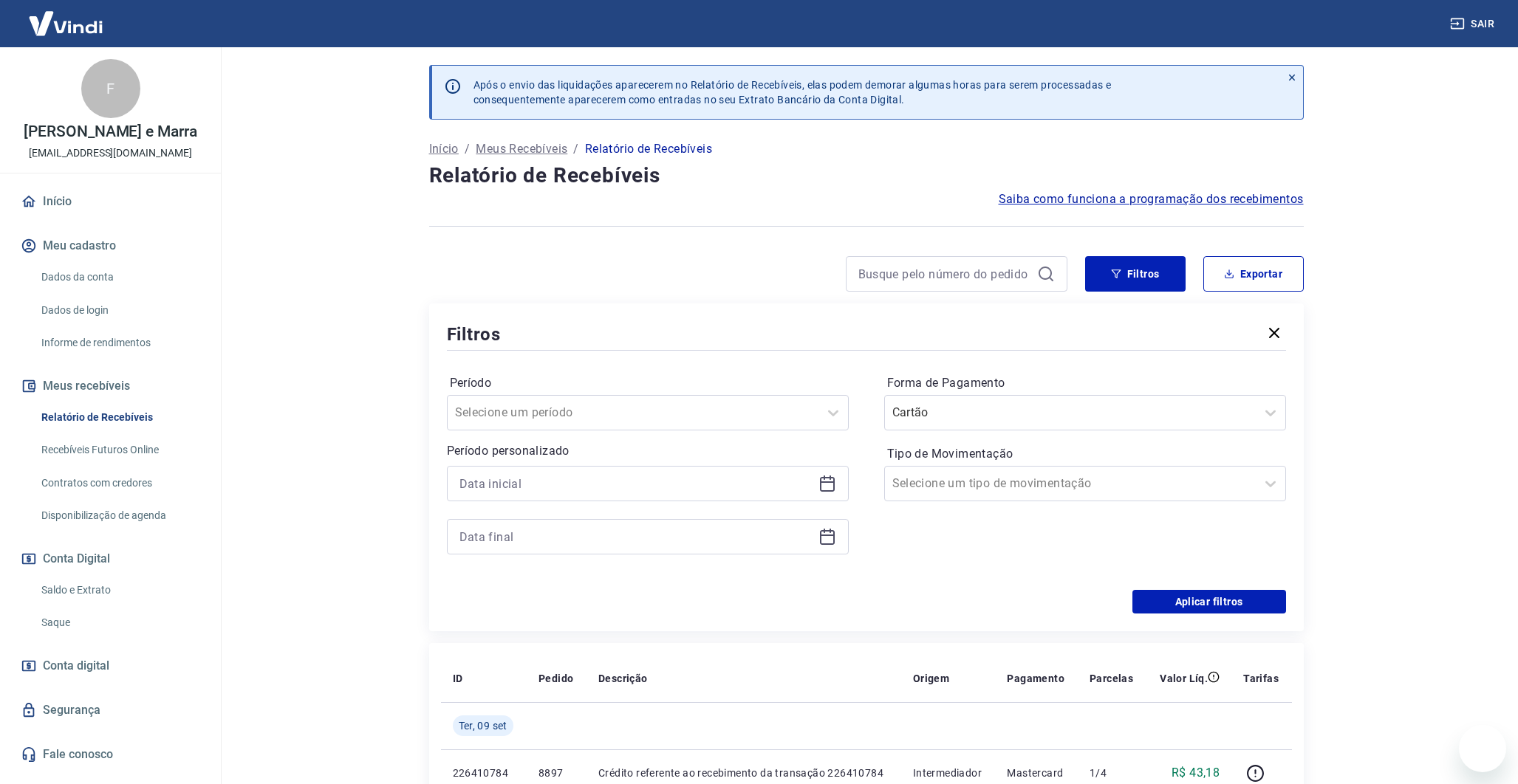
scroll to position [592, 0]
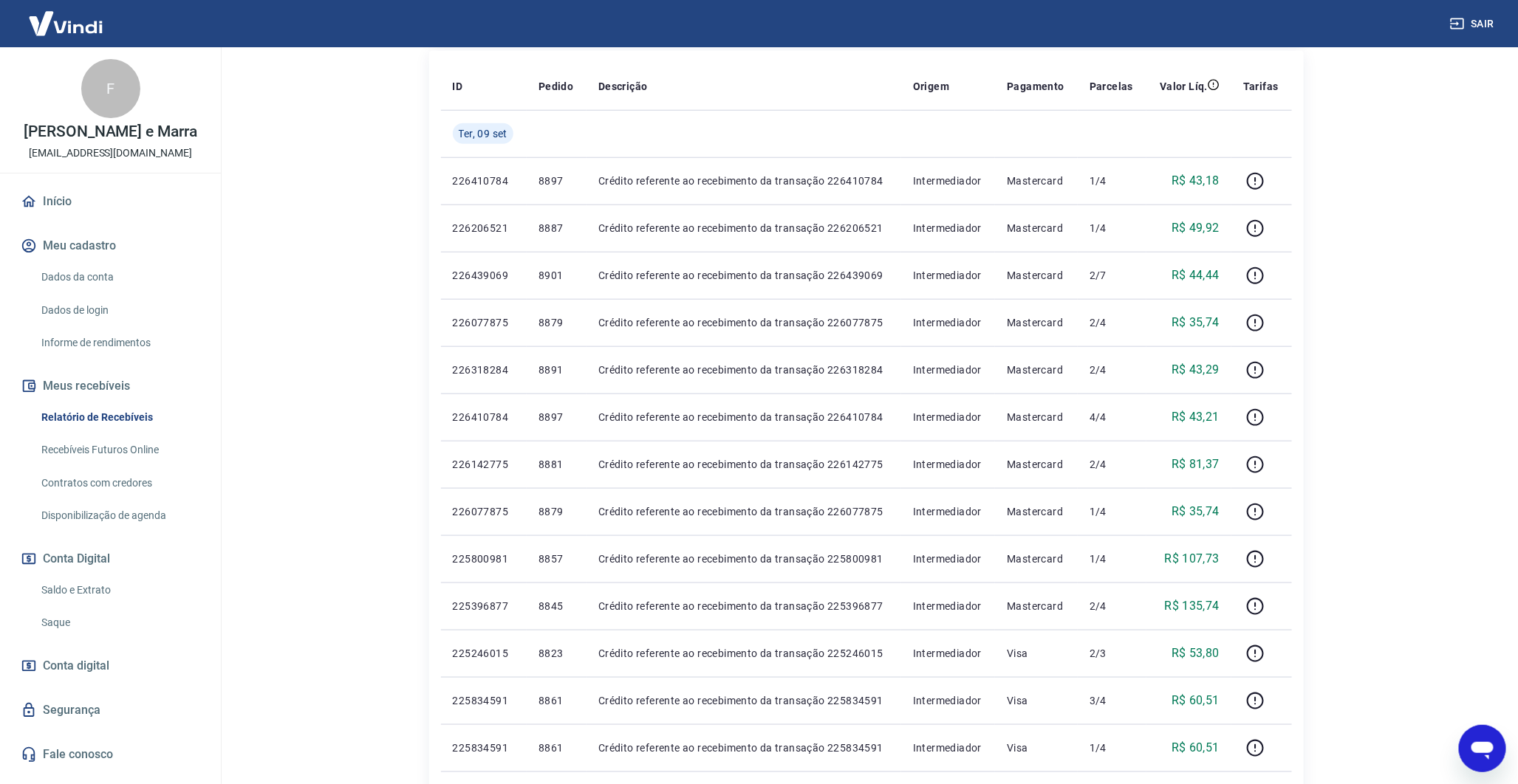
click at [545, 180] on p "8897" at bounding box center [557, 181] width 36 height 15
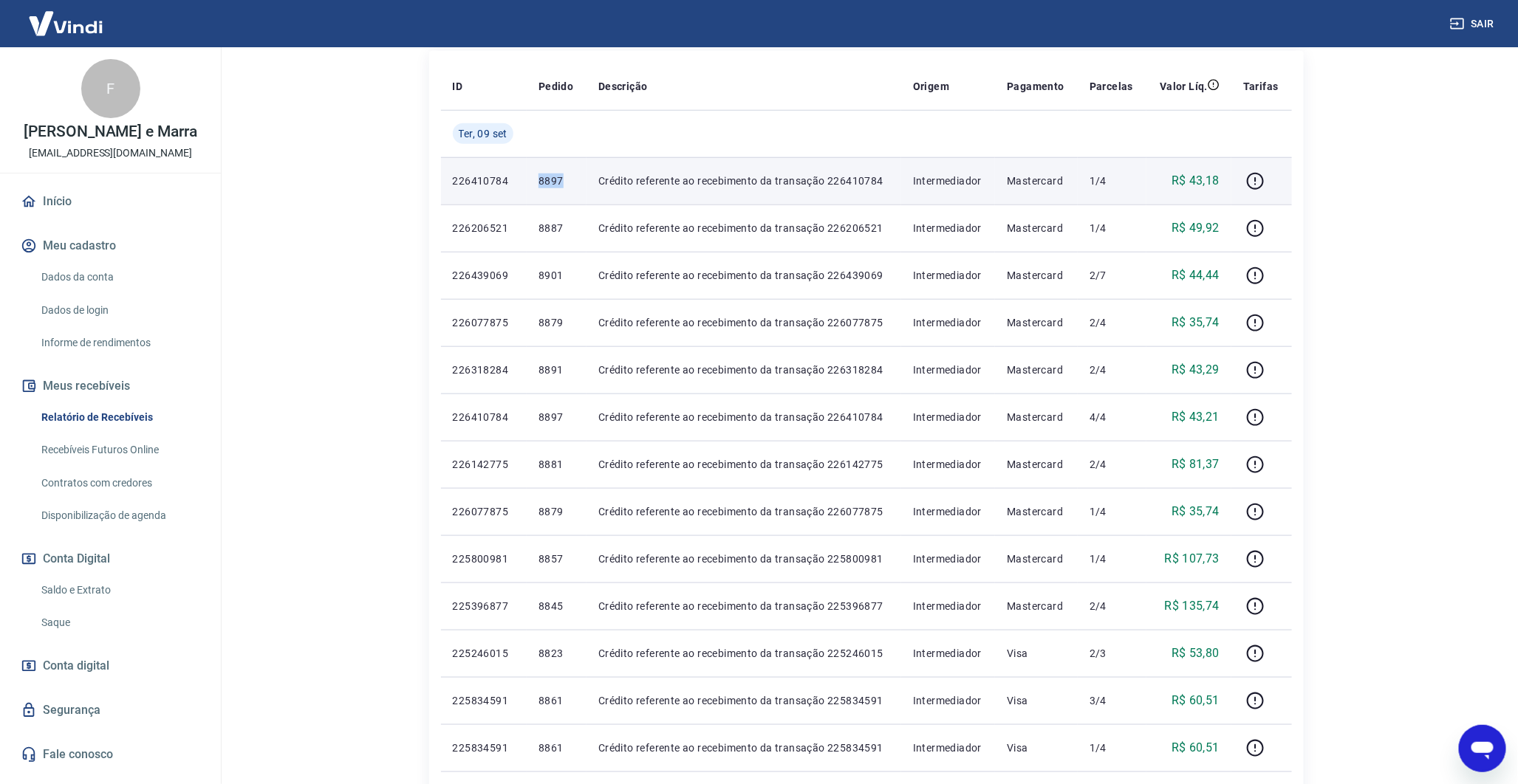
copy p "8897"
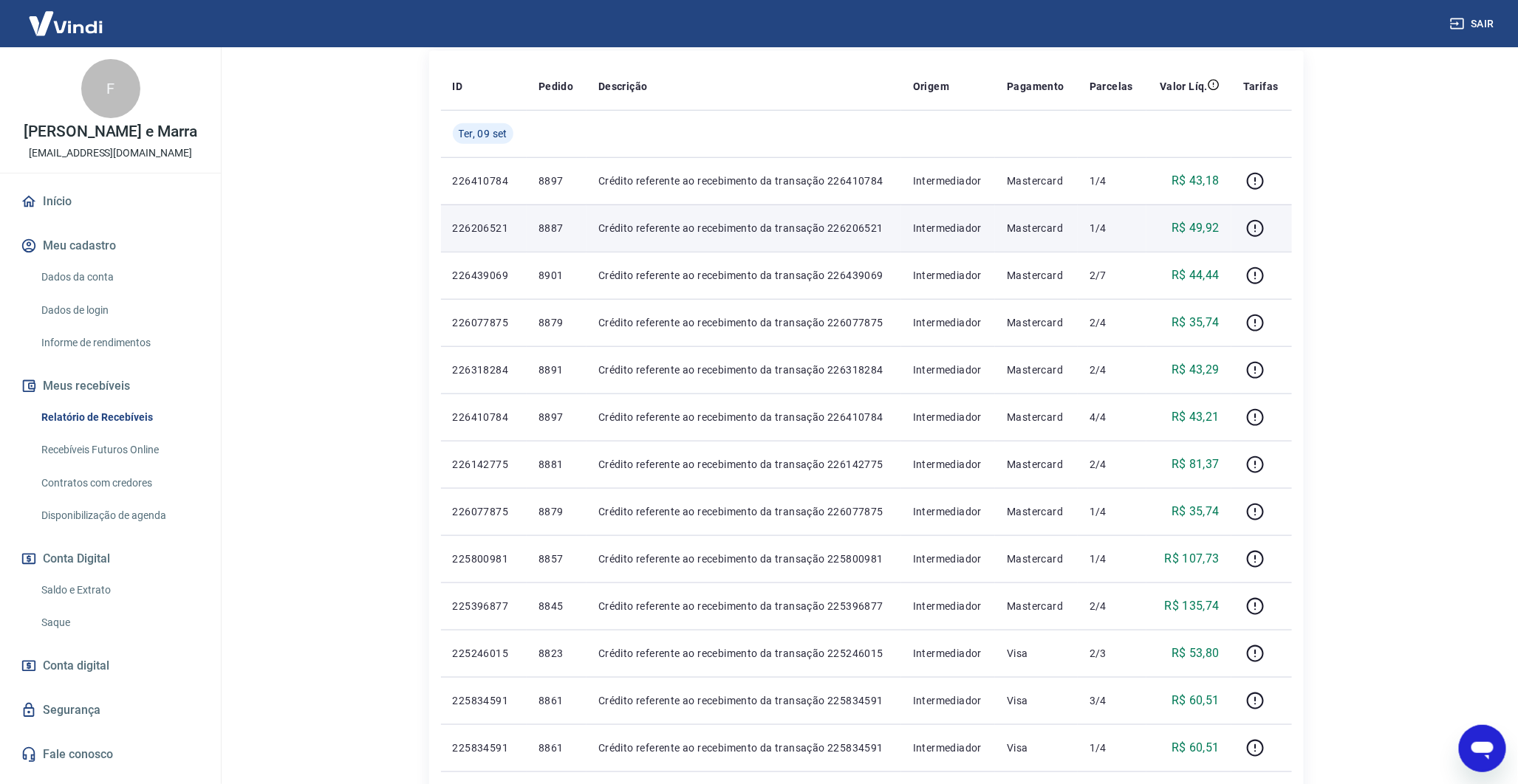
click at [545, 245] on td "8887" at bounding box center [557, 227] width 60 height 47
copy p "8887"
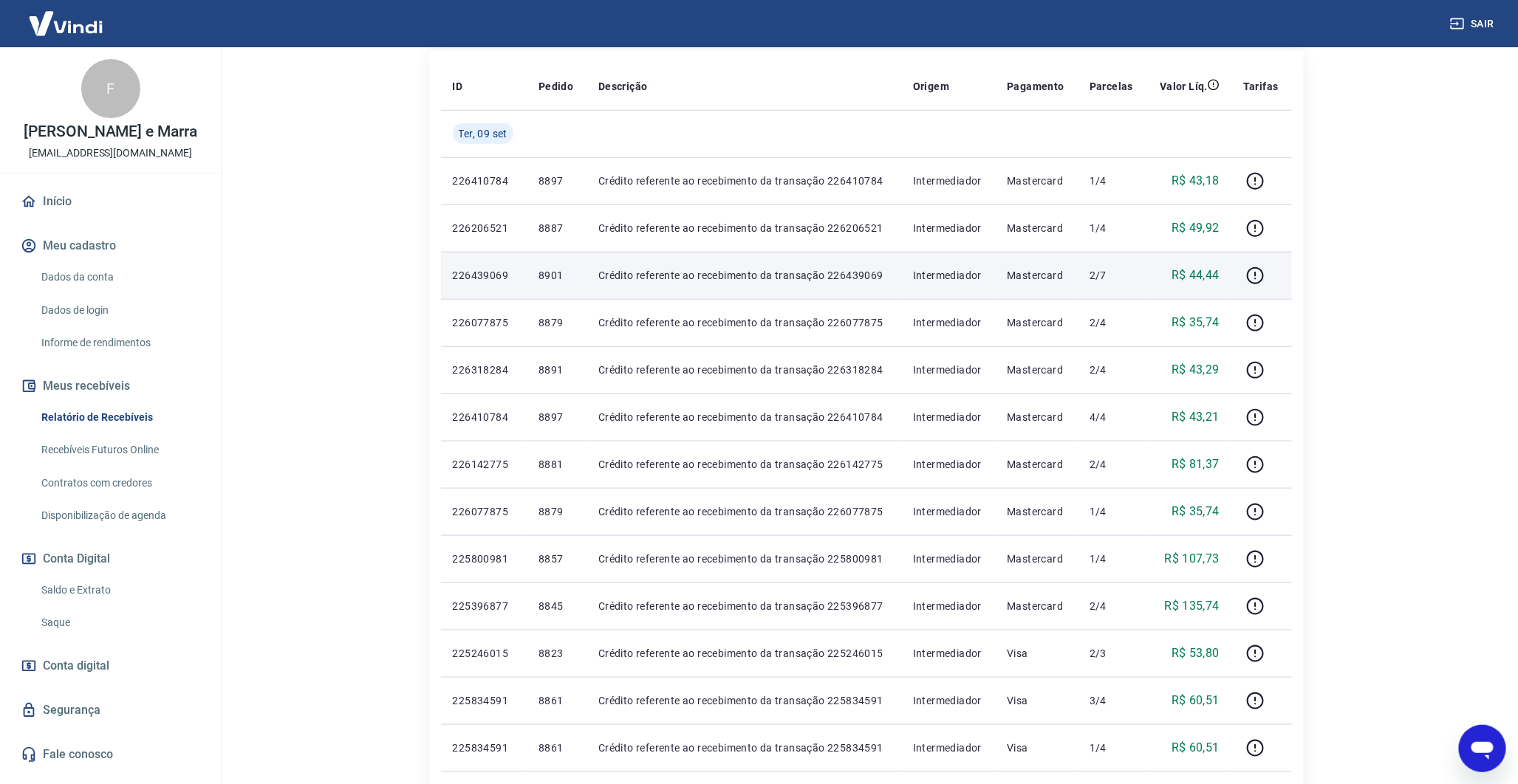
click at [556, 275] on p "8901" at bounding box center [557, 275] width 36 height 15
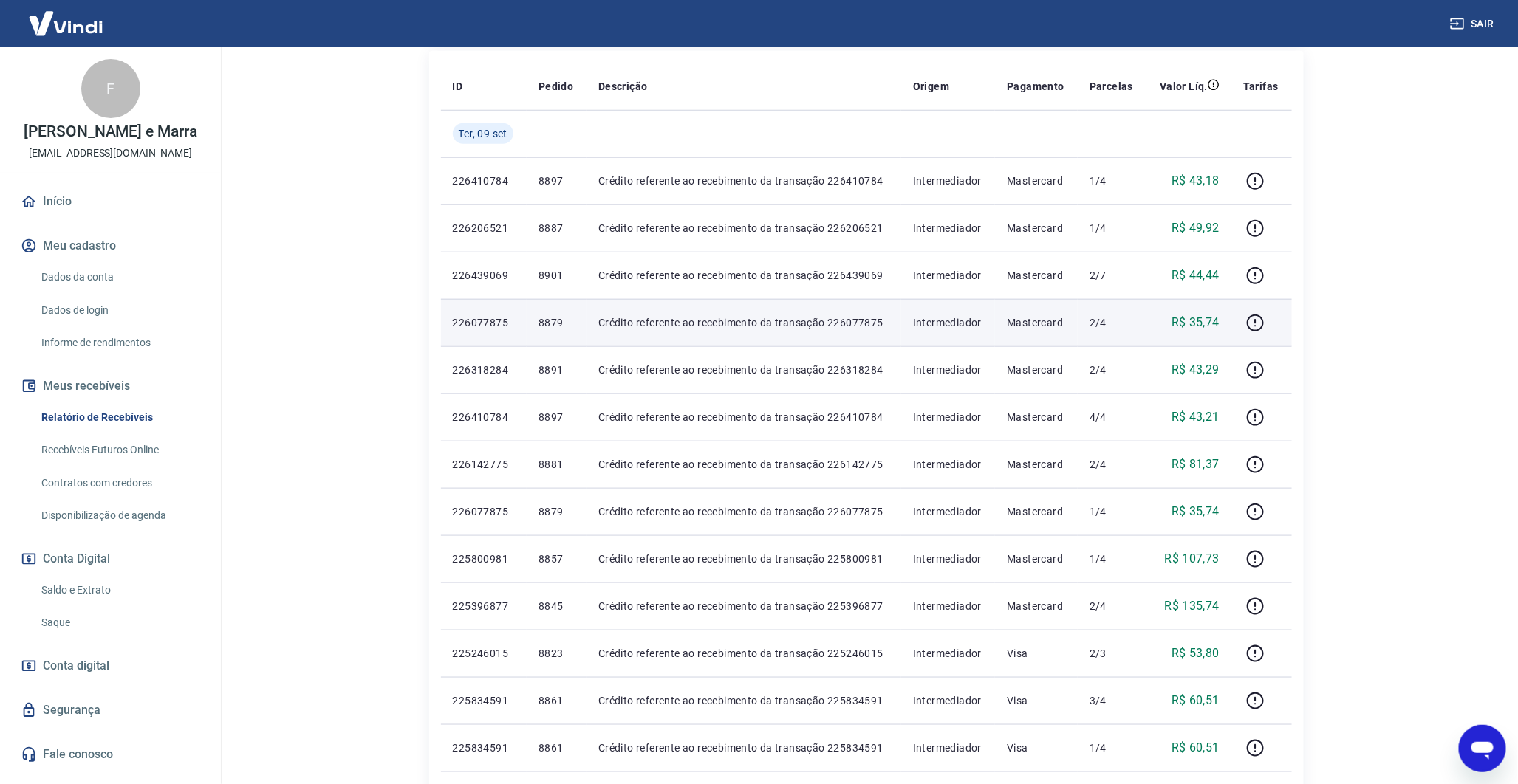
drag, startPoint x: 556, startPoint y: 275, endPoint x: 548, endPoint y: 321, distance: 46.7
click at [548, 321] on p "8879" at bounding box center [557, 323] width 36 height 15
copy p "8879"
click at [548, 321] on p "8879" at bounding box center [557, 323] width 36 height 15
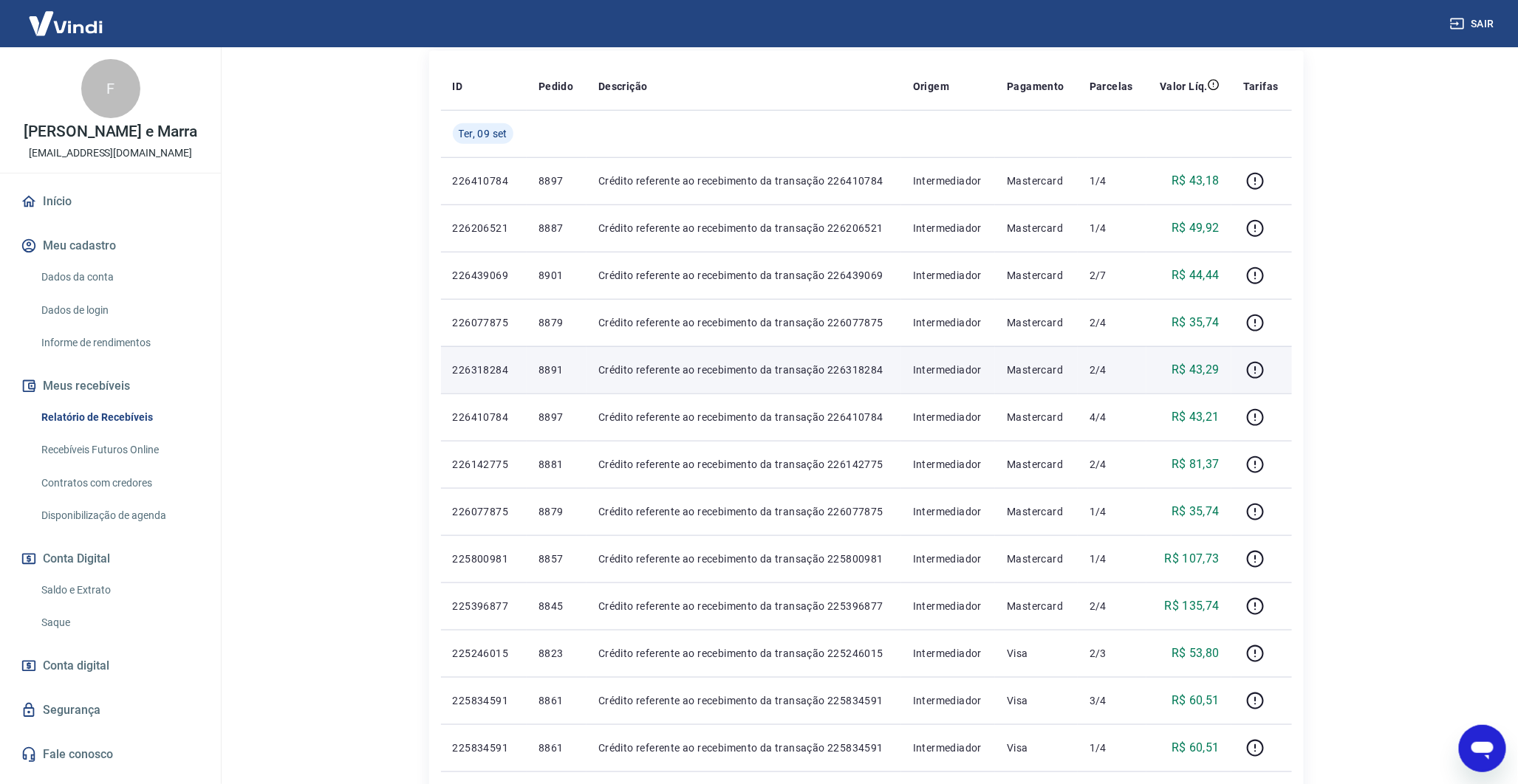
click at [545, 374] on p "8891" at bounding box center [557, 370] width 36 height 15
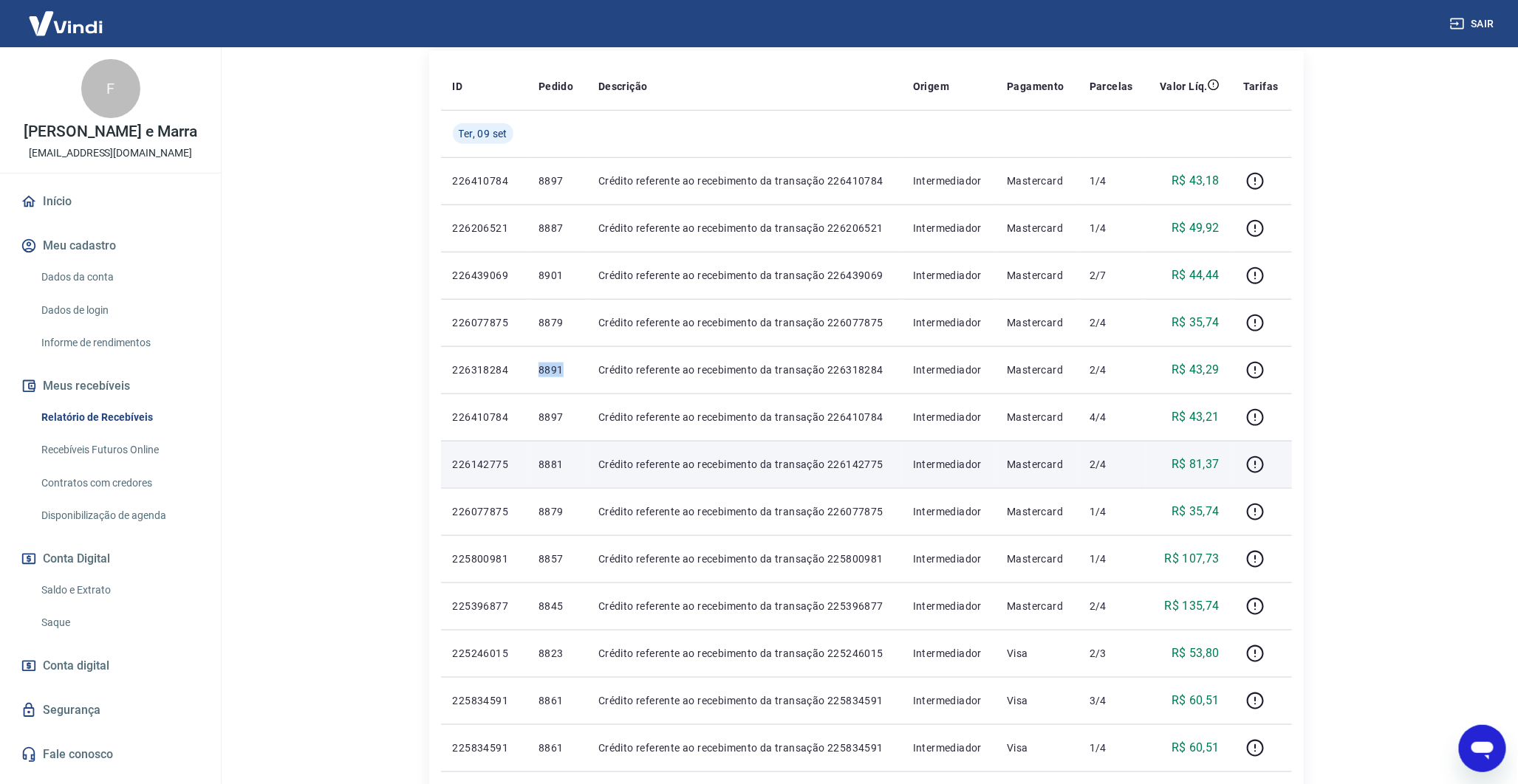
copy p "8891"
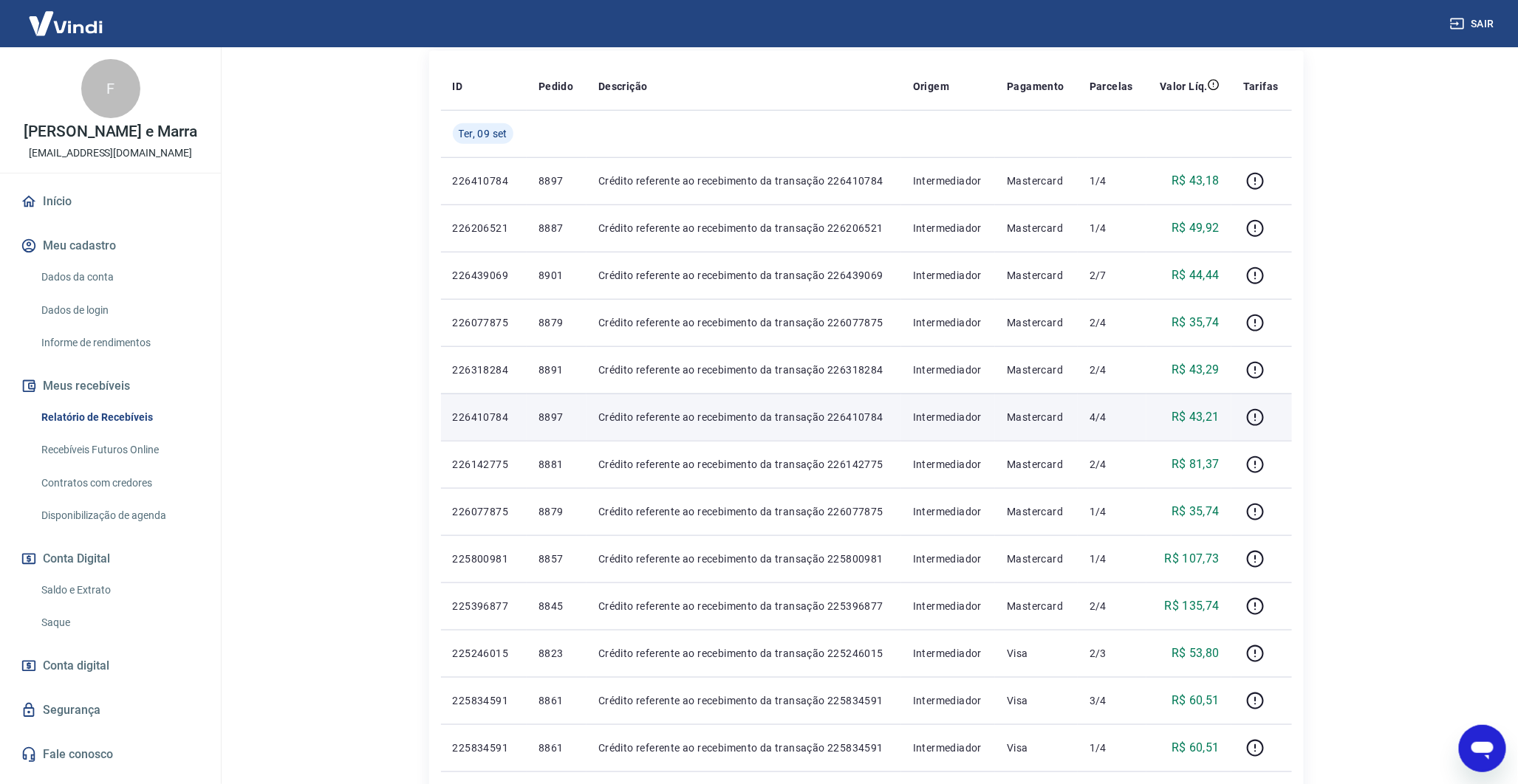
click at [554, 416] on p "8897" at bounding box center [557, 418] width 36 height 15
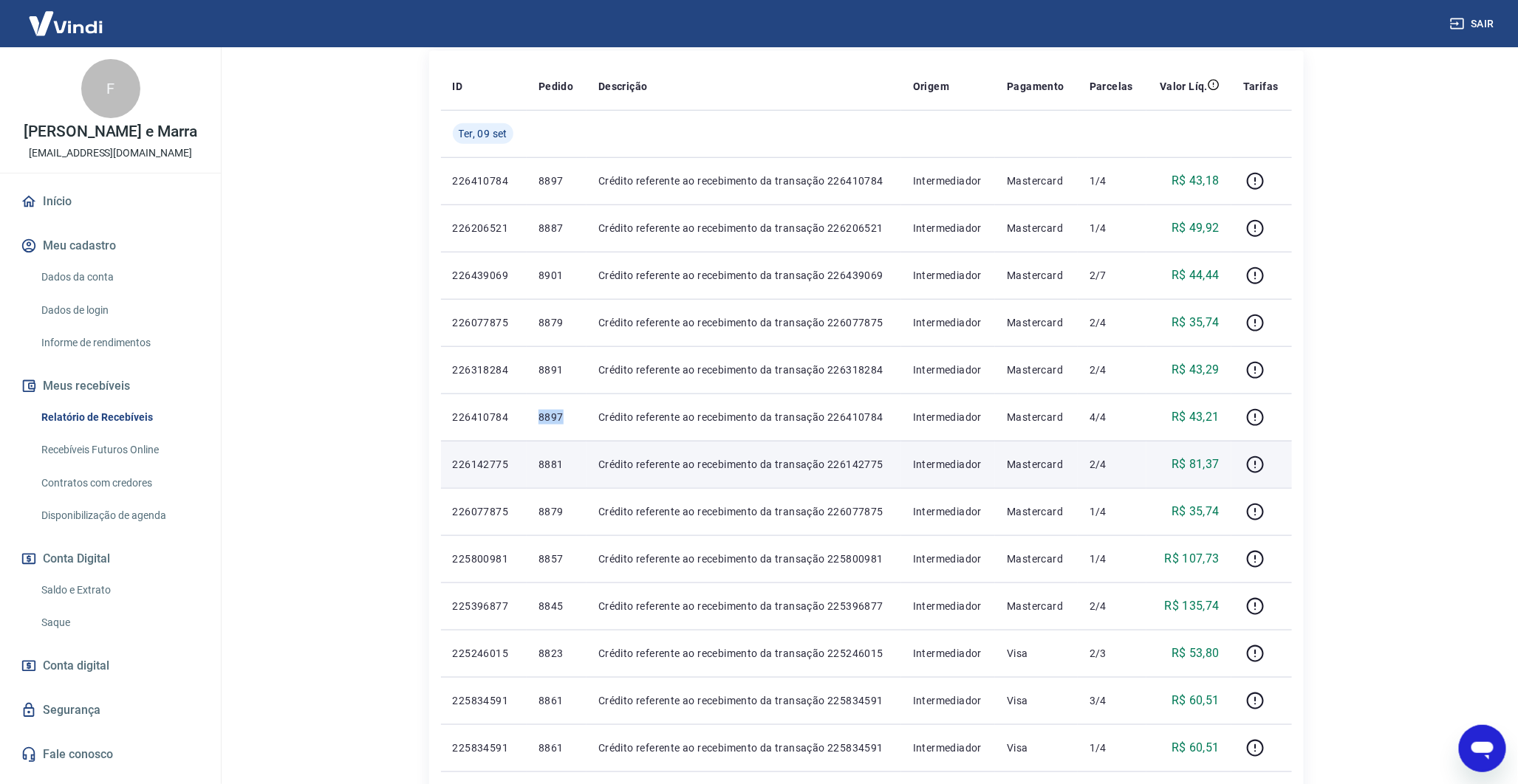
copy p "8897"
click at [563, 463] on p "8881" at bounding box center [557, 465] width 36 height 15
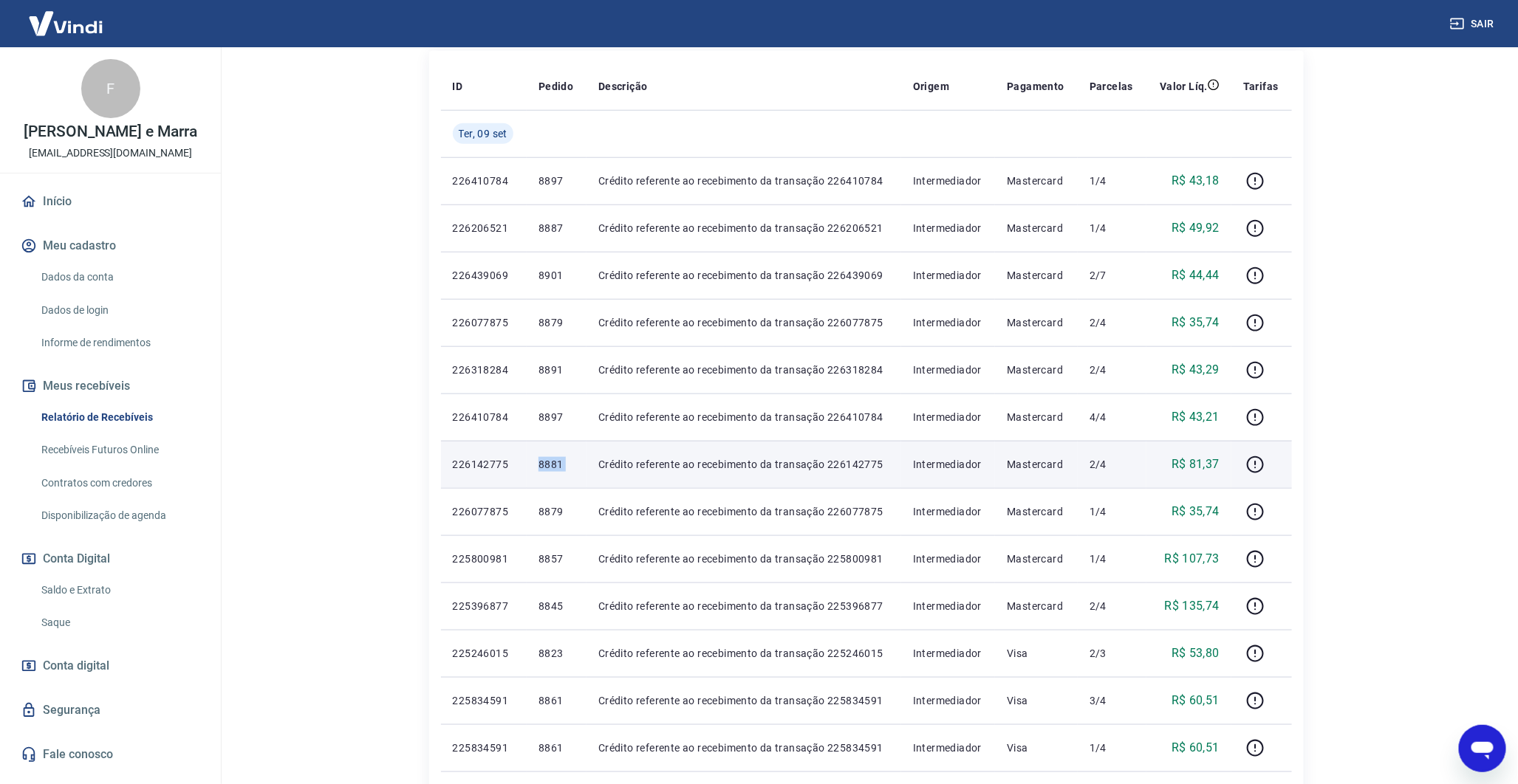
copy p "8881"
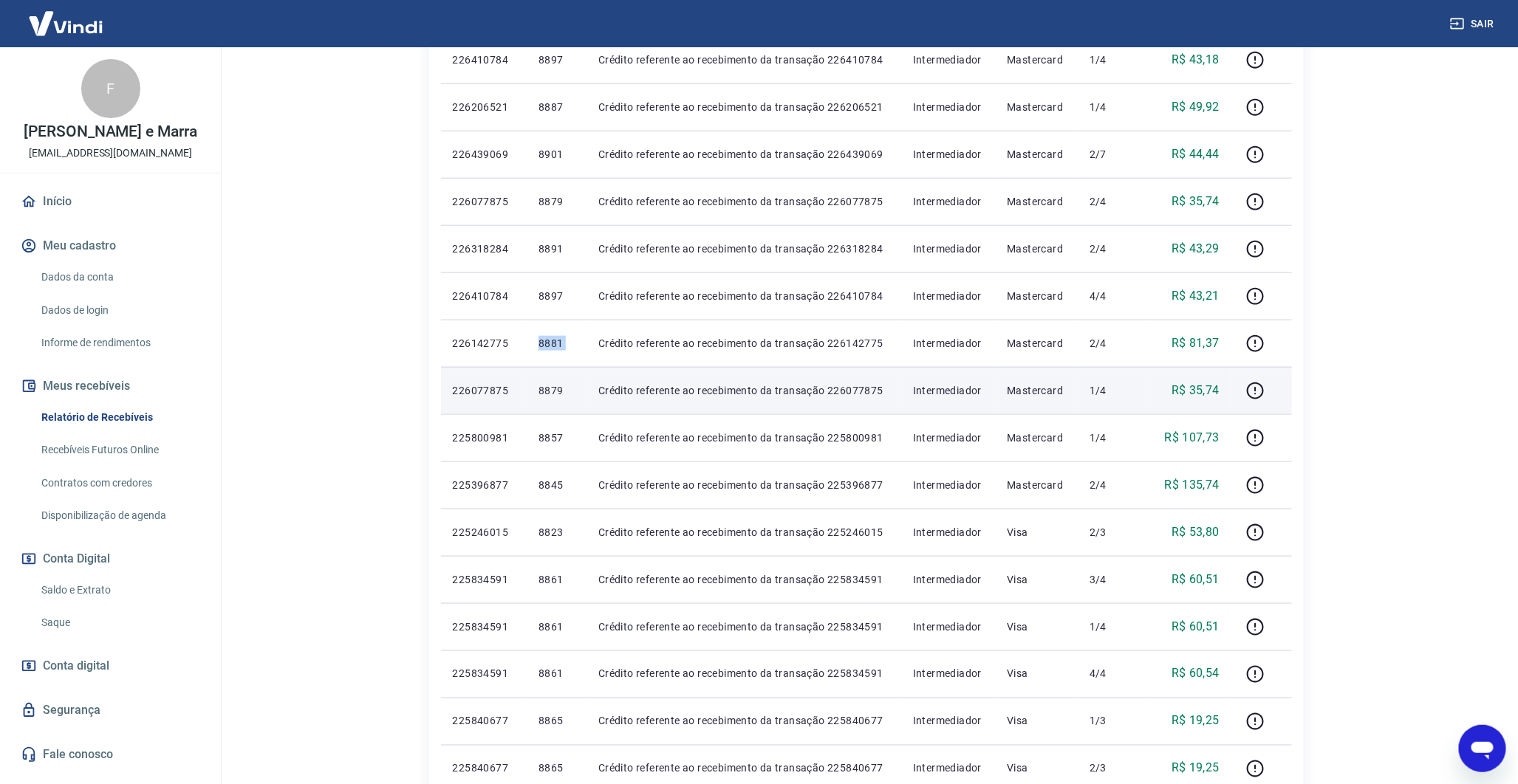
scroll to position [715, 0]
click at [550, 385] on p "8879" at bounding box center [557, 390] width 36 height 15
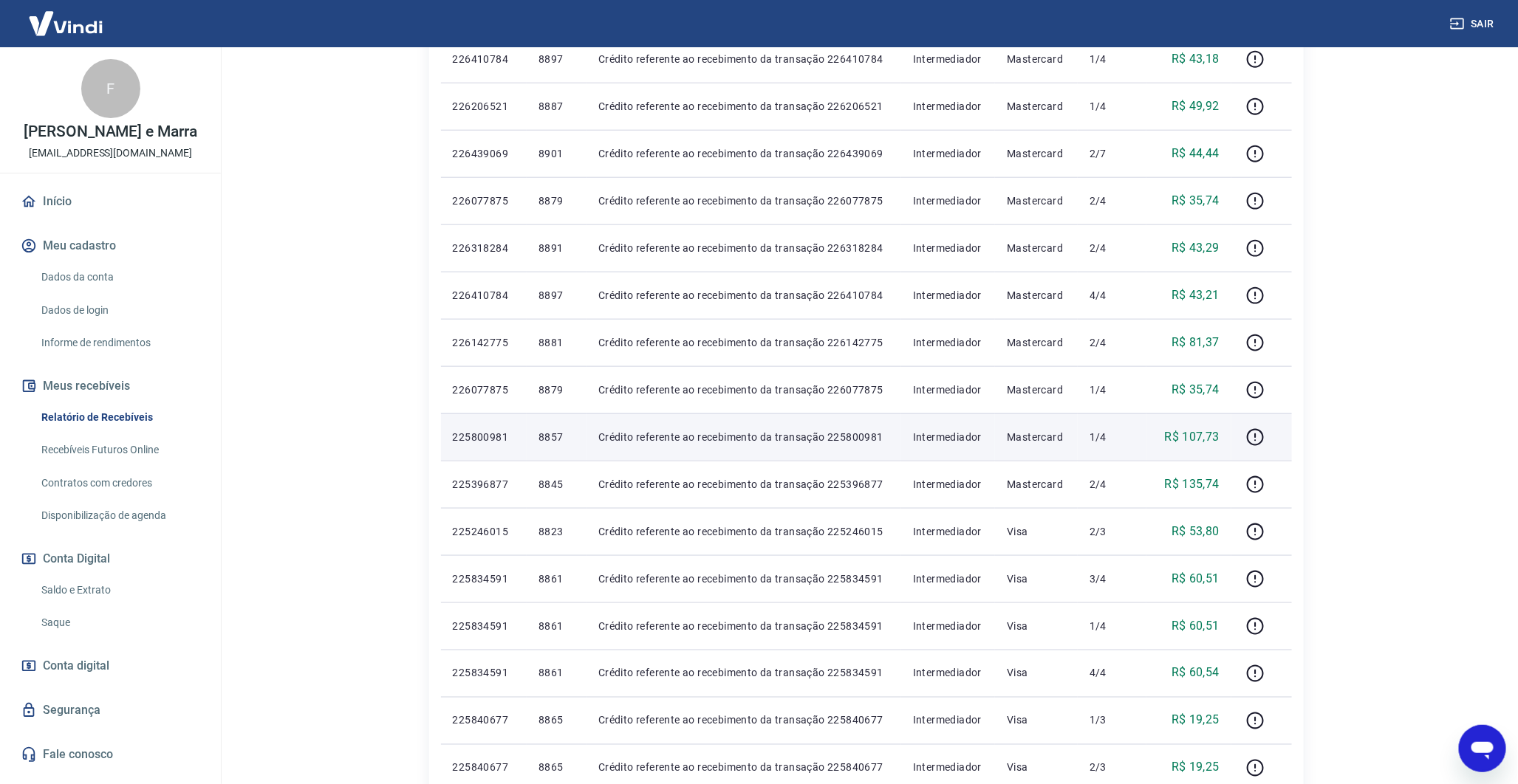
drag, startPoint x: 550, startPoint y: 385, endPoint x: 557, endPoint y: 447, distance: 62.4
click at [557, 447] on td "8857" at bounding box center [557, 437] width 60 height 47
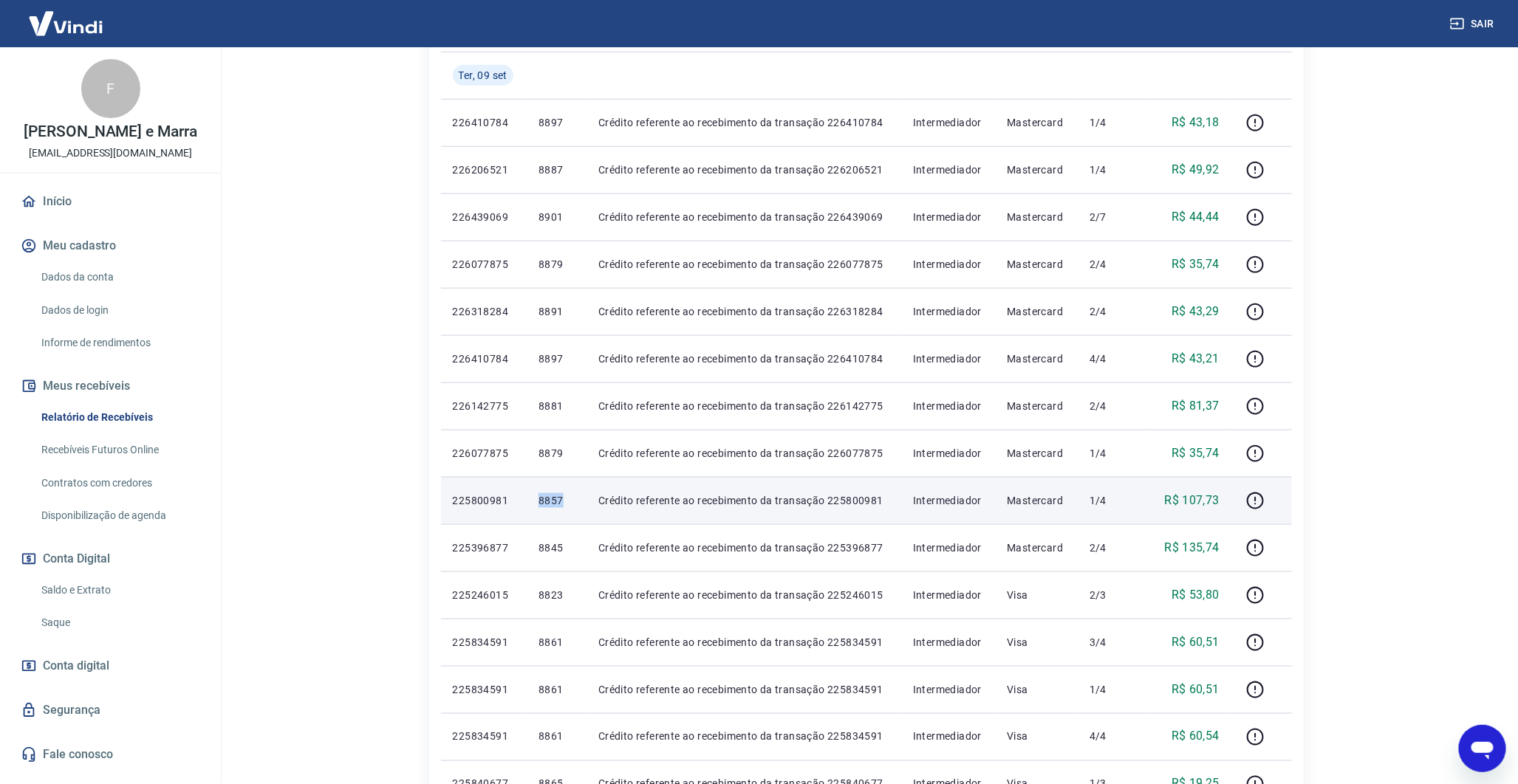
scroll to position [650, 0]
copy p "8857"
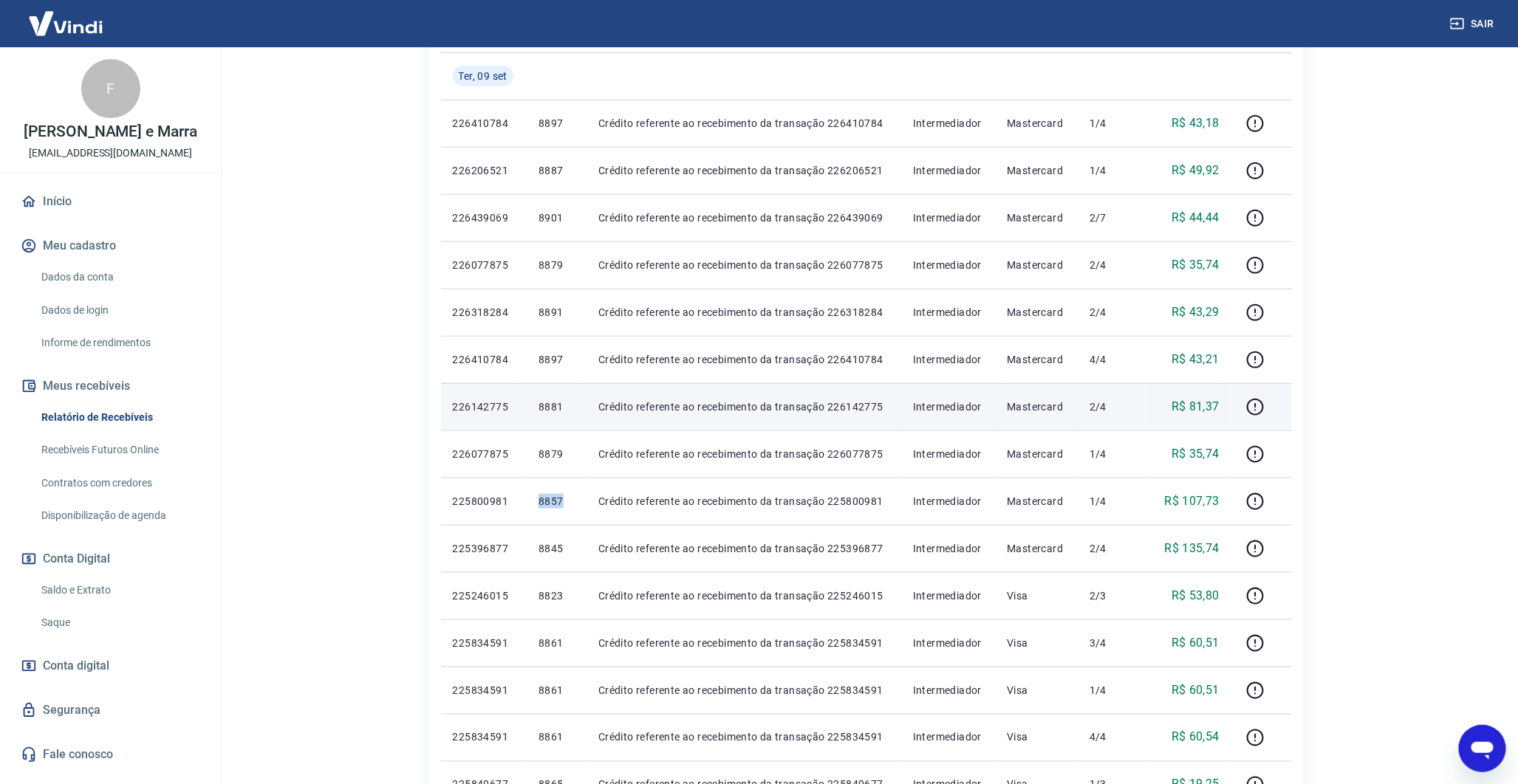
scroll to position [791, 0]
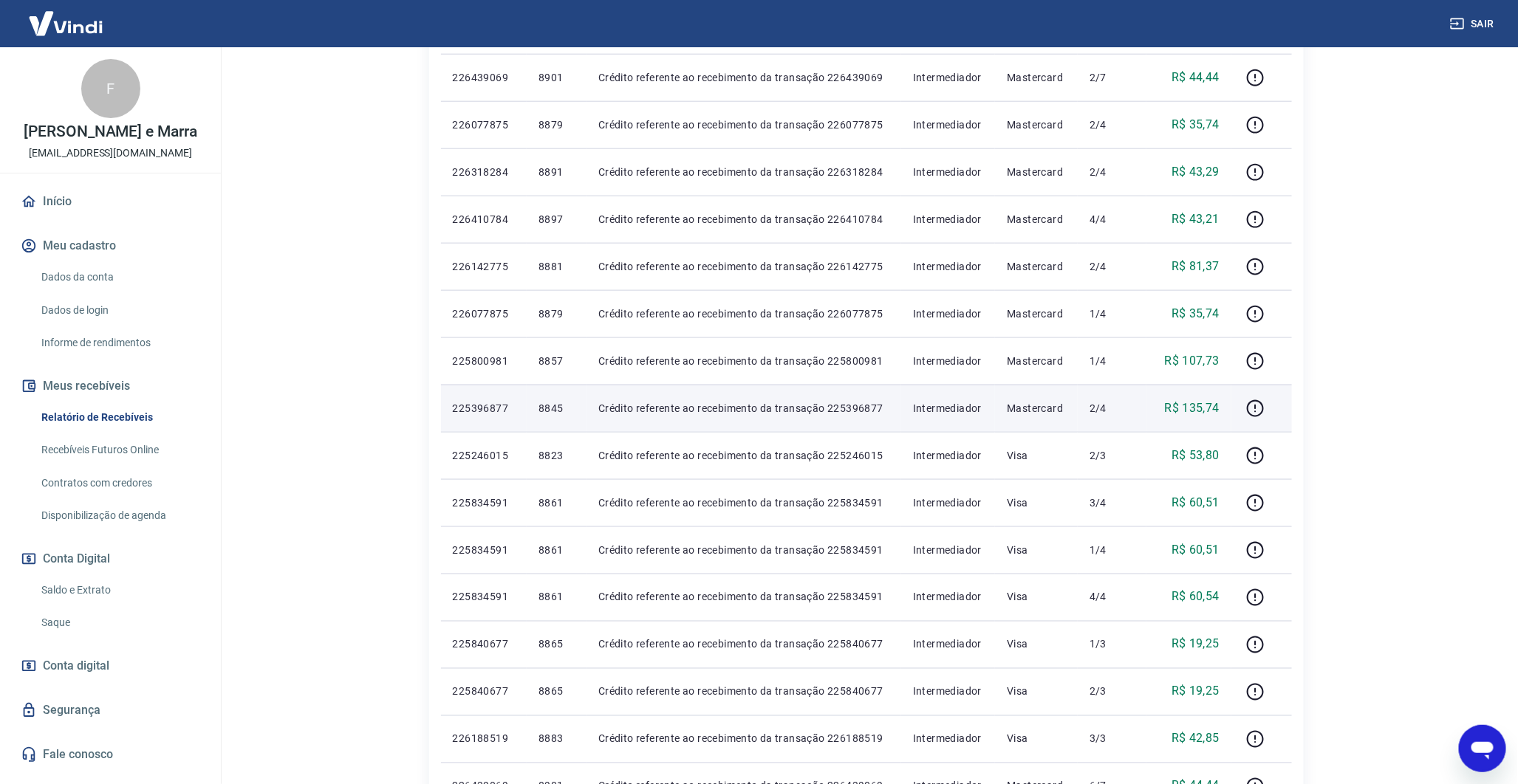
click at [529, 414] on td "8845" at bounding box center [557, 408] width 60 height 47
copy p "8845"
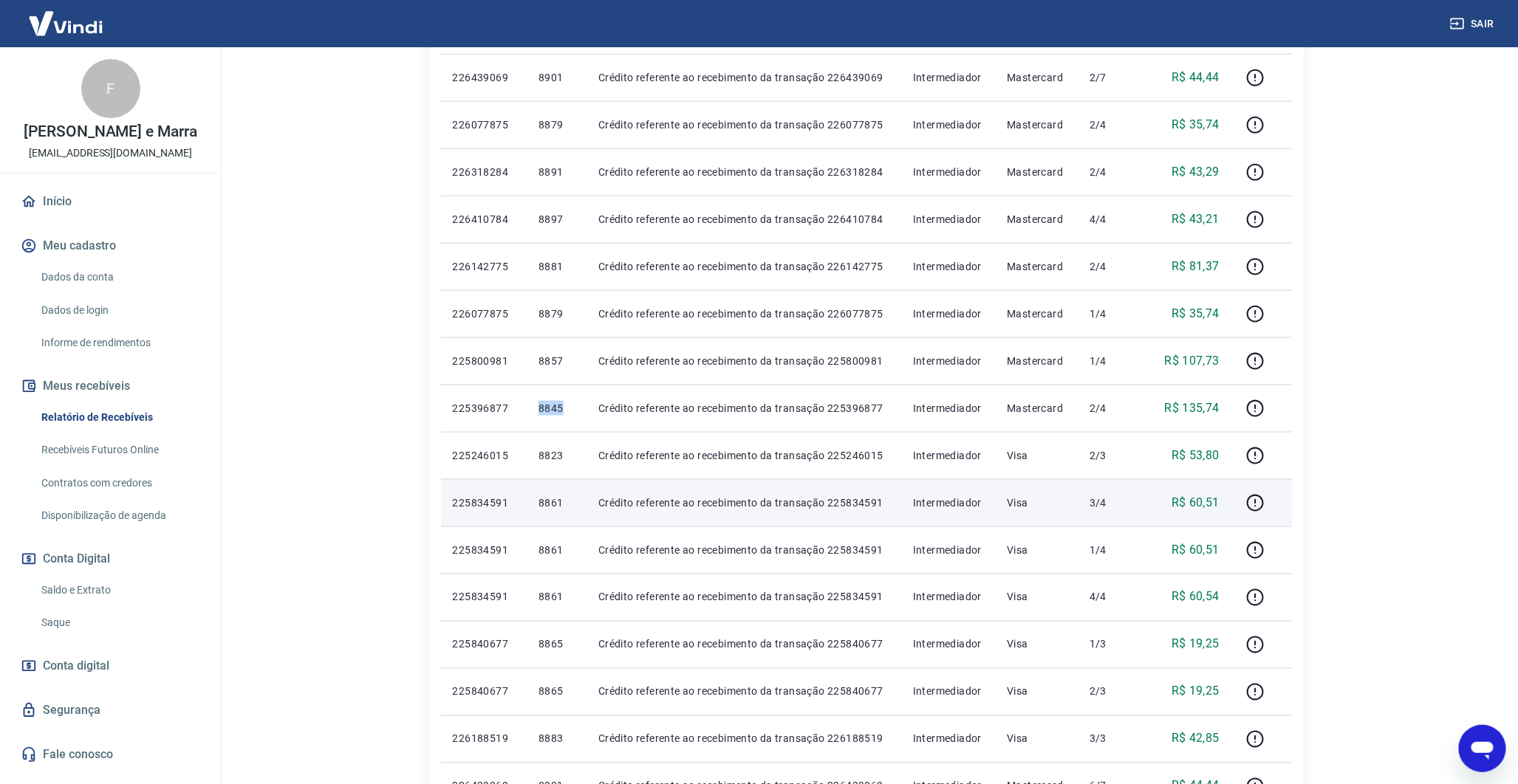
scroll to position [925, 0]
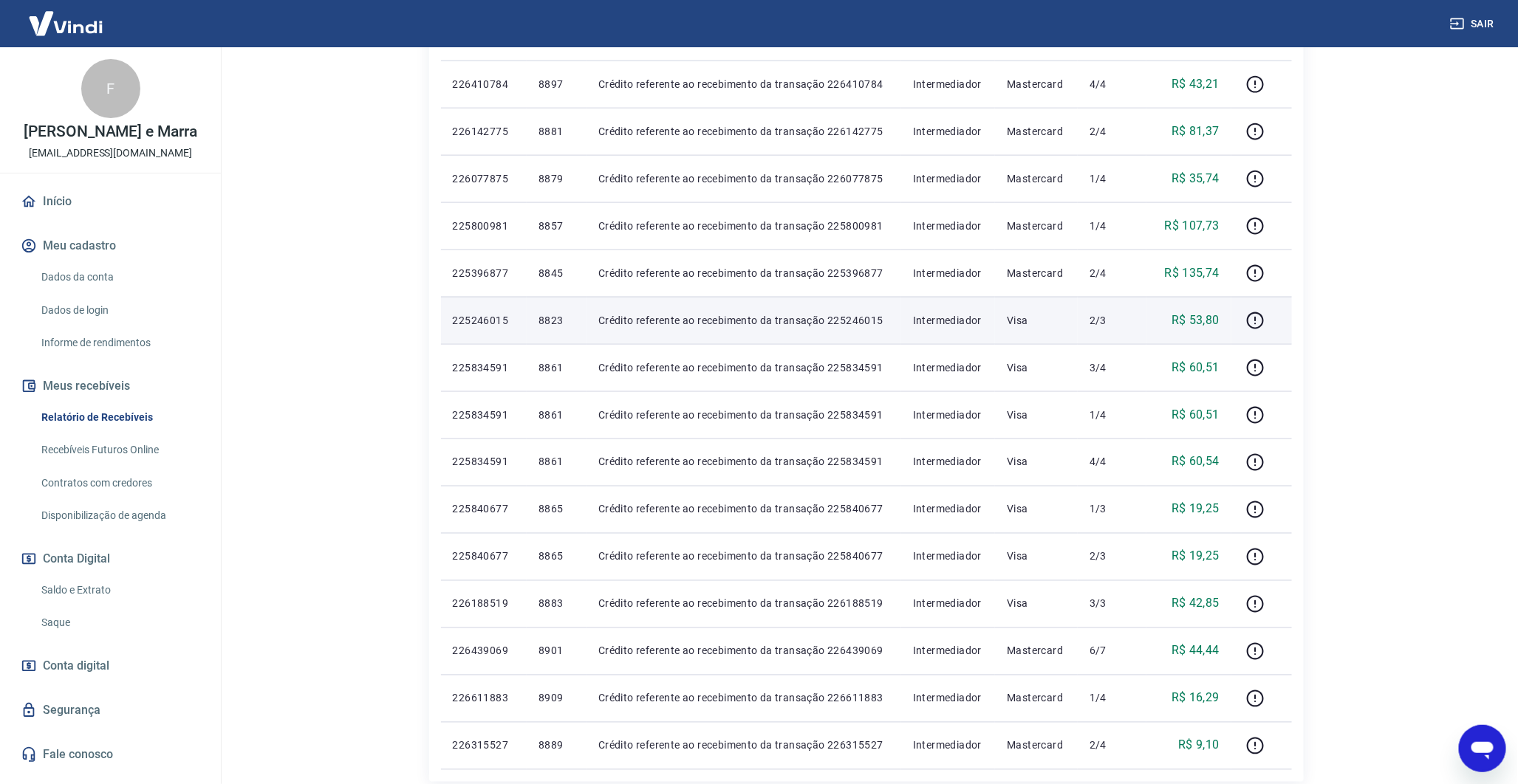
click at [559, 322] on p "8823" at bounding box center [557, 321] width 36 height 15
copy p "8823"
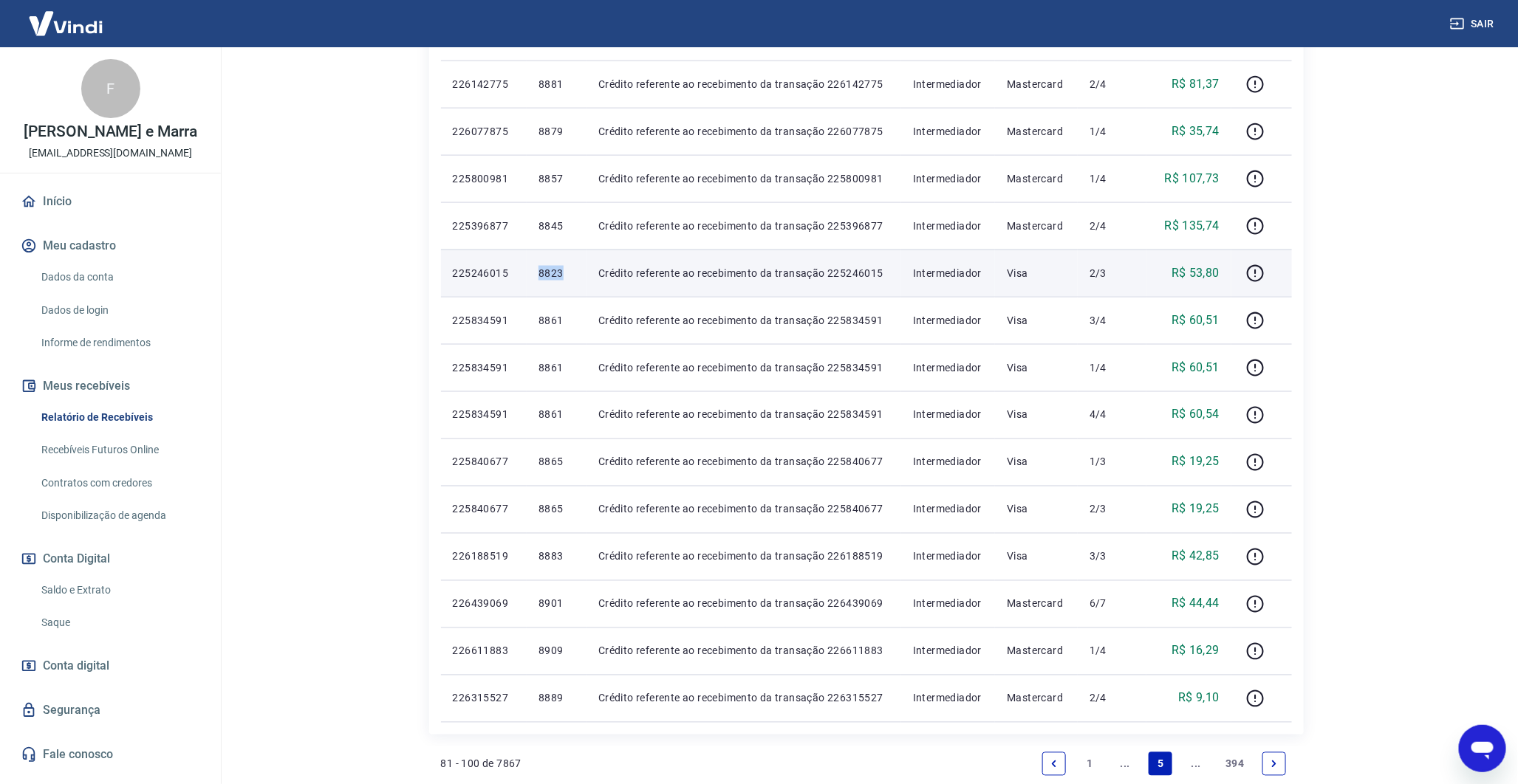
scroll to position [1008, 0]
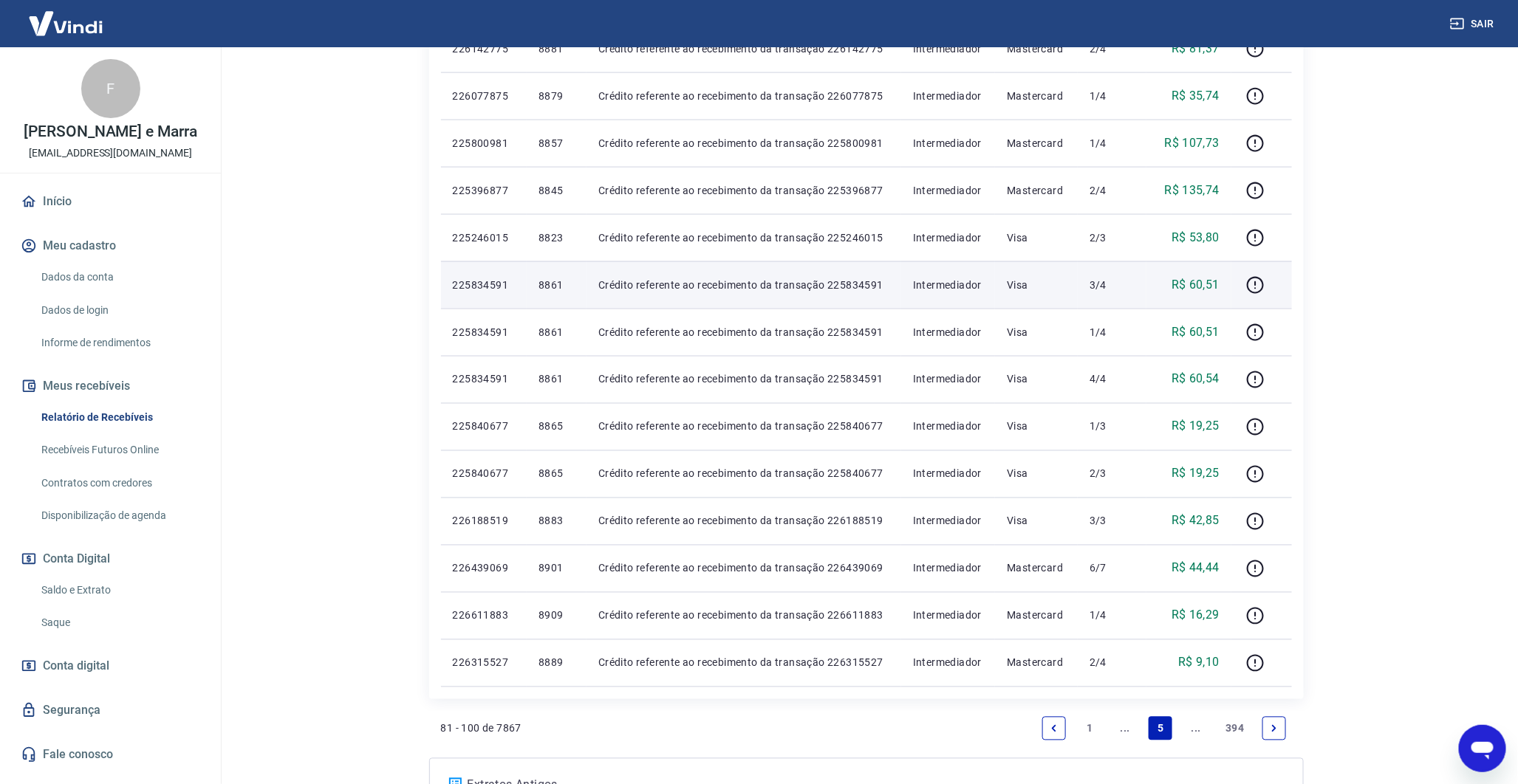
click at [556, 281] on p "8861" at bounding box center [557, 285] width 36 height 15
copy p "8861"
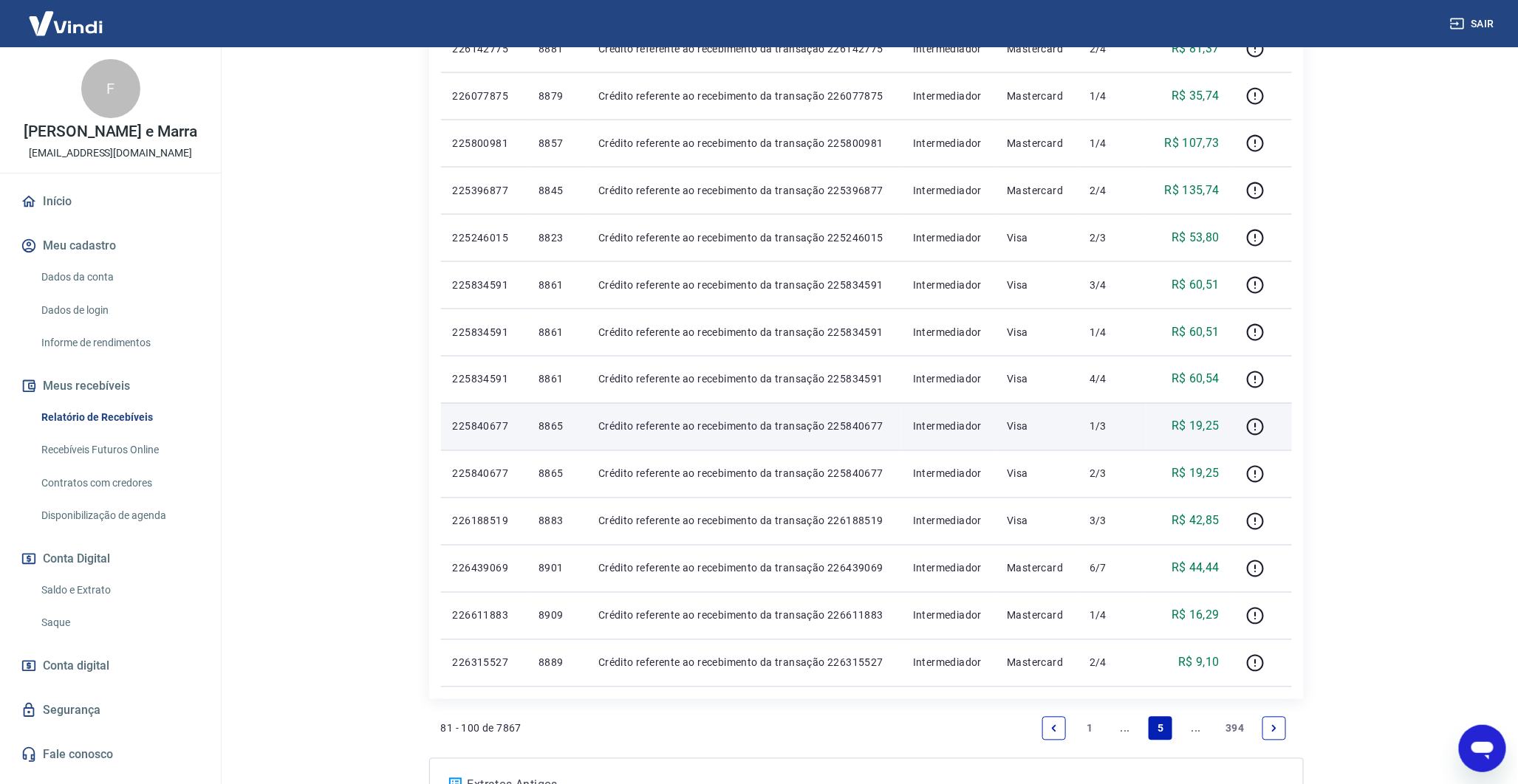
click at [547, 432] on p "8865" at bounding box center [557, 427] width 36 height 15
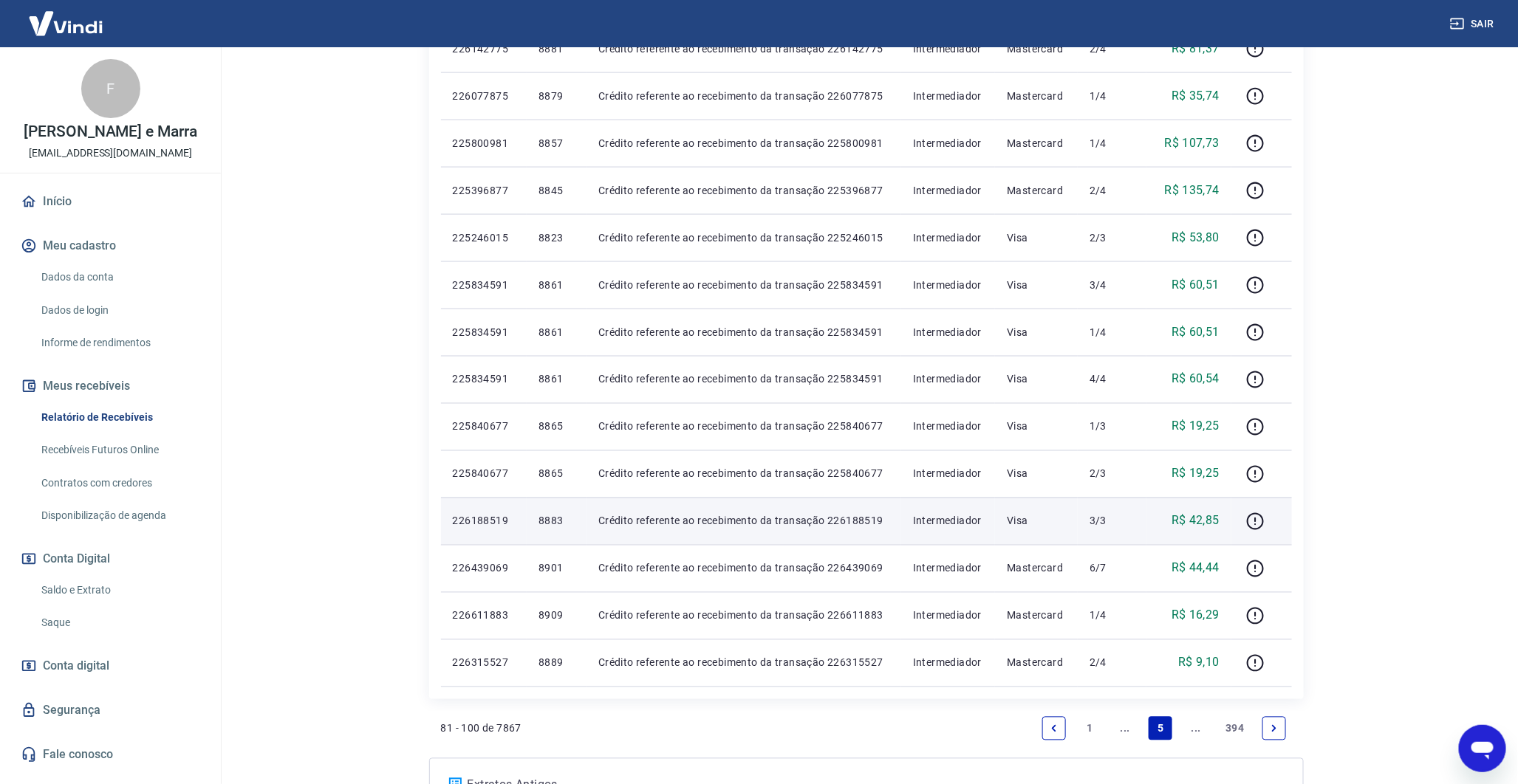
click at [554, 515] on p "8883" at bounding box center [557, 522] width 36 height 15
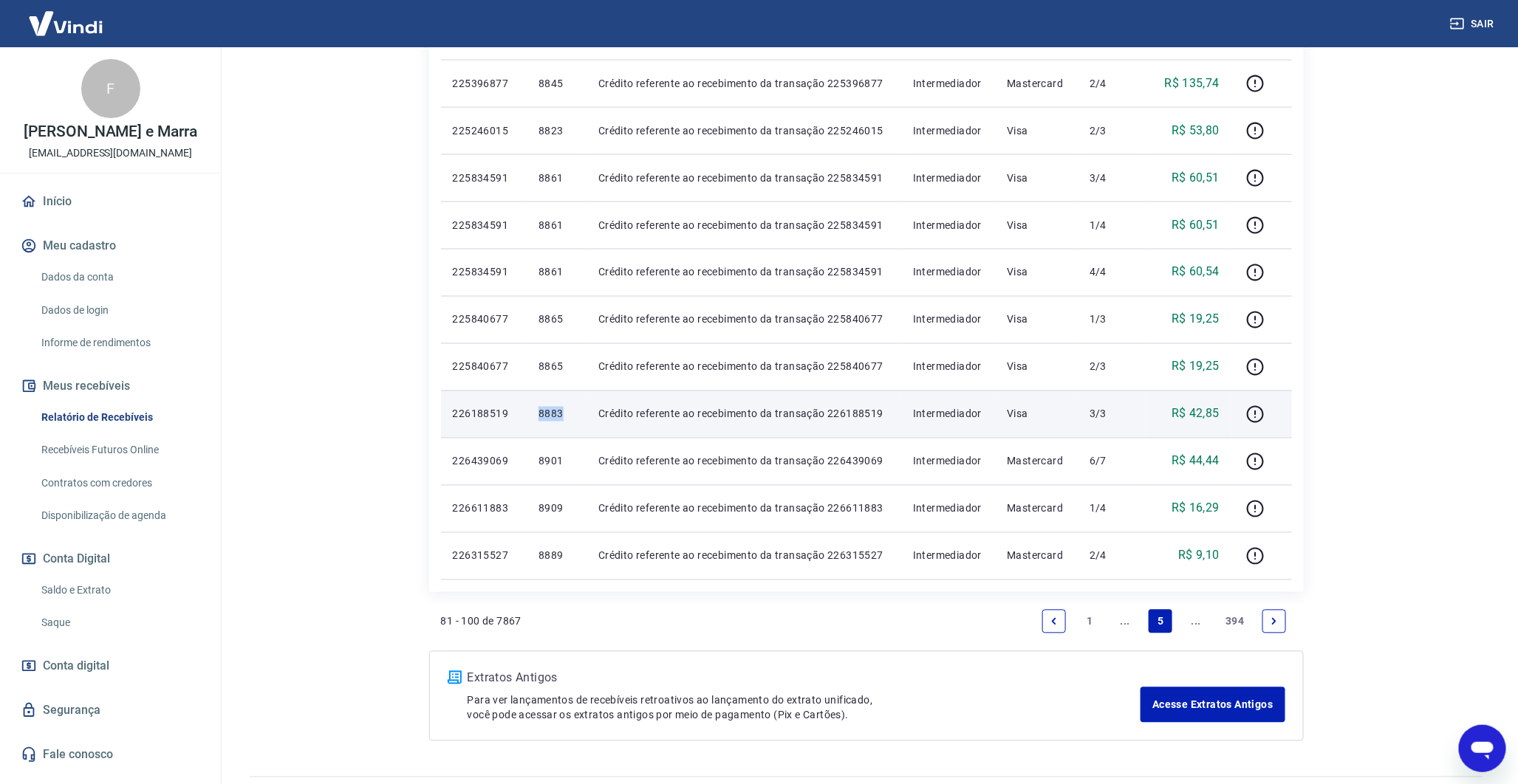
scroll to position [1154, 0]
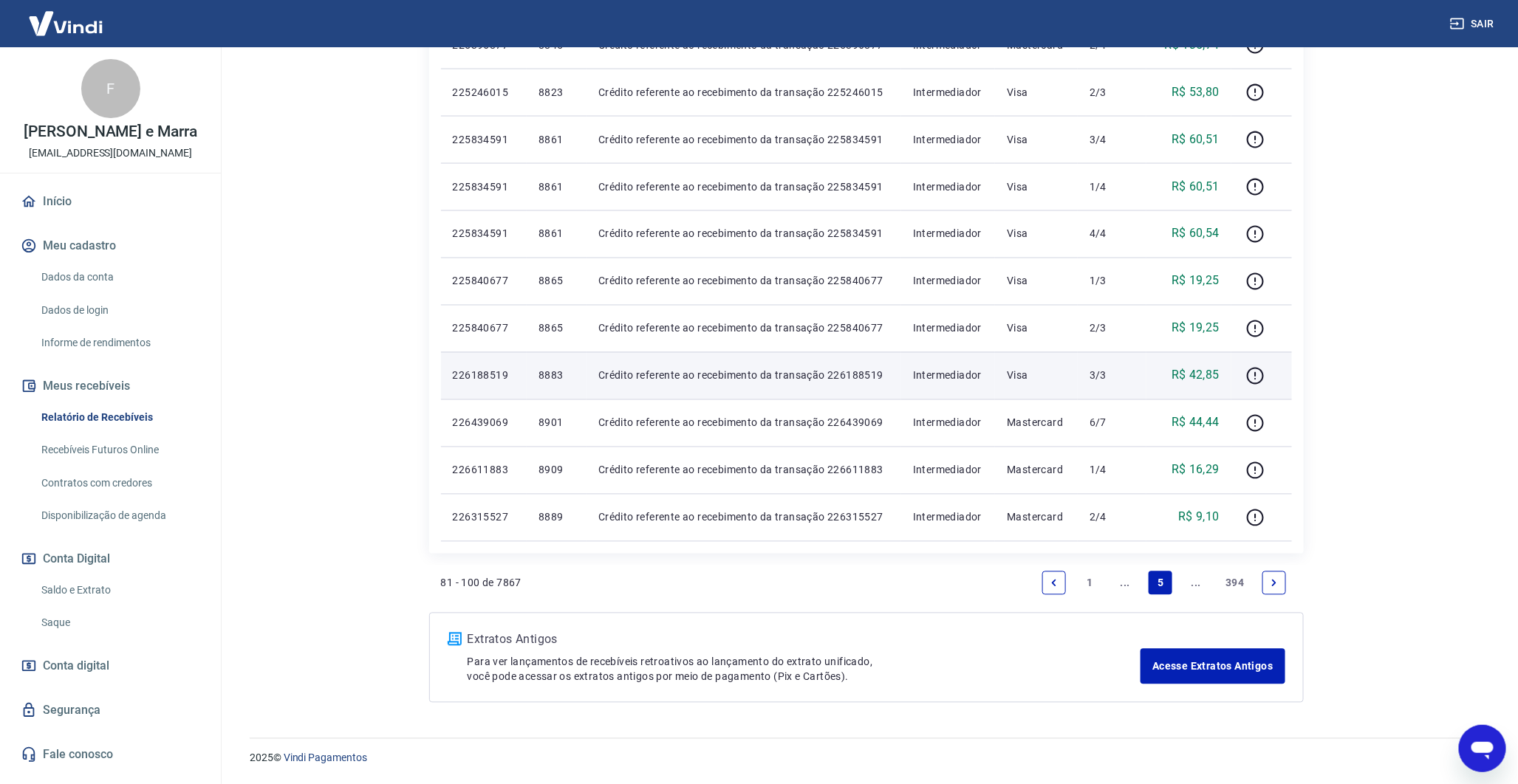
click at [554, 515] on p "8889" at bounding box center [557, 518] width 36 height 15
click at [556, 380] on p "8883" at bounding box center [557, 376] width 36 height 15
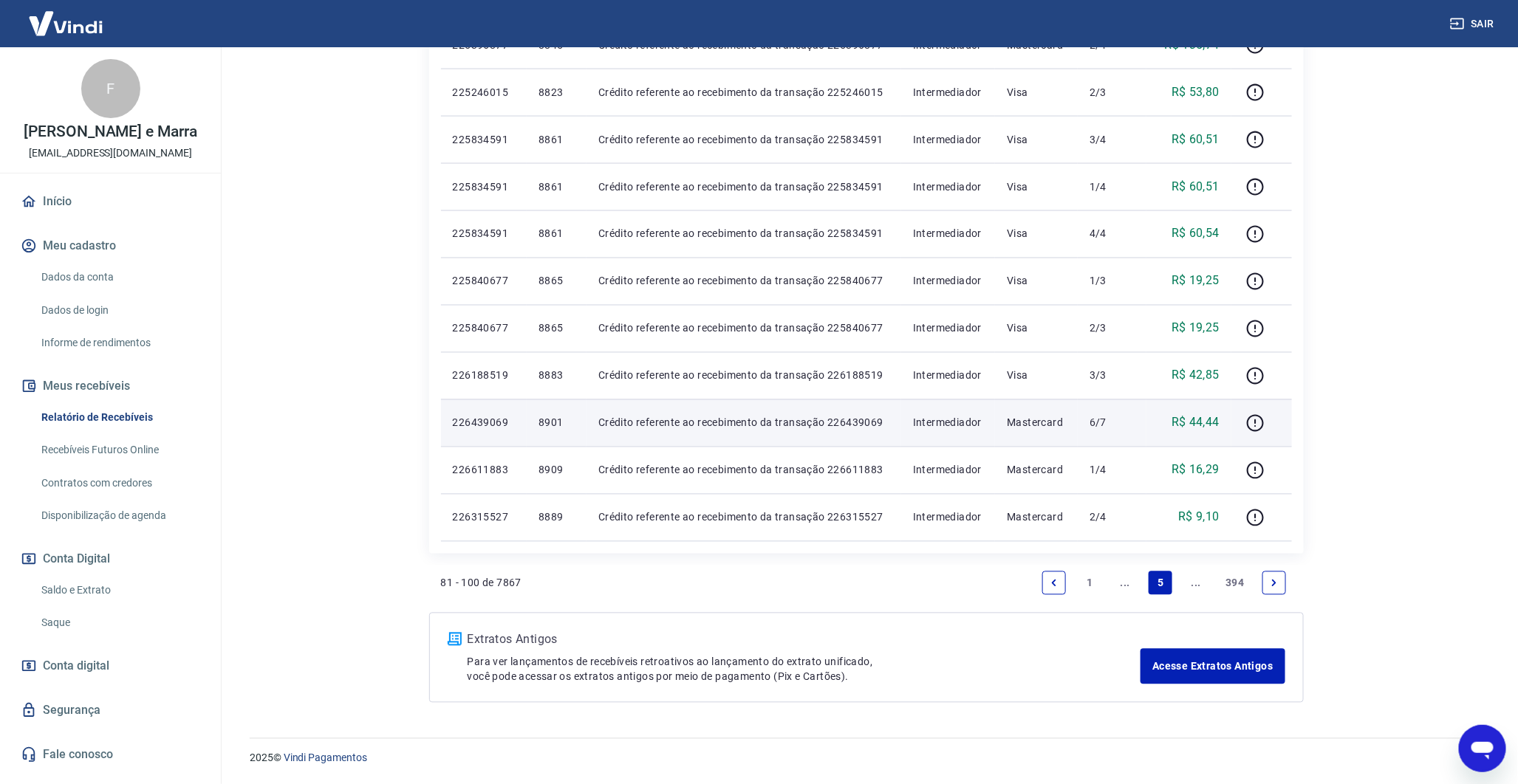
click at [544, 414] on td "8901" at bounding box center [557, 423] width 60 height 47
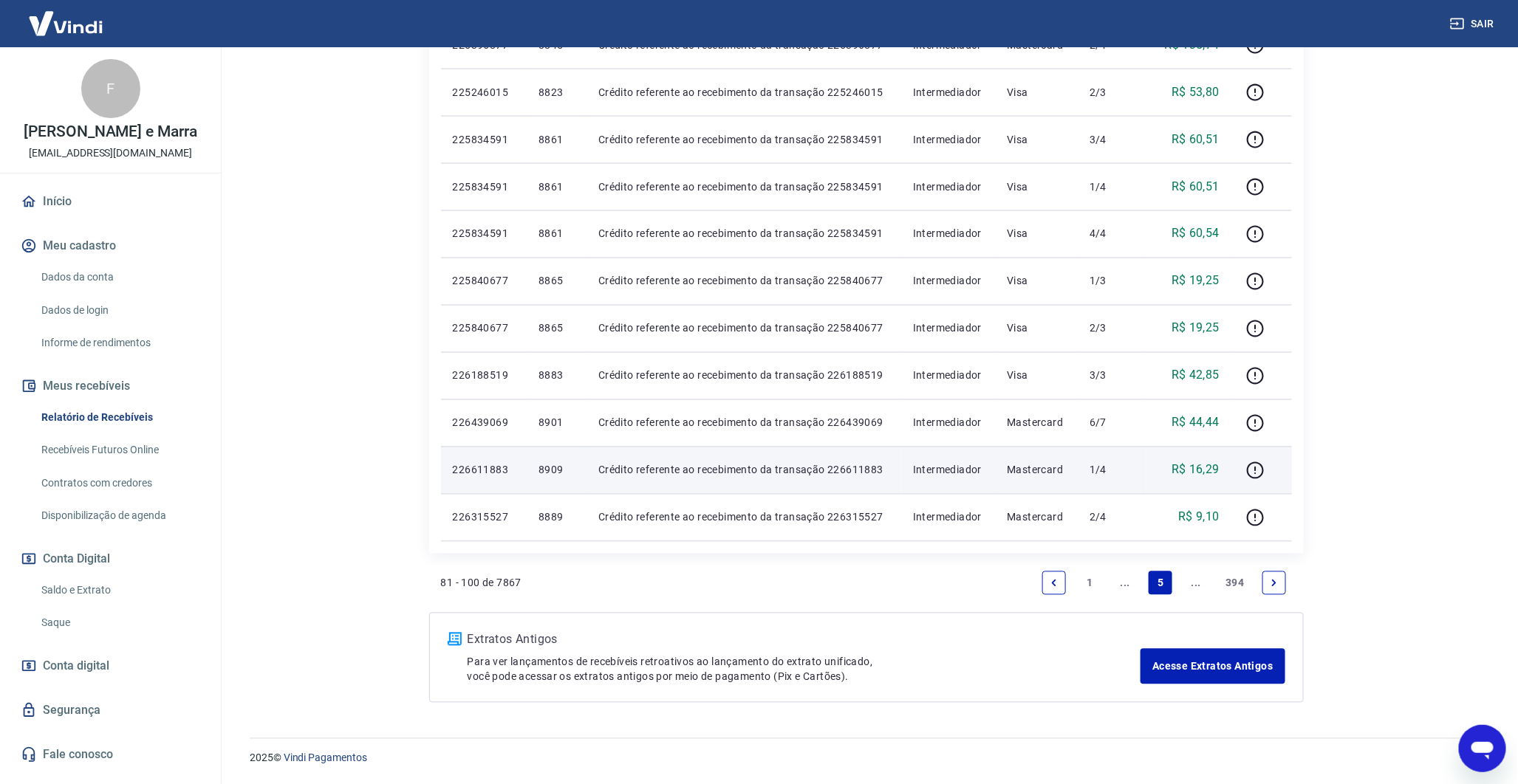
click at [543, 473] on p "8909" at bounding box center [557, 471] width 36 height 15
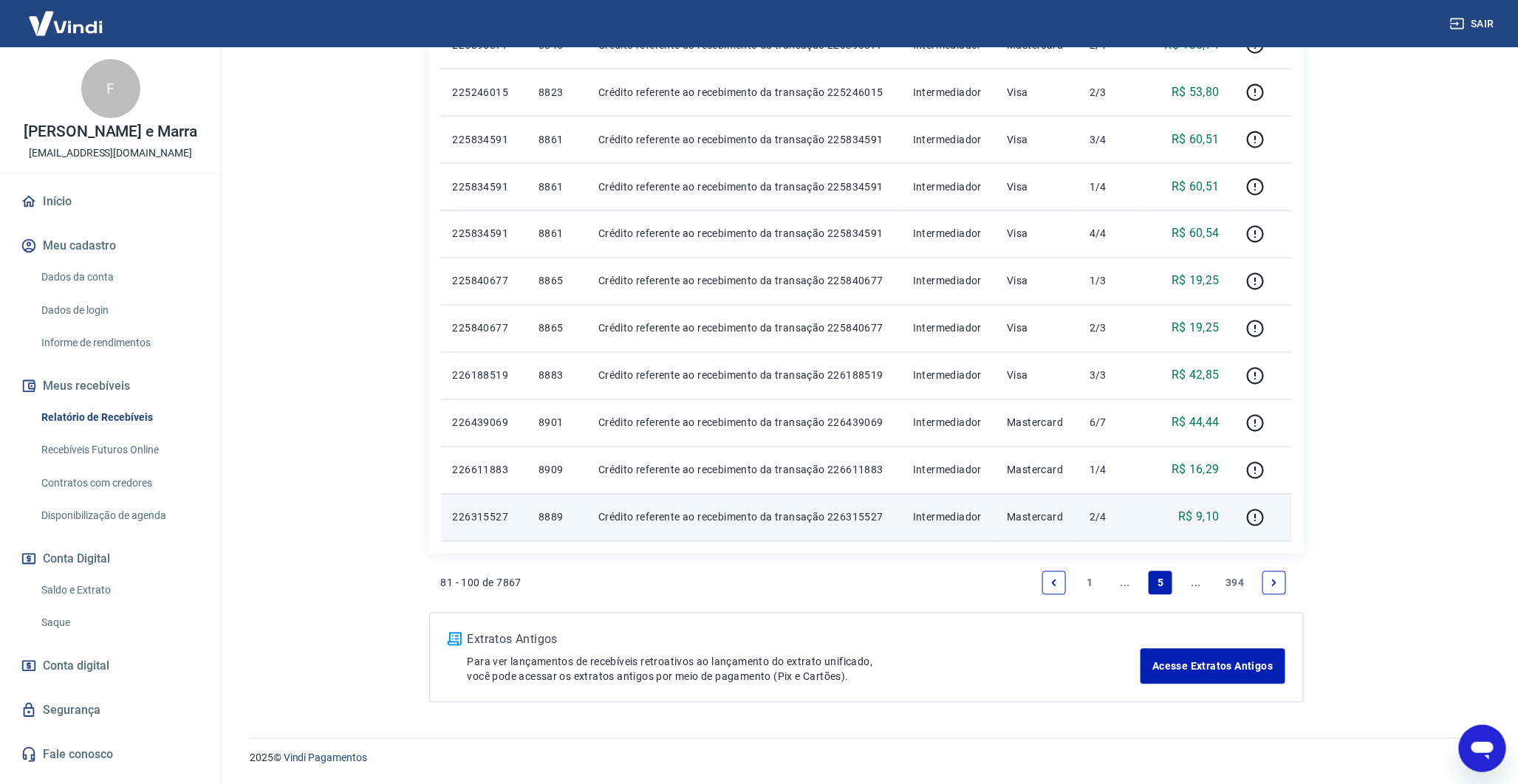
click at [551, 514] on p "8889" at bounding box center [557, 518] width 36 height 15
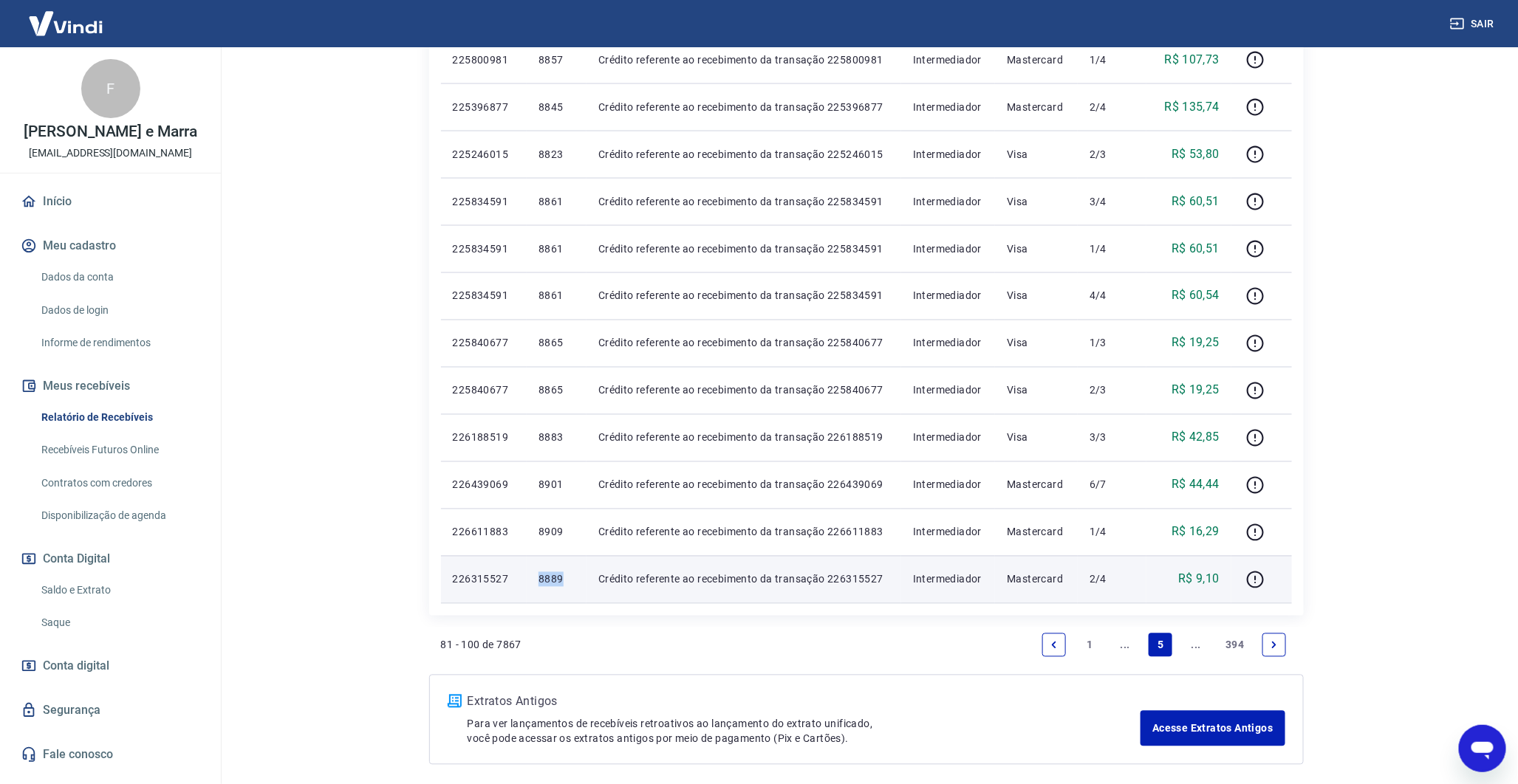
scroll to position [1093, 0]
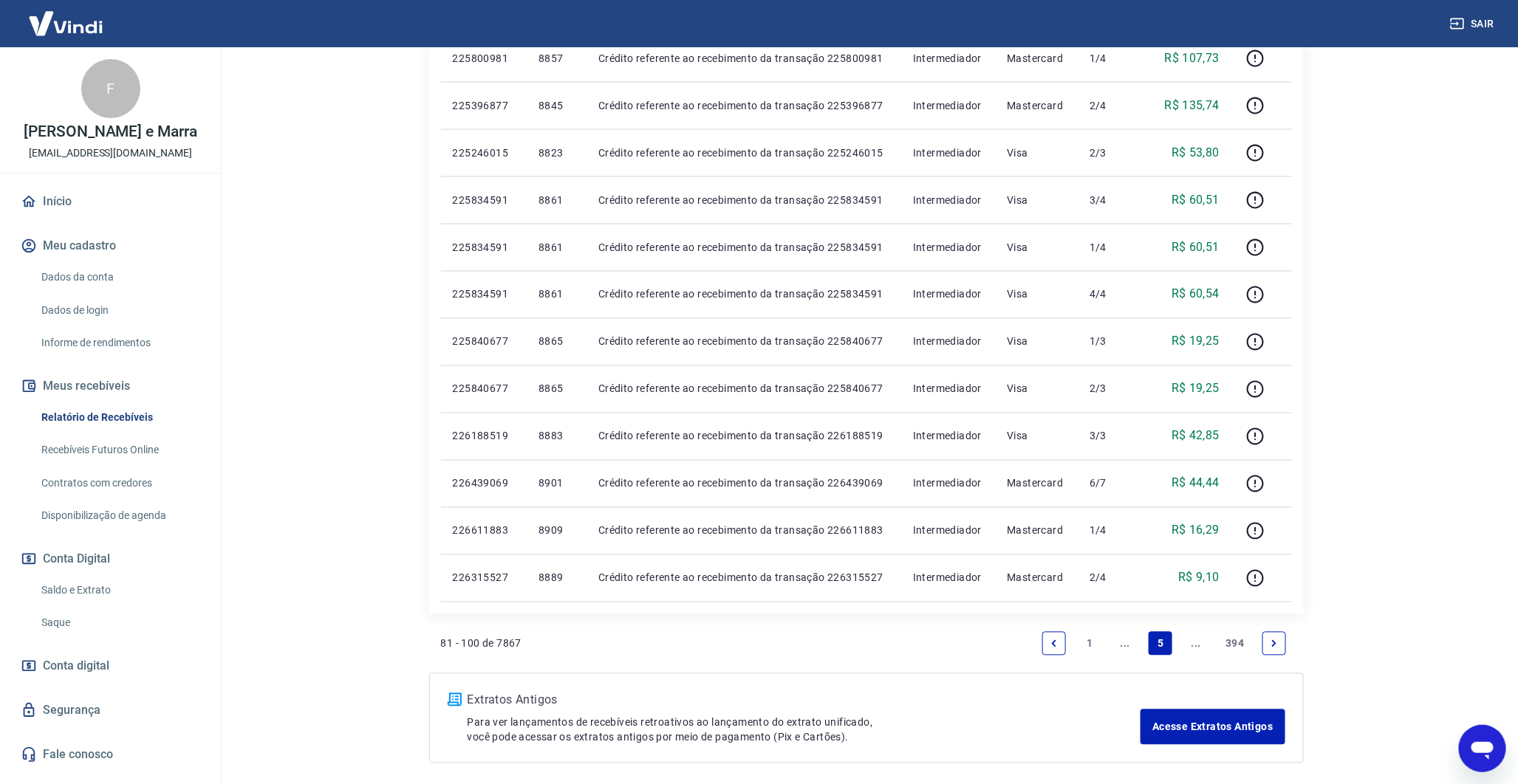
click at [1267, 645] on link "Next page" at bounding box center [1274, 643] width 24 height 24
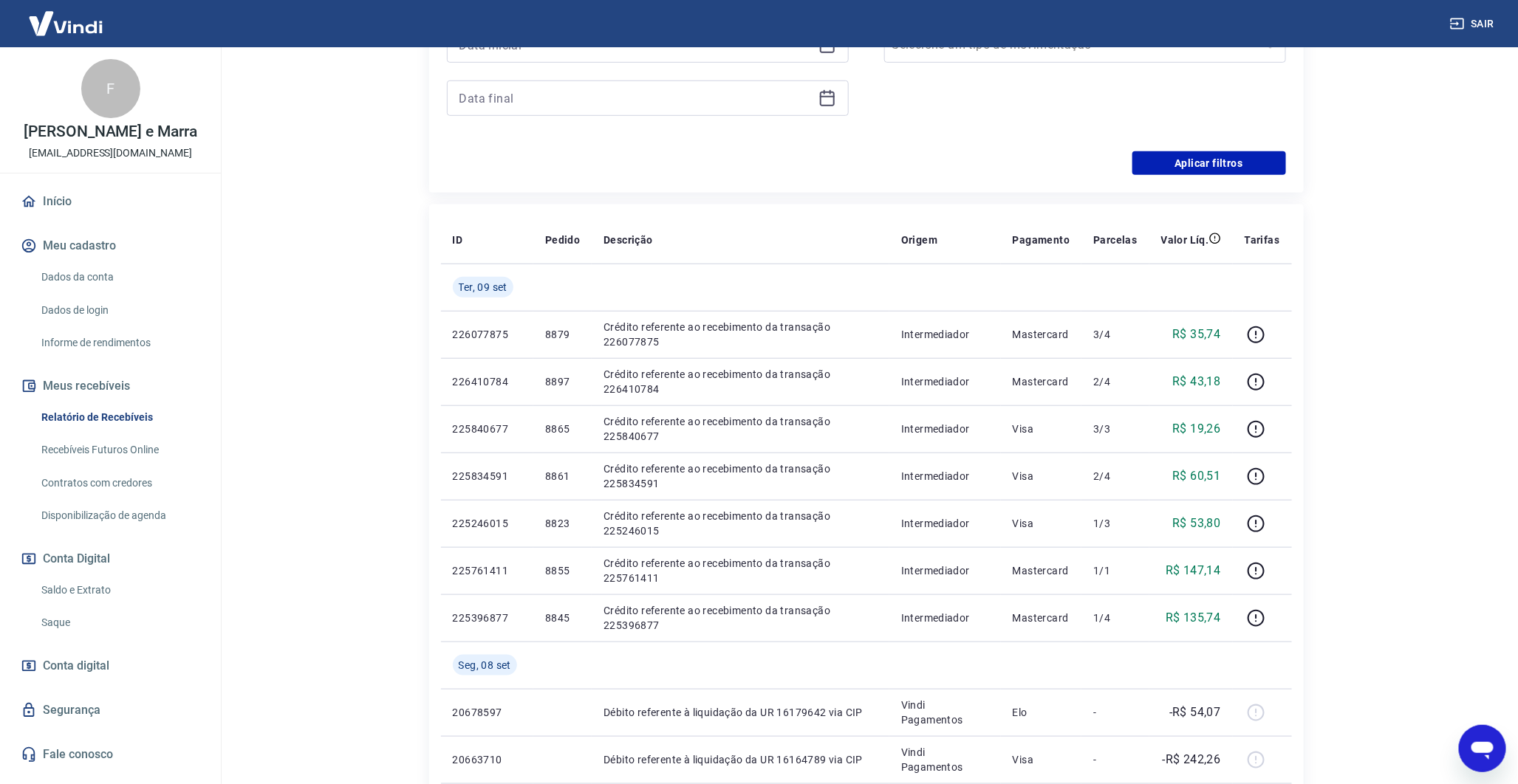
scroll to position [438, 0]
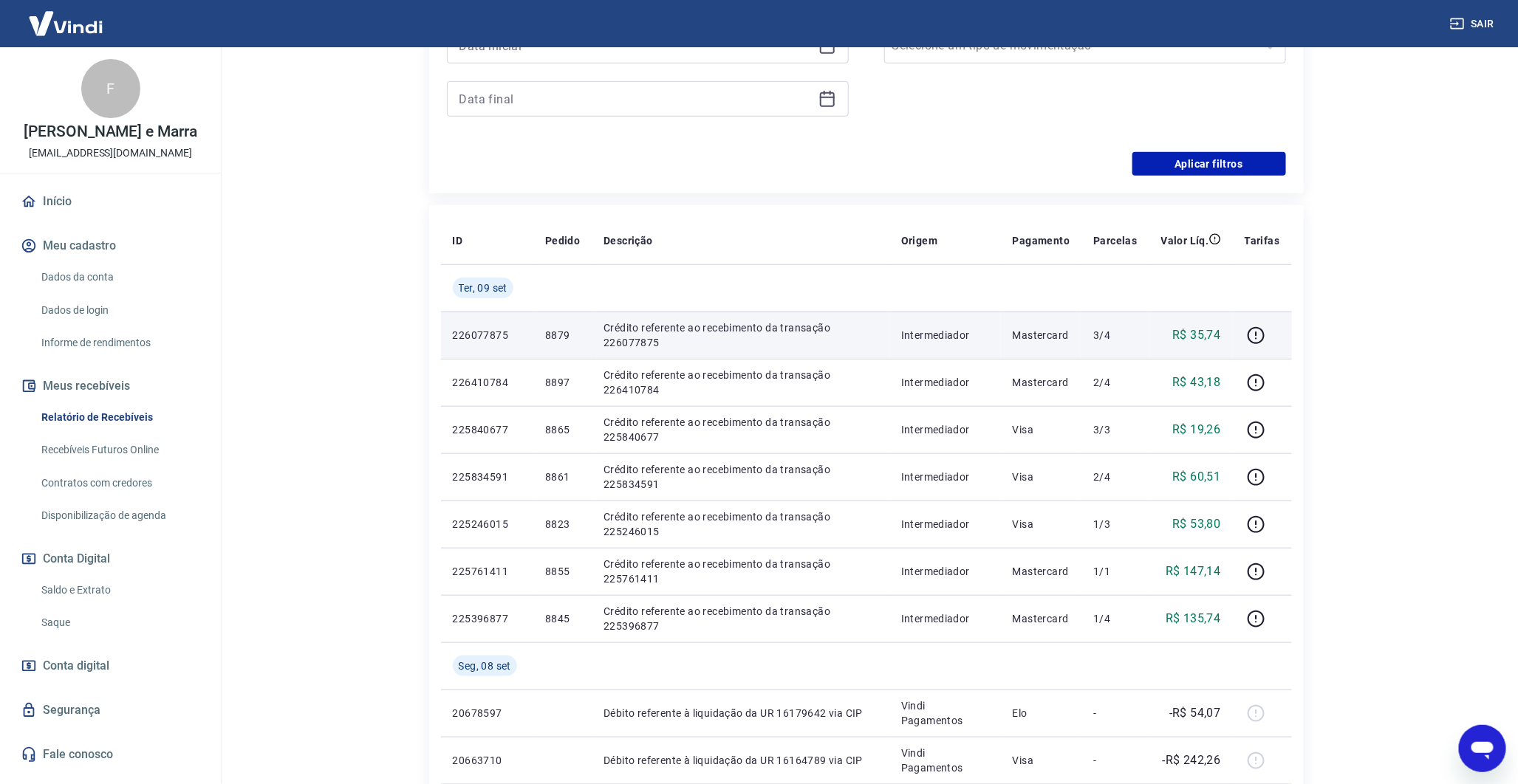
click at [549, 335] on p "8879" at bounding box center [563, 336] width 35 height 15
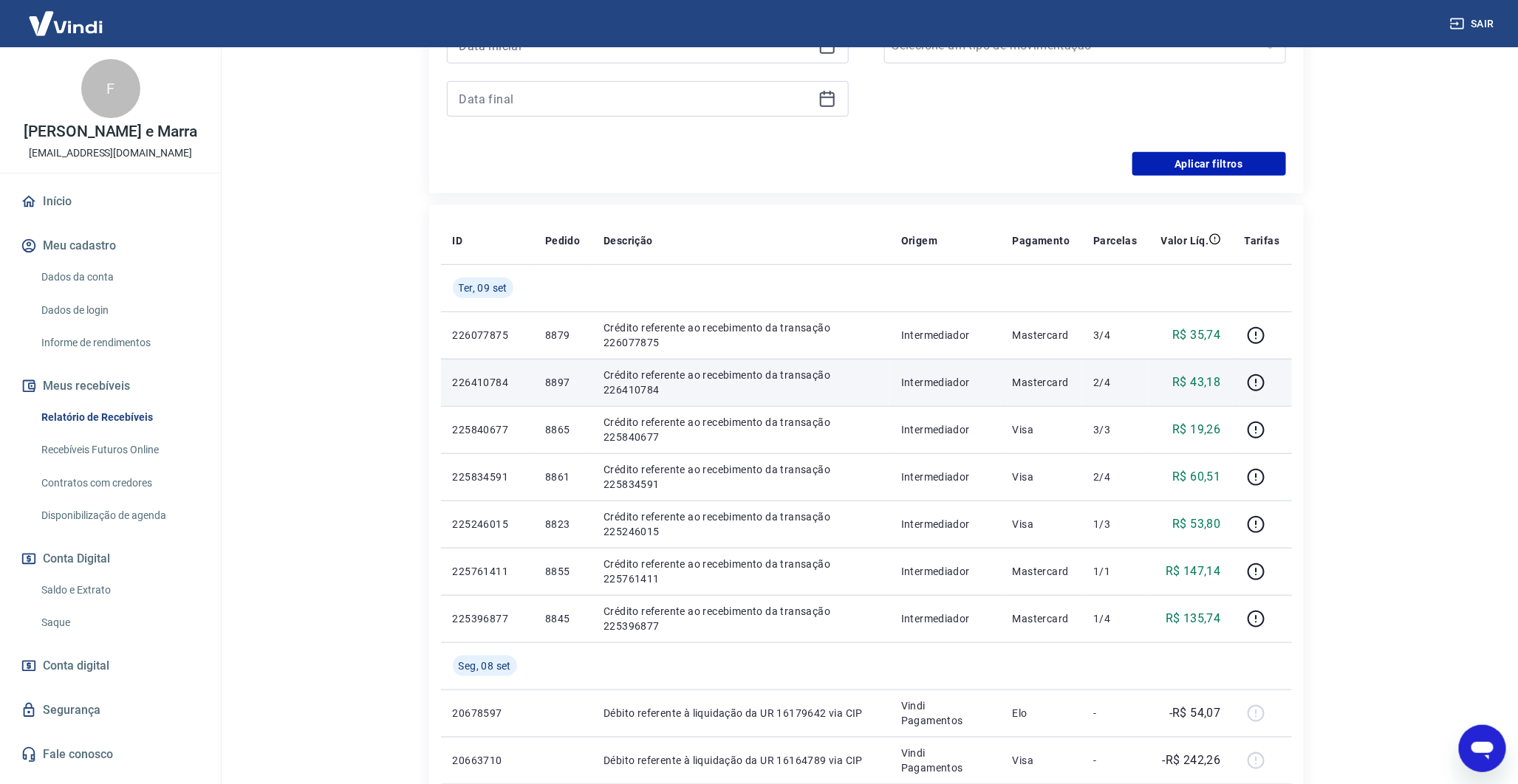
click at [562, 385] on p "8897" at bounding box center [563, 383] width 35 height 15
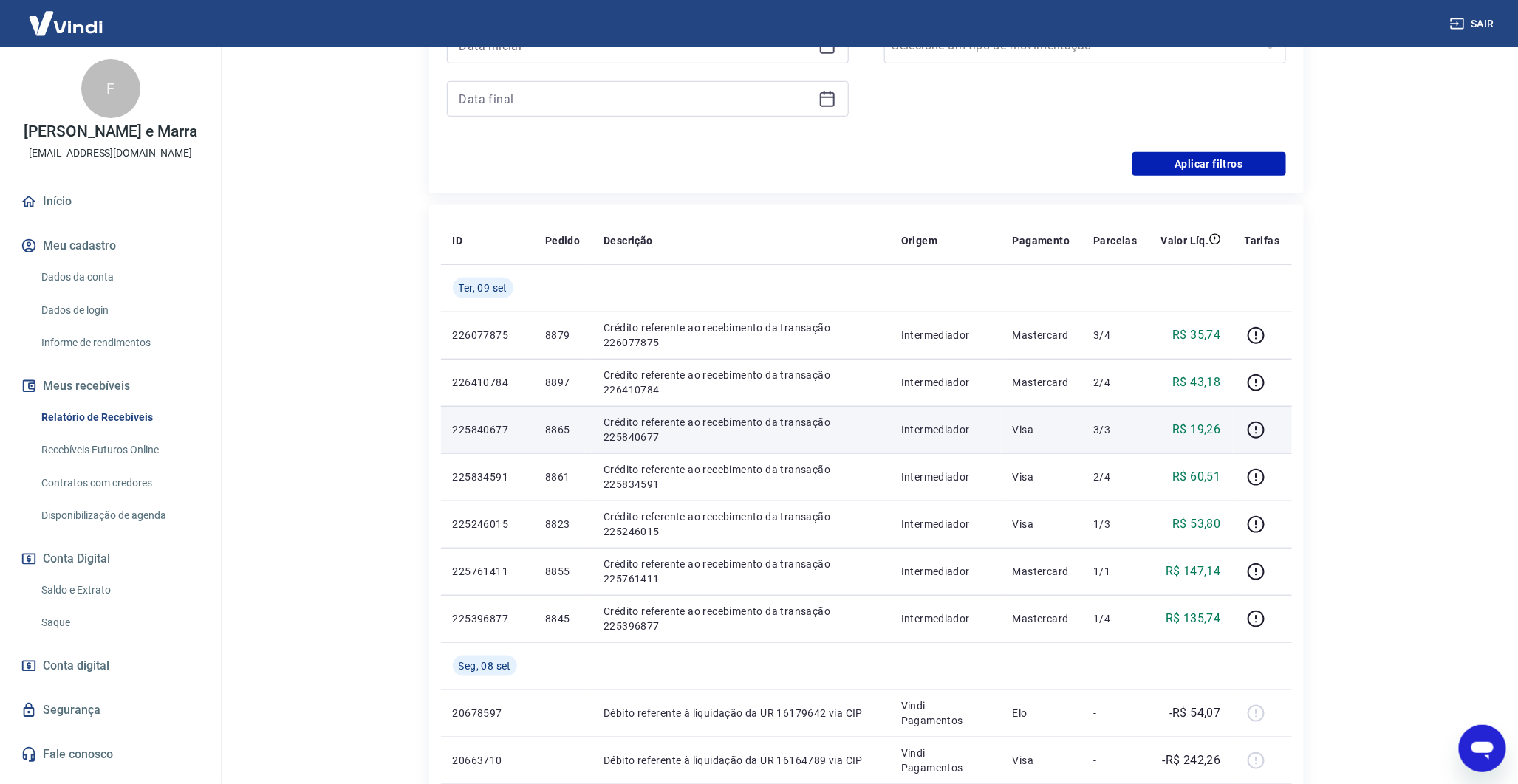
click at [569, 429] on p "8865" at bounding box center [563, 430] width 35 height 15
click at [556, 426] on p "8865" at bounding box center [563, 430] width 35 height 15
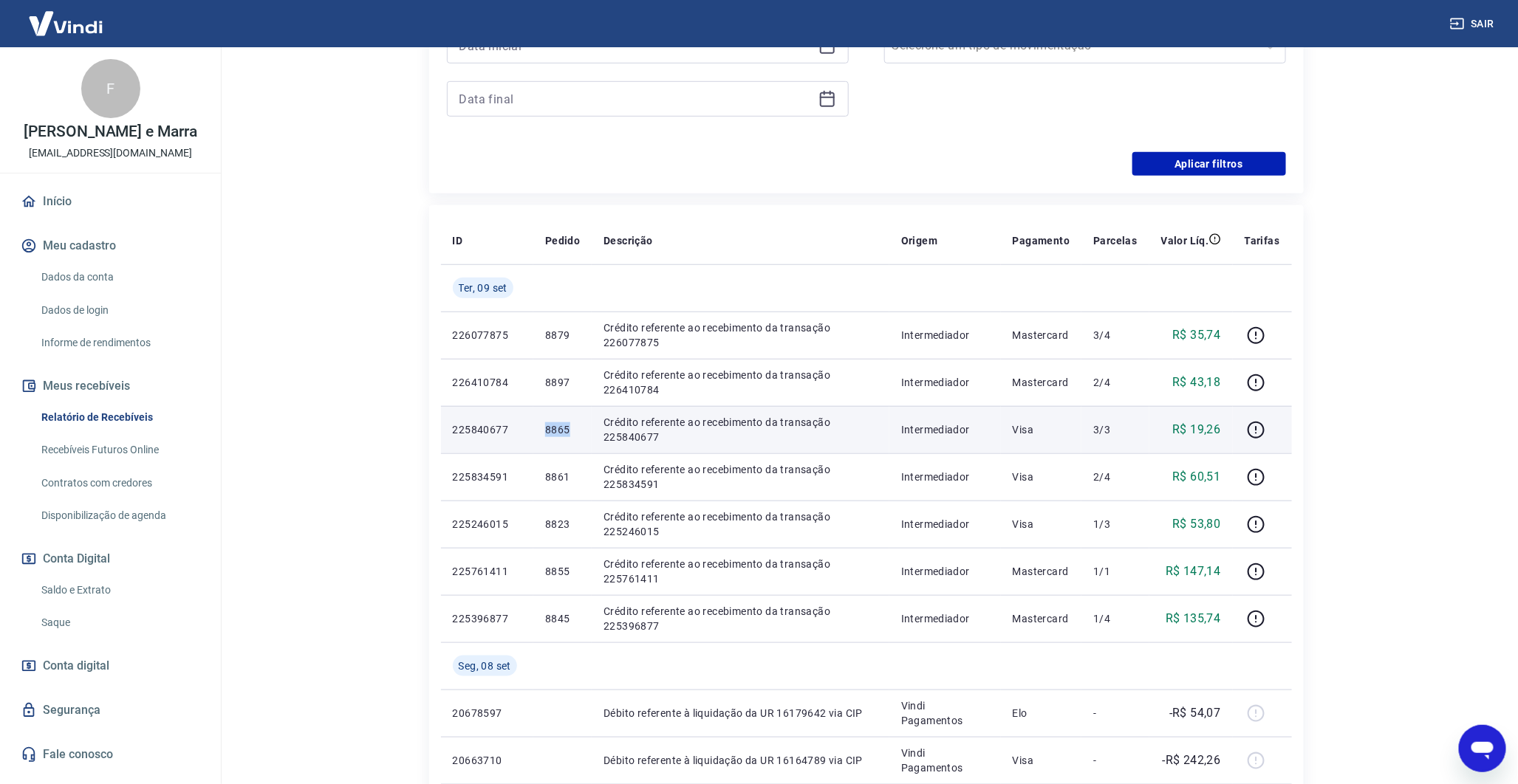
click at [556, 426] on p "8865" at bounding box center [563, 430] width 35 height 15
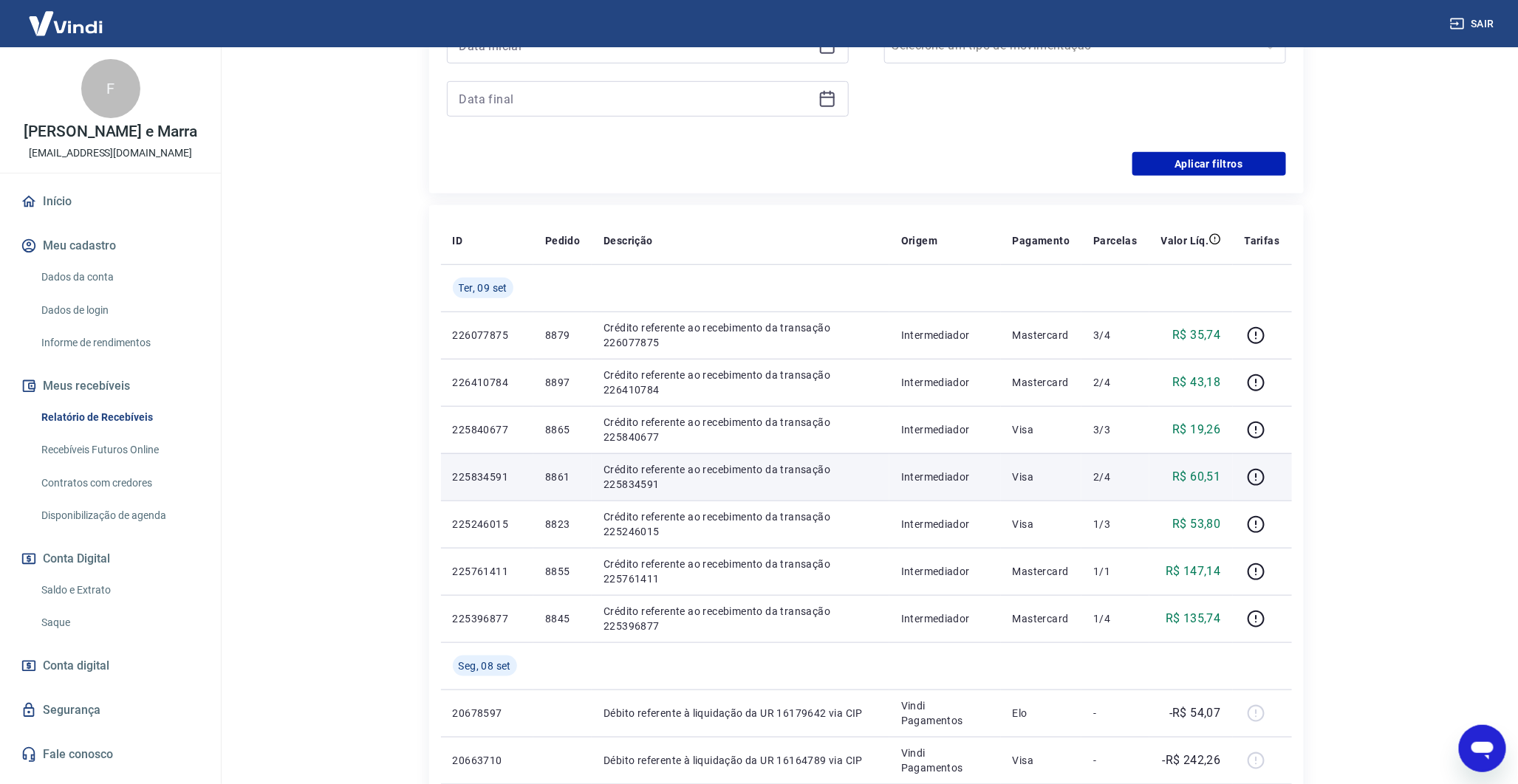
click at [558, 466] on td "8861" at bounding box center [563, 476] width 59 height 47
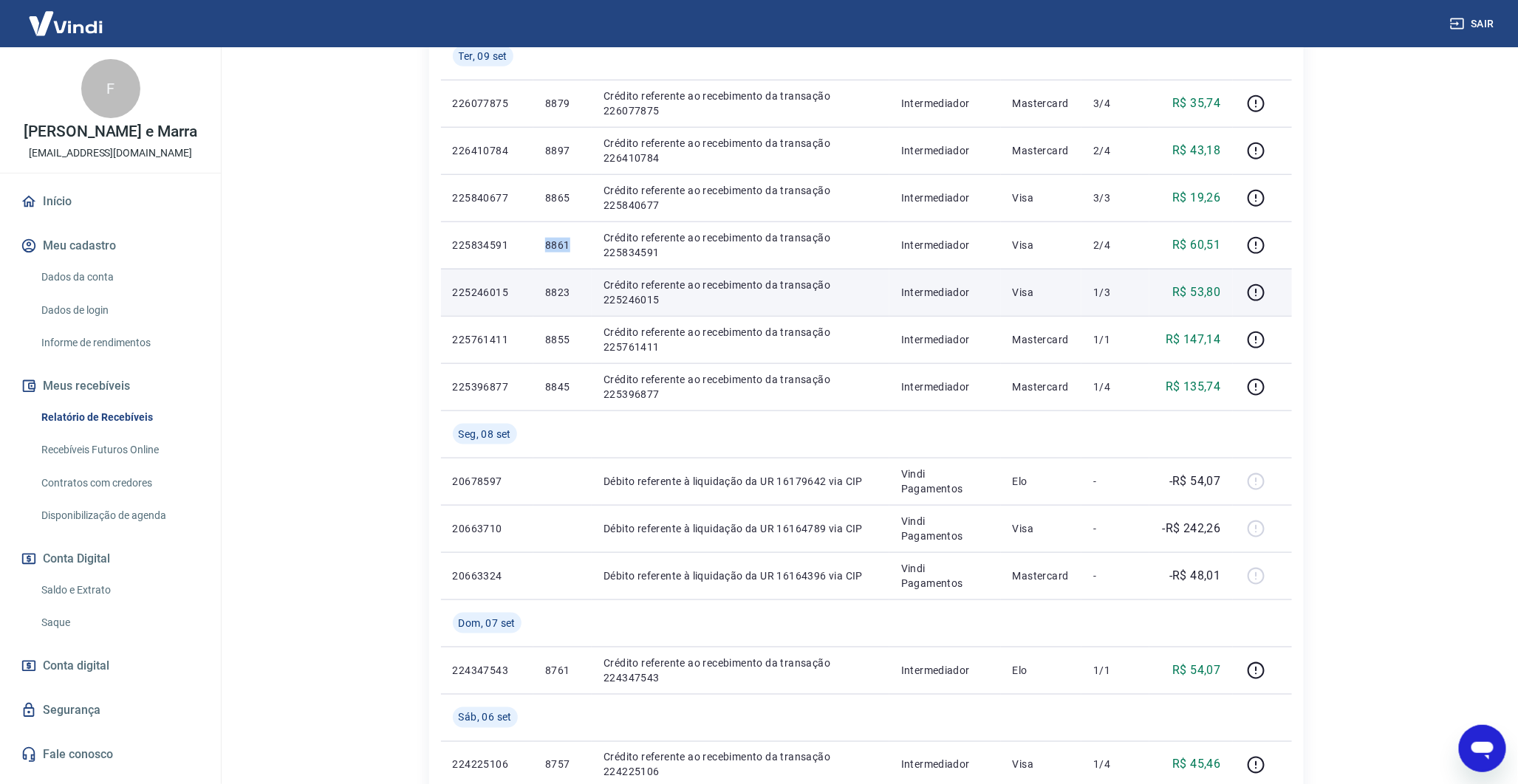
scroll to position [671, 0]
click at [577, 288] on p "8823" at bounding box center [563, 292] width 35 height 15
click at [558, 288] on p "8823" at bounding box center [563, 292] width 35 height 15
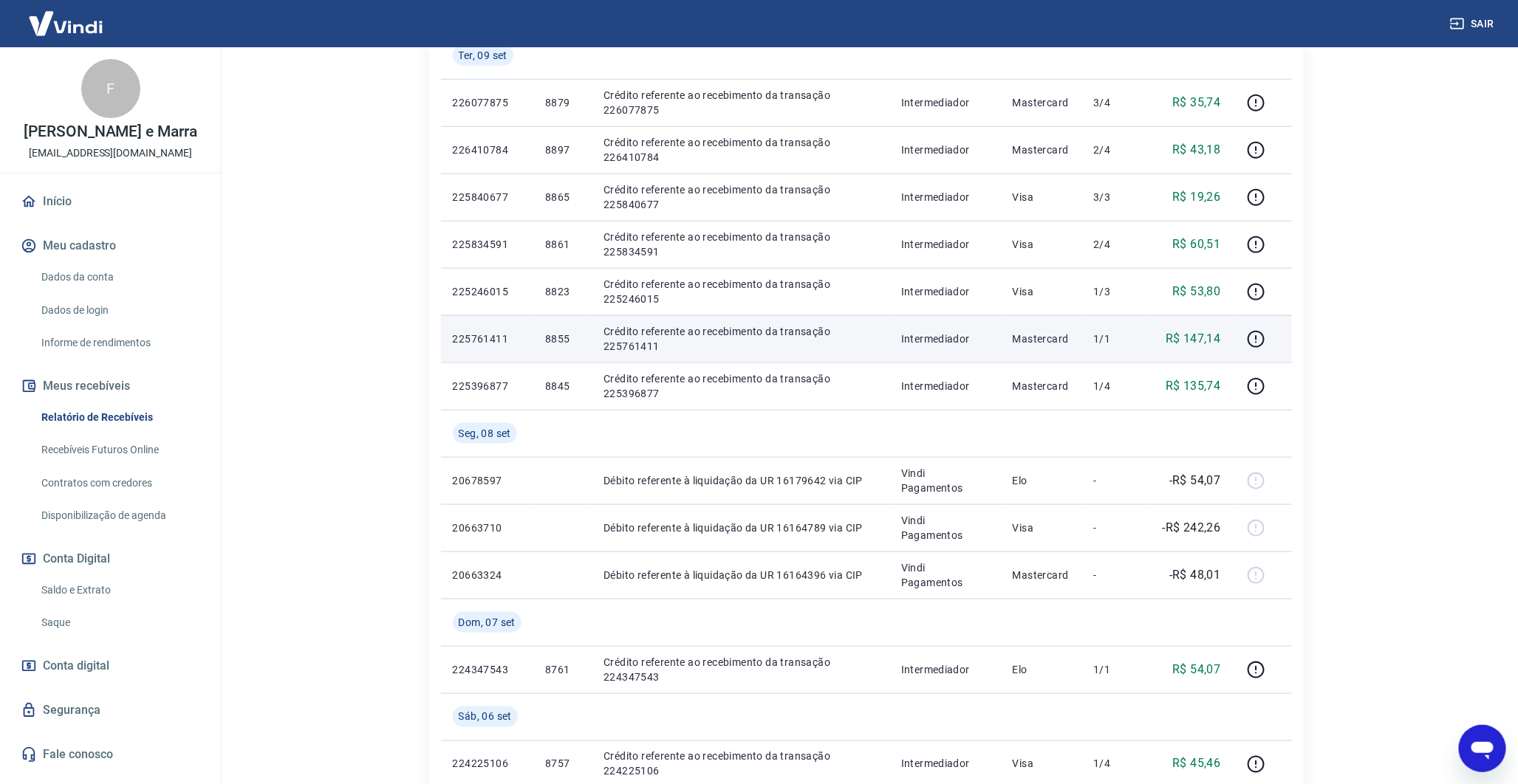
click at [560, 332] on p "8855" at bounding box center [563, 339] width 35 height 15
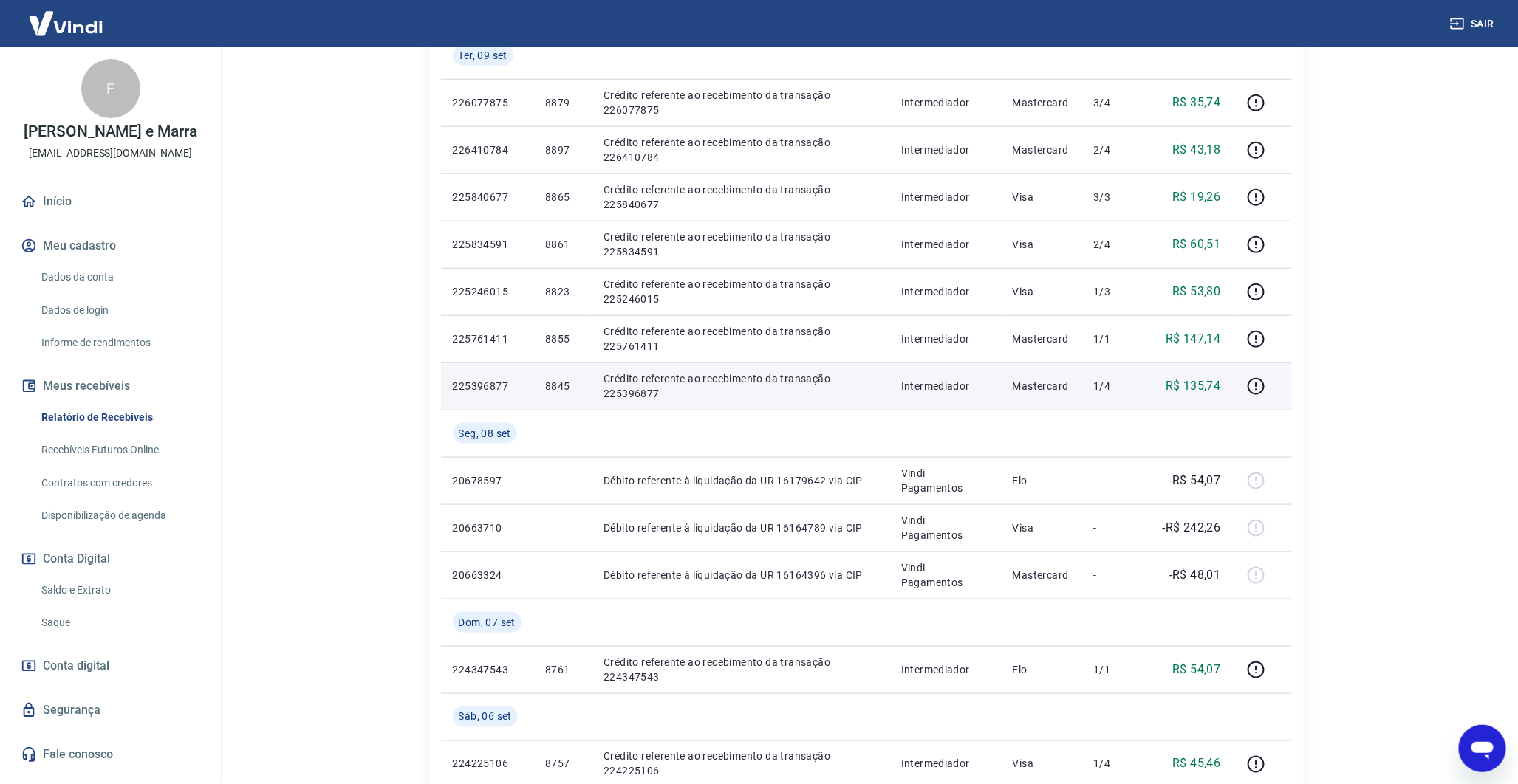
click at [549, 375] on td "8845" at bounding box center [563, 385] width 59 height 47
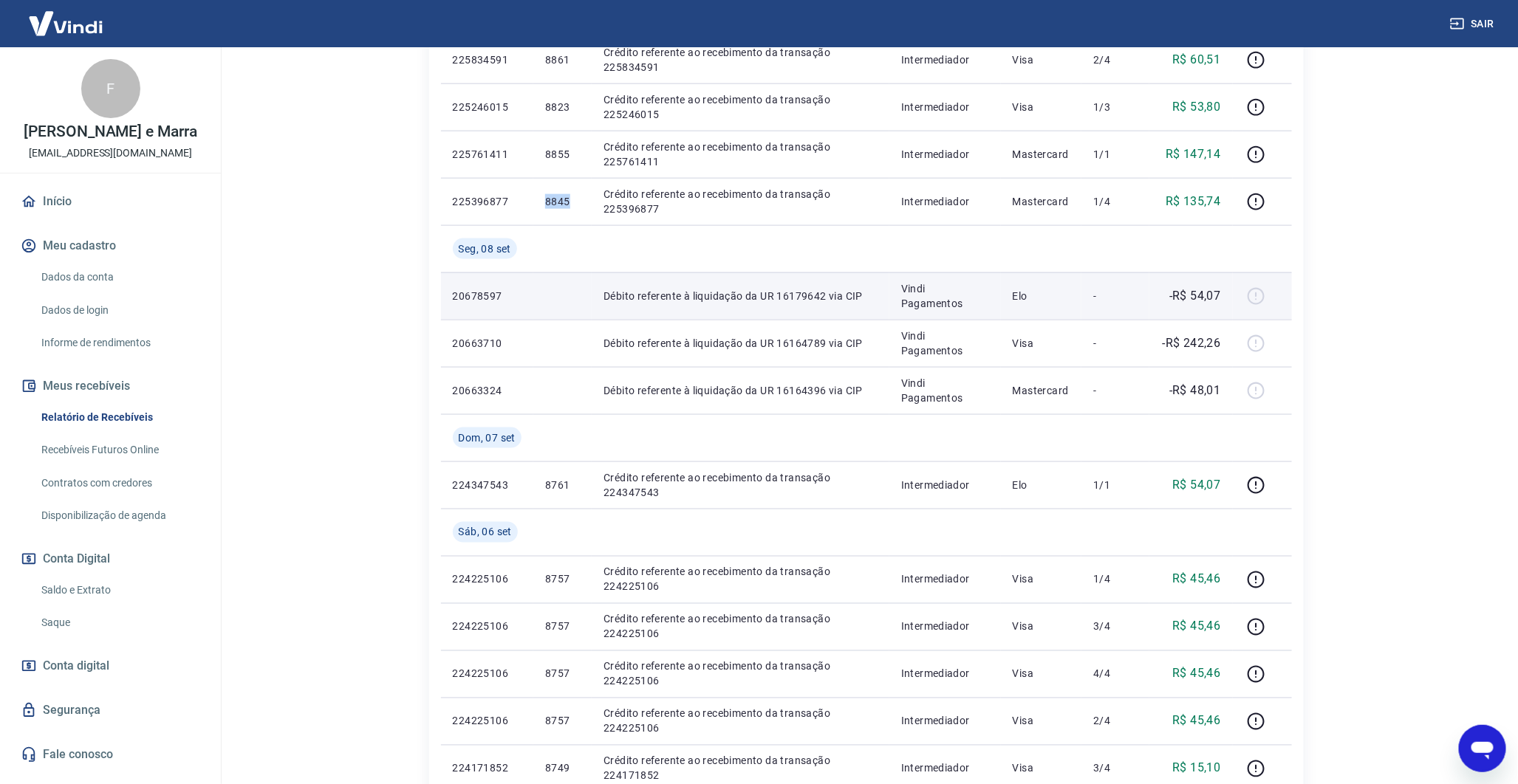
scroll to position [854, 0]
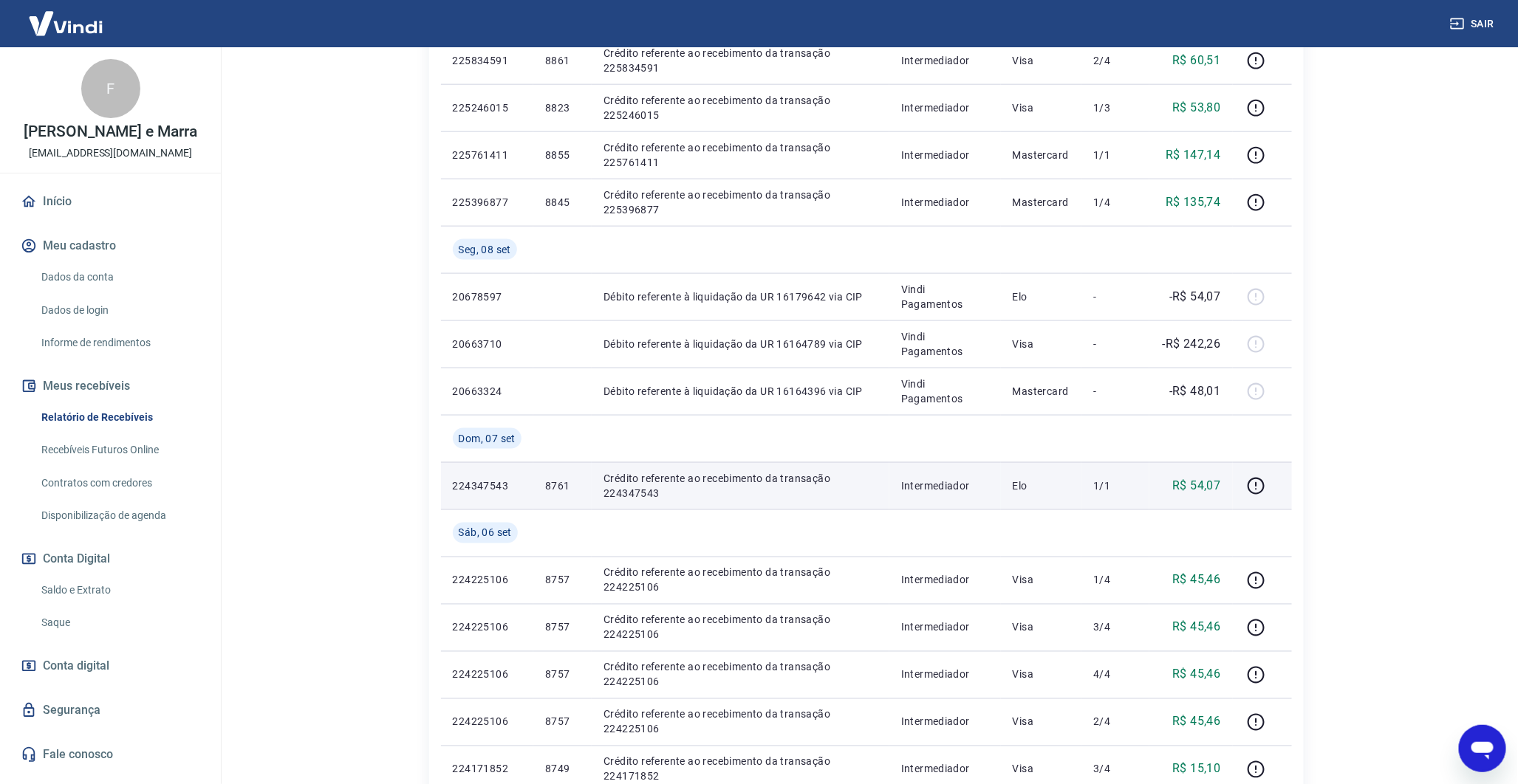
click at [569, 491] on p "8761" at bounding box center [563, 486] width 35 height 15
click at [566, 490] on p "8761" at bounding box center [563, 486] width 35 height 15
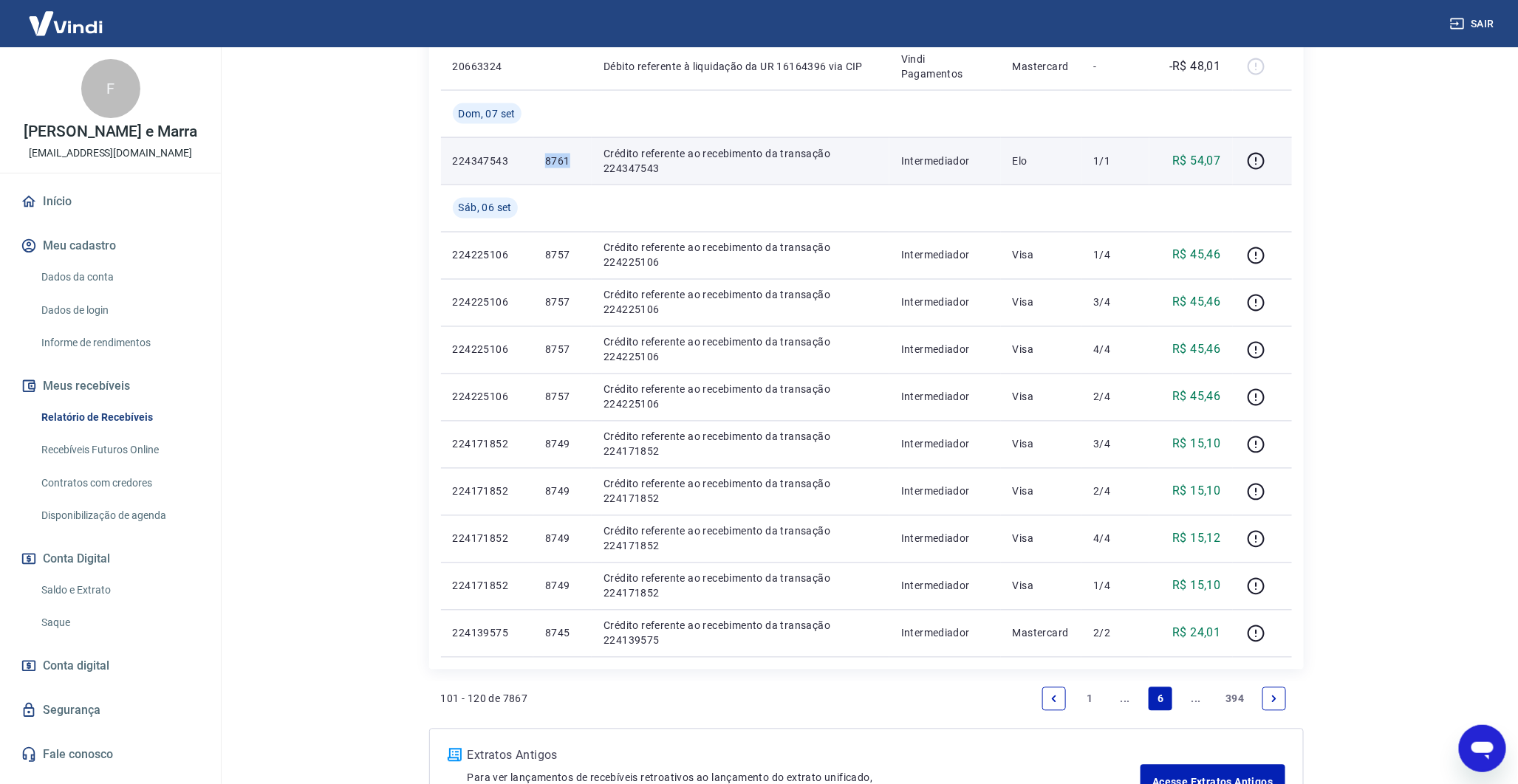
scroll to position [1295, 0]
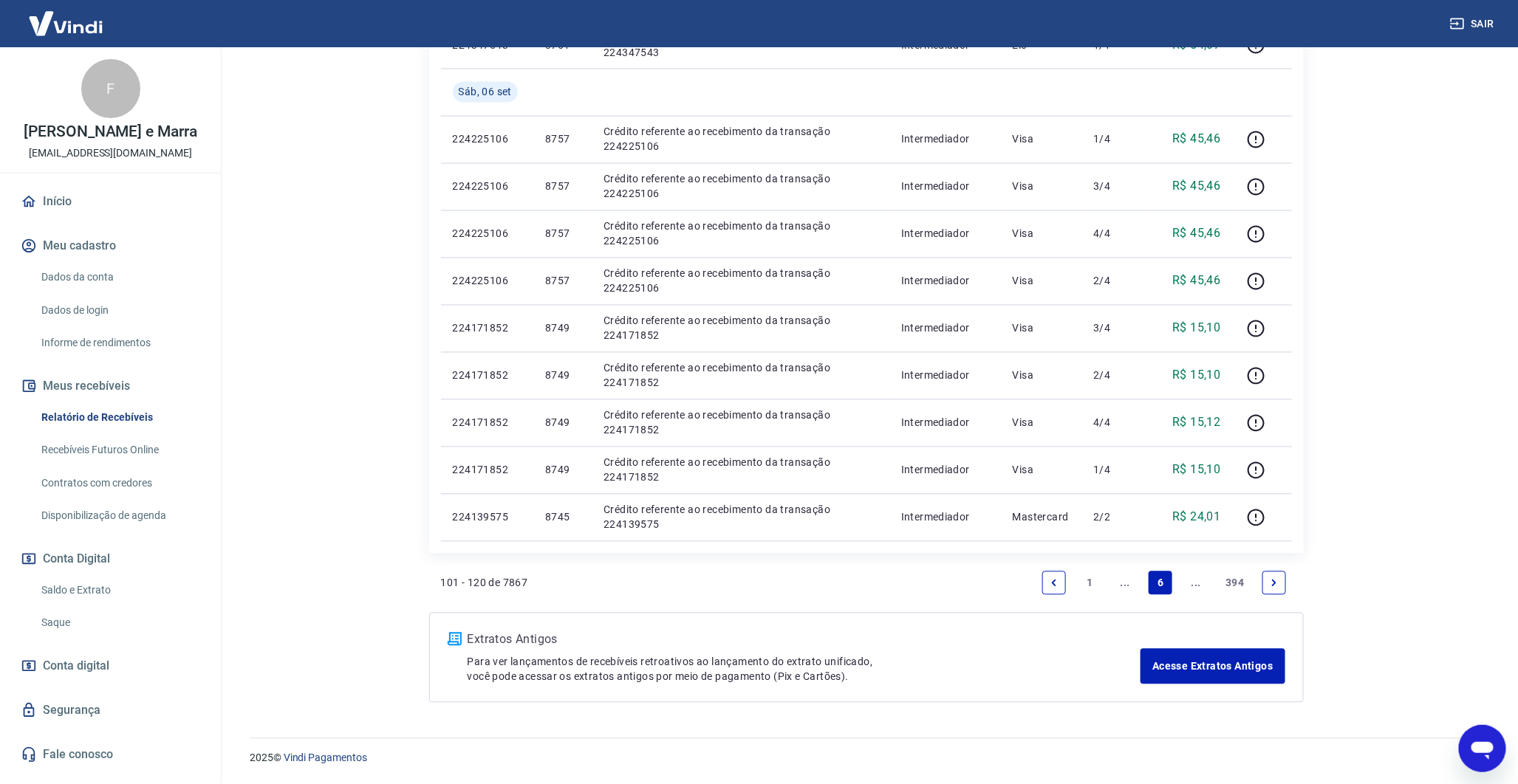
click at [1085, 580] on link "1" at bounding box center [1089, 583] width 24 height 24
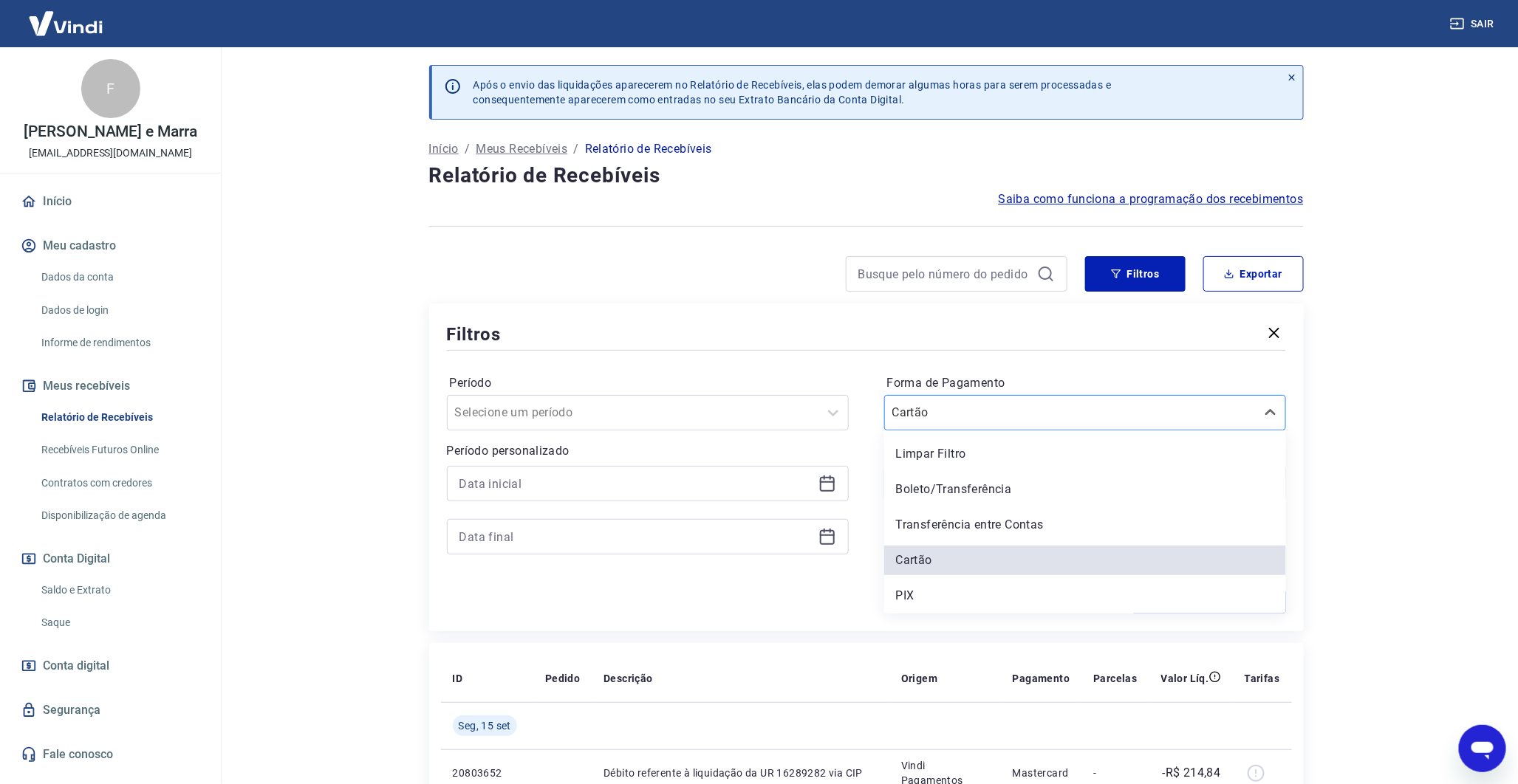
click at [946, 409] on input "Forma de Pagamento" at bounding box center [967, 413] width 149 height 17
click at [970, 487] on div "Boleto/Transferência" at bounding box center [1085, 490] width 402 height 30
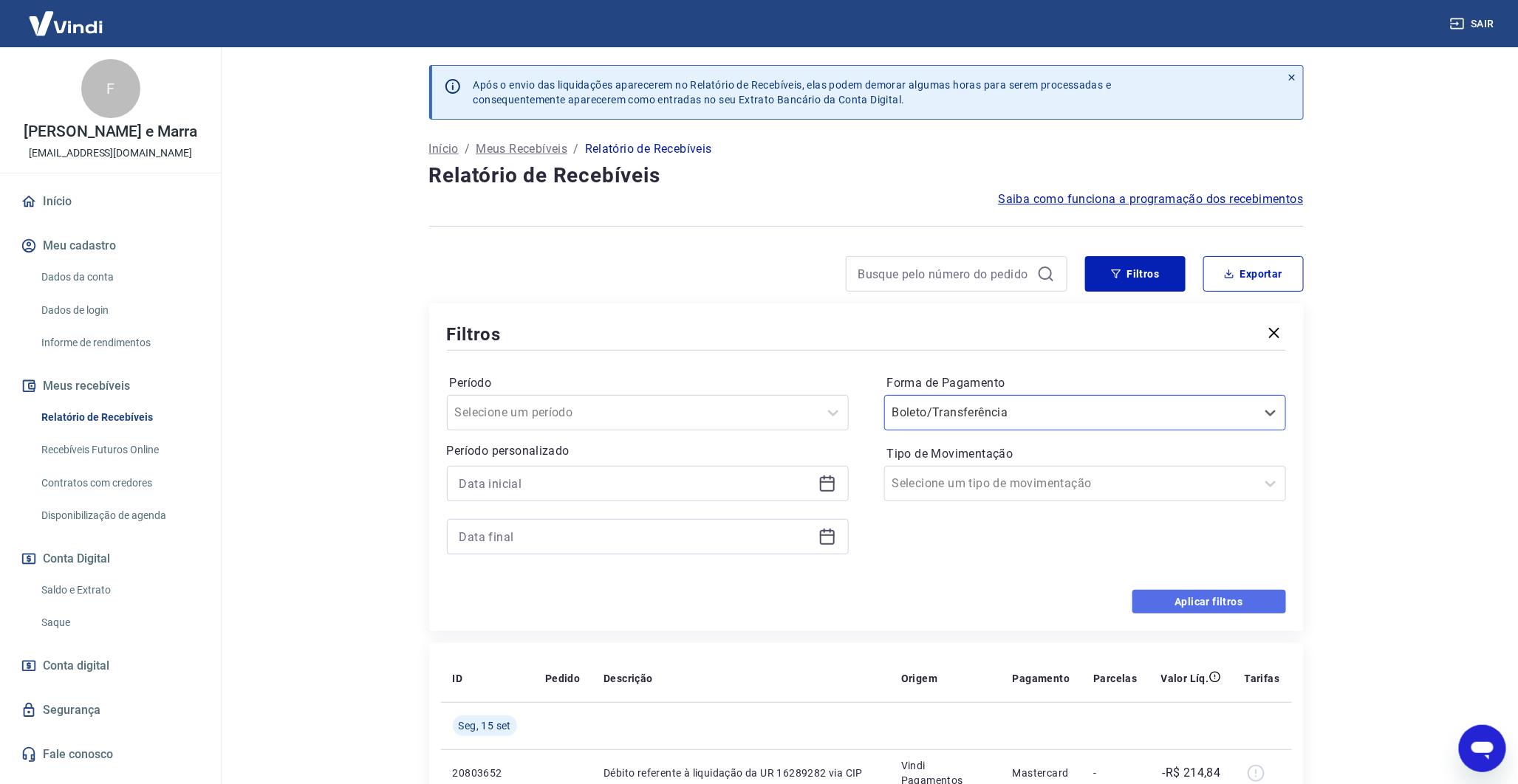
click at [1212, 608] on button "Aplicar filtros" at bounding box center [1209, 602] width 154 height 24
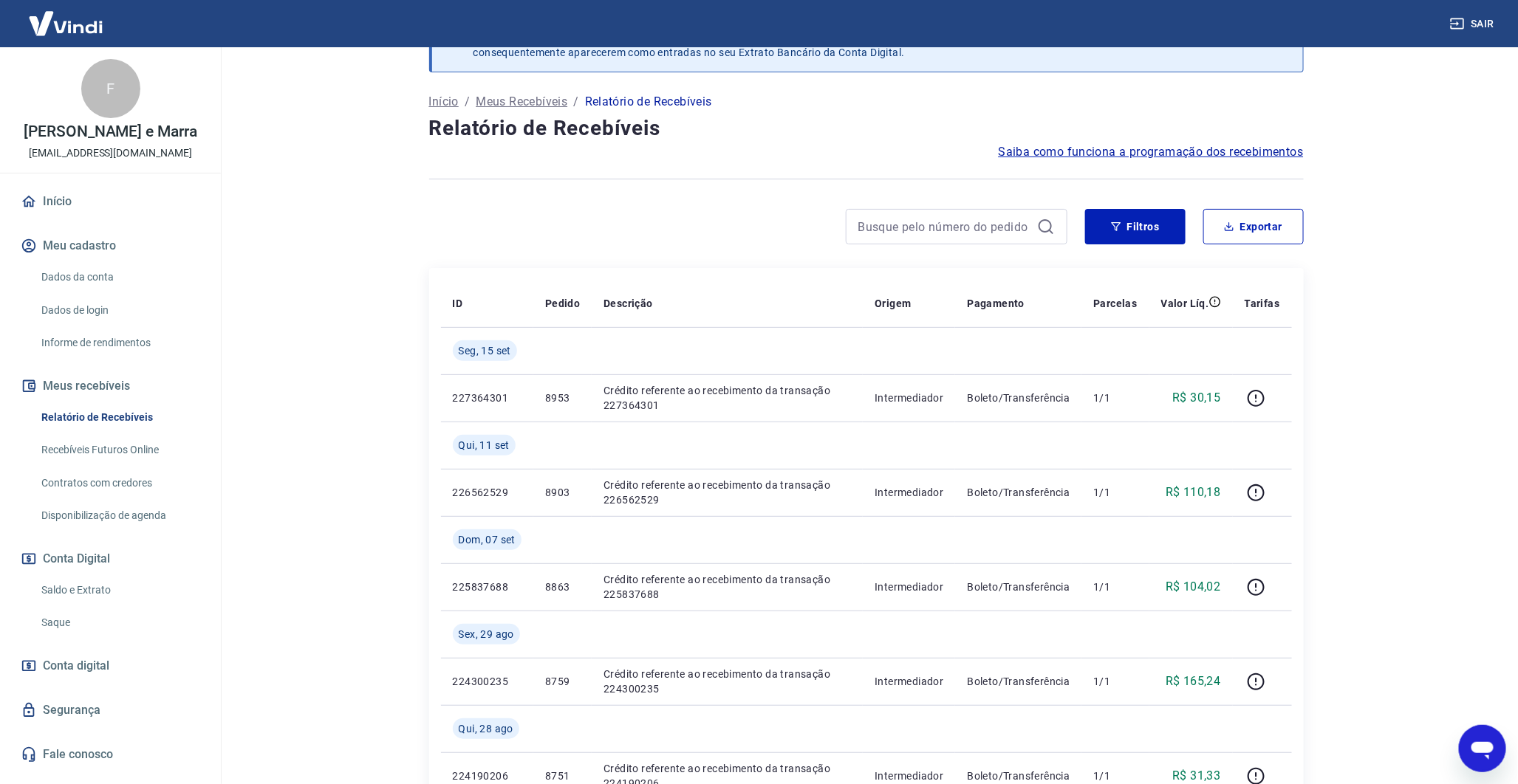
scroll to position [48, 0]
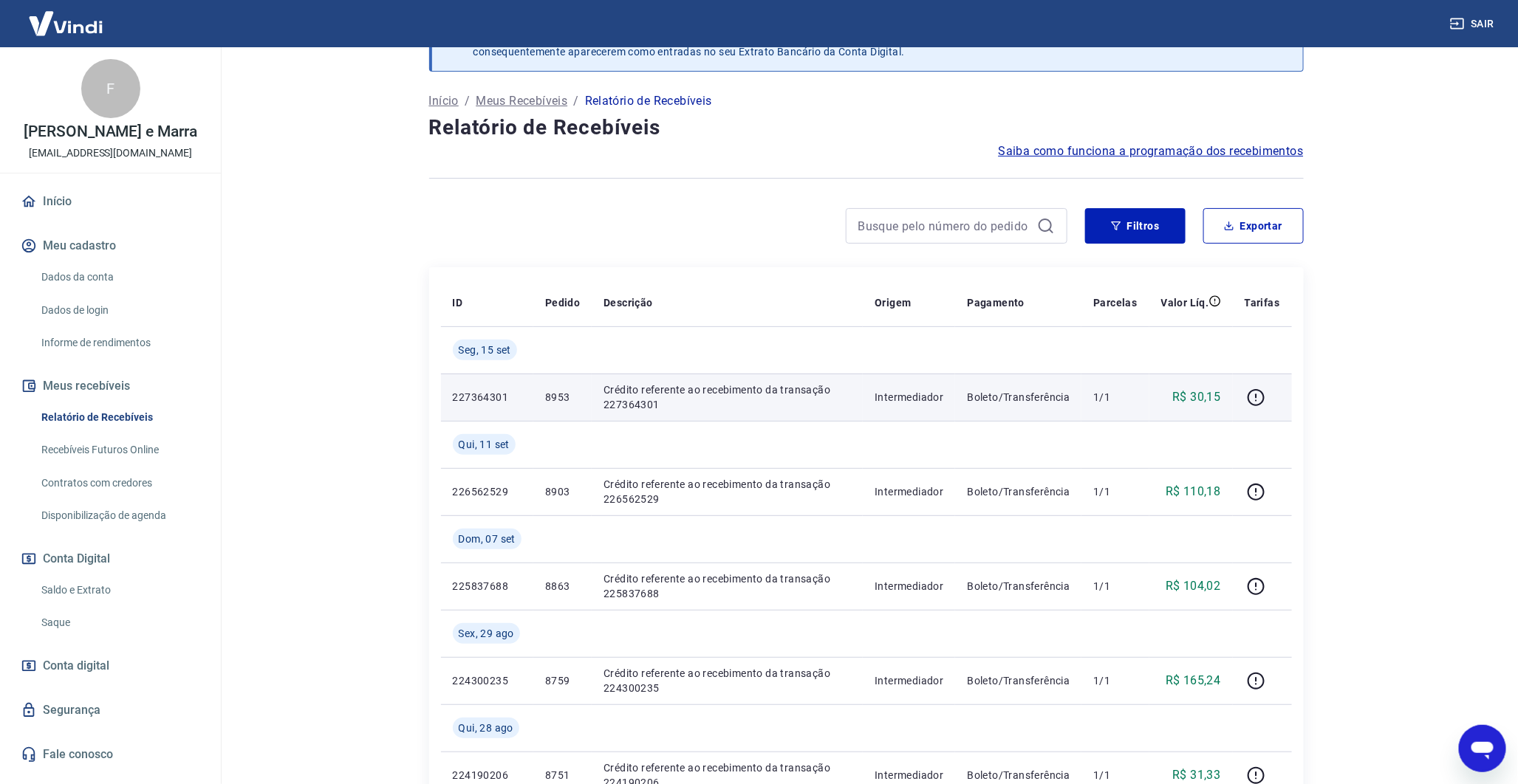
click at [544, 402] on td "8953" at bounding box center [563, 397] width 59 height 47
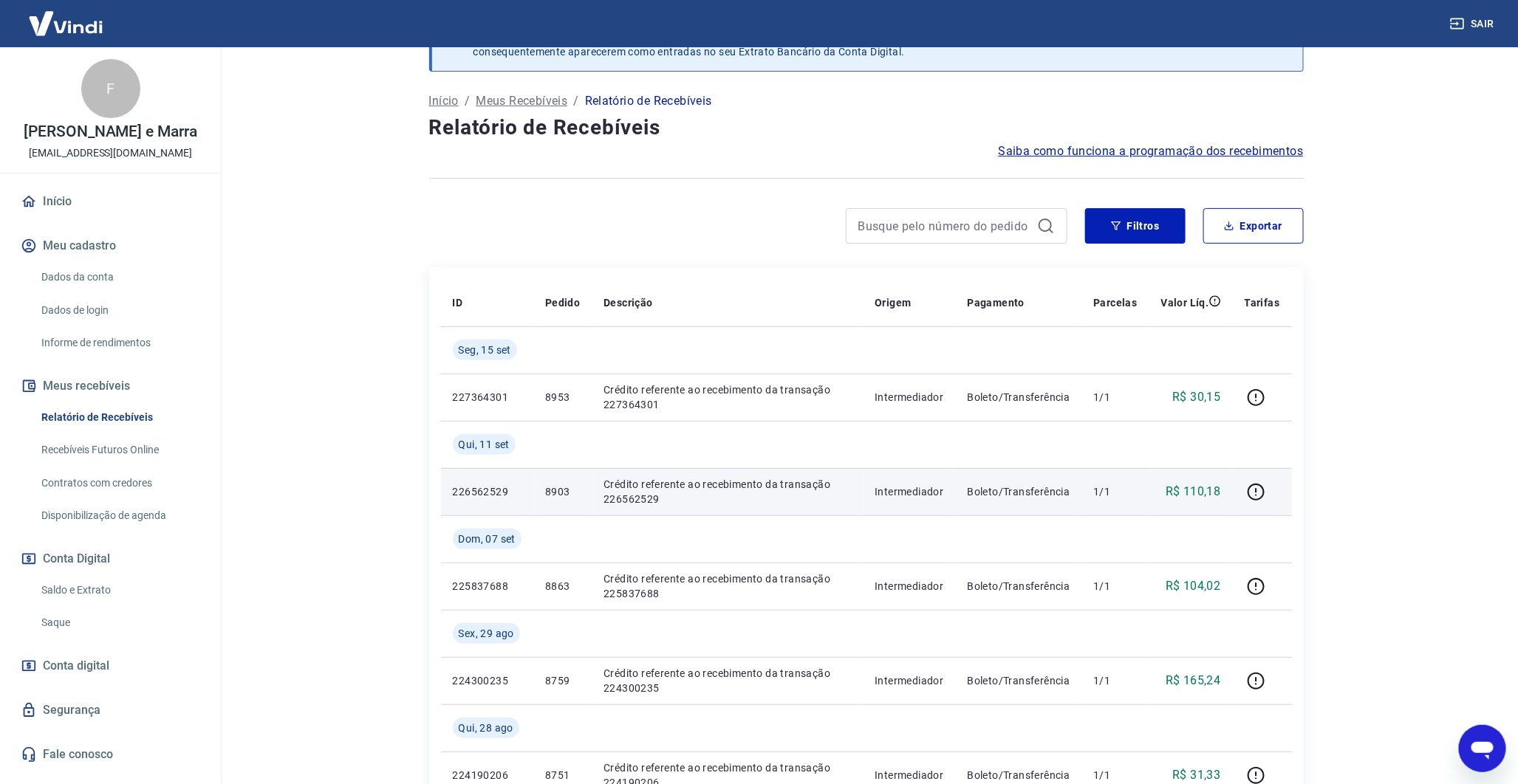
click at [566, 496] on p "8903" at bounding box center [563, 492] width 35 height 15
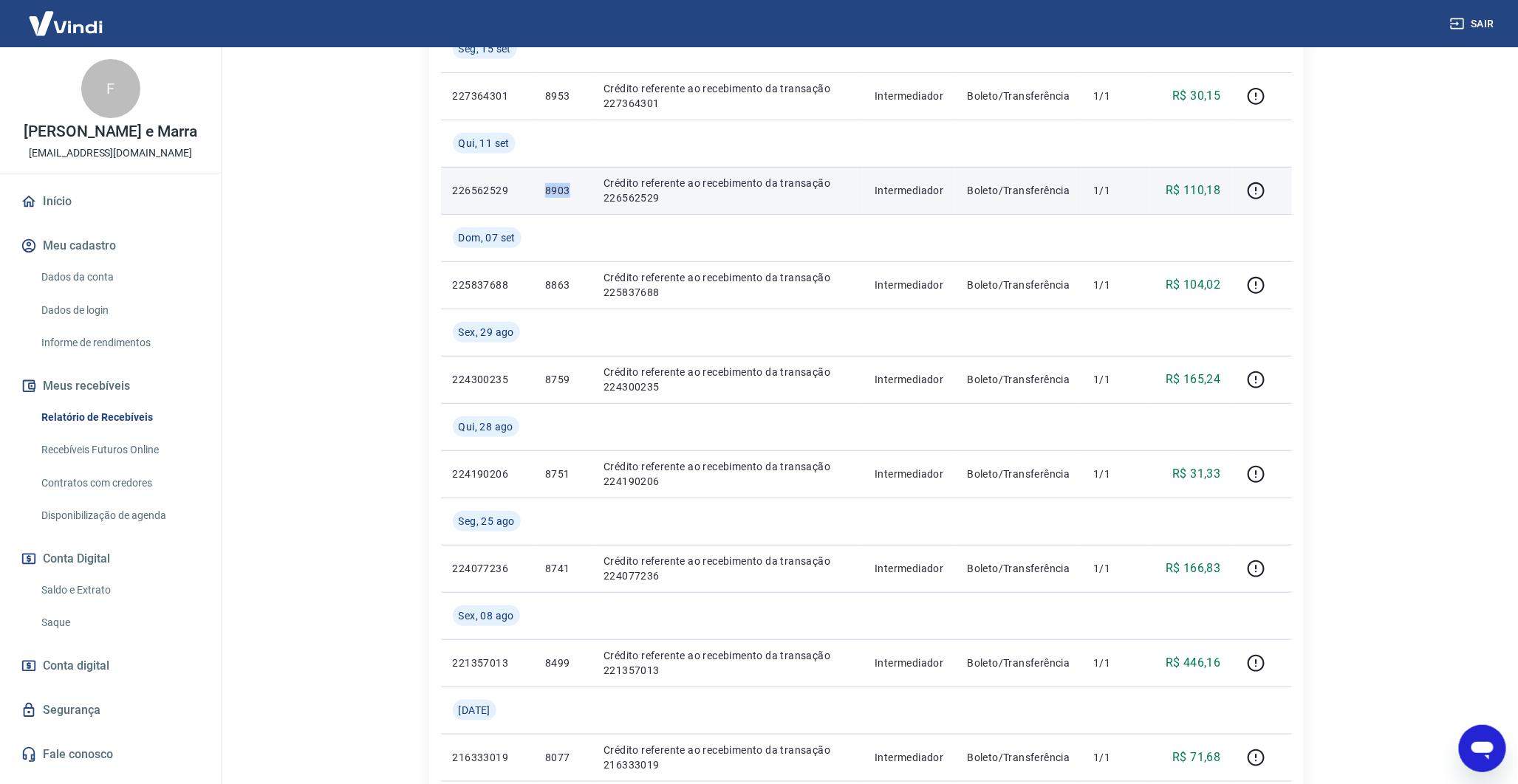
scroll to position [350, 0]
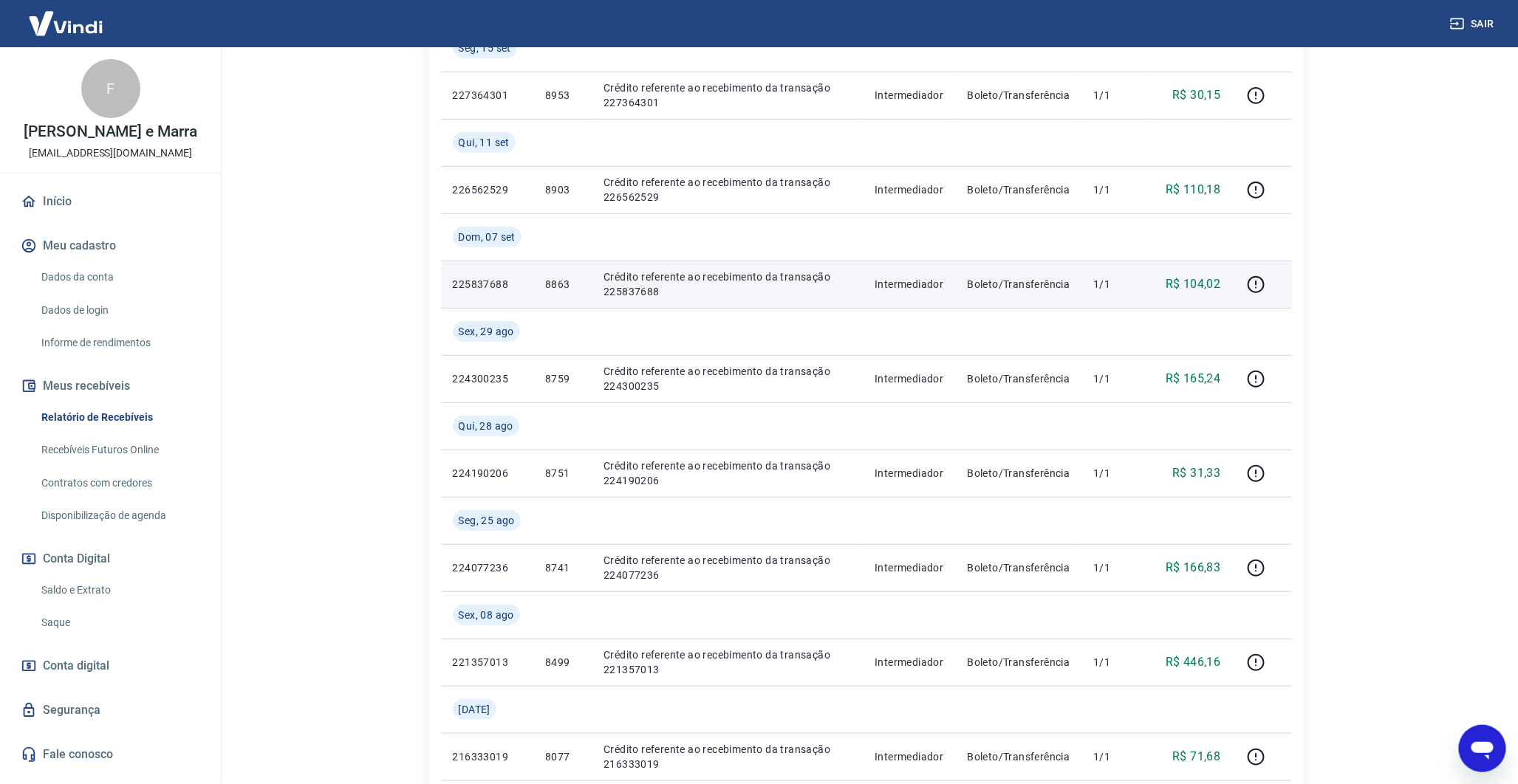
click at [559, 294] on td "8863" at bounding box center [563, 284] width 59 height 47
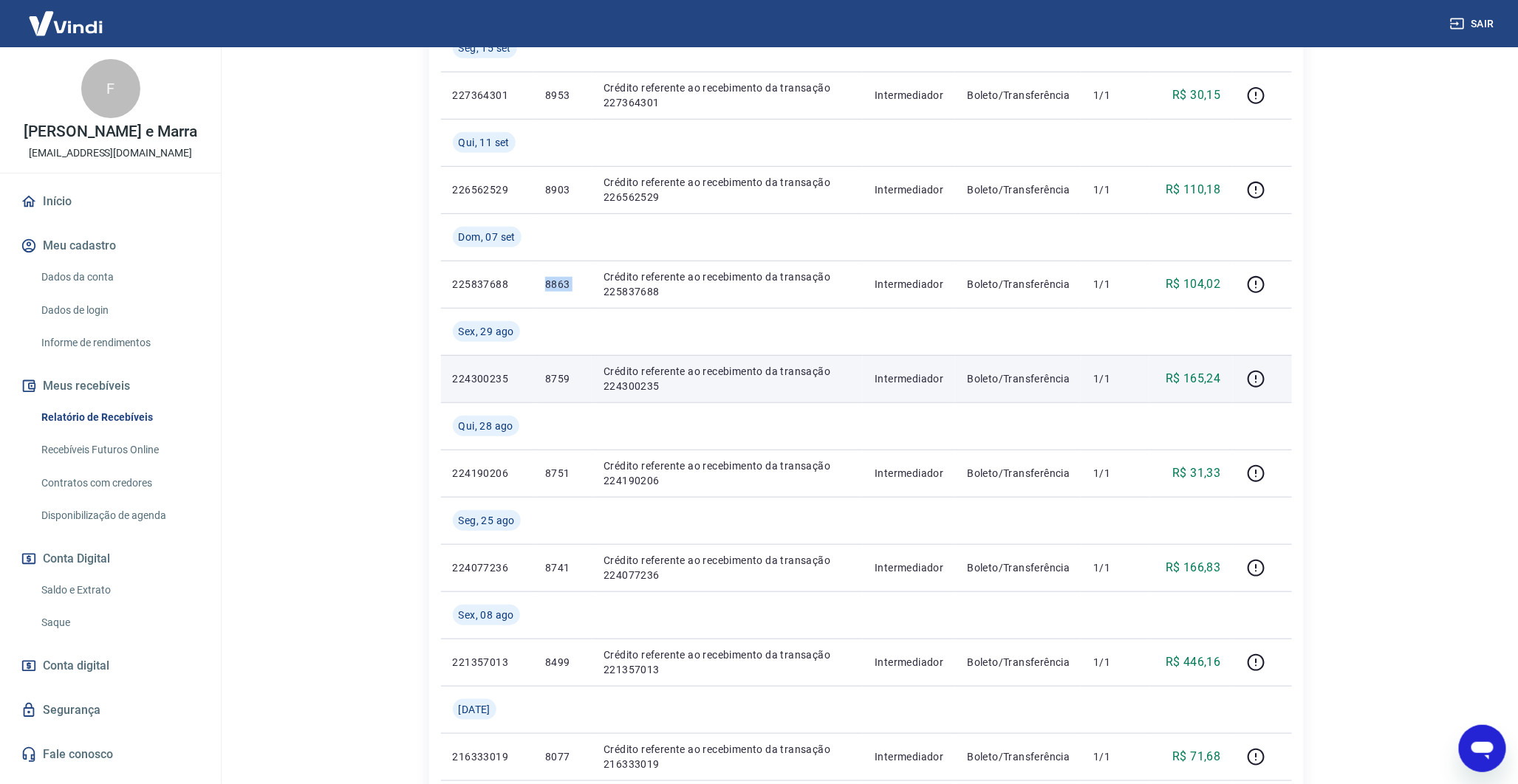
scroll to position [0, 0]
